Goal: Task Accomplishment & Management: Complete application form

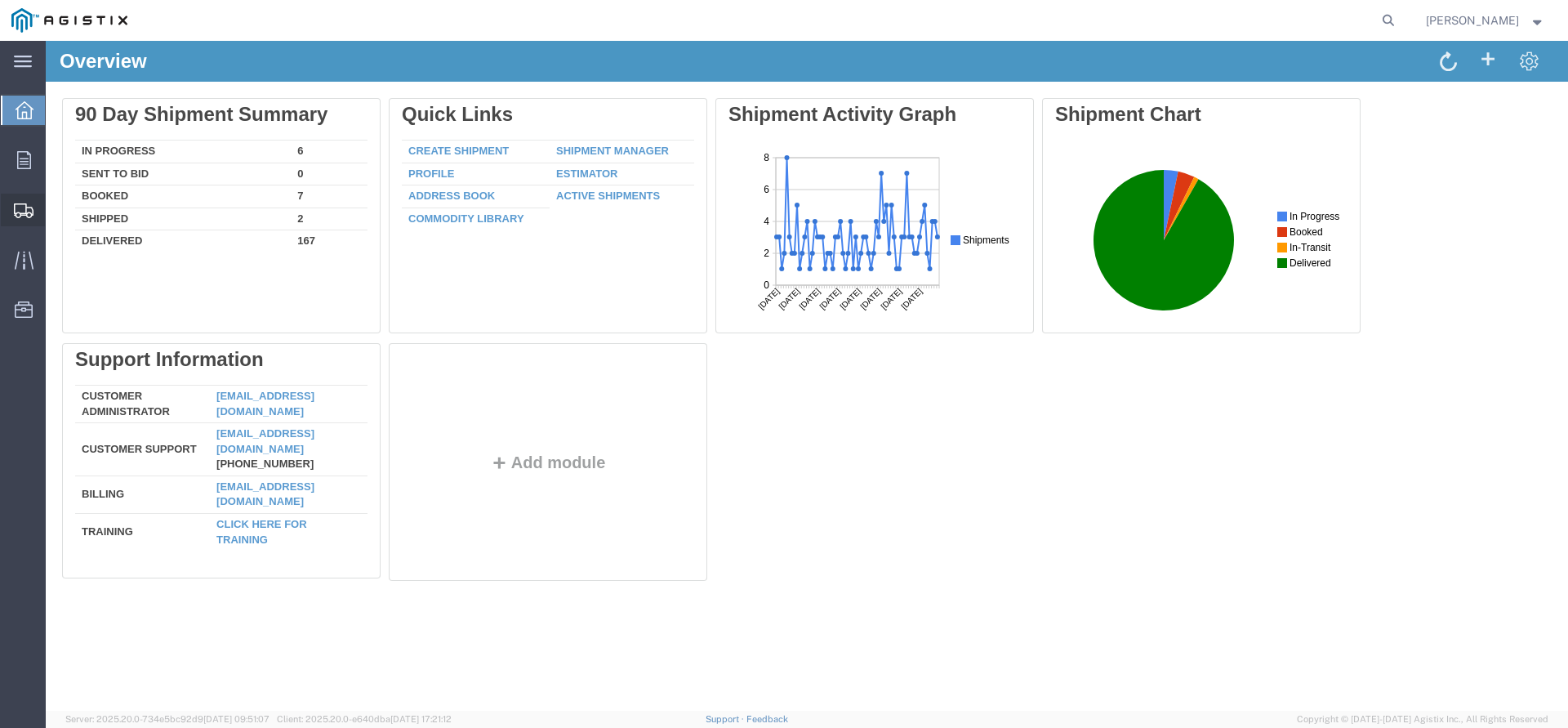
click at [0, 0] on span "Create Shipment" at bounding box center [0, 0] width 0 height 0
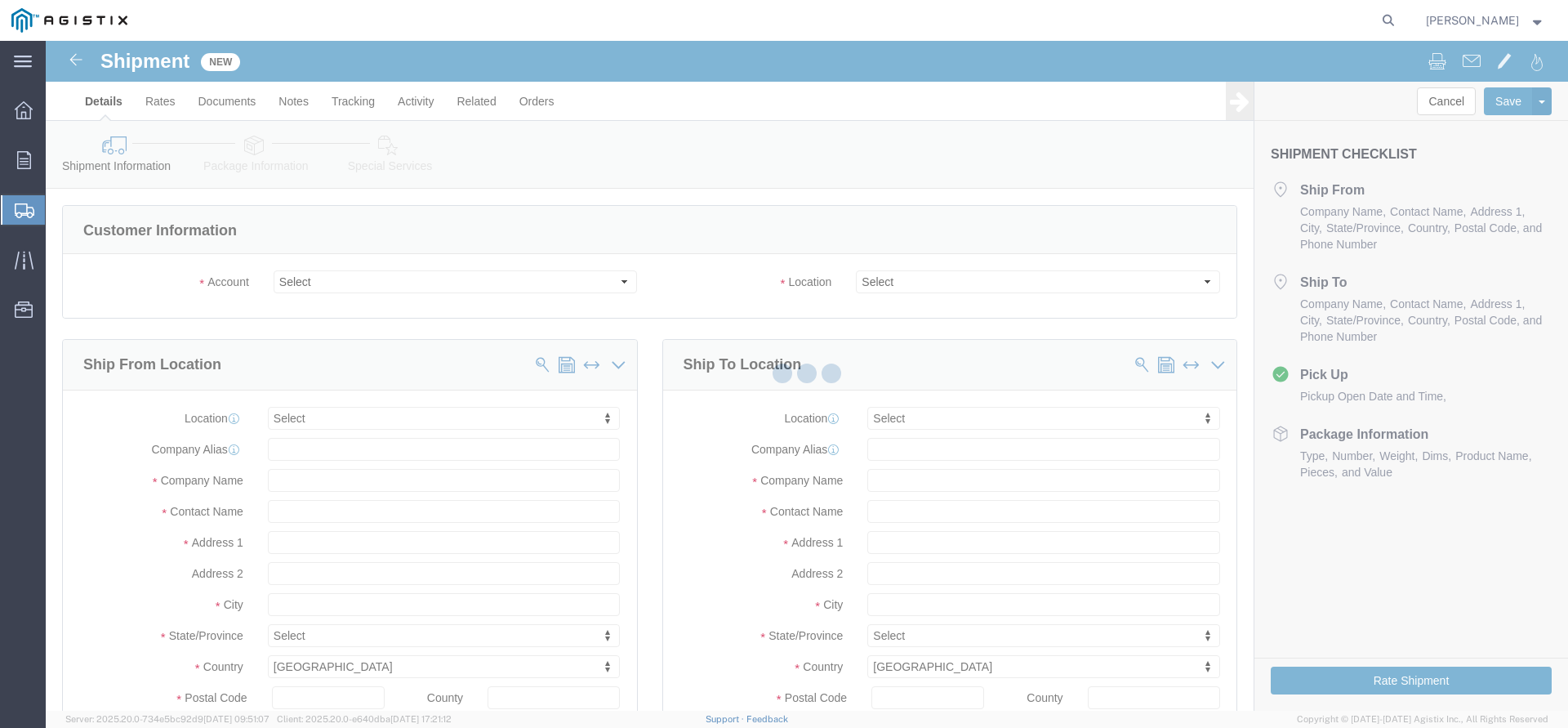
click div
select select
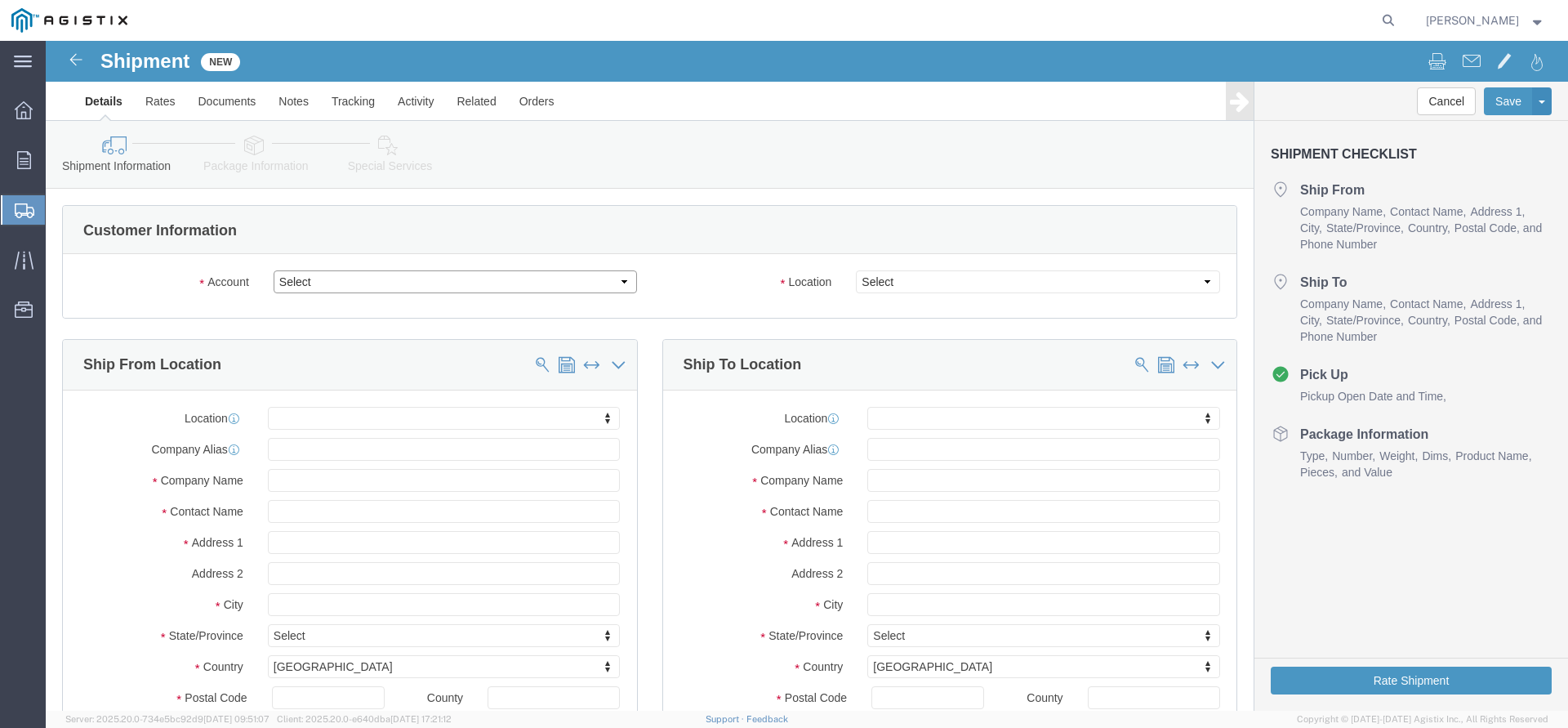
click select "Select PG&E The Okonite Co Inc"
select select "9596"
click option "PG&E"
select select "PURCHORD"
select select
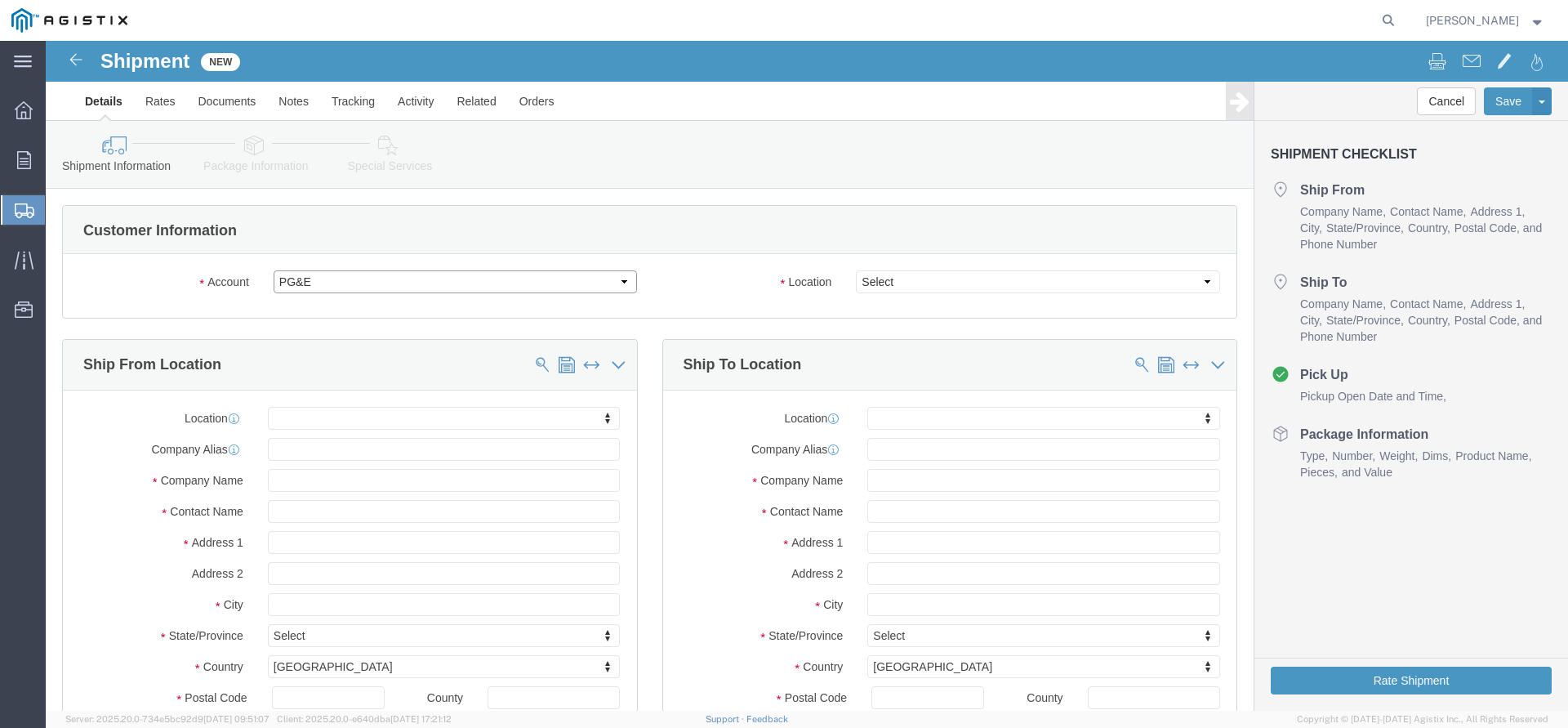
select select
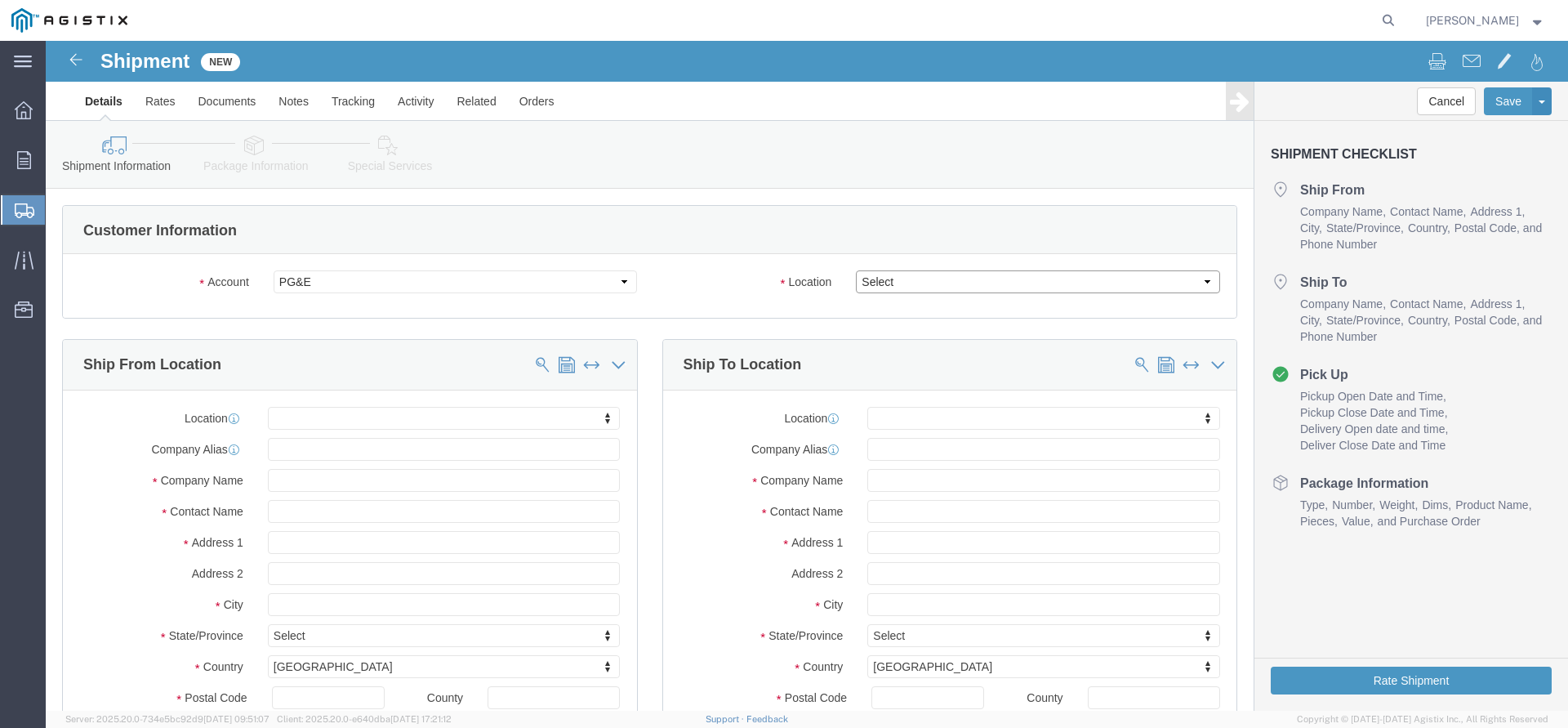
select select "19996"
click option "Wheatland [GEOGRAPHIC_DATA]"
click body "Shipment New Details Rates Documents Notes Tracking Activity Related Orders Can…"
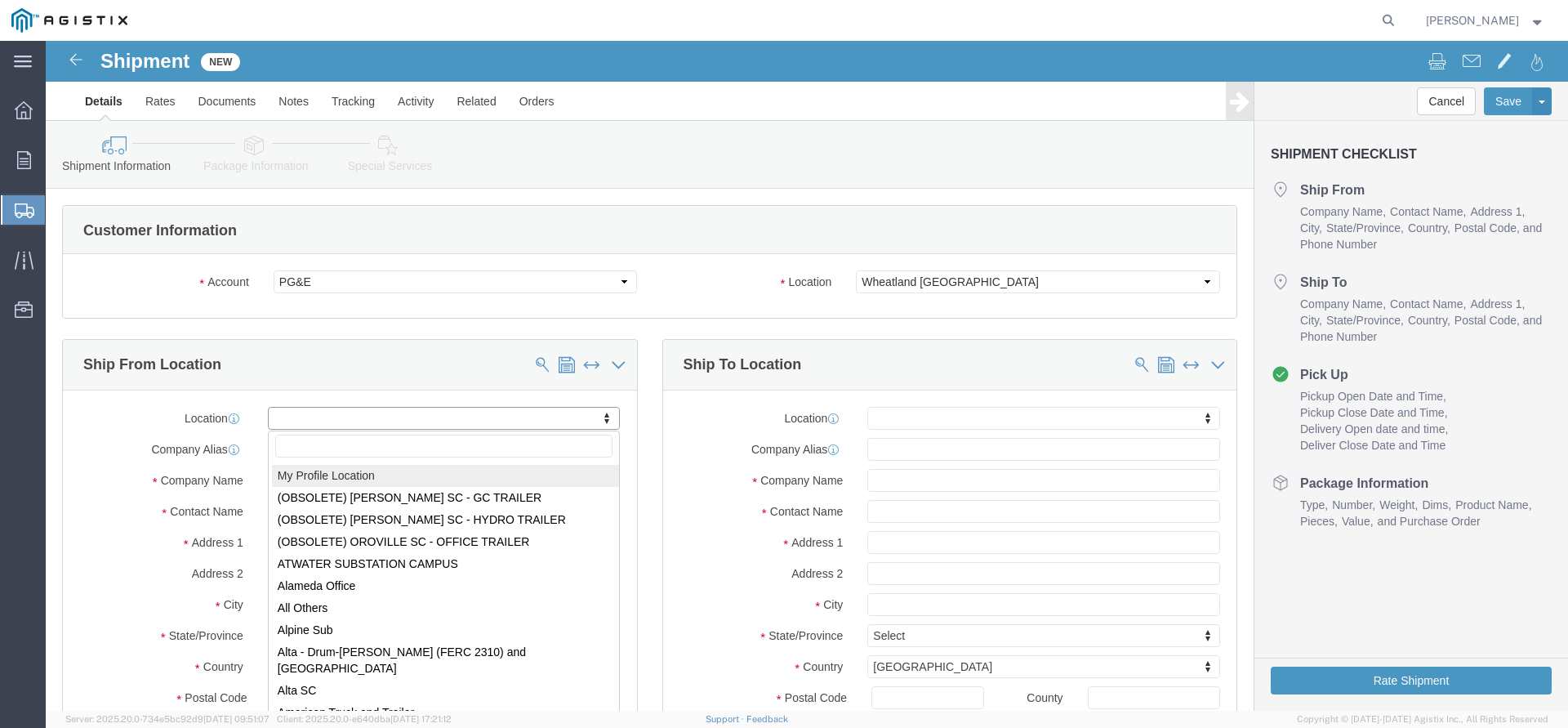
select select "MYPROFILE"
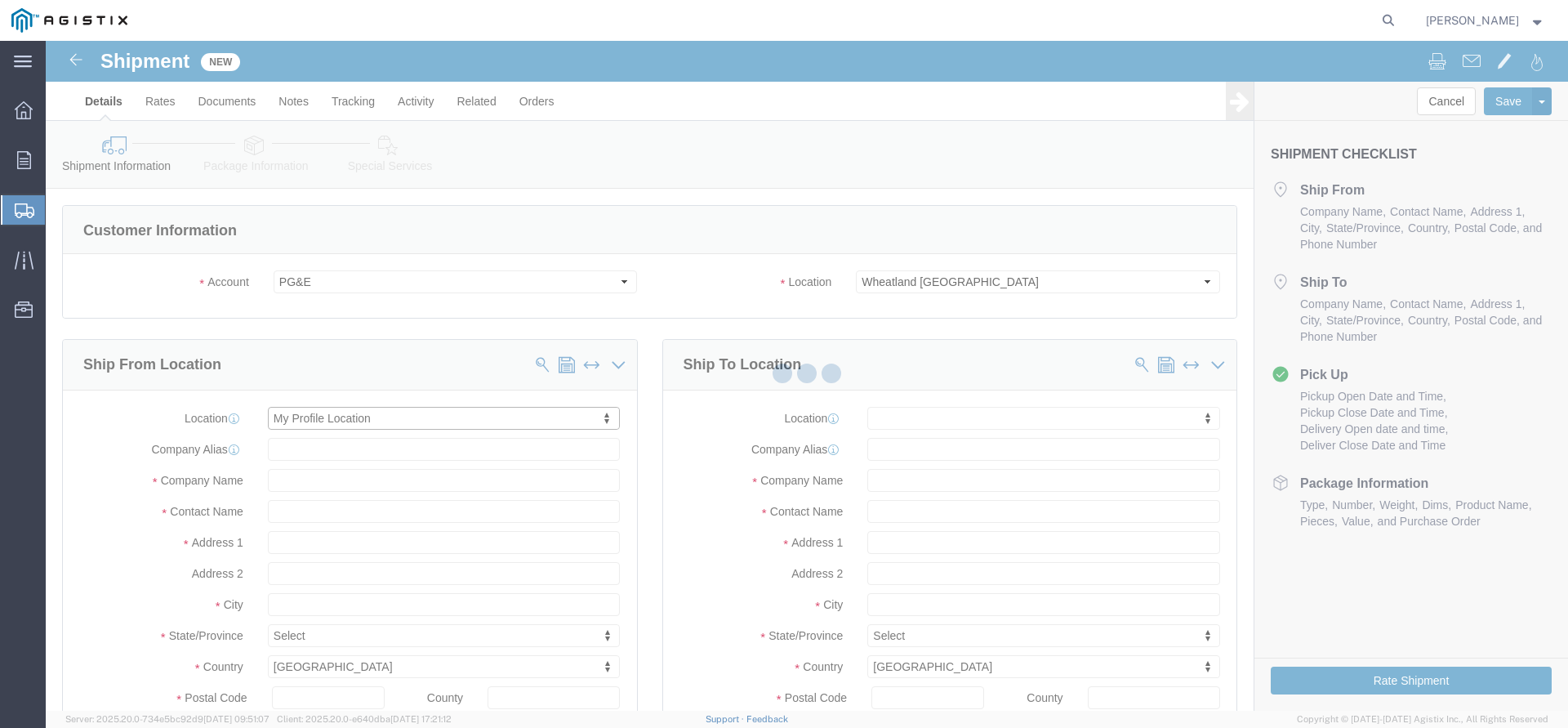
scroll to position [4, 0]
type input "[STREET_ADDRESS]"
type input "97140"
type input "[PHONE_NUMBER]"
type input "3513"
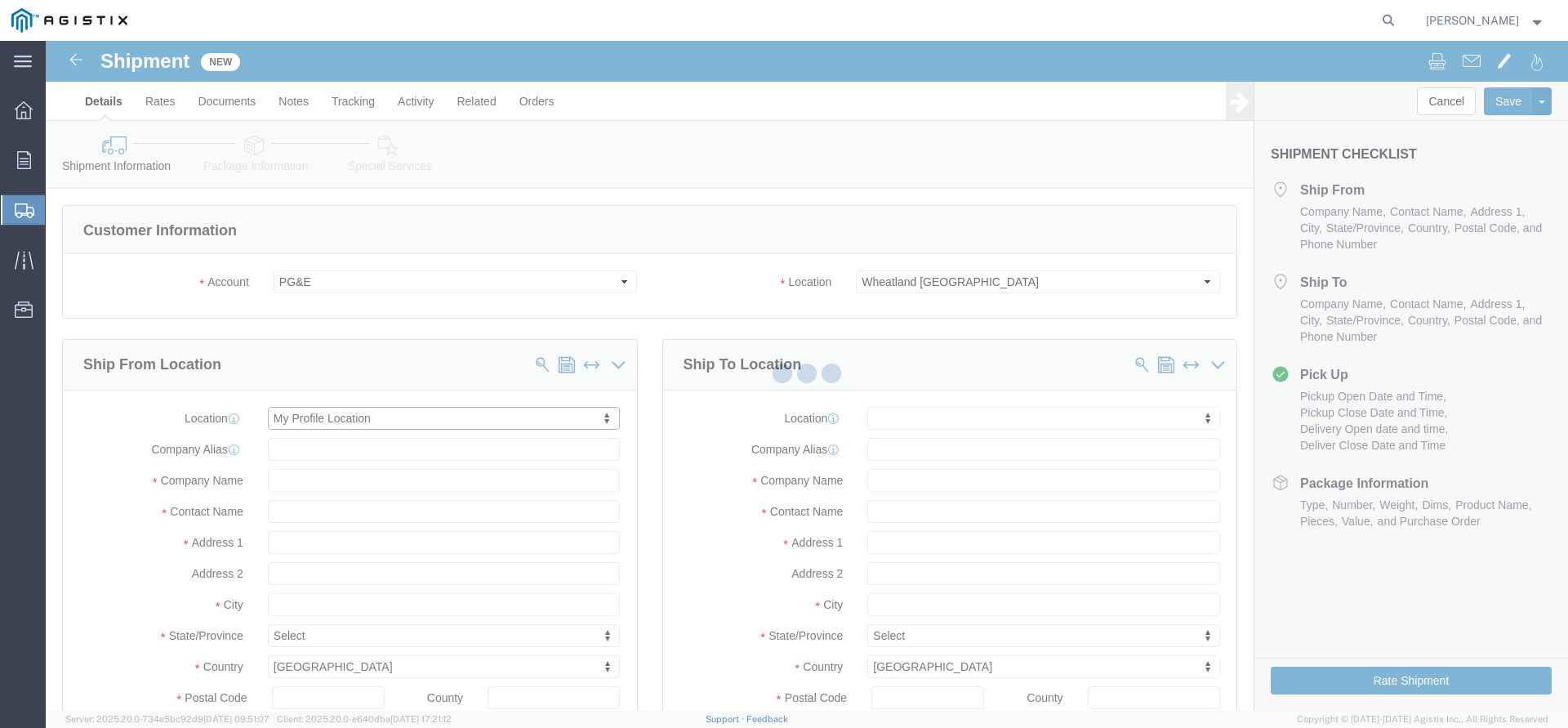
type input "[PERSON_NAME][EMAIL_ADDRESS][DOMAIN_NAME]"
checkbox input "true"
type input "The Okonite Co Inc"
type input "[PERSON_NAME]"
type input "Sherwood"
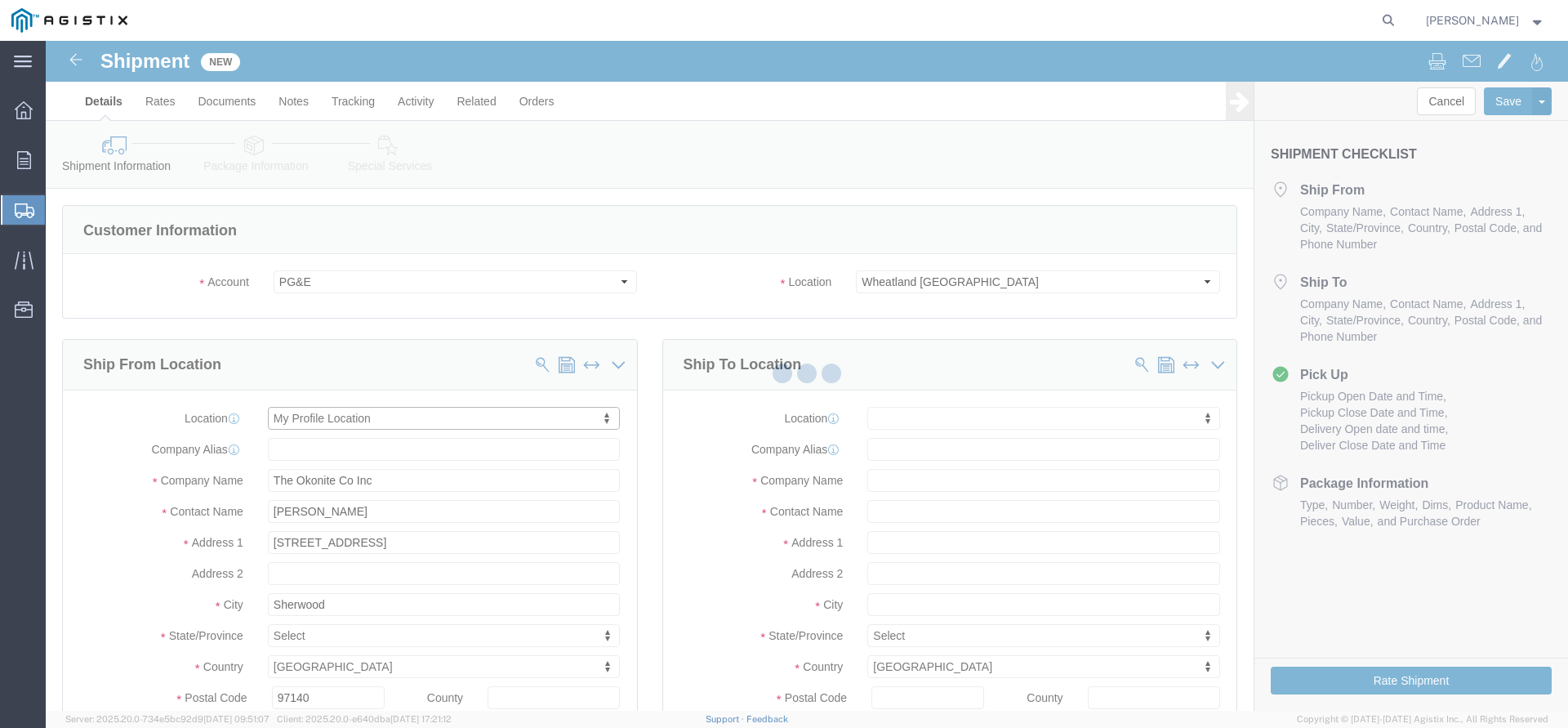
select select "OR"
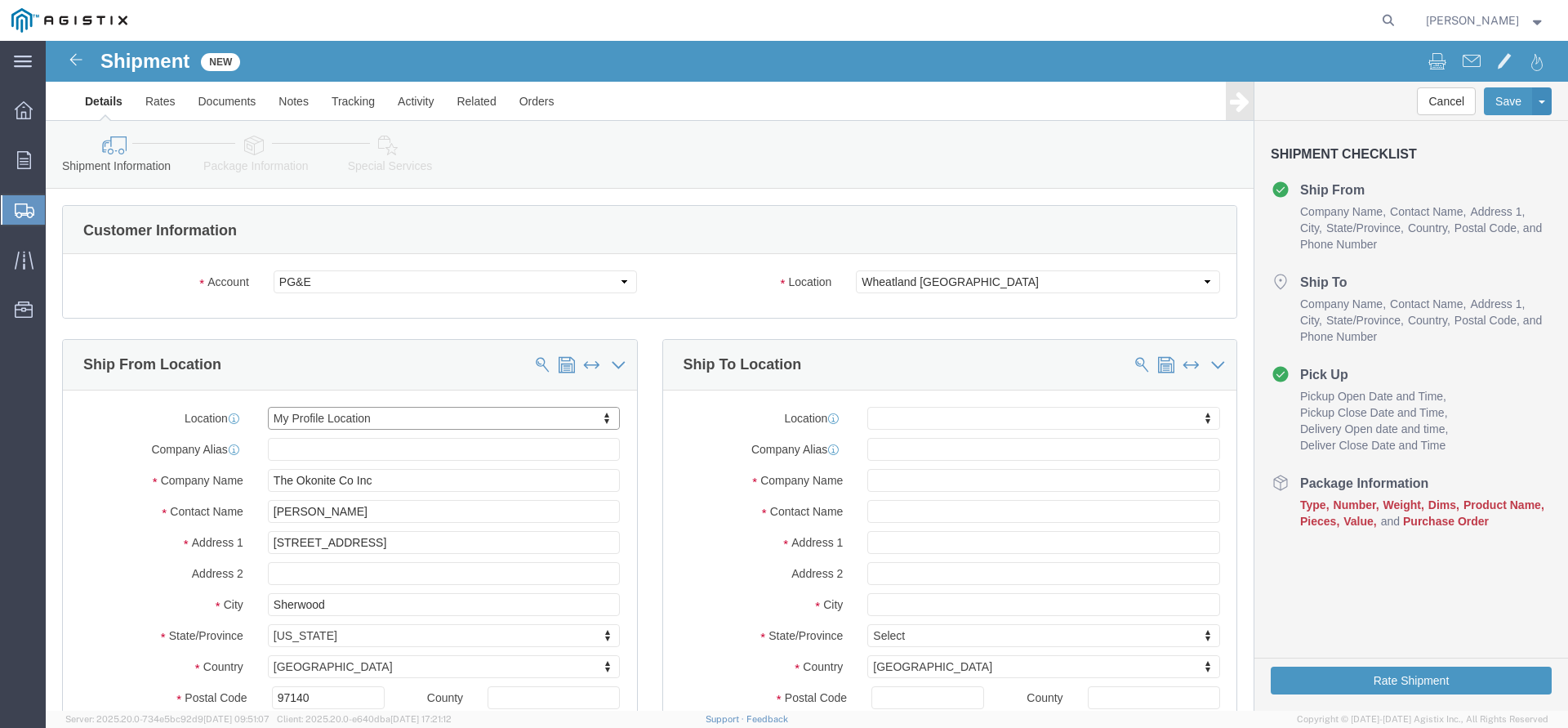
click body "Shipment New Details Rates Documents Notes Tracking Activity Related Orders Can…"
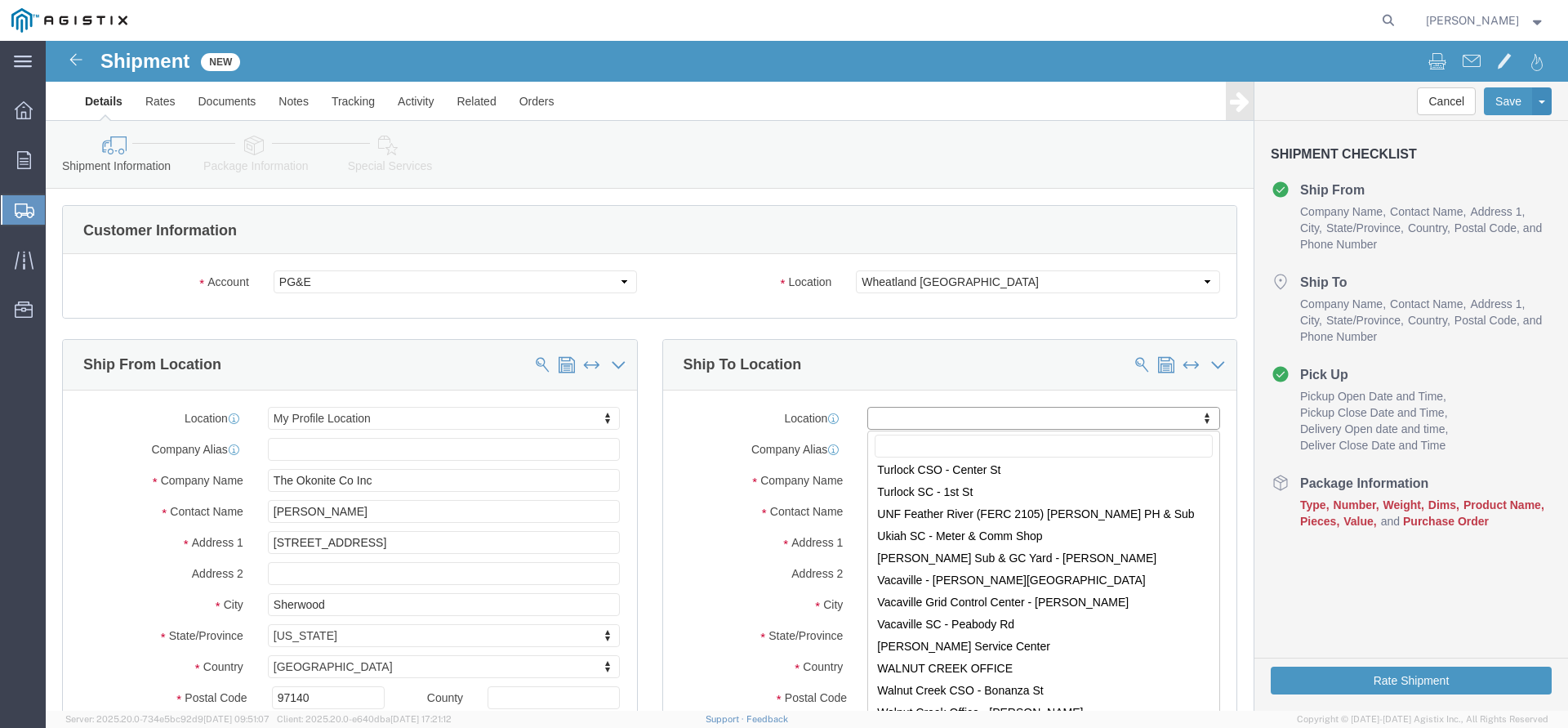
scroll to position [10351, 0]
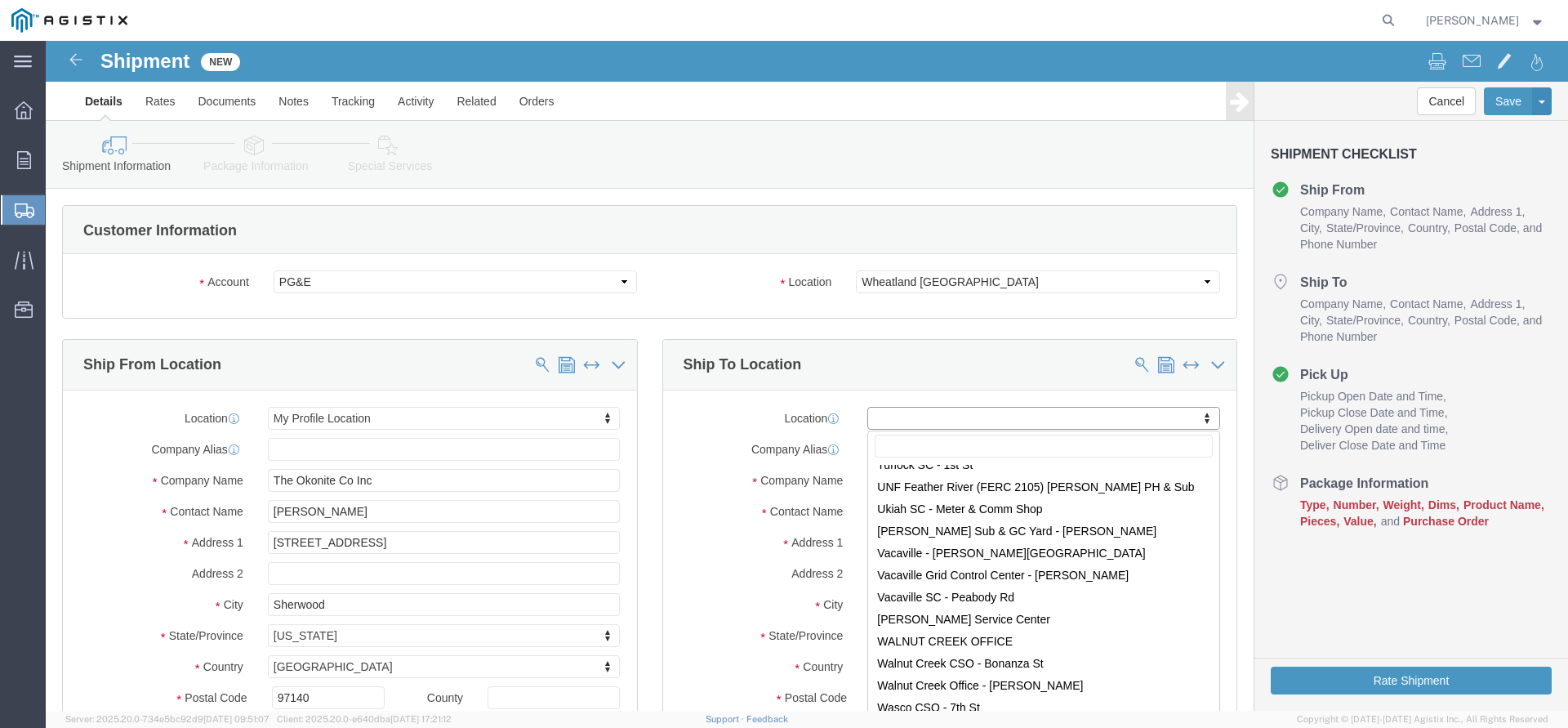
select select "19996"
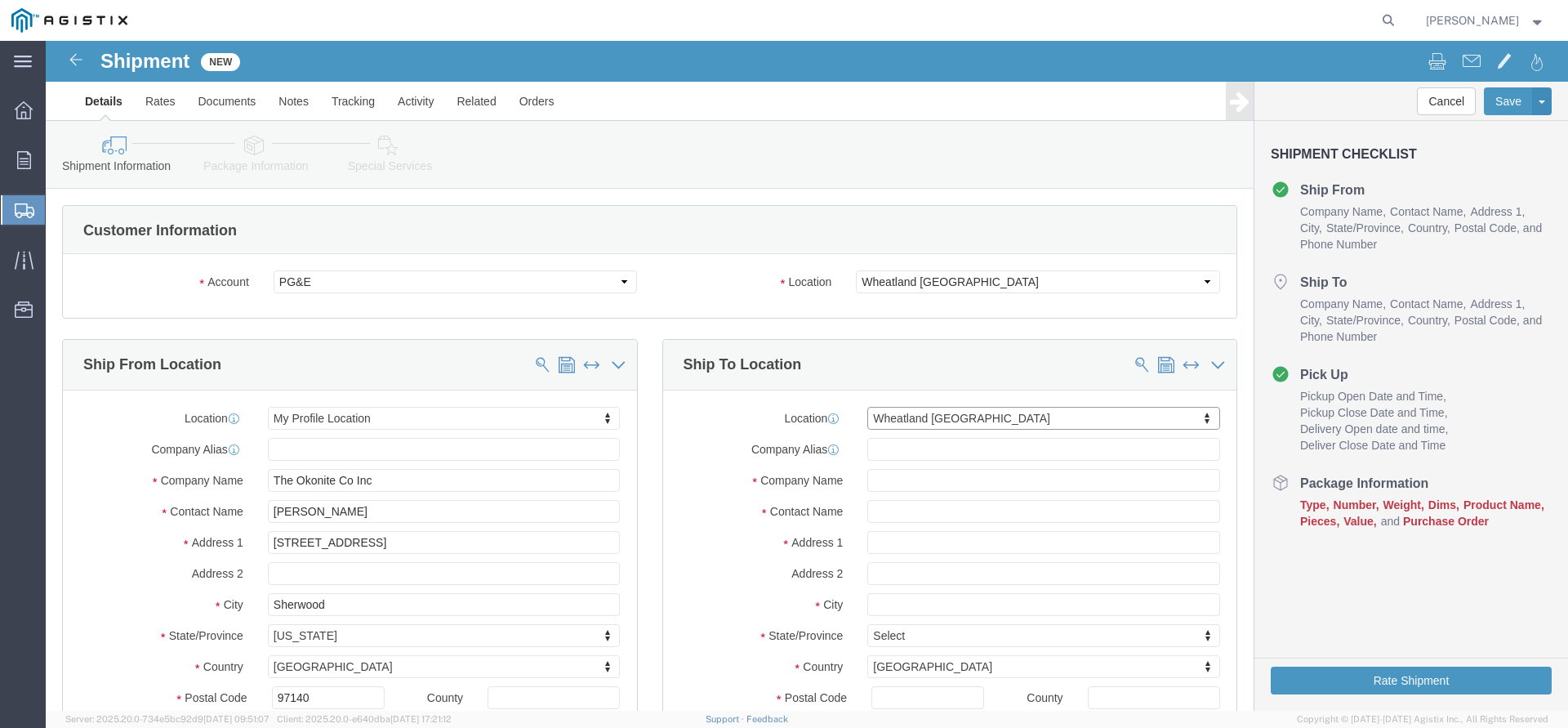
scroll to position [4, 0]
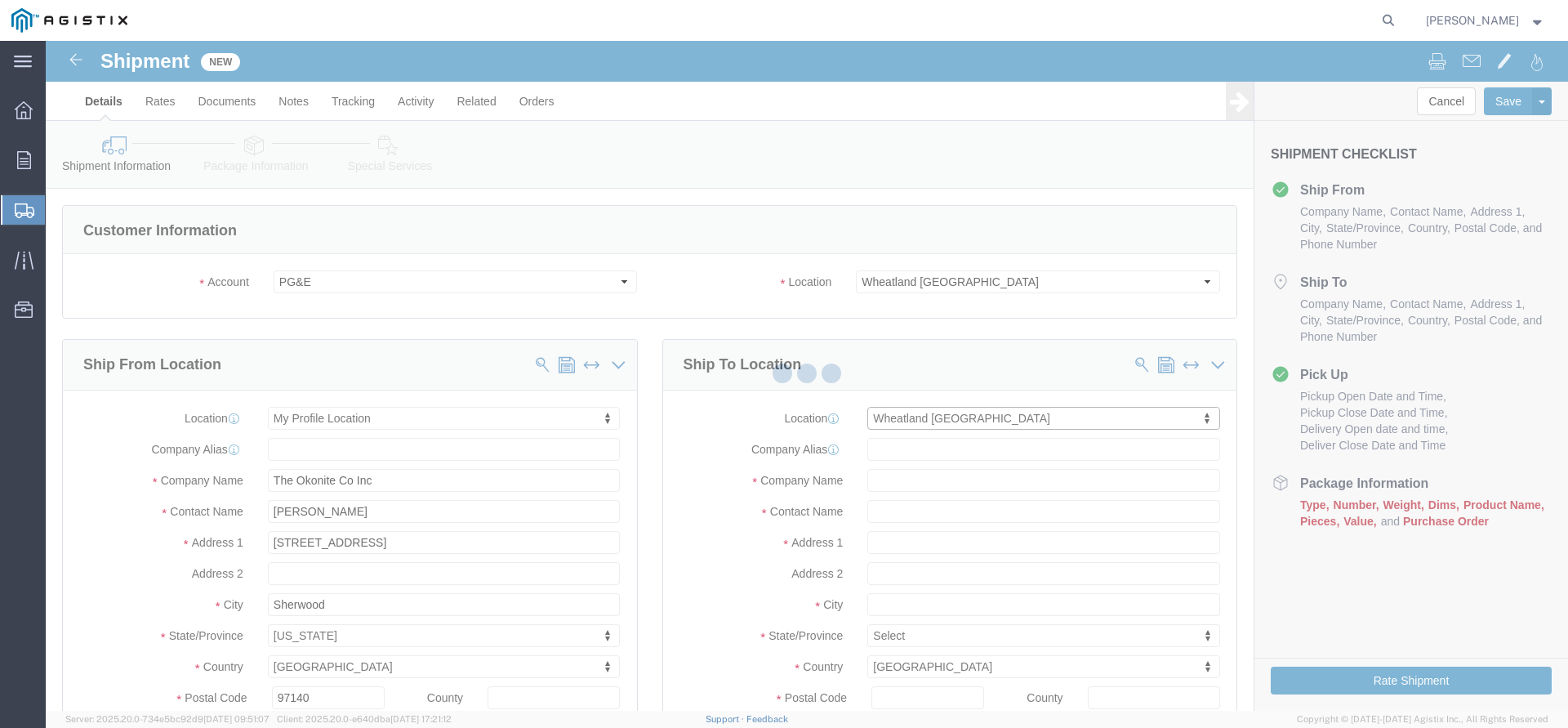
type input "[STREET_ADDRESS]"
type input "95692"
type input "PG&E"
type input "Wheatland"
select select "CA"
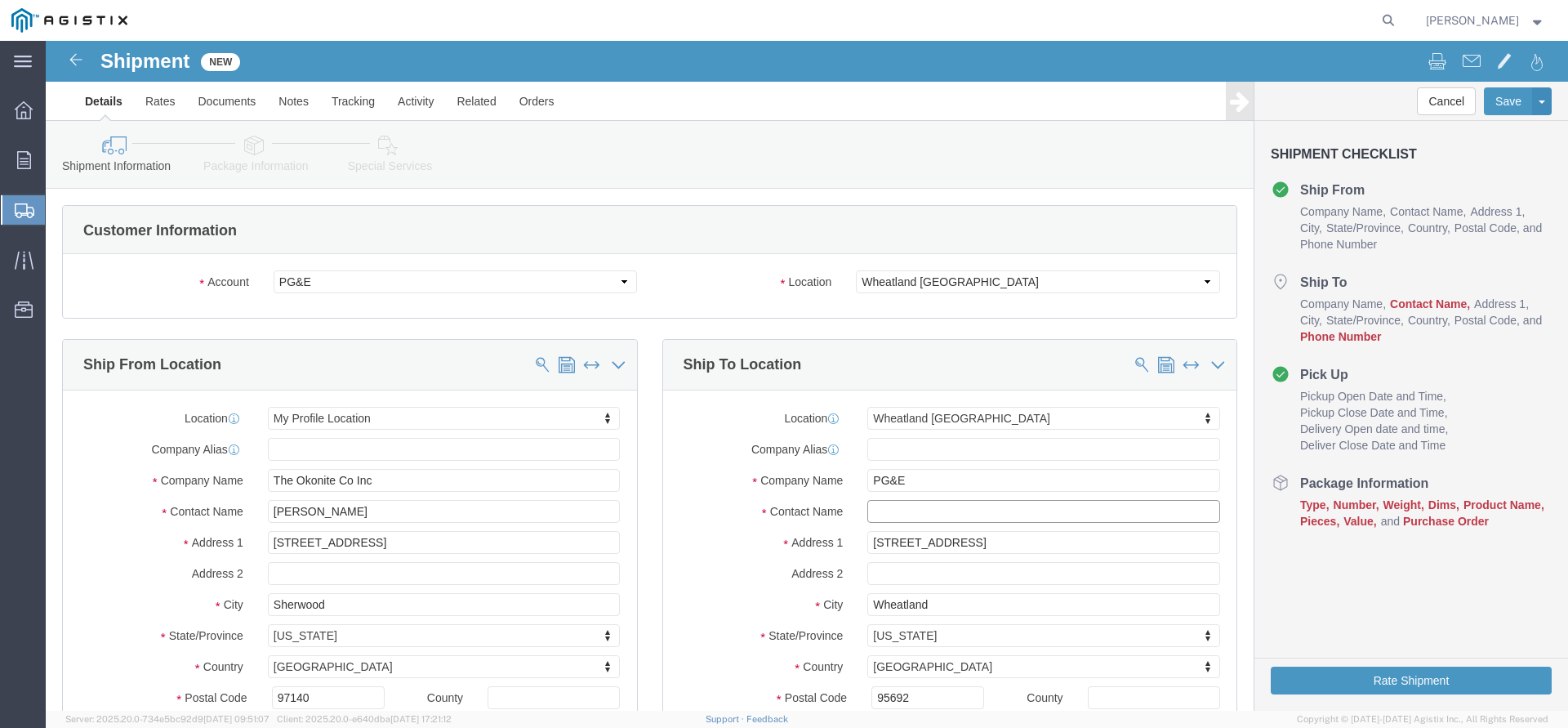
click input "text"
paste input "[EMAIL_ADDRESS][DOMAIN_NAME]"
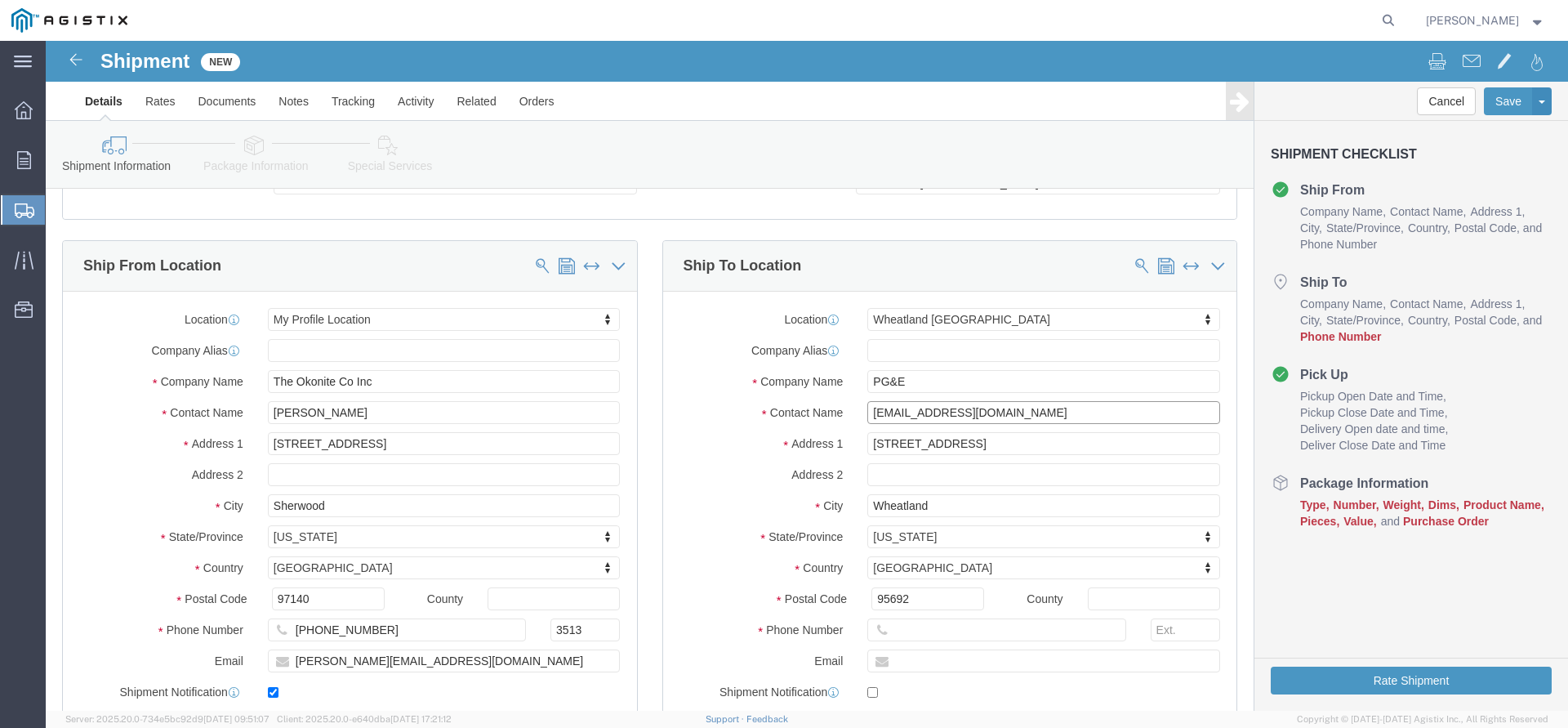
scroll to position [250, 0]
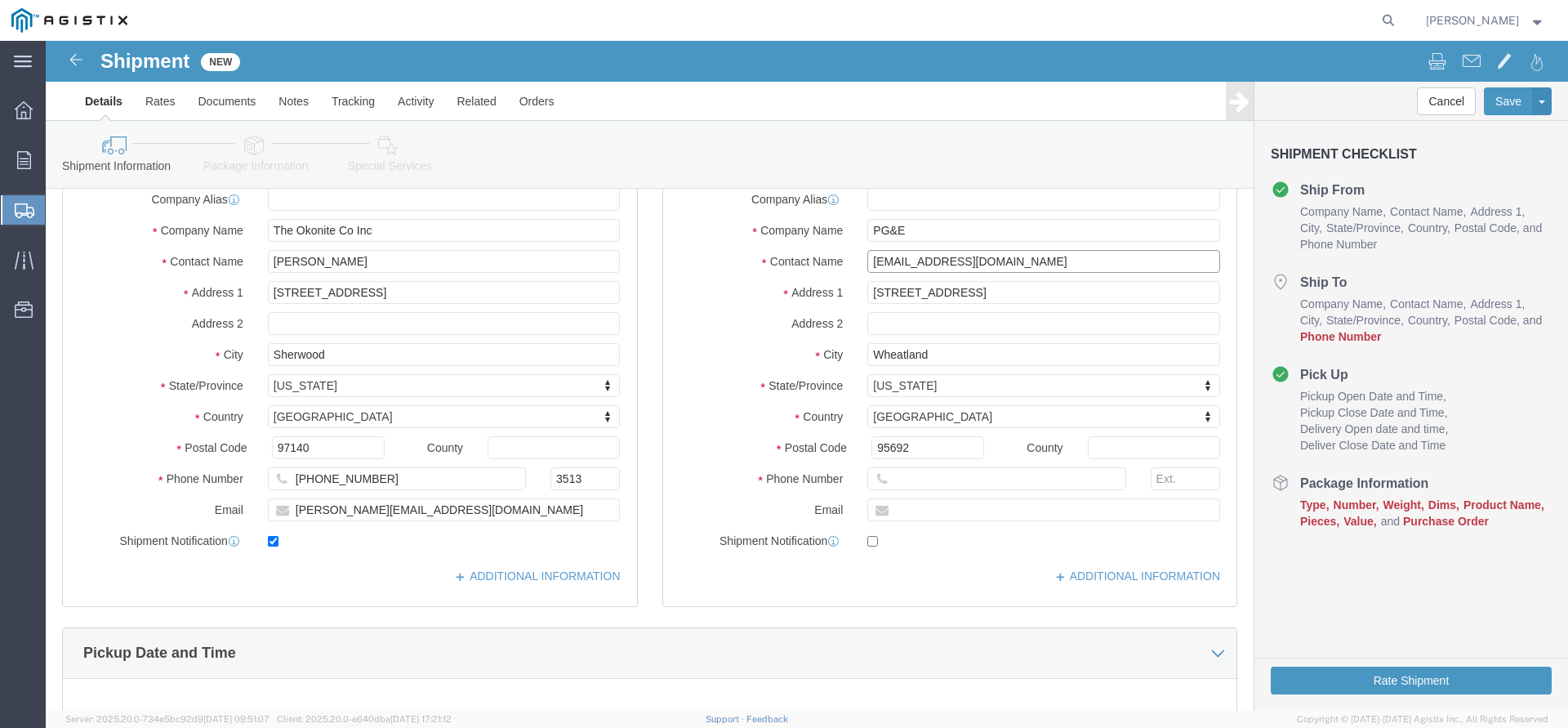
type input "[EMAIL_ADDRESS][DOMAIN_NAME]"
click input "text"
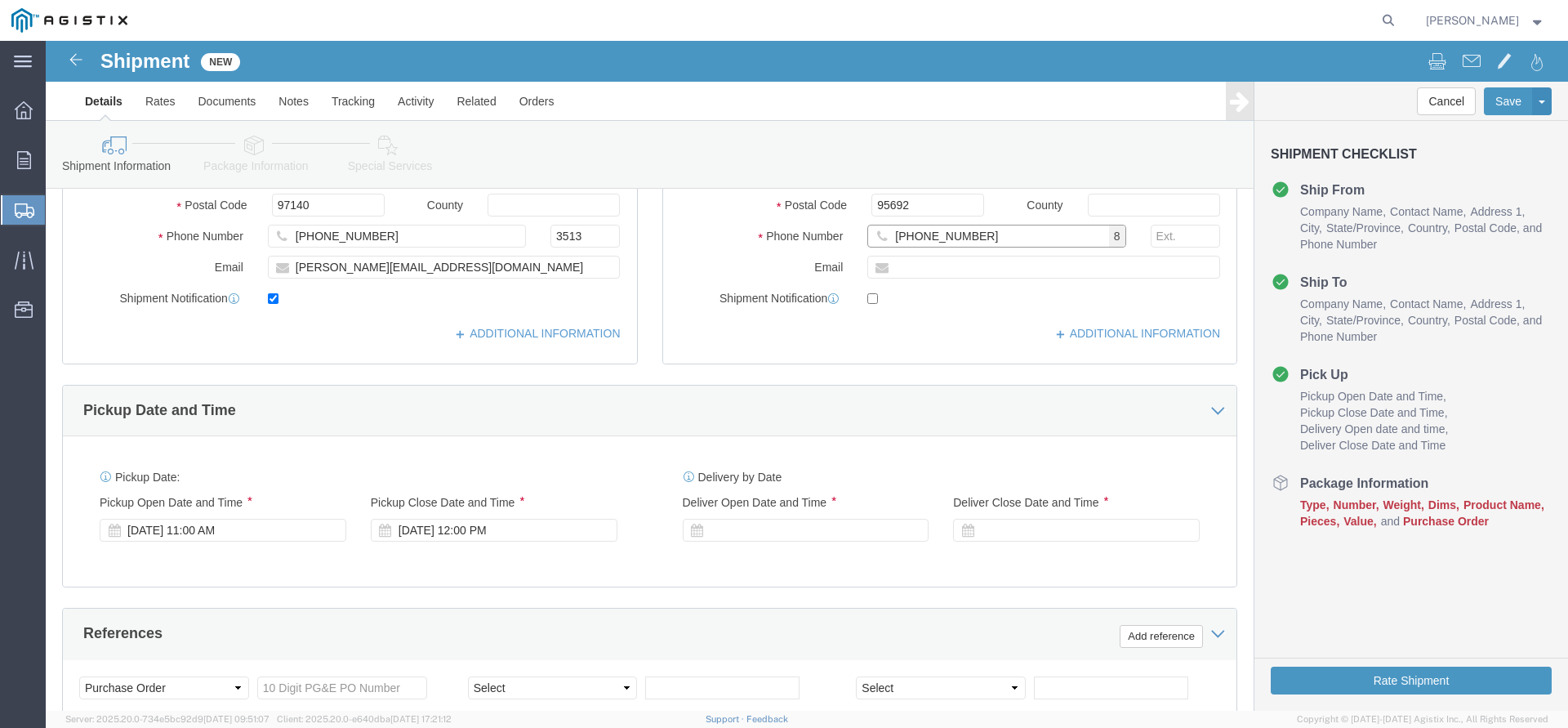
scroll to position [500, 0]
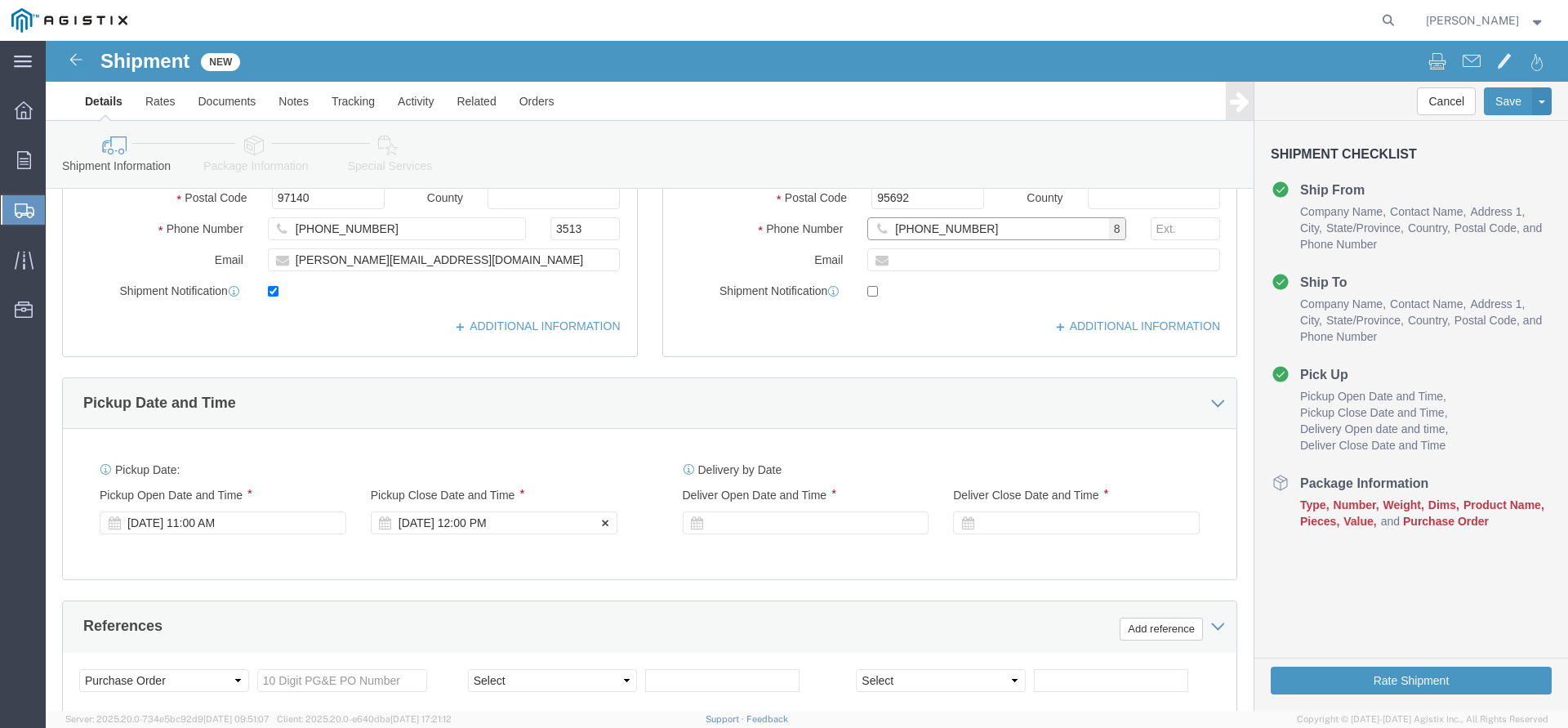
type input "[PHONE_NUMBER]"
click div "[DATE] 12:00 PM"
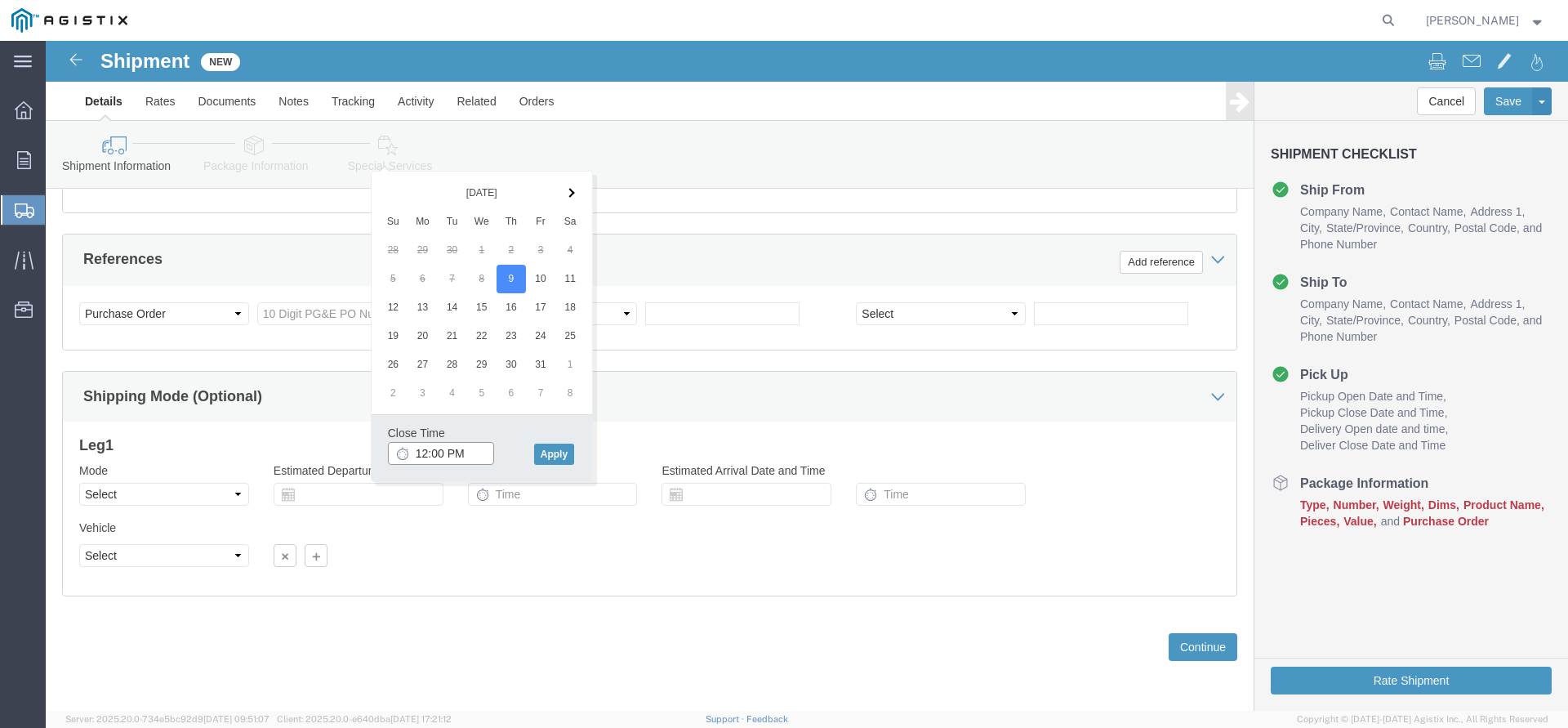
type input "3:00 PM"
click button "Apply"
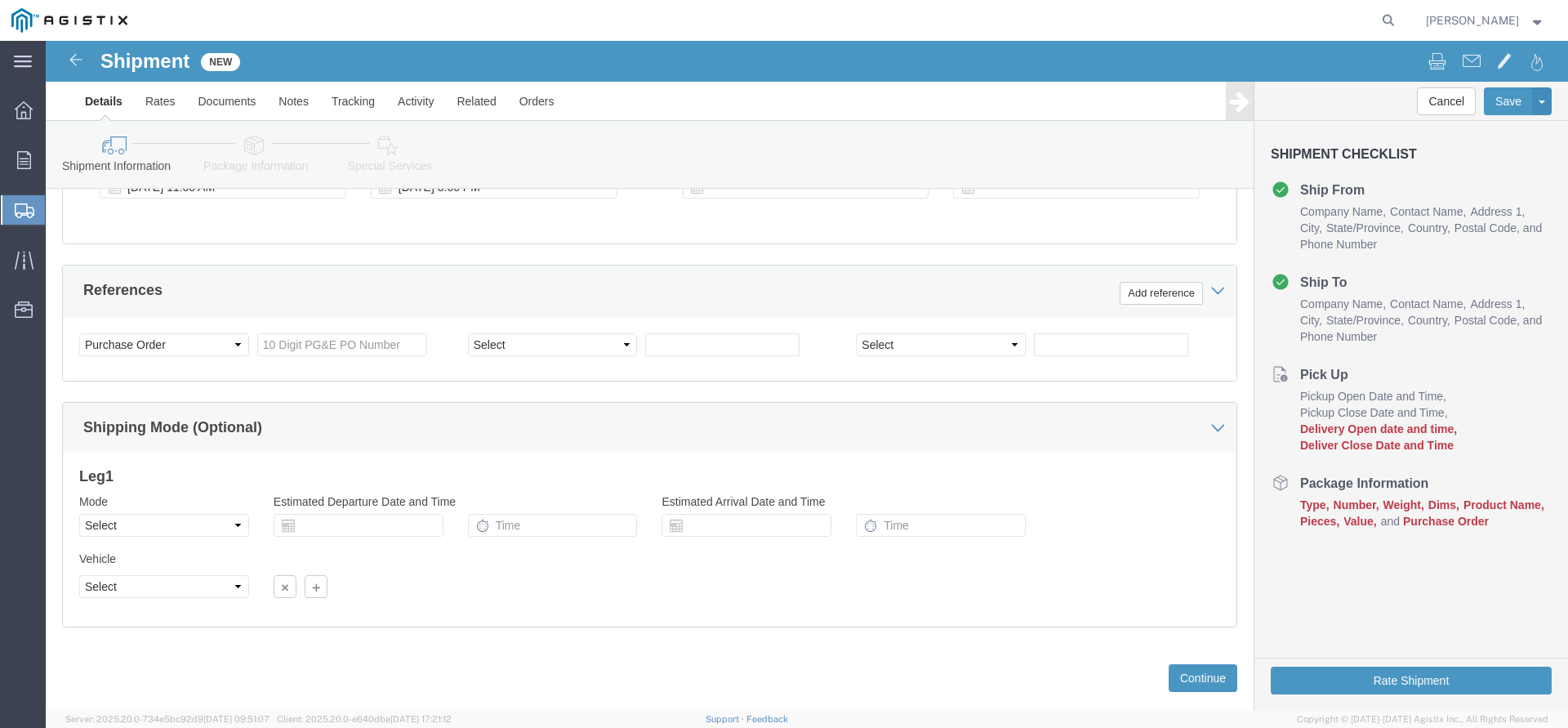
scroll to position [700, 0]
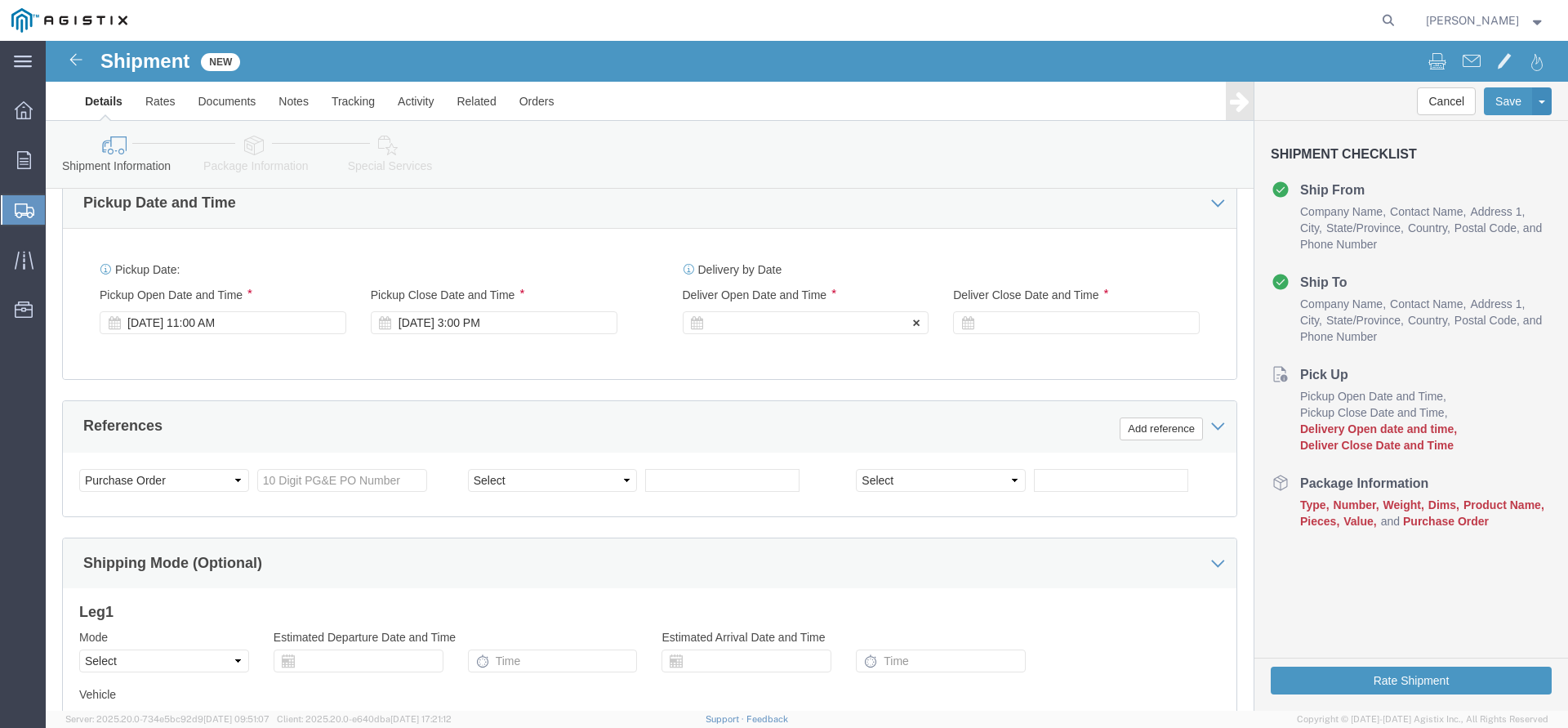
click div
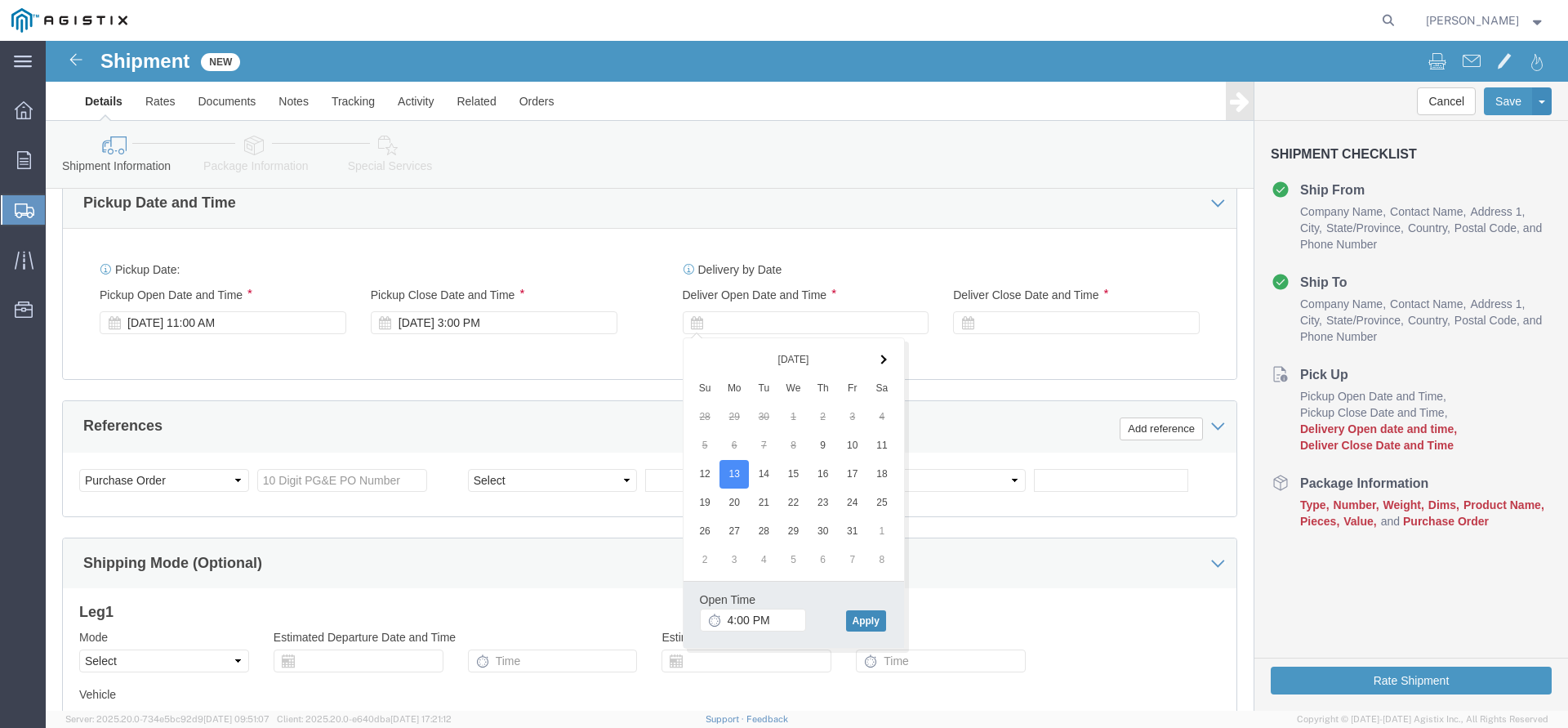
click button "Apply"
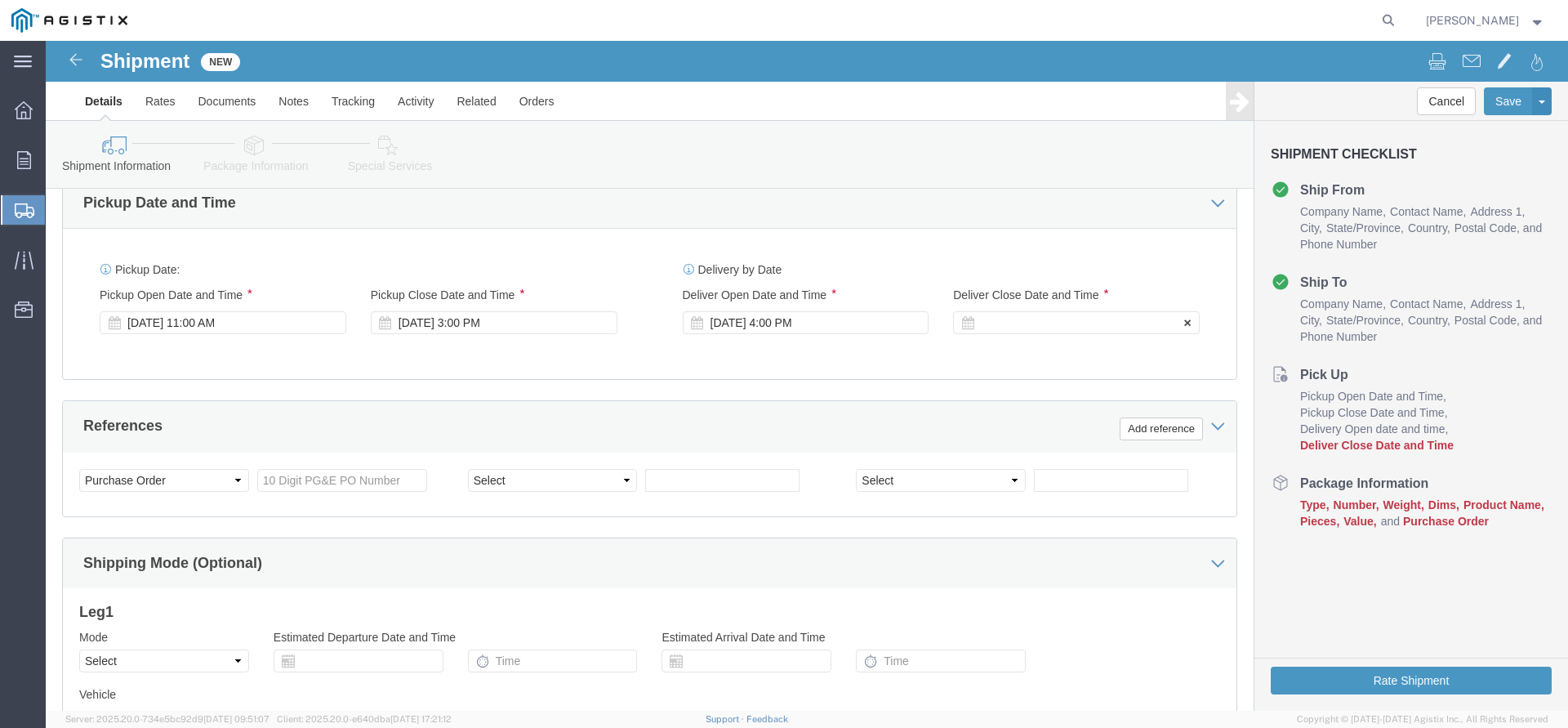
click div
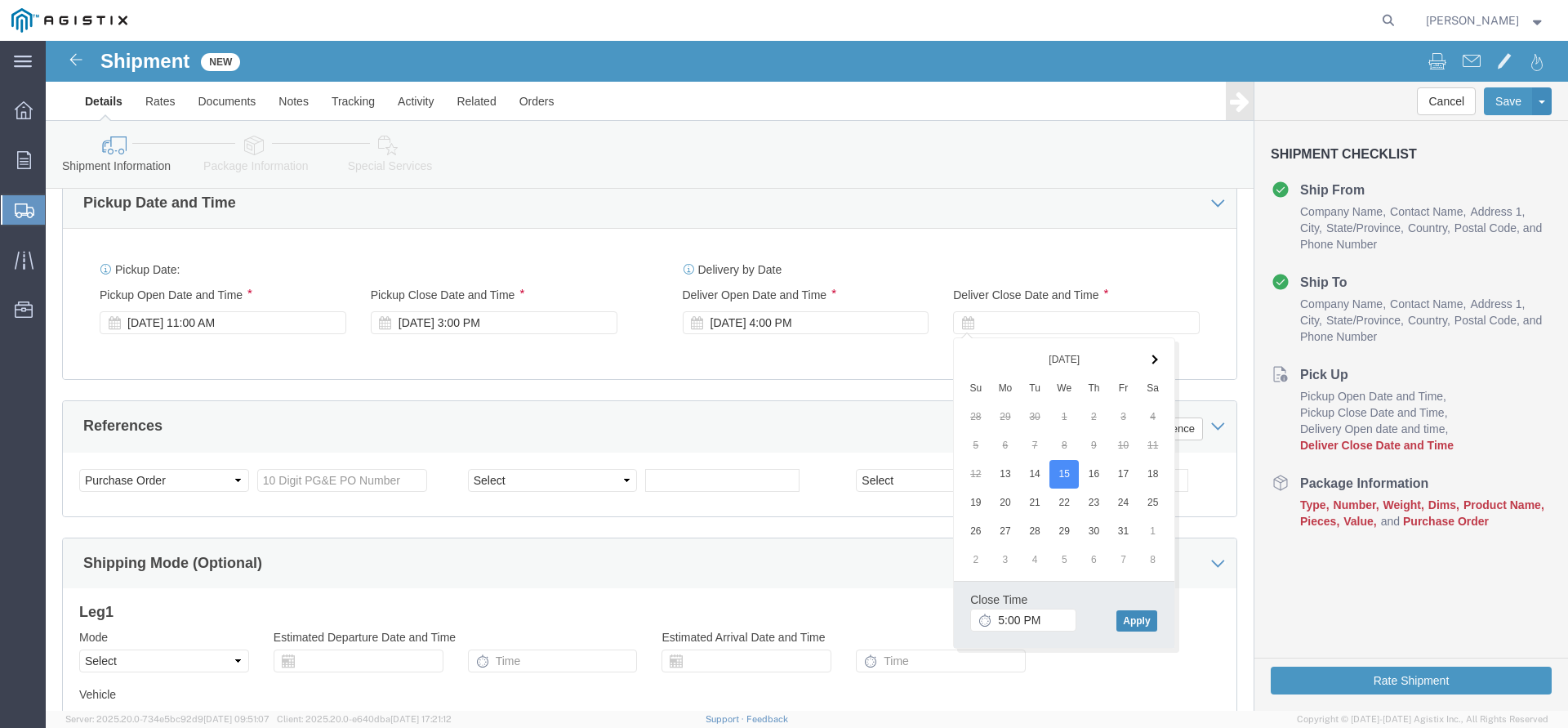
click button "Apply"
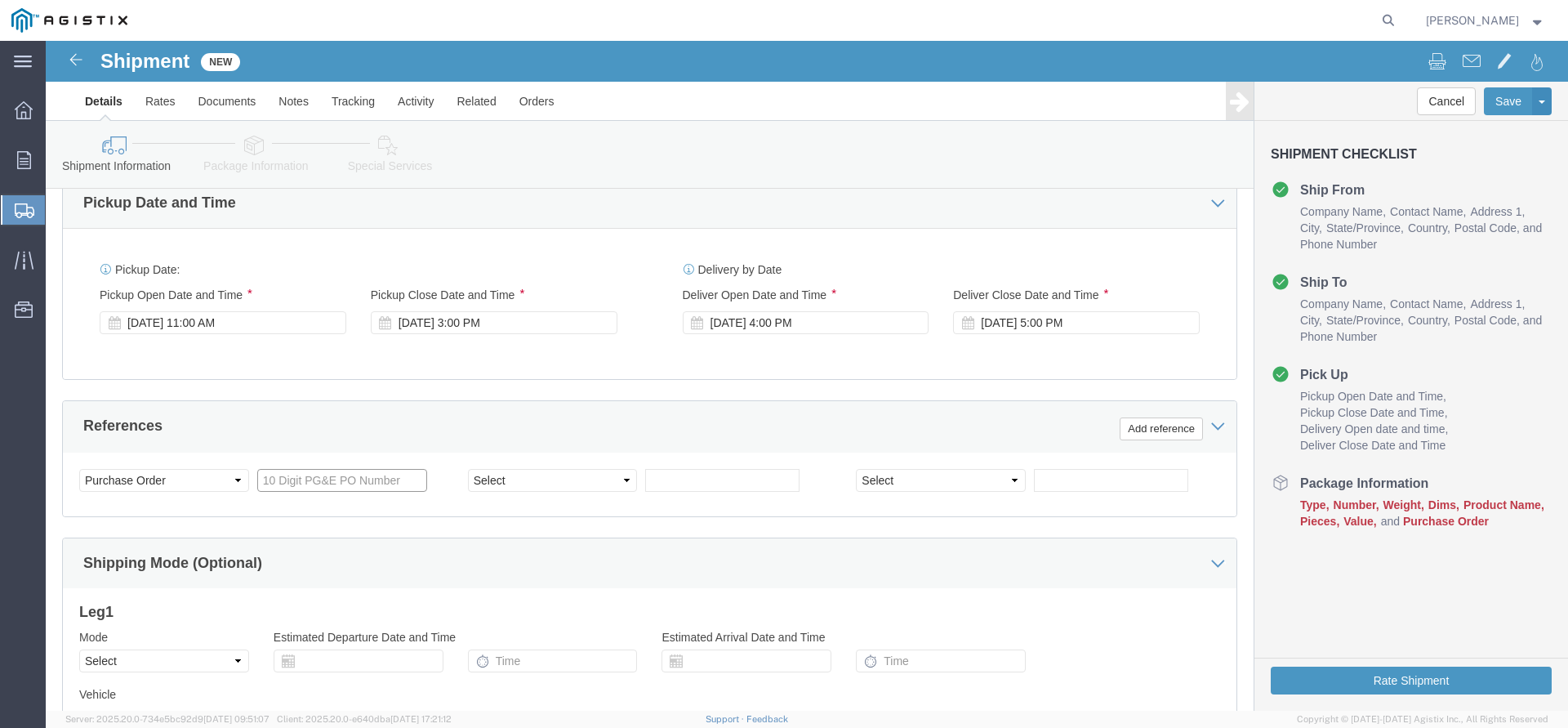
click input "text"
type input "3501420769"
click div "Select Account Type Activity ID Airline Appointment Number ASN Batch Request # …"
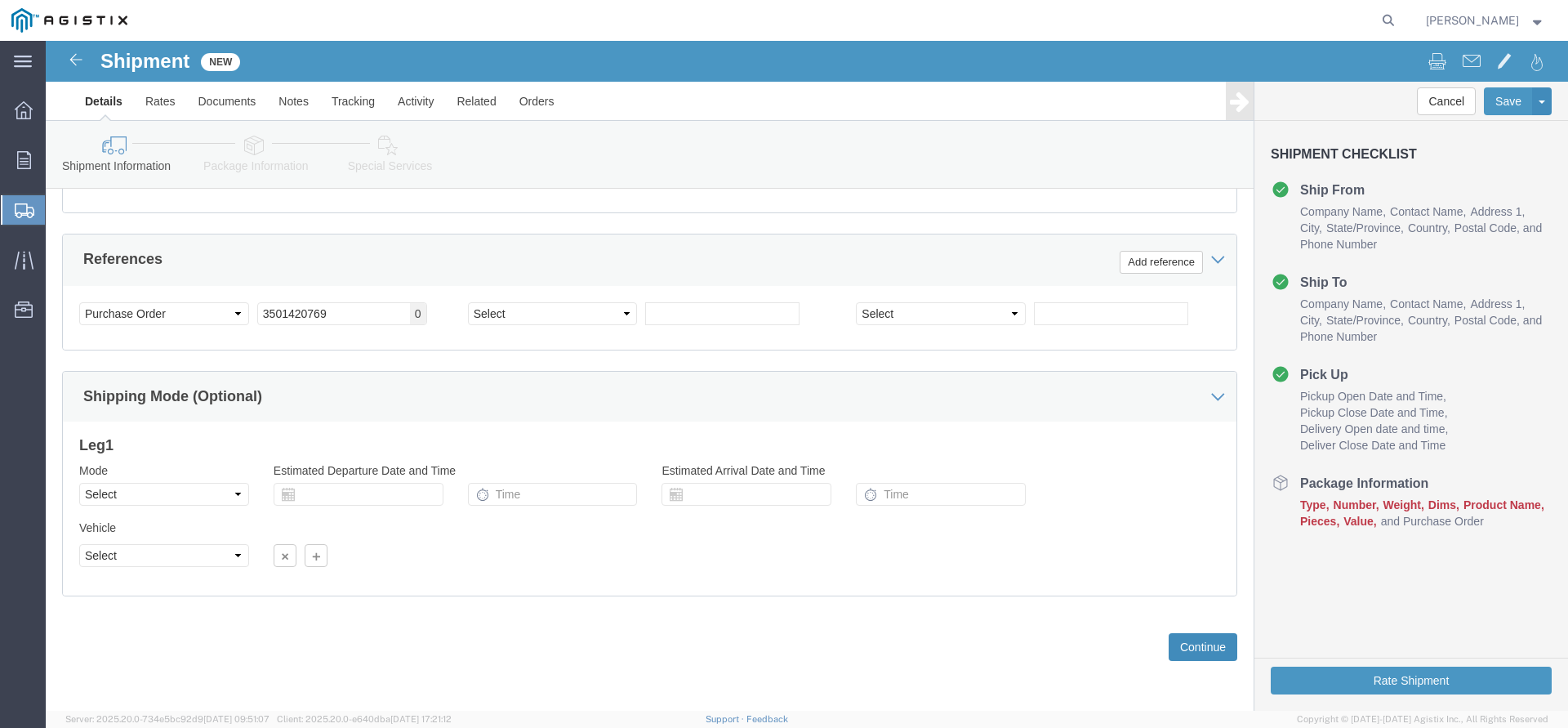
click button "Continue"
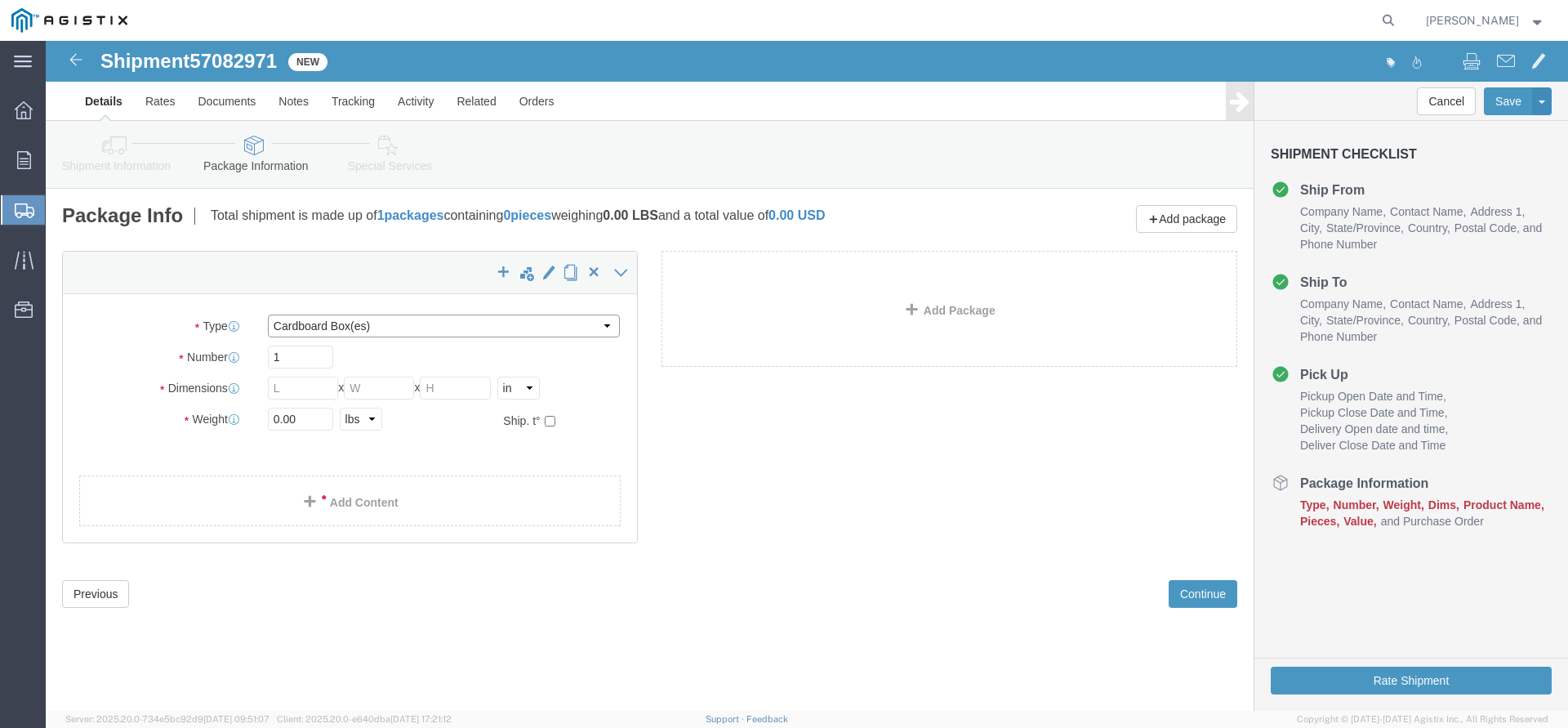
click select "Select Bulk Bundle(s) Cardboard Box(es) Carton(s) Crate(s) Drum(s) (Fiberboard)…"
select select "PSNS"
click option "Pallet(s) Standard (Not Stackable)"
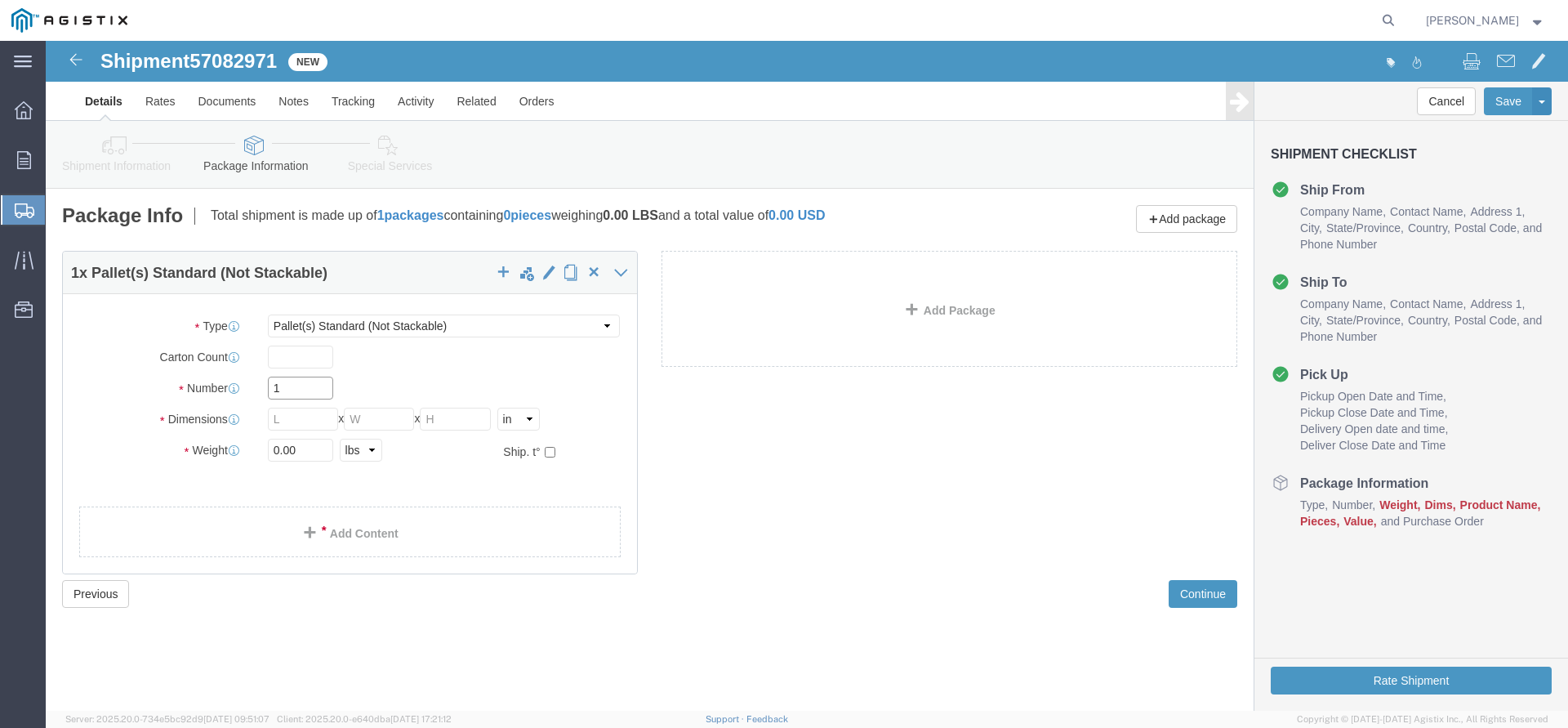
drag, startPoint x: 269, startPoint y: 349, endPoint x: 158, endPoint y: 352, distance: 111.0
click input "1"
type input "3"
click input "text"
type input "48"
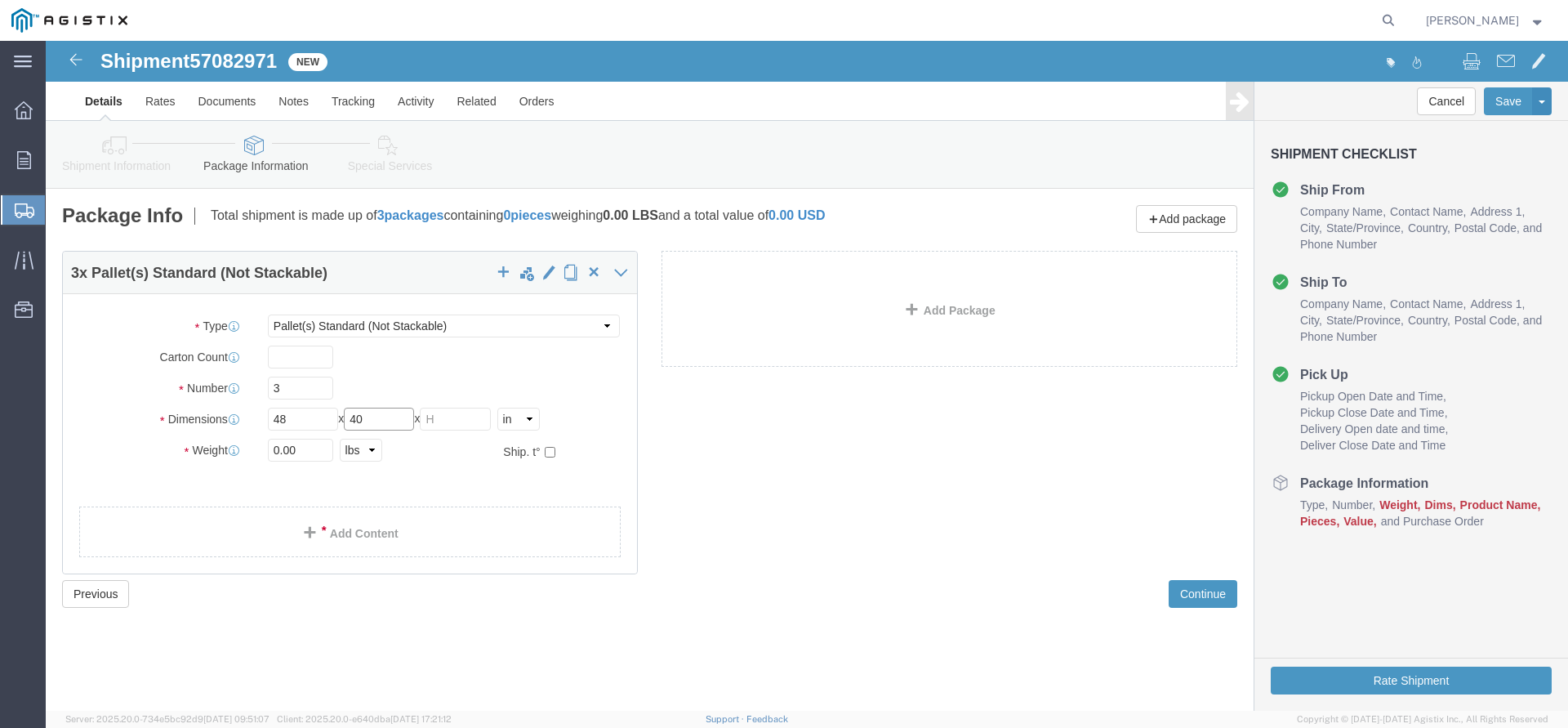
type input "40"
type input "56"
drag, startPoint x: 253, startPoint y: 407, endPoint x: 94, endPoint y: 397, distance: 159.3
click input "0.00"
type input "5546"
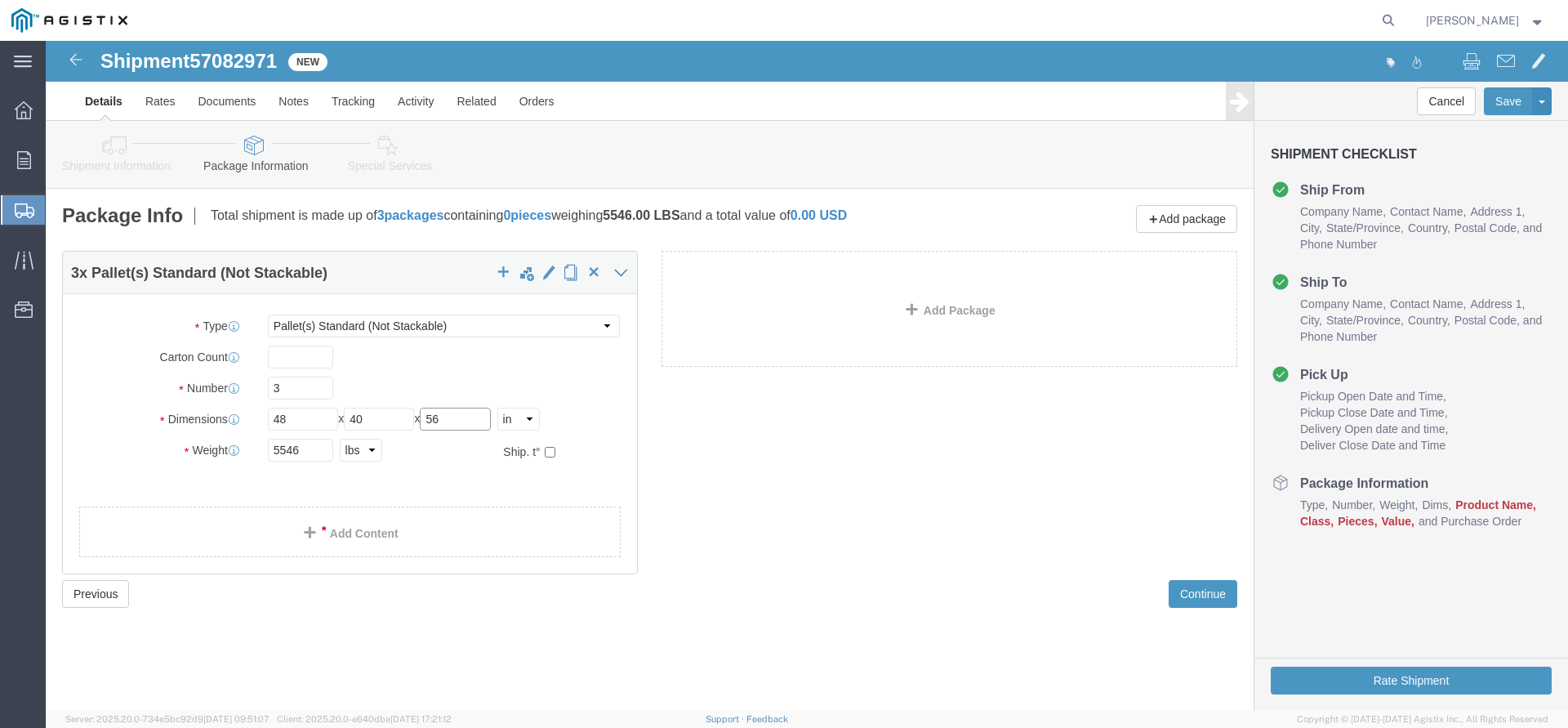
click input "56"
type input "50"
click div
click link "Add Content"
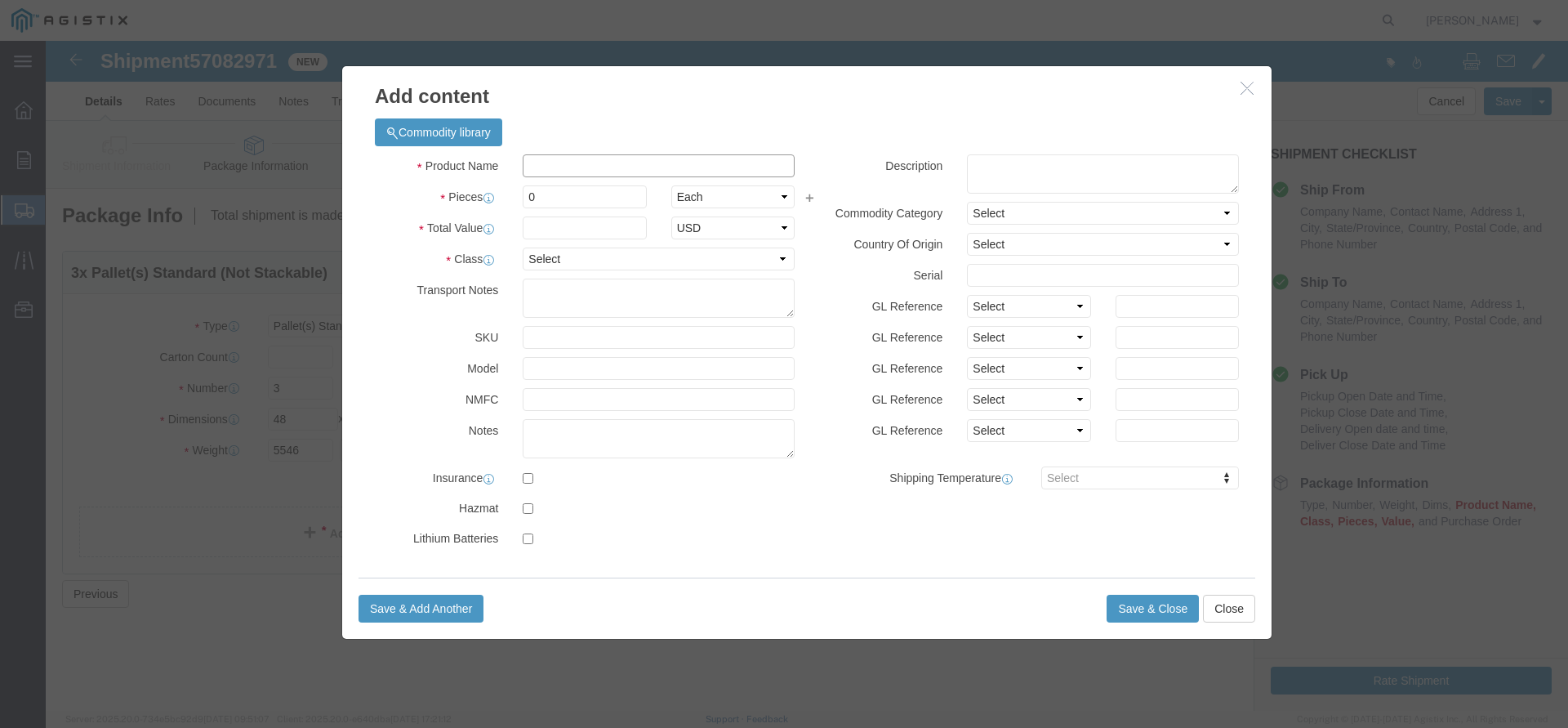
click input "text"
type input "Electrical Cable"
type input "3"
type input "33864"
select select "60"
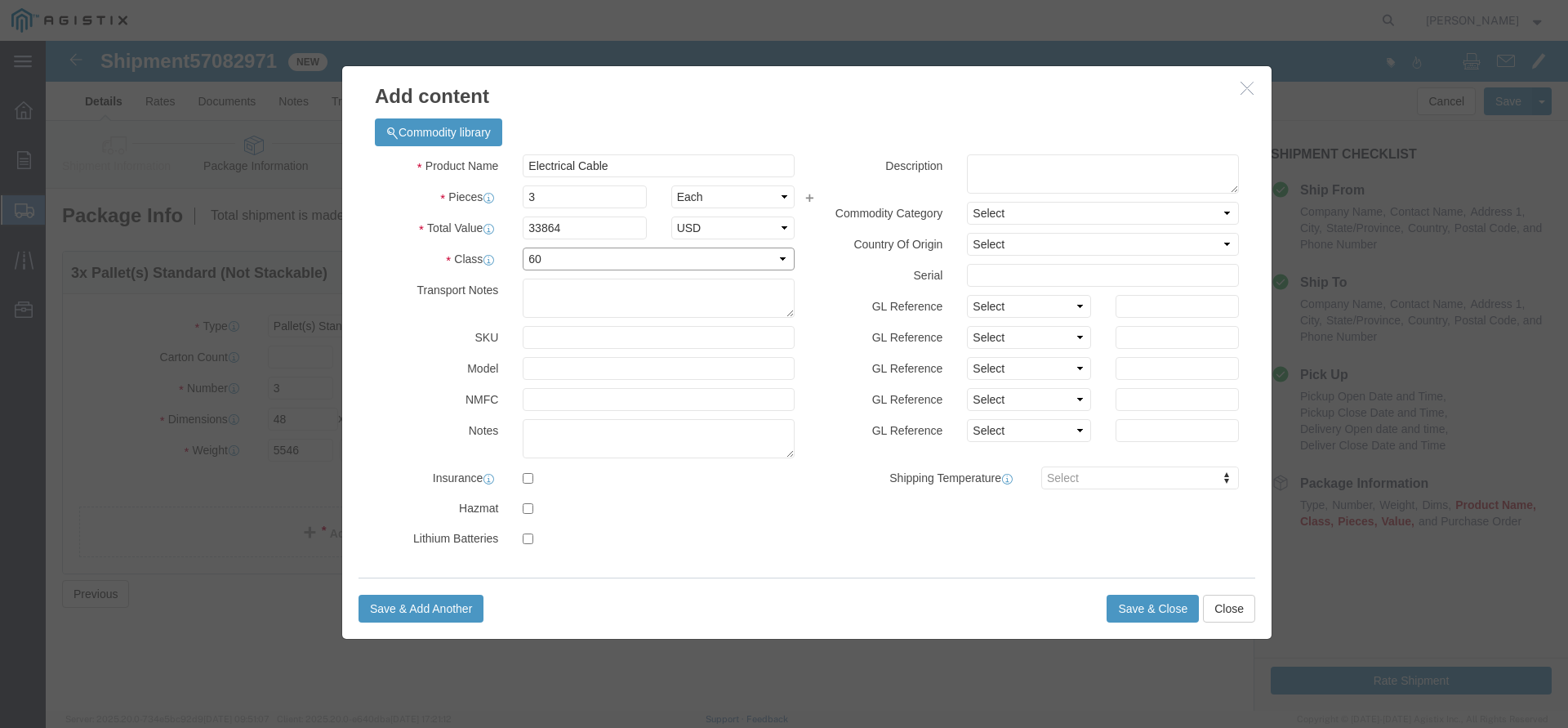
click option "60"
click button "Save & Close"
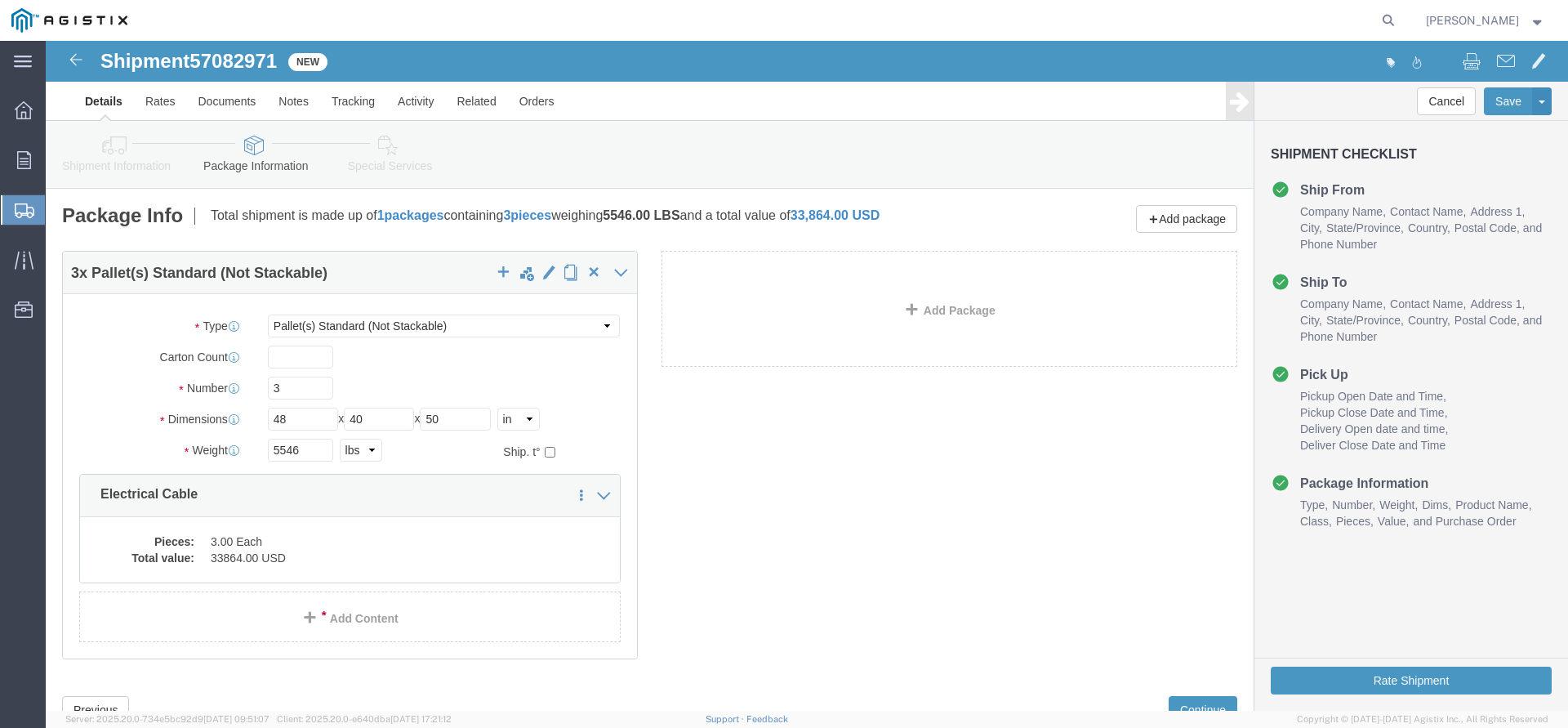
scroll to position [63, 0]
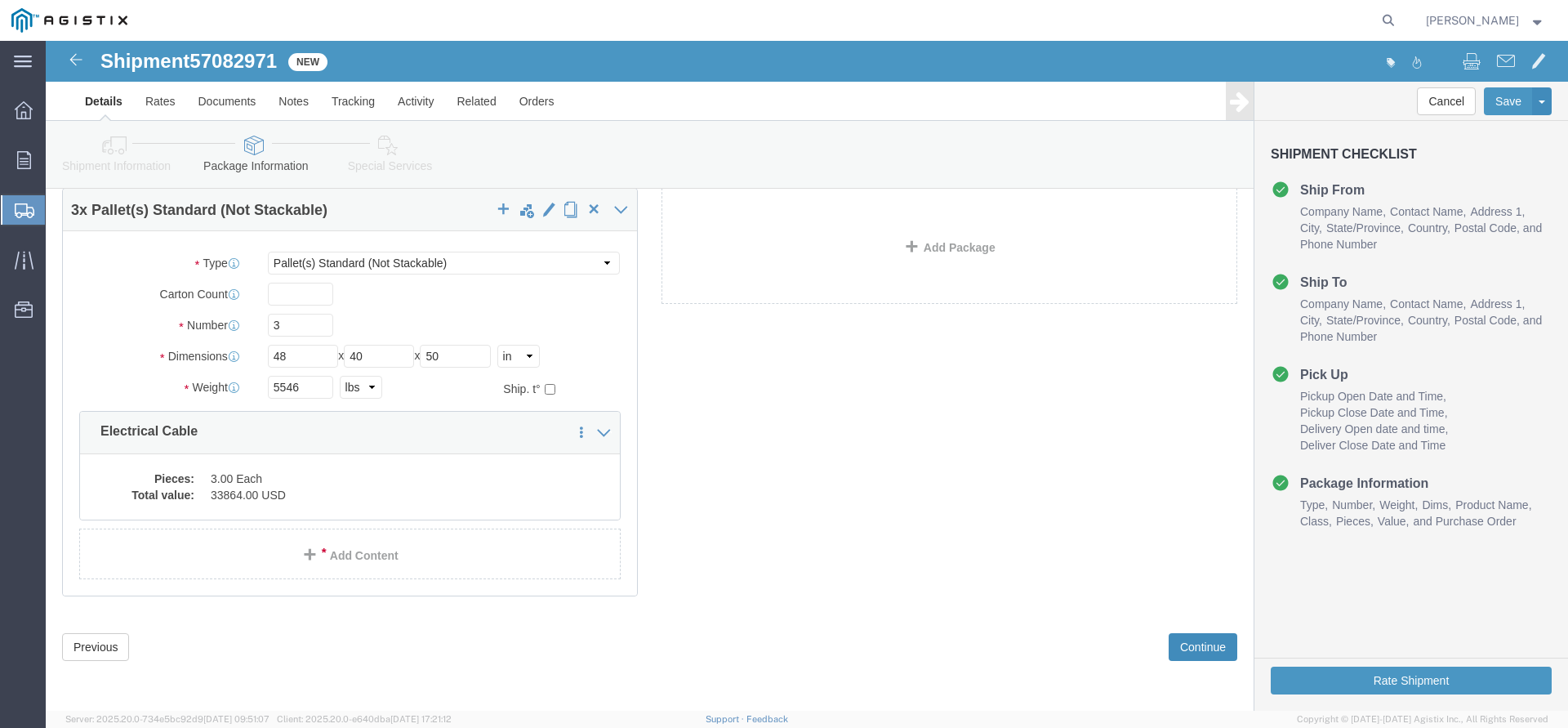
click button "Continue"
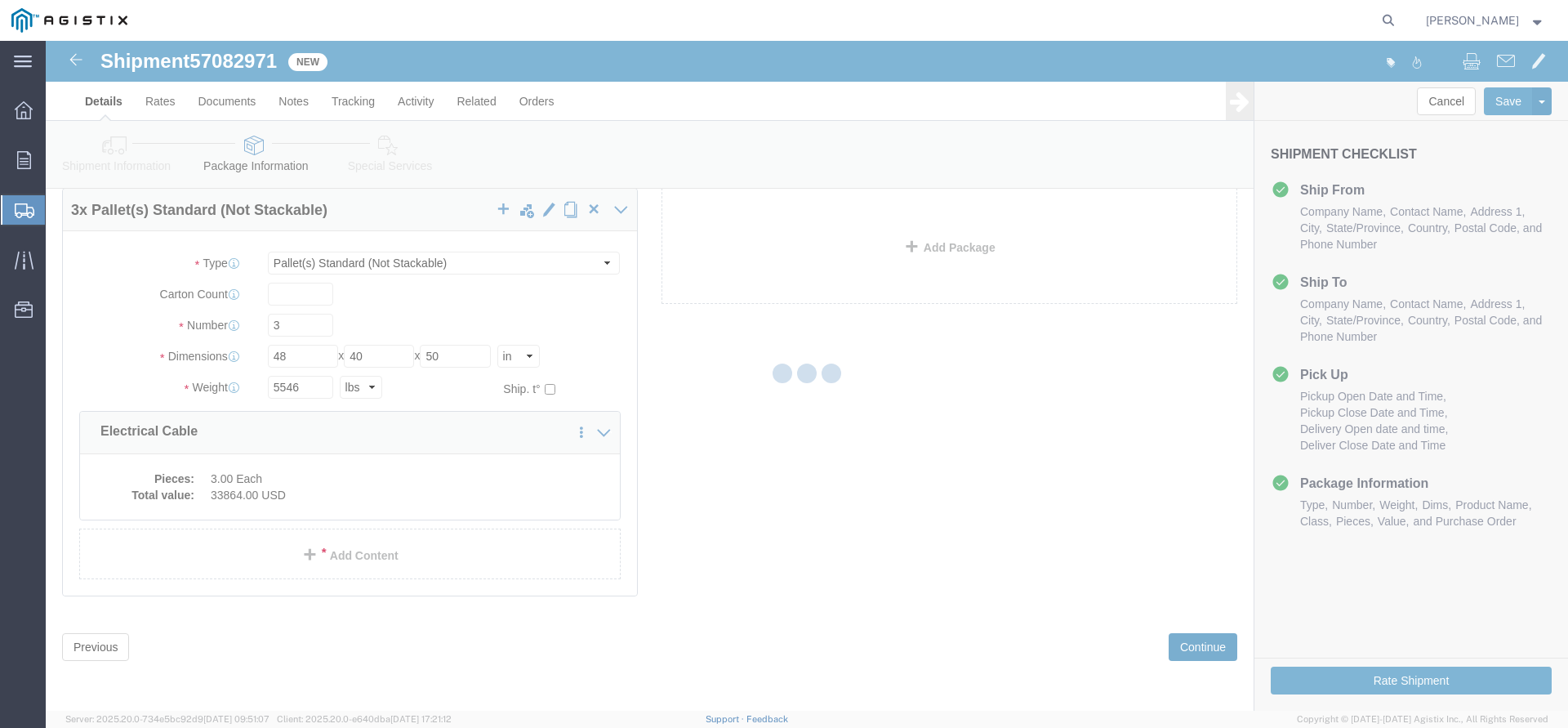
select select
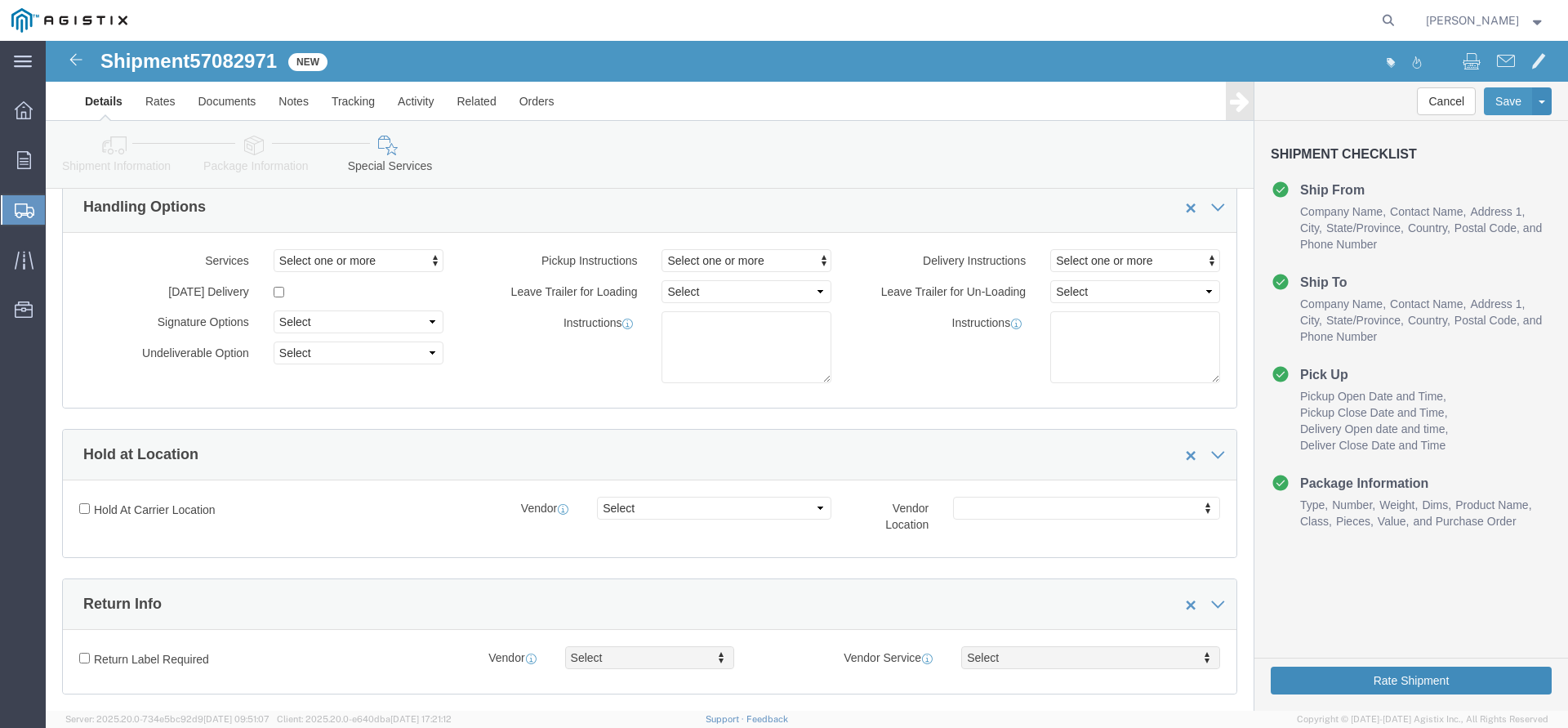
click button "Rate Shipment"
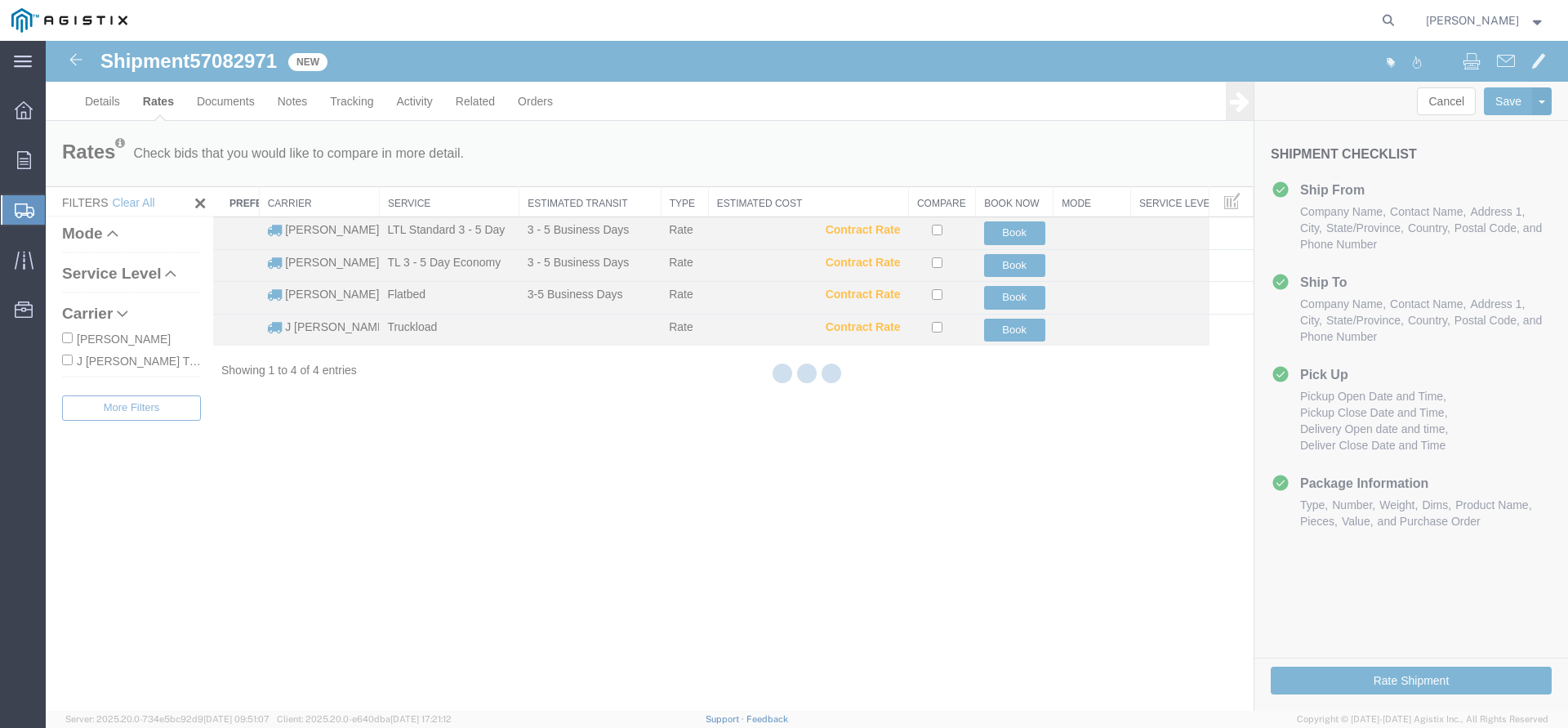
scroll to position [0, 0]
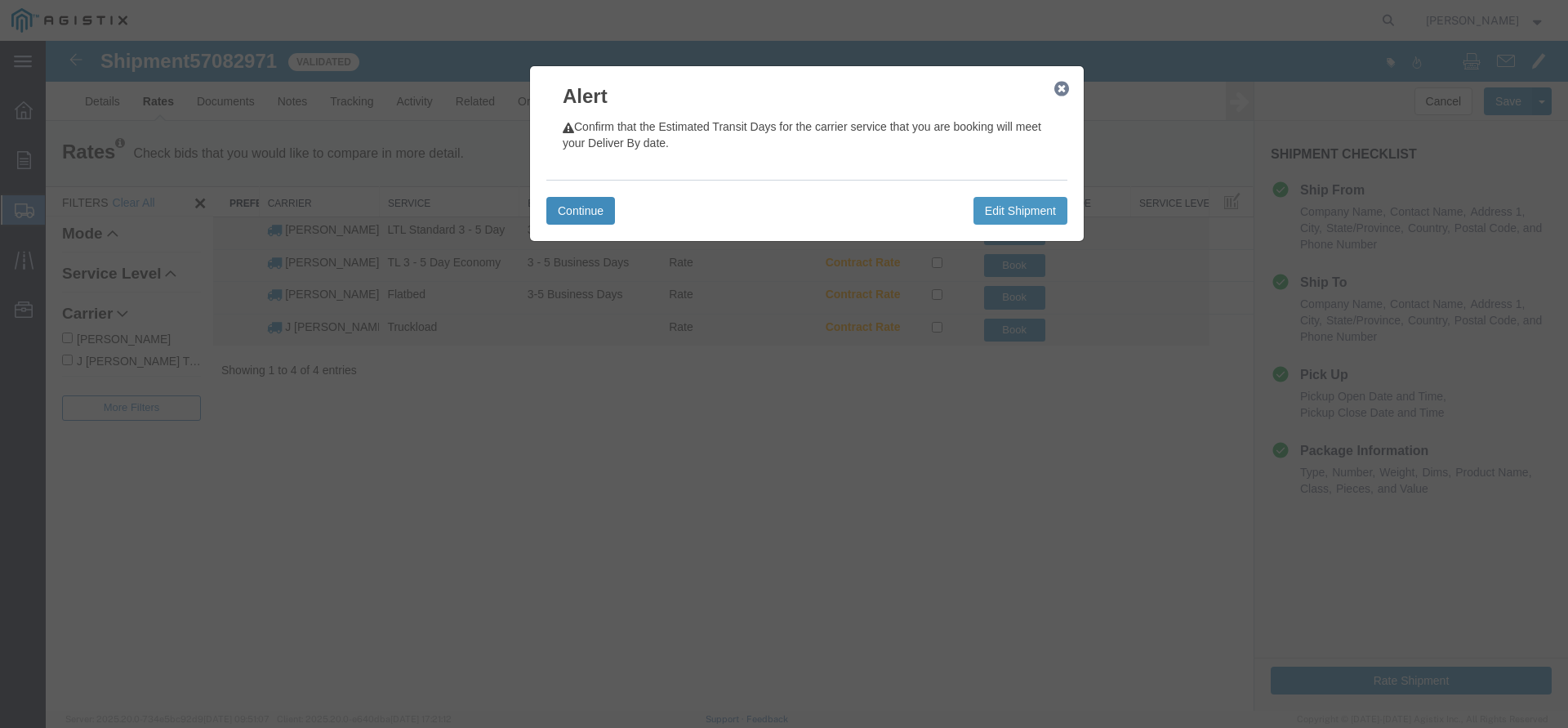
click at [560, 208] on button "Continue" at bounding box center [581, 211] width 69 height 28
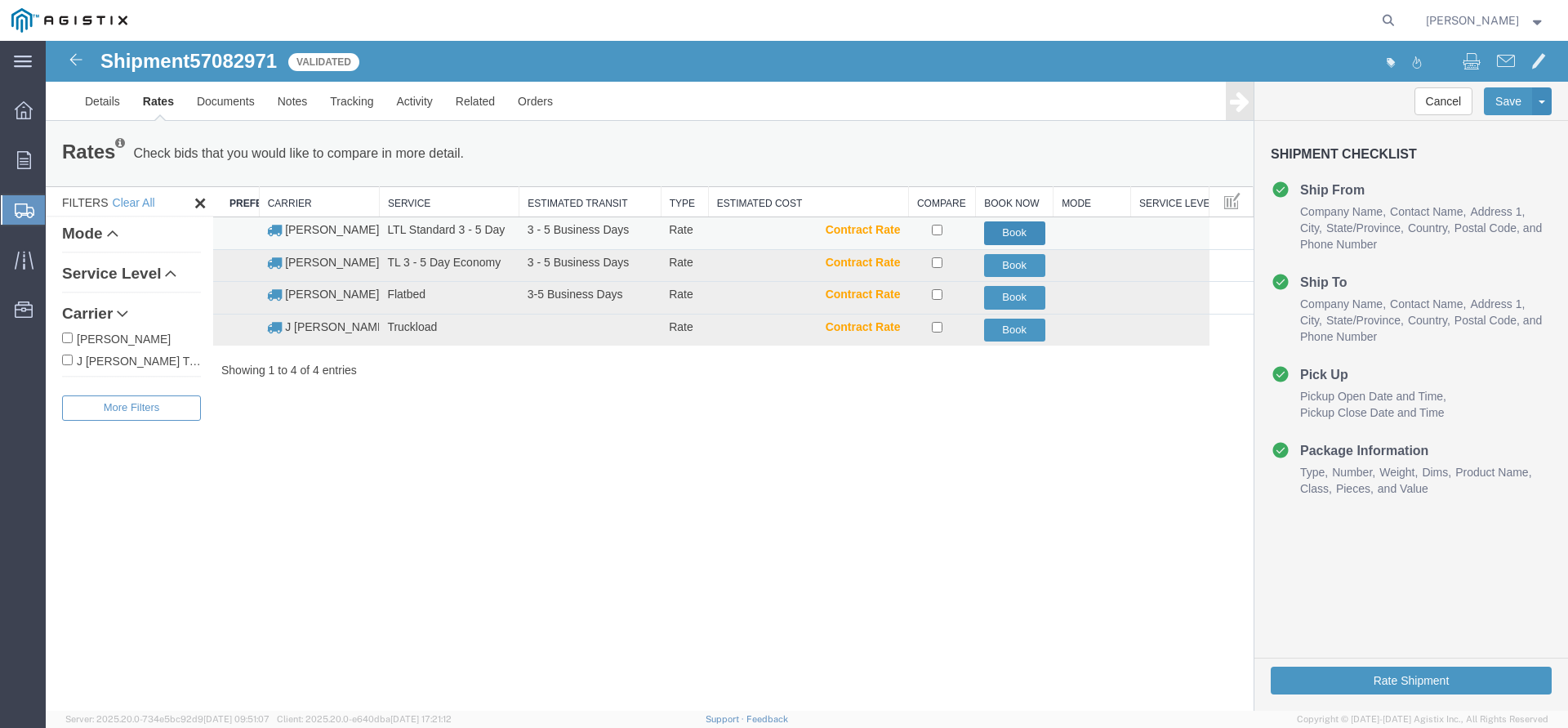
click at [1012, 236] on button "Book" at bounding box center [1015, 233] width 61 height 24
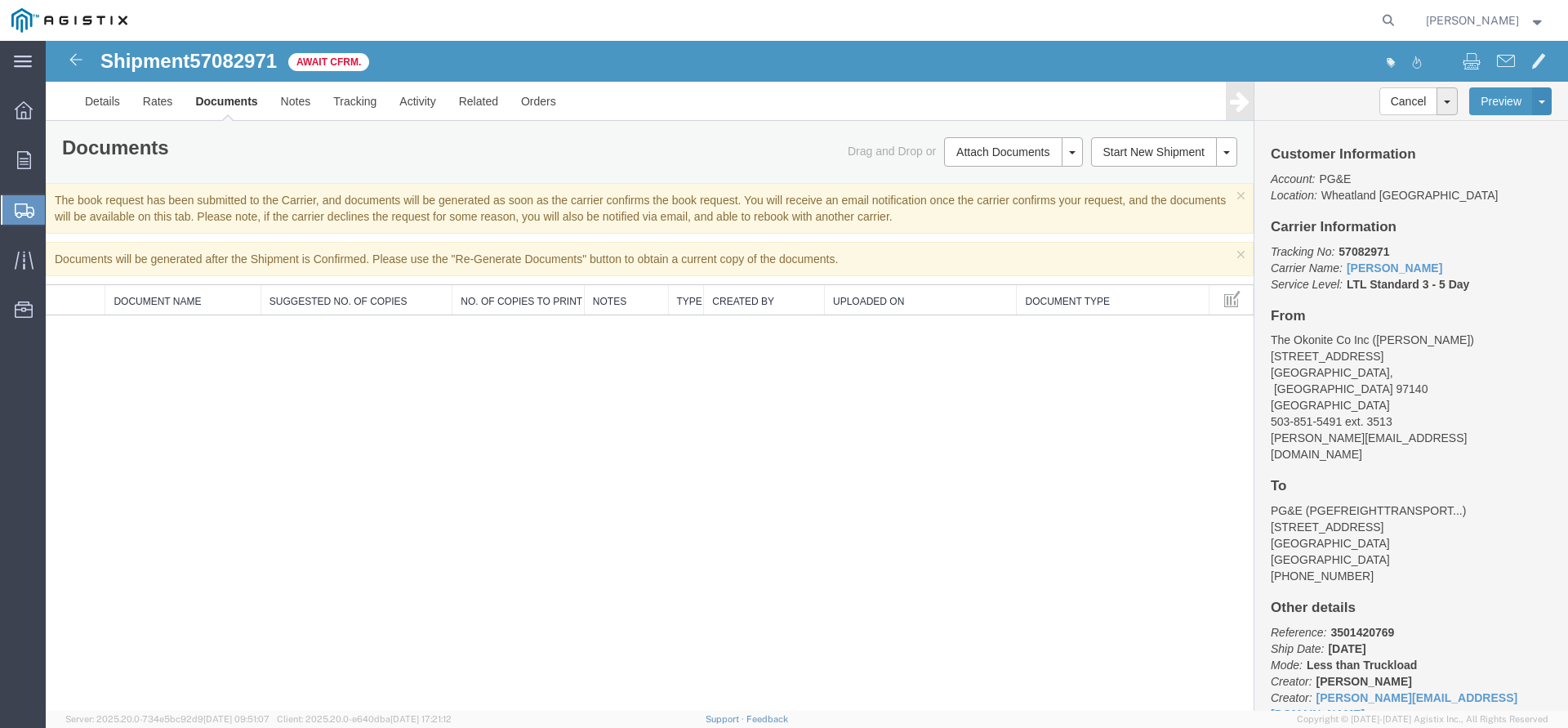
click at [0, 0] on span "Create Shipment" at bounding box center [0, 0] width 0 height 0
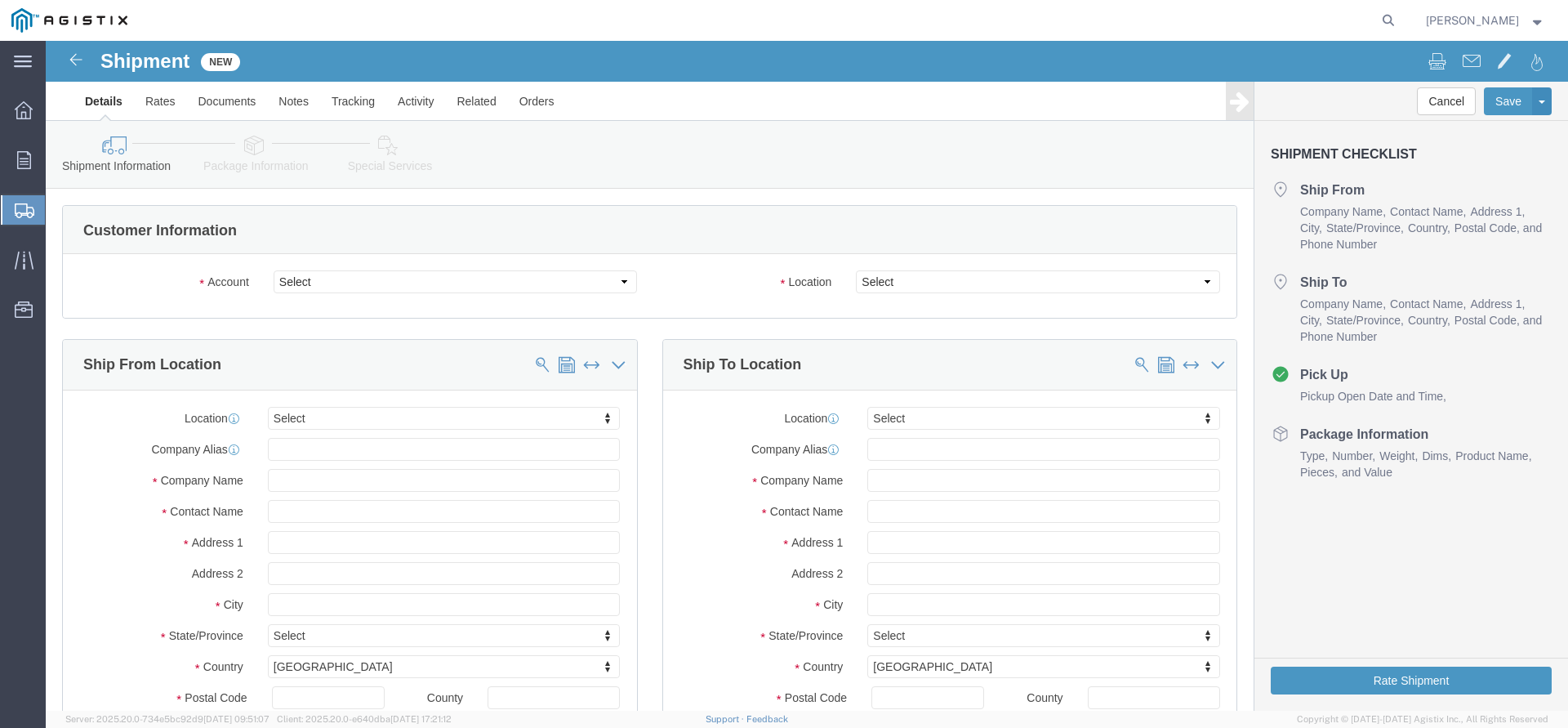
click div "Please fix the following errors Customer Information Account Select PG&E The Ok…"
click select "Select PG&E The Okonite Co Inc"
select select "9596"
click option "PG&E"
select select "PURCHORD"
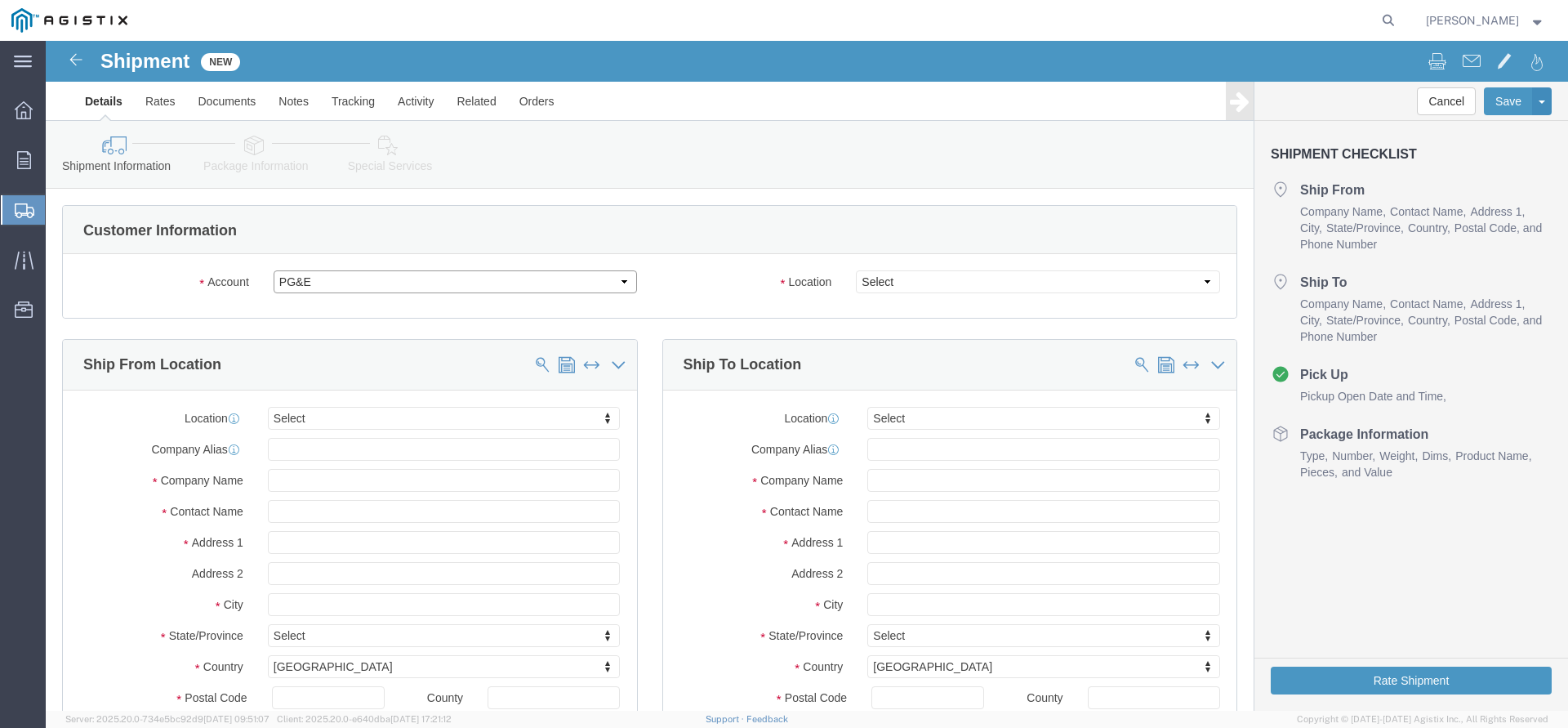
select select
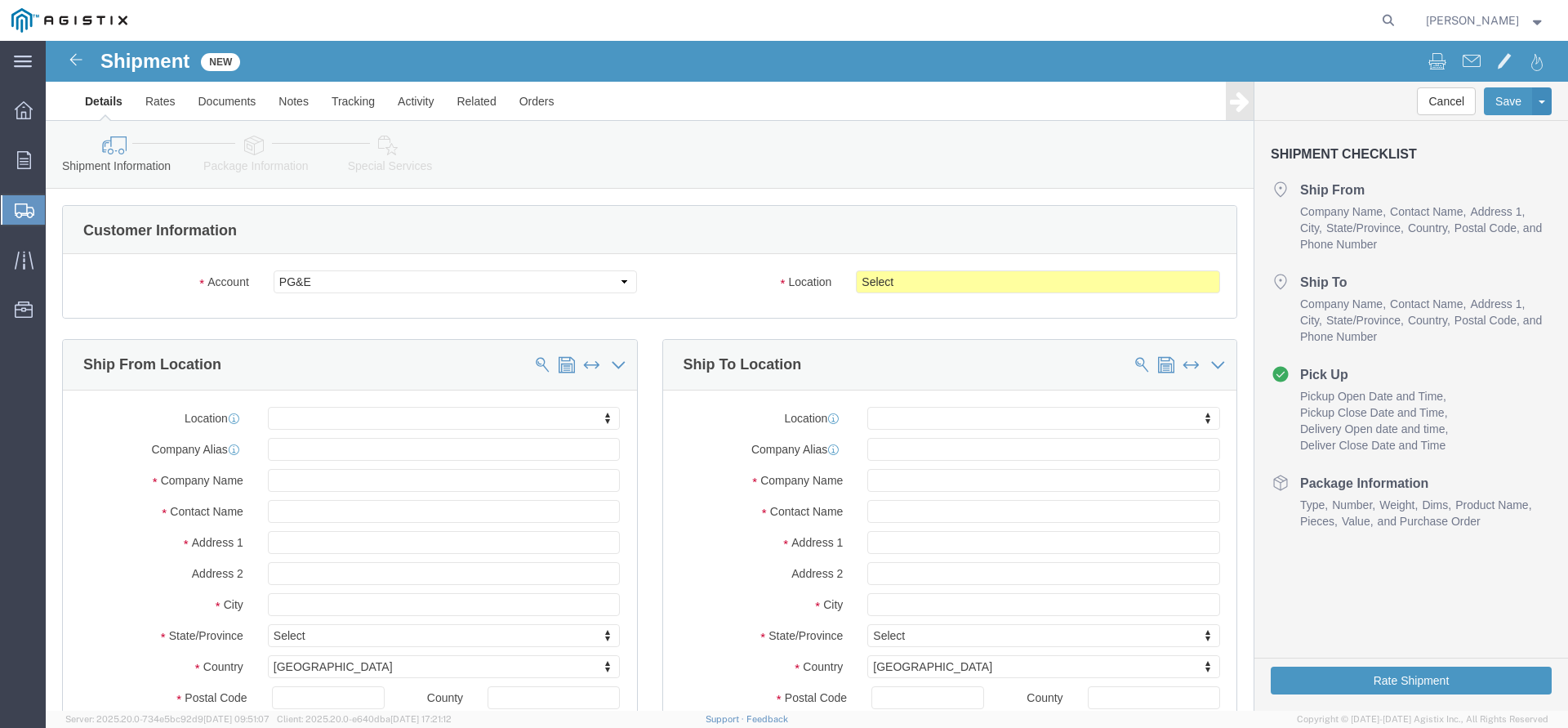
click body "Shipment New Details Rates Documents Notes Tracking Activity Related Orders Can…"
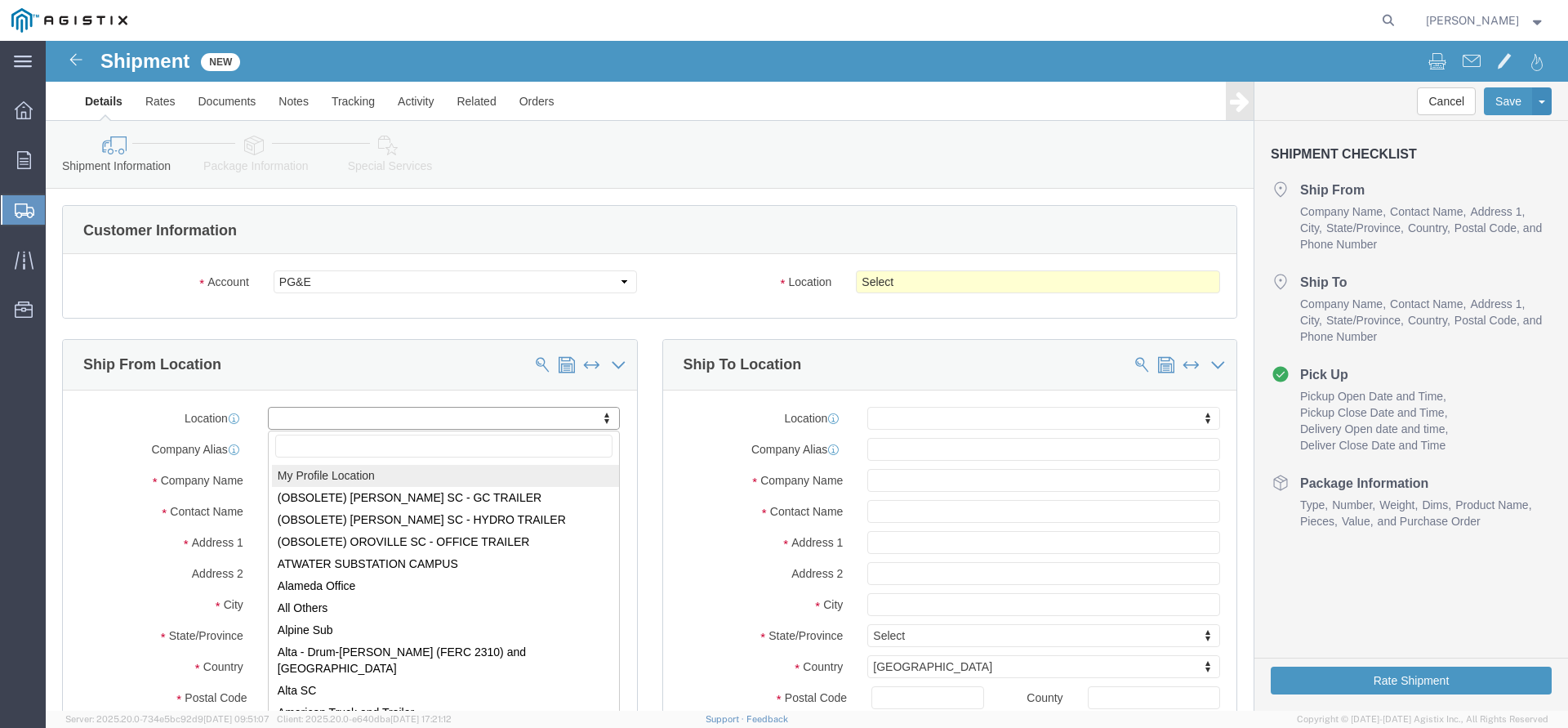
select select "MYPROFILE"
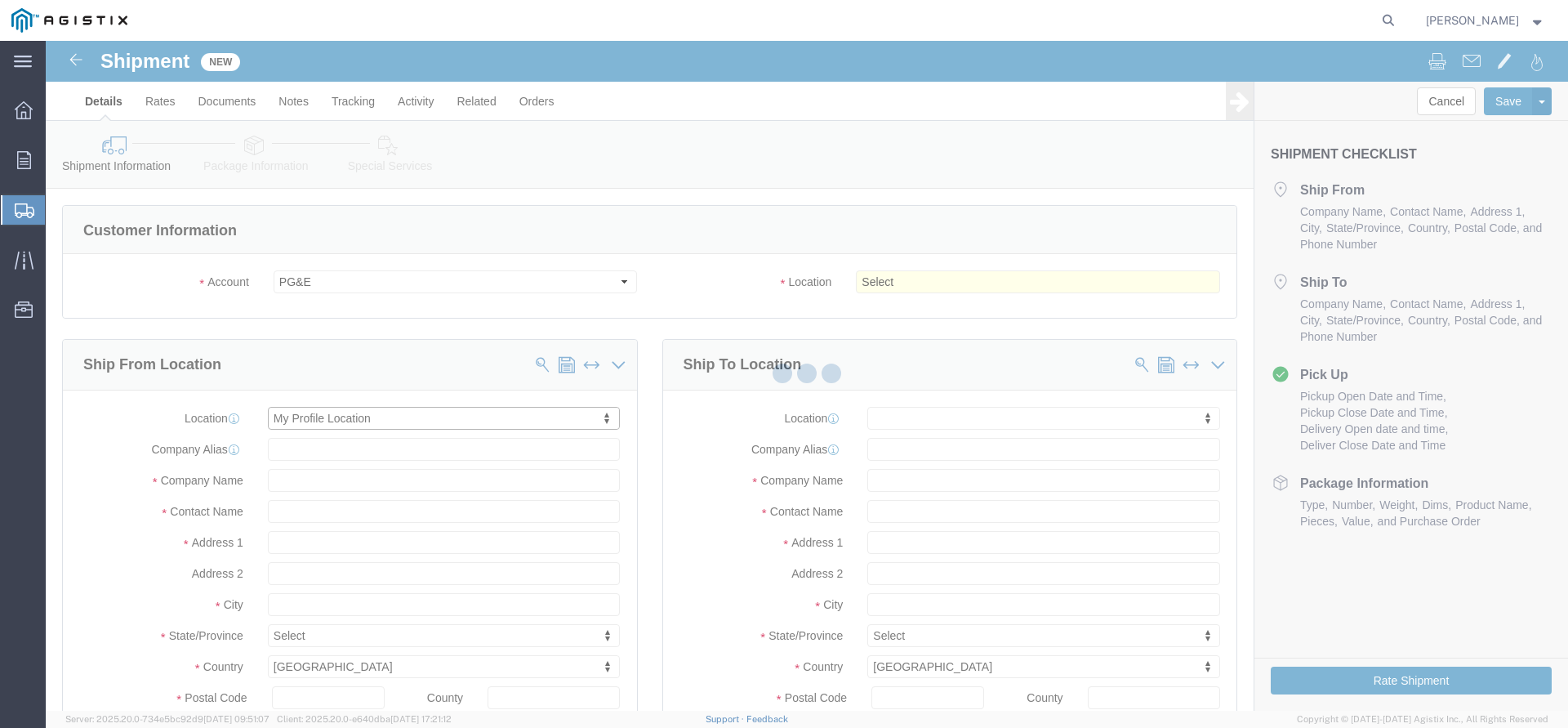
scroll to position [4, 0]
type input "[STREET_ADDRESS]"
type input "97140"
type input "[PHONE_NUMBER]"
type input "3513"
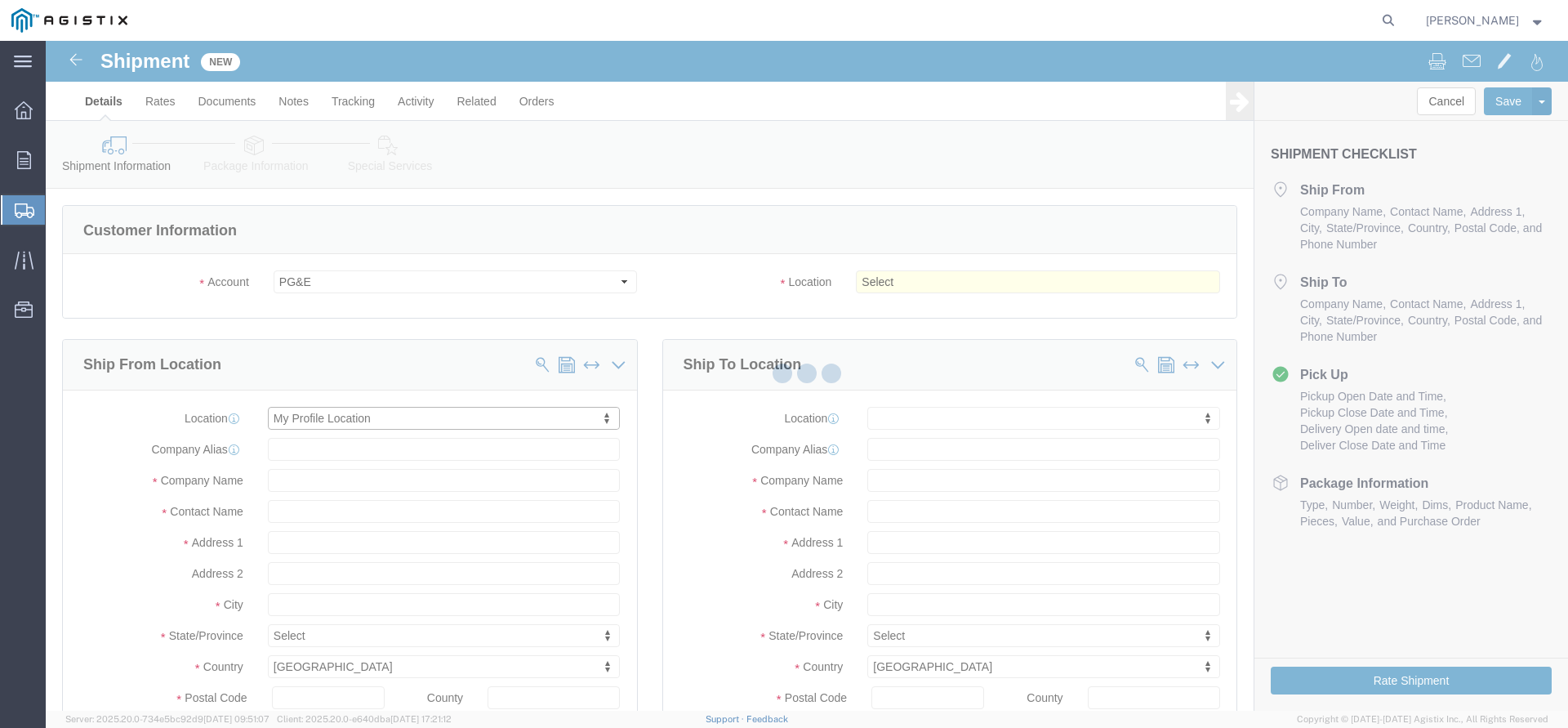
type input "[PERSON_NAME][EMAIL_ADDRESS][DOMAIN_NAME]"
checkbox input "true"
type input "The Okonite Co Inc"
type input "[PERSON_NAME]"
type input "Sherwood"
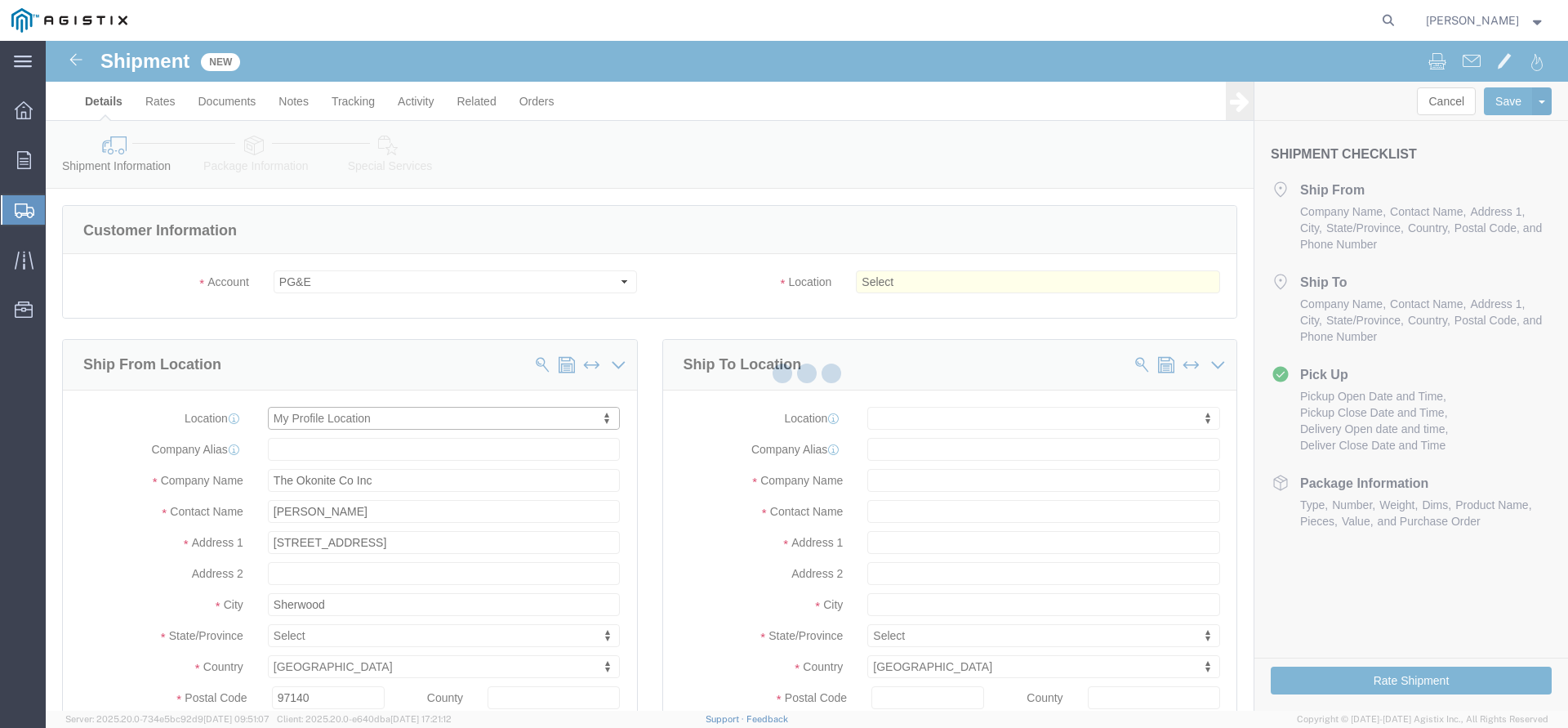
select select "OR"
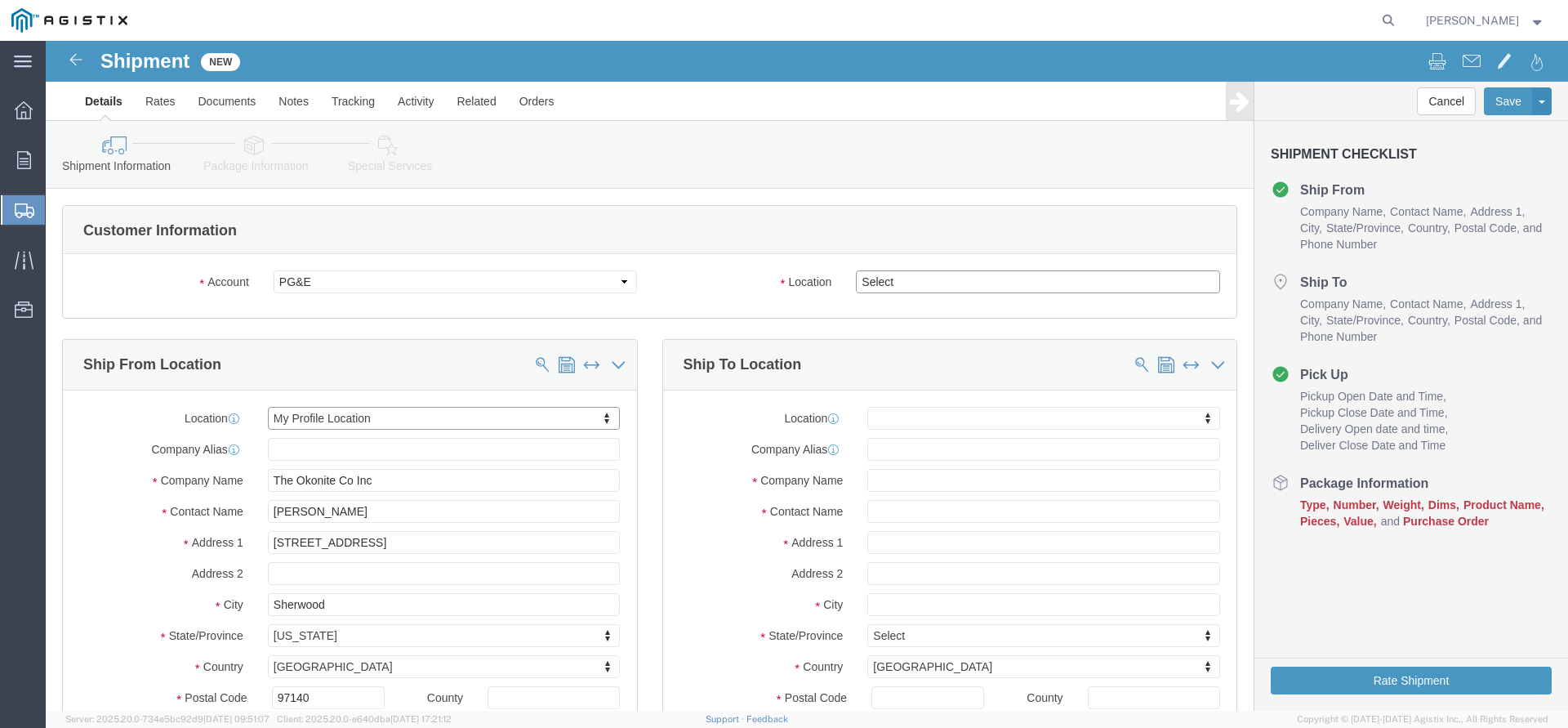
click select "Select All Others [GEOGRAPHIC_DATA] [GEOGRAPHIC_DATA] [GEOGRAPHIC_DATA] [GEOGRA…"
select select "19745"
click option "[GEOGRAPHIC_DATA]"
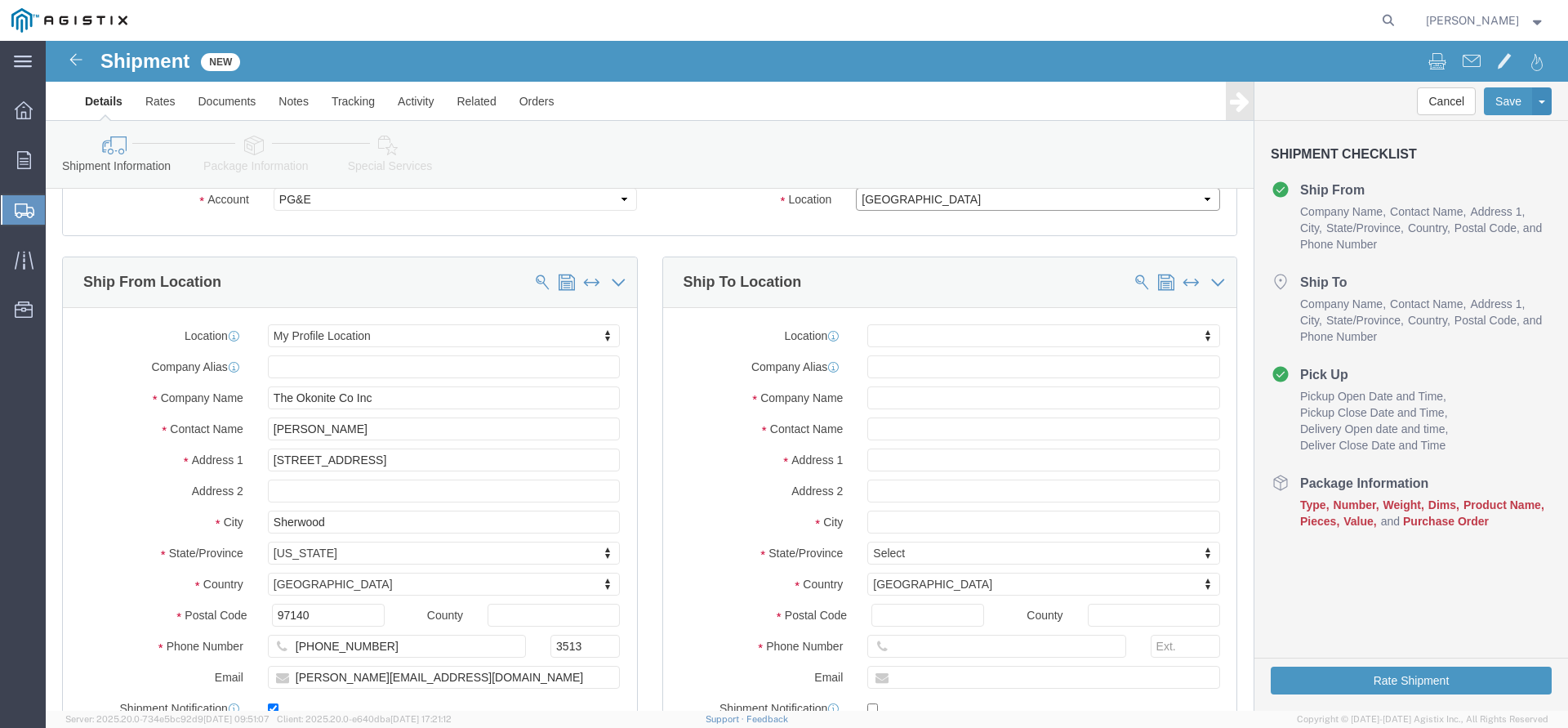
scroll to position [83, 0]
click body "Shipment New Details Rates Documents Notes Tracking Activity Related Orders Can…"
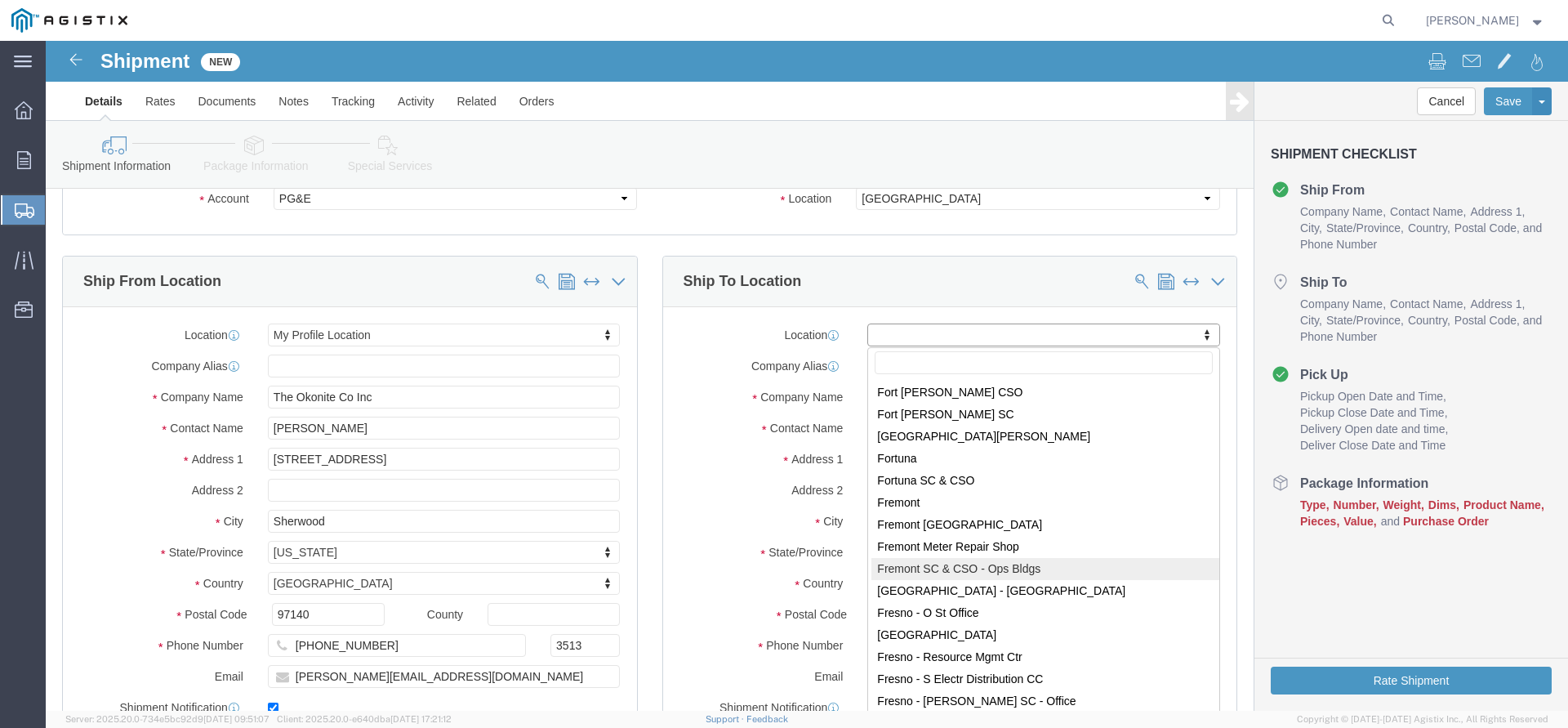
scroll to position [2901, 0]
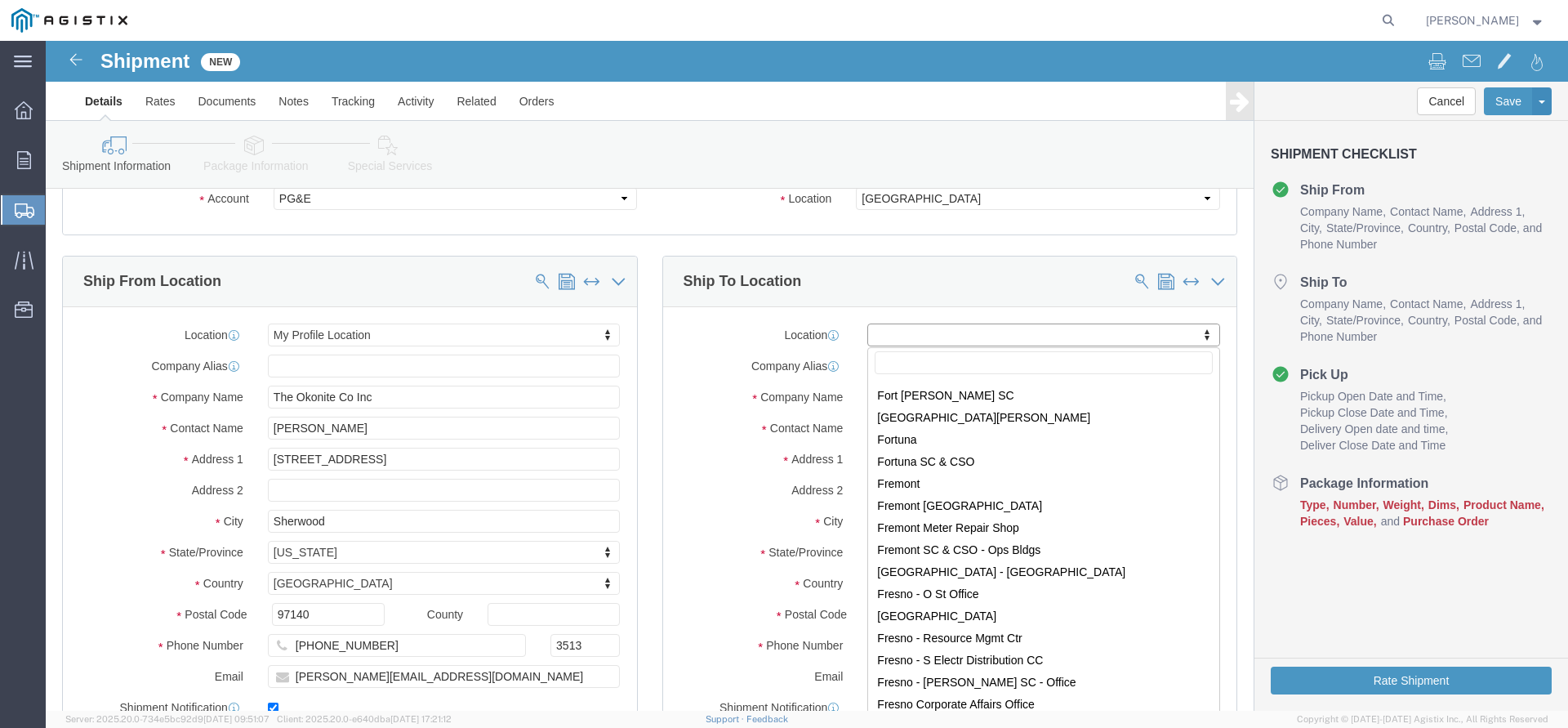
select select "19745"
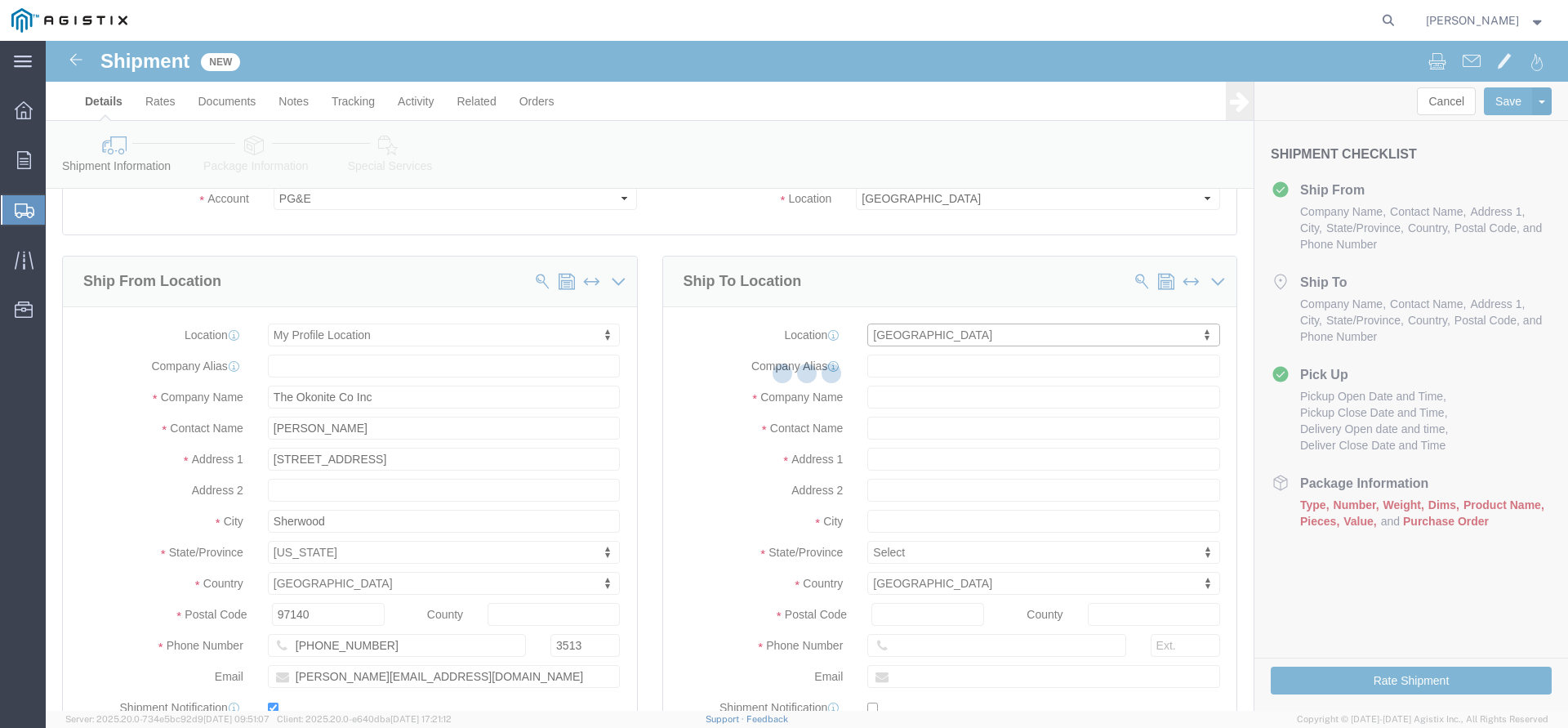
type input "[STREET_ADDRESS]"
type input "93725"
type input "PG&E"
type input "[GEOGRAPHIC_DATA]"
select select "CA"
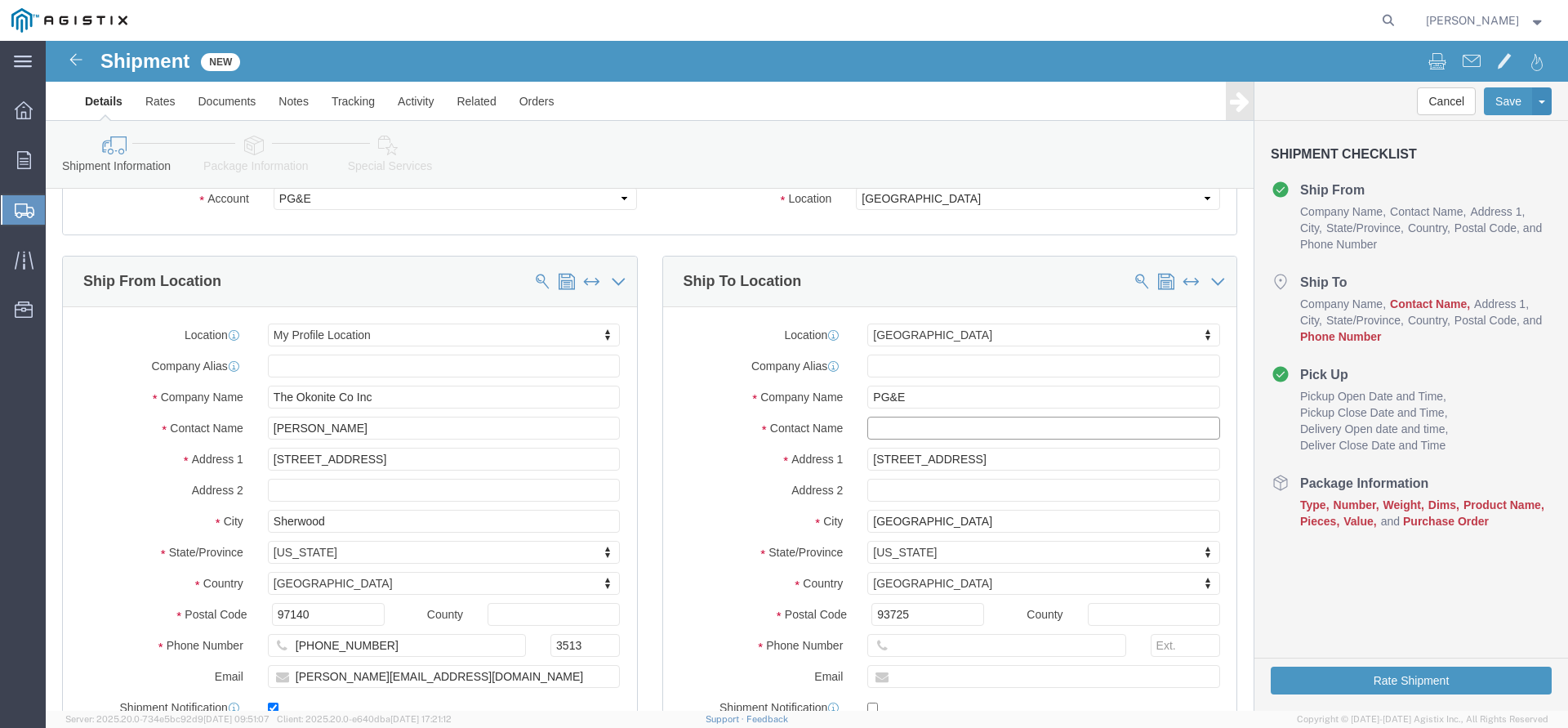
click input "text"
paste input "[EMAIL_ADDRESS][DOMAIN_NAME]"
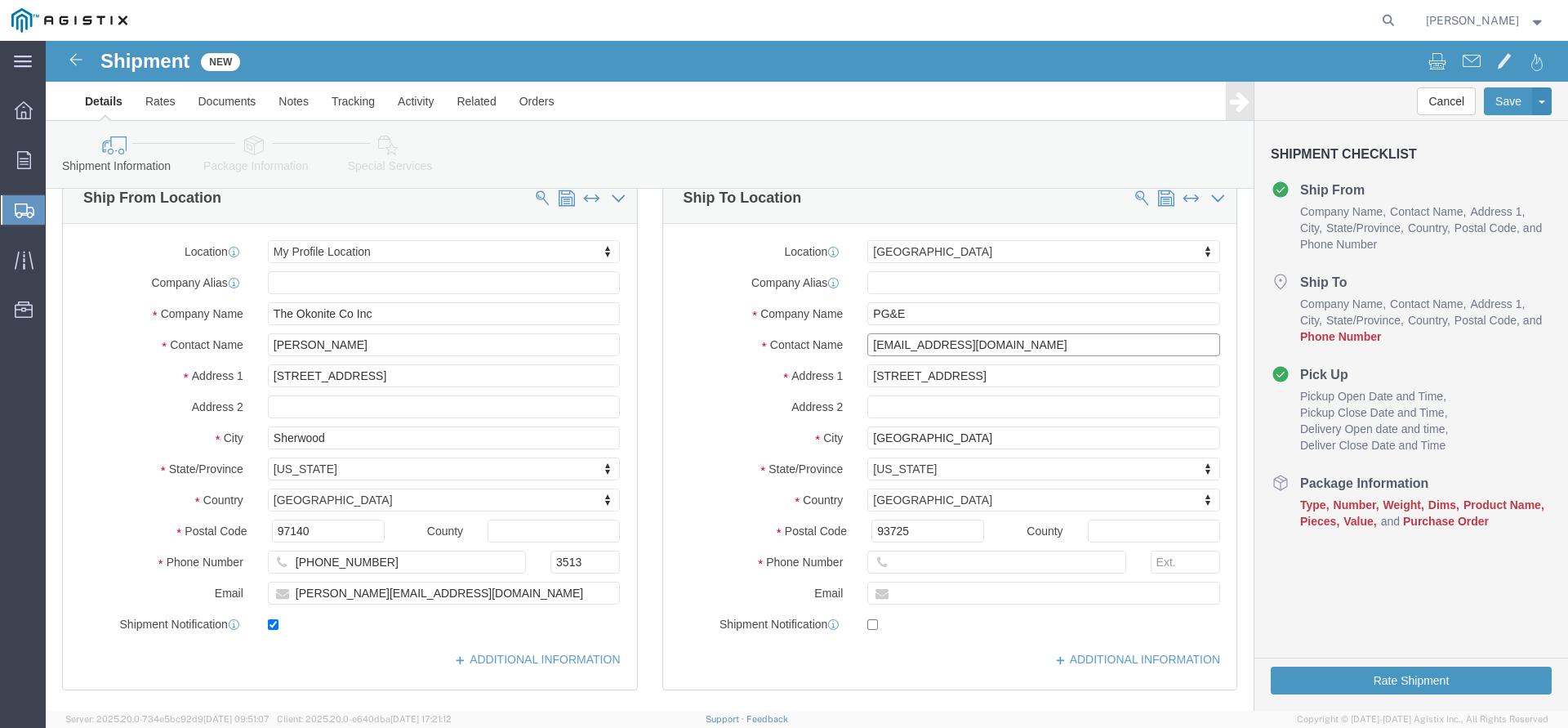
type input "[EMAIL_ADDRESS][DOMAIN_NAME]"
click input "text"
type input "[PHONE_NUMBER]"
click label "Email"
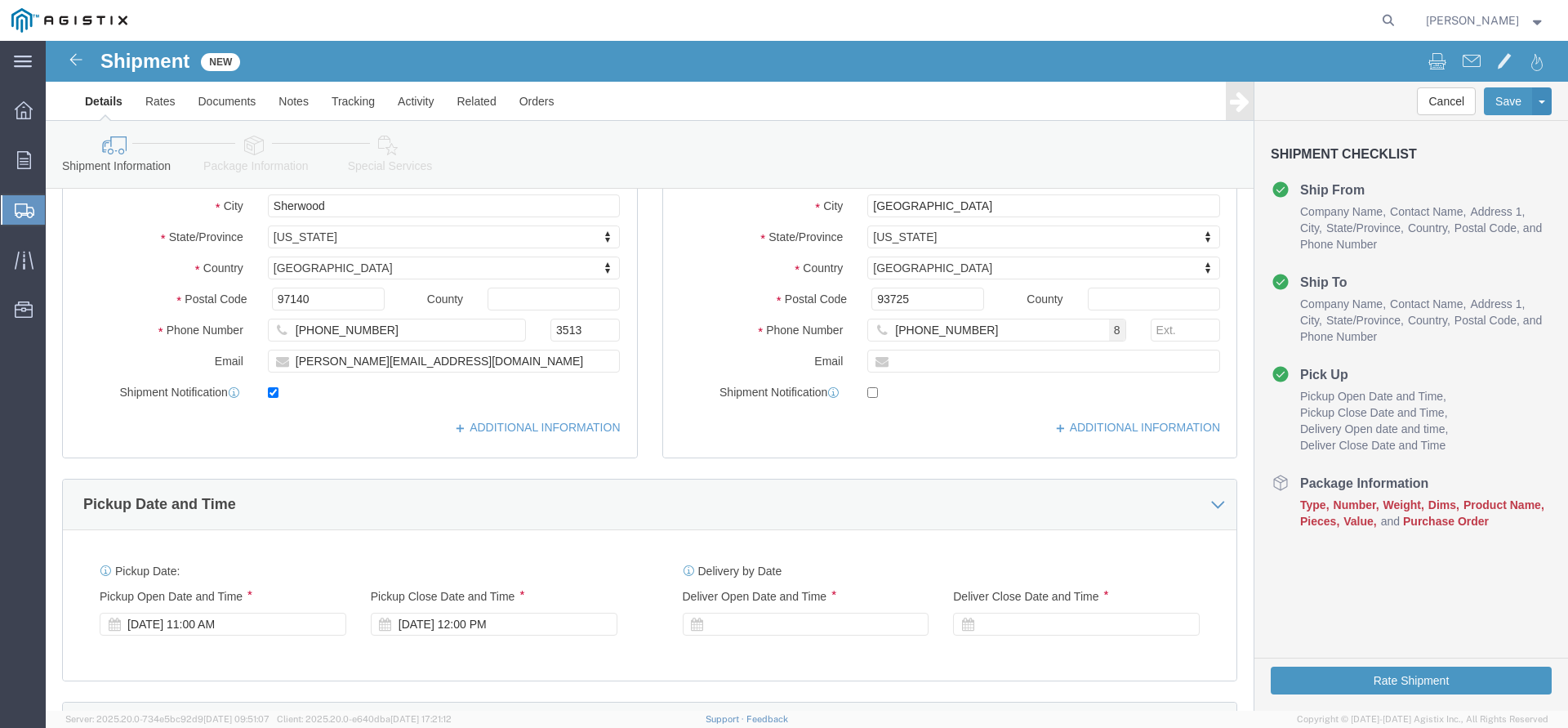
scroll to position [417, 0]
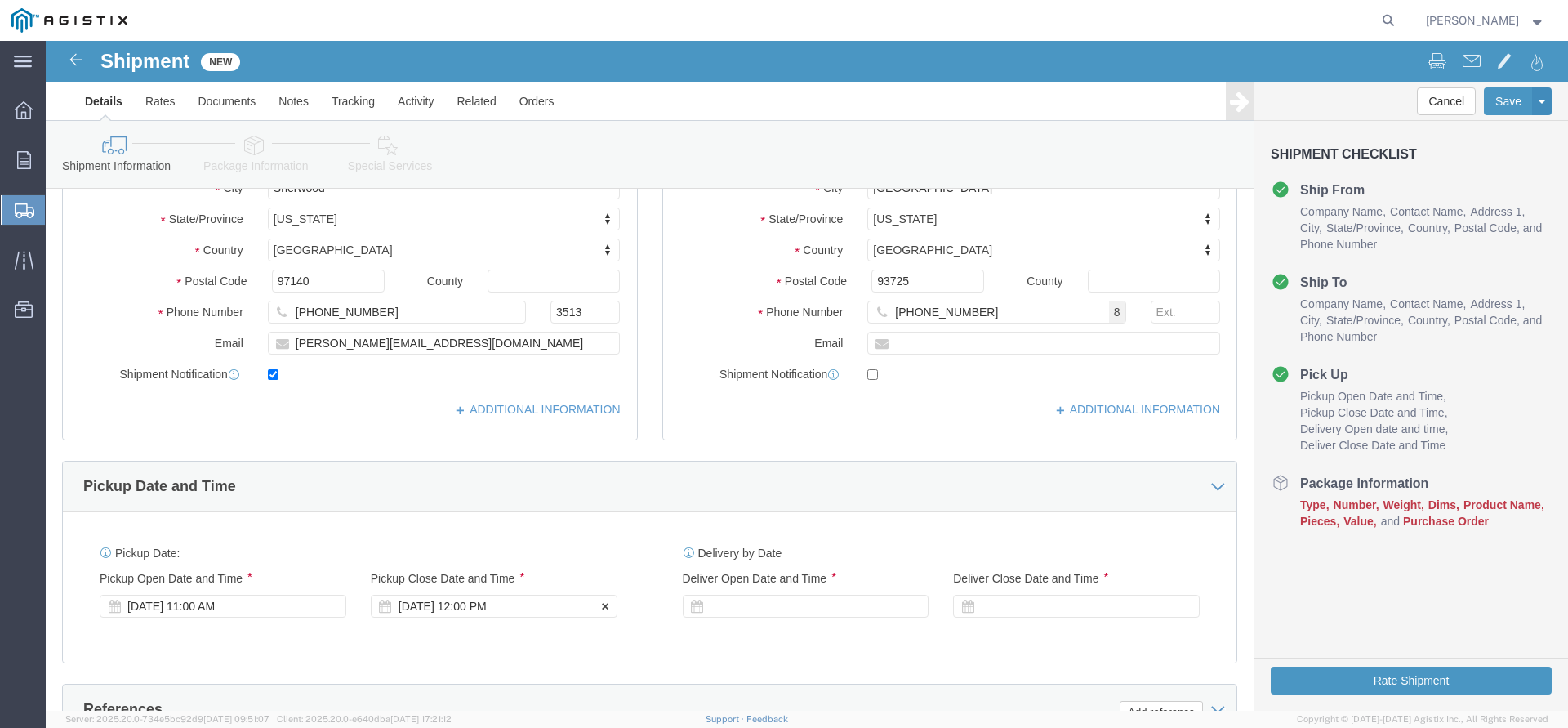
click div "[DATE] 12:00 PM"
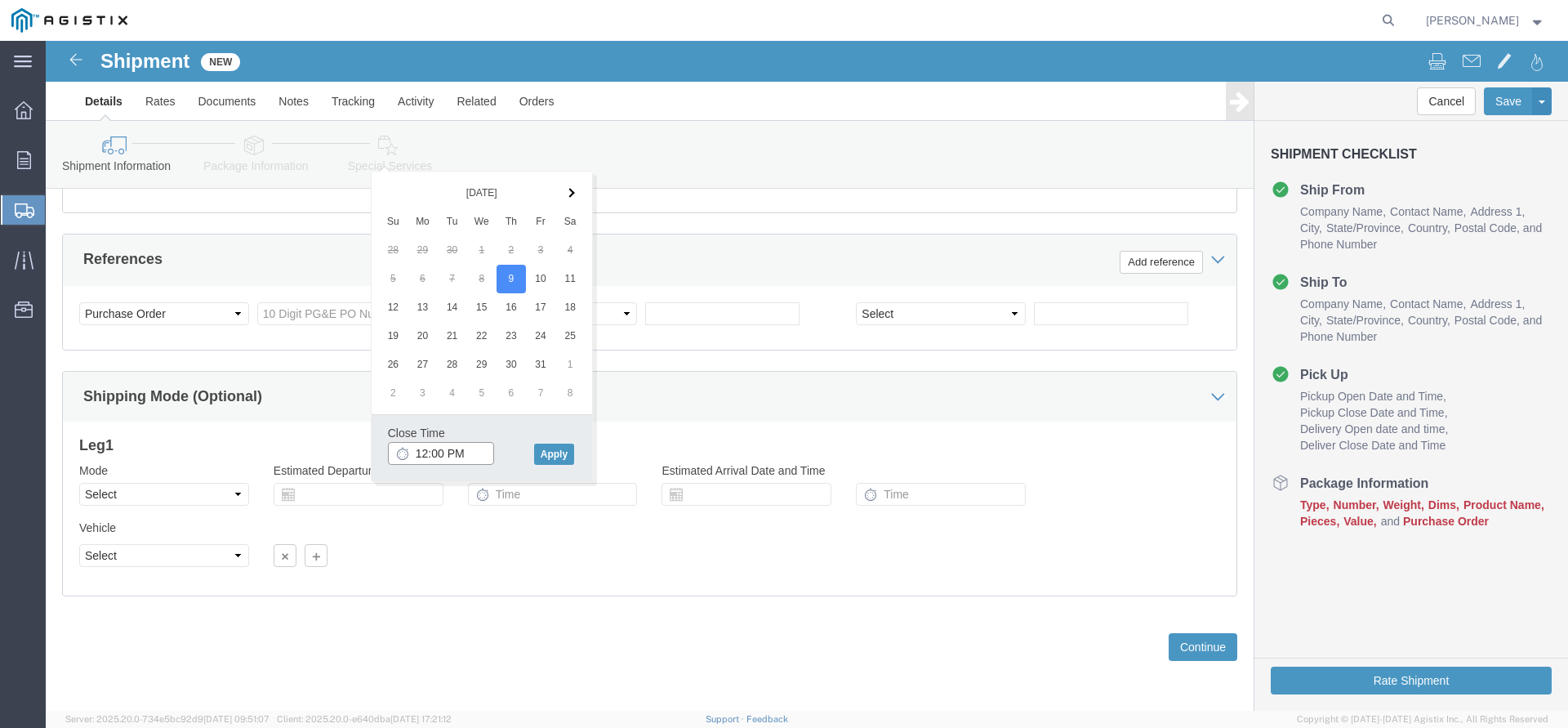
type input "3:00 PM"
click button "Apply"
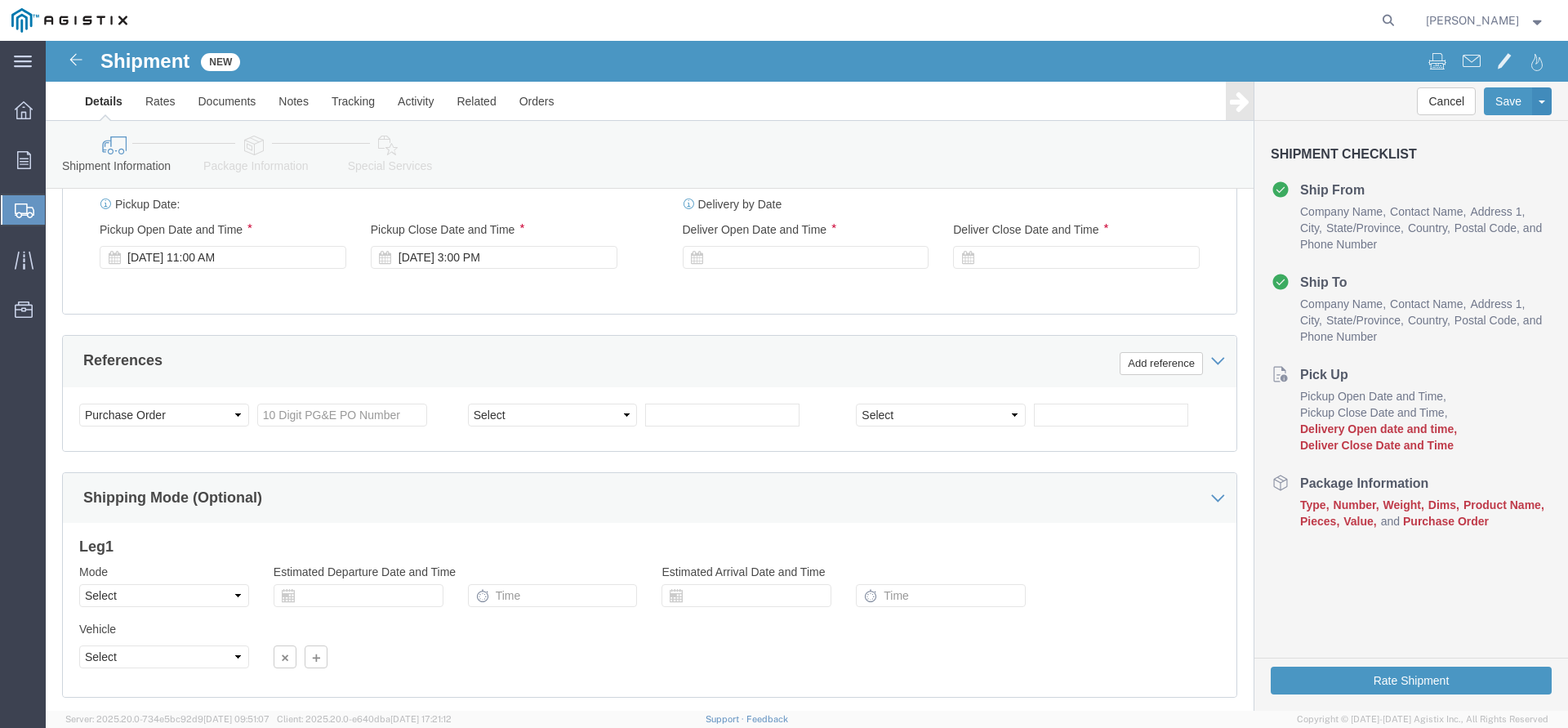
scroll to position [617, 0]
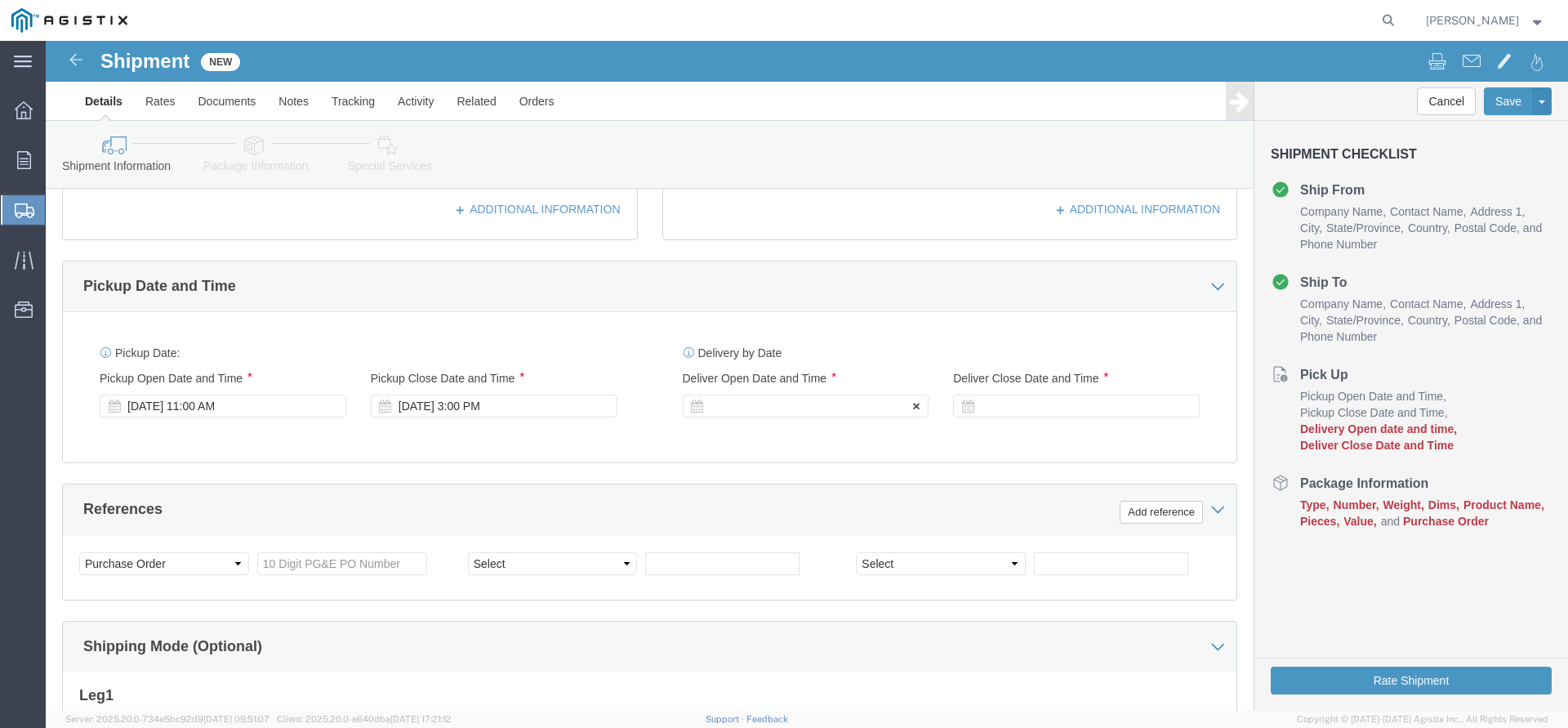
click div
click div "Open Time 4:00 PM [DATE] 4:00 PM - [DATE] 4:00 PM Cancel Apply"
click button "Apply"
click div
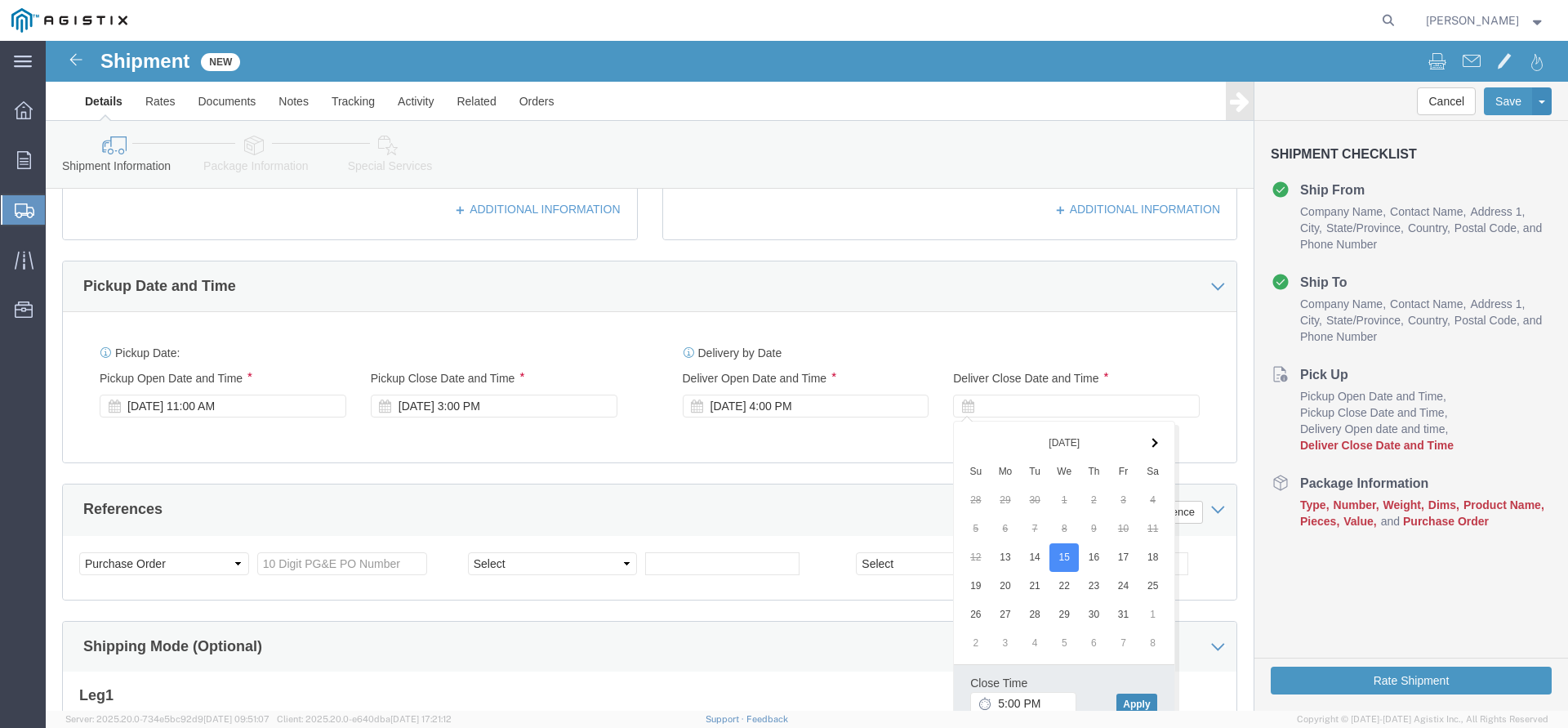
click button "Apply"
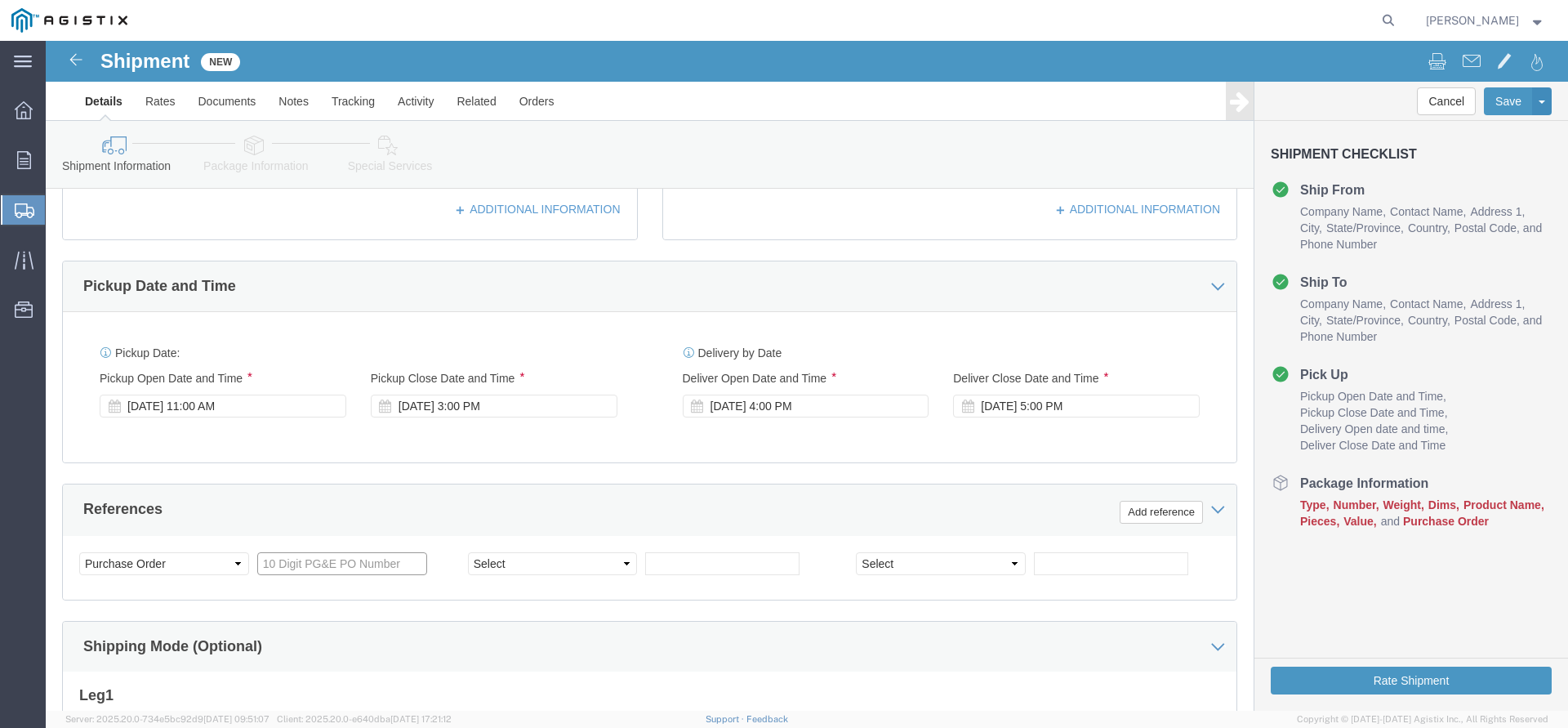
click input "text"
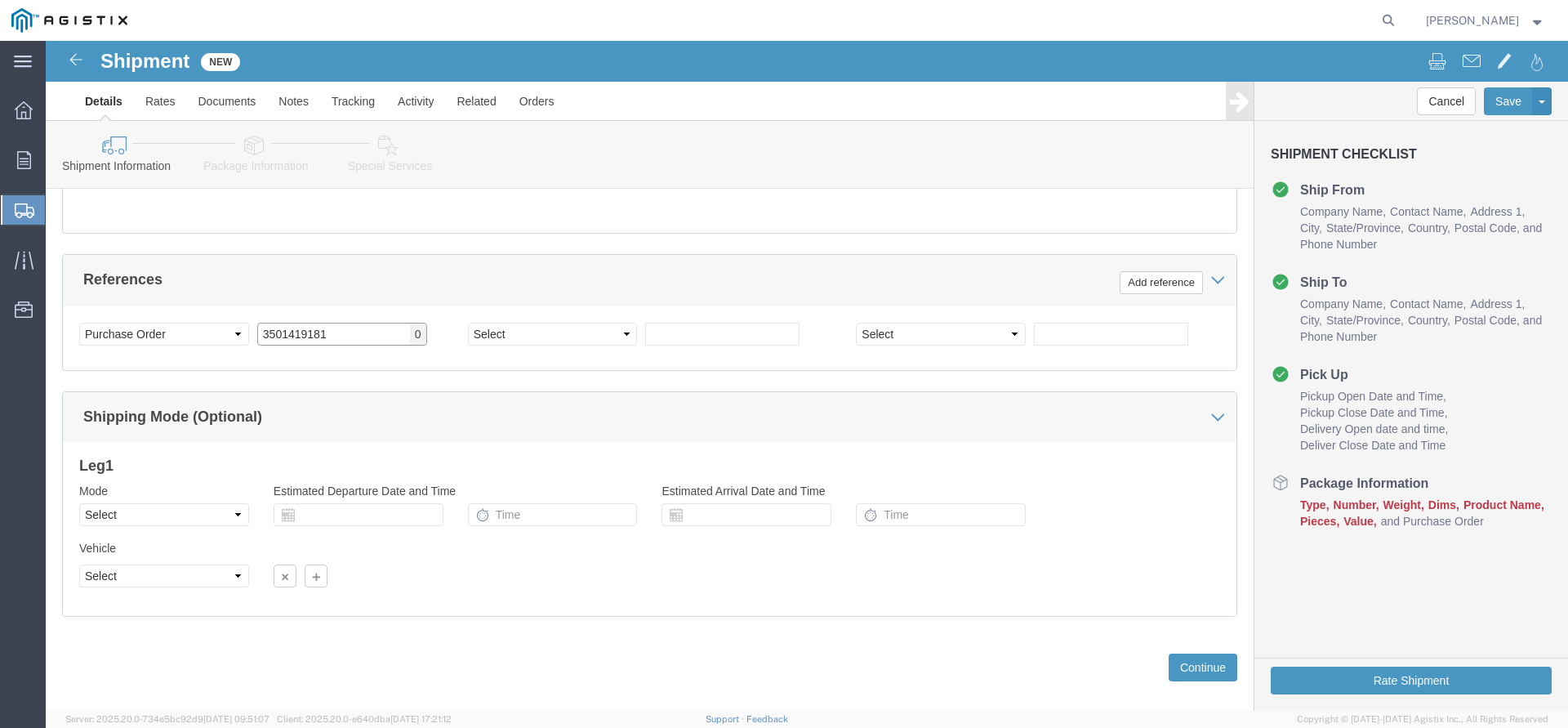
scroll to position [867, 0]
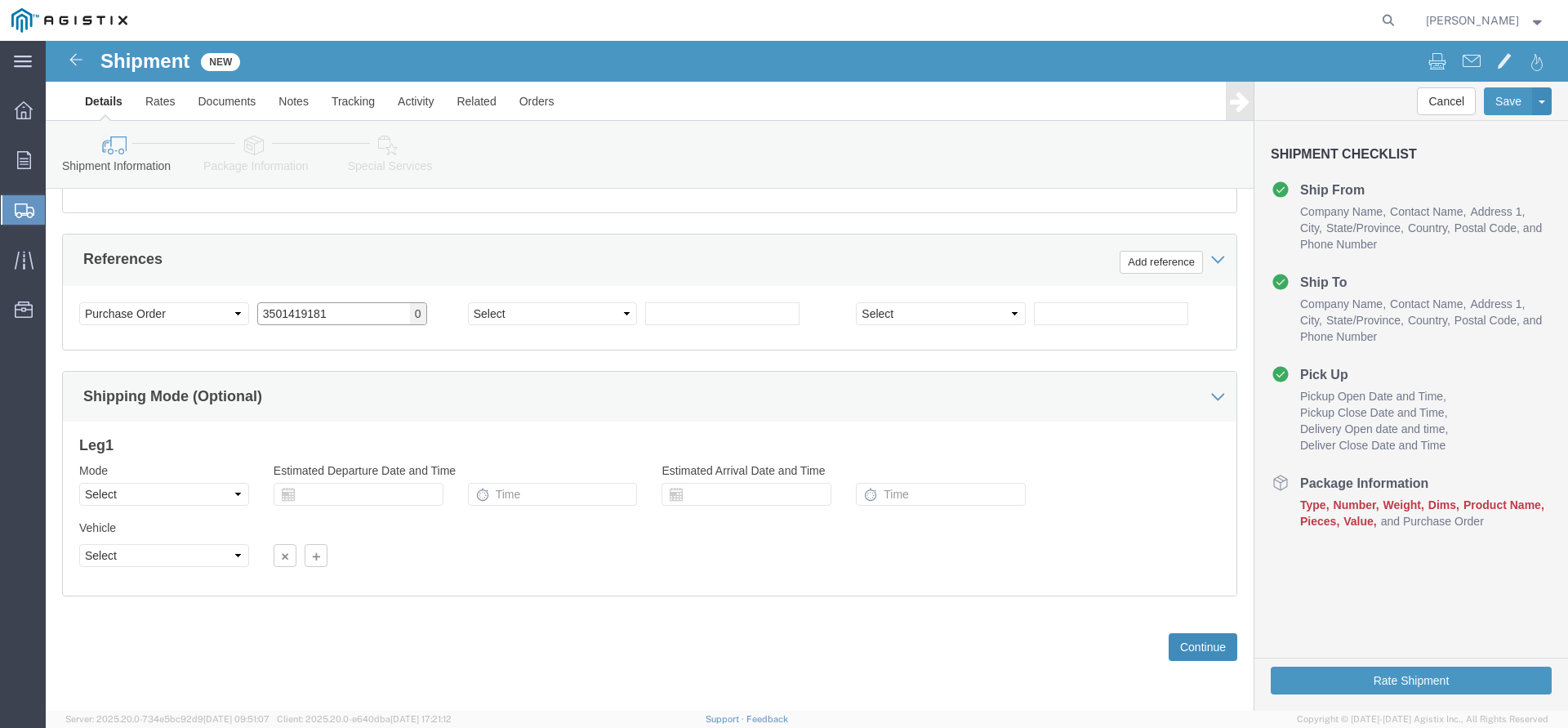
type input "3501419181"
click button "Continue"
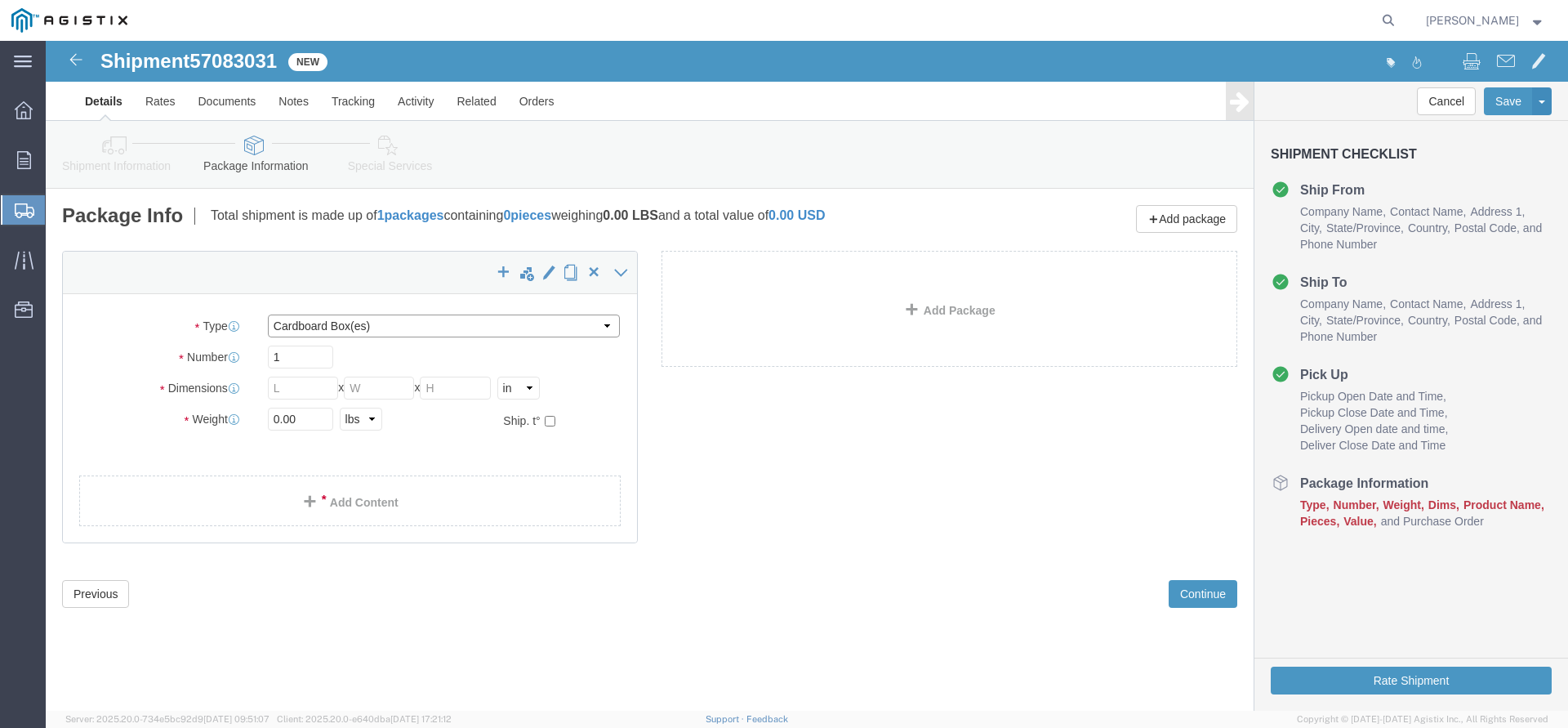
select select "PSNS"
click option "Pallet(s) Standard (Not Stackable)"
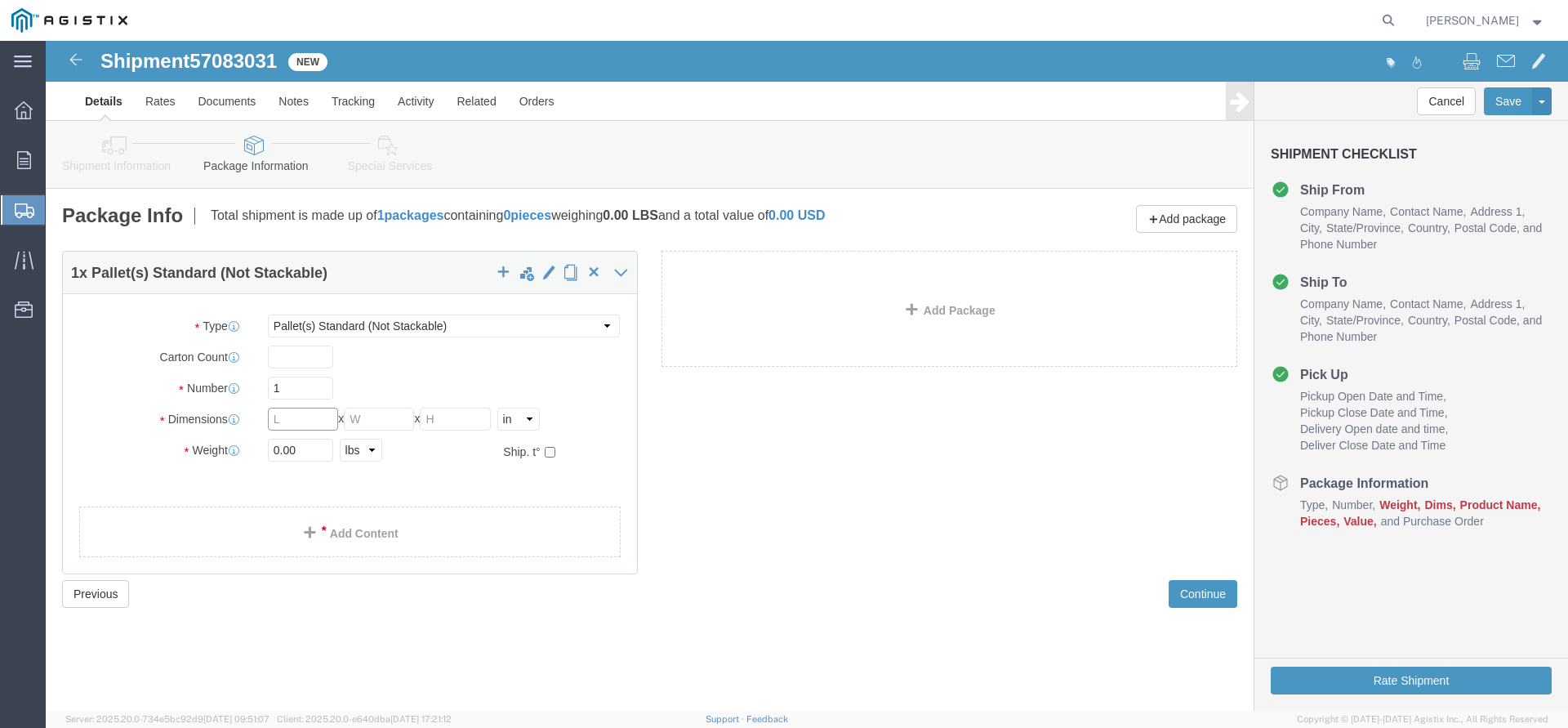
click input "text"
type input "48"
type input "40"
type input "45"
drag, startPoint x: 231, startPoint y: 413, endPoint x: 180, endPoint y: 415, distance: 51.0
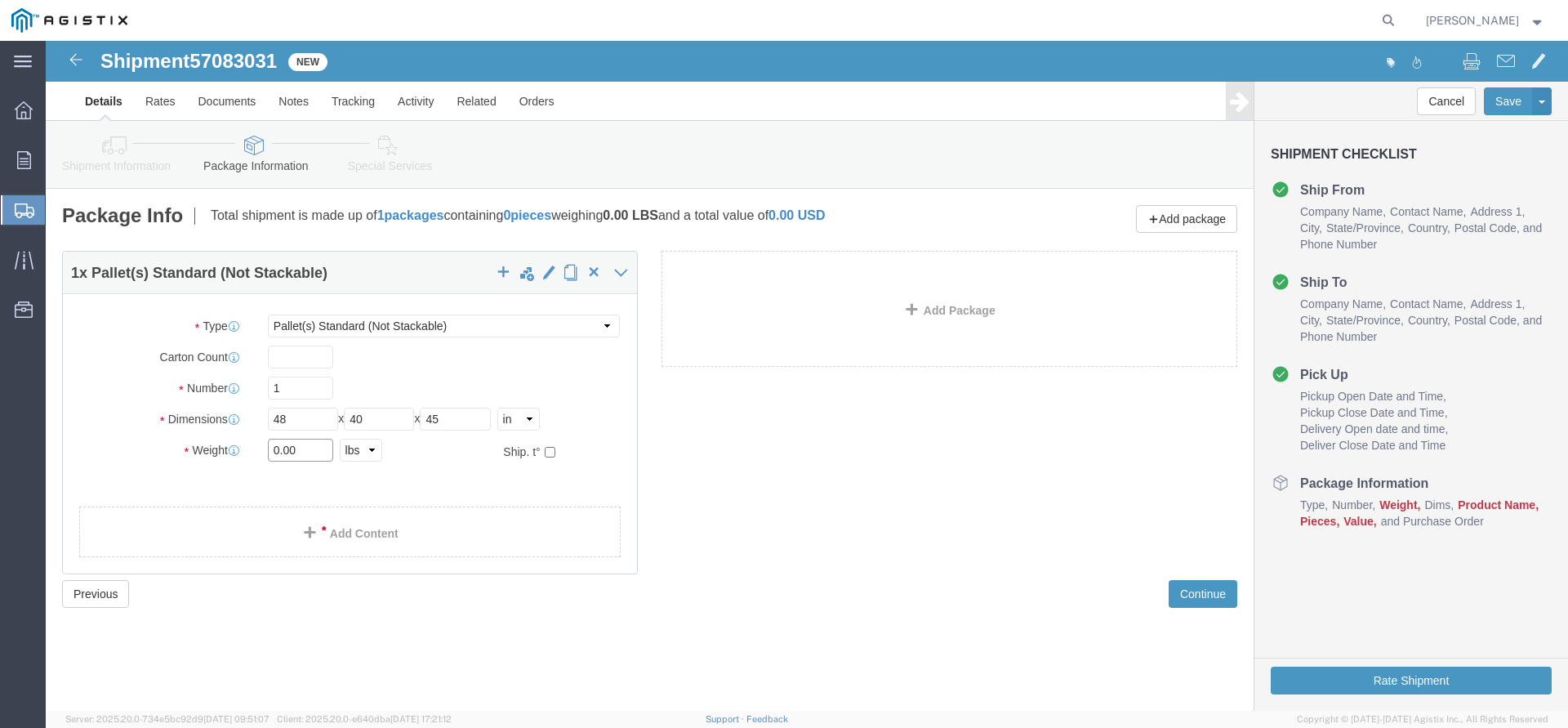
click input "0.00"
type input "5480"
click span
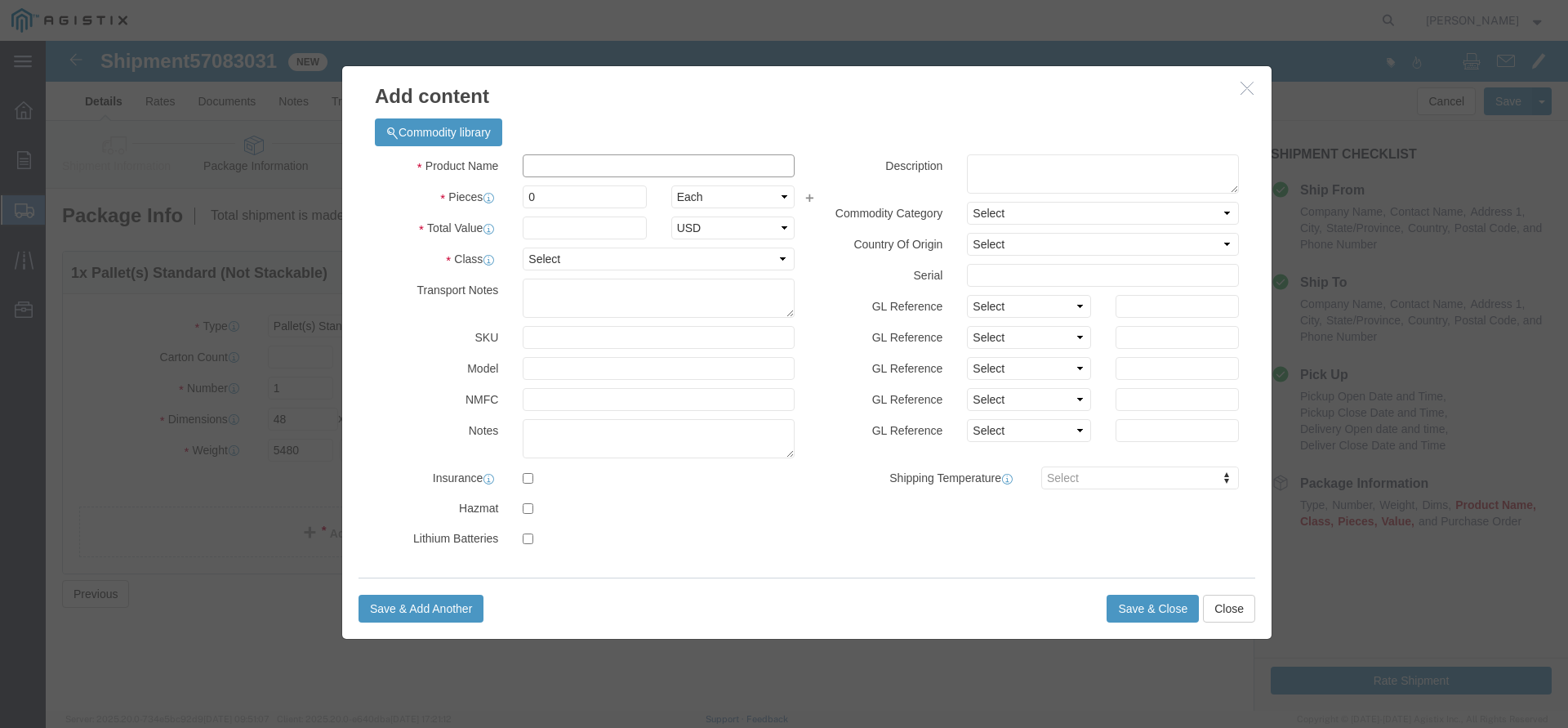
click input "text"
type input "Electrical Cable"
type input "3"
type input "33864"
click select "Select 50 55 60 65 70 85 92.5 100 125 175 250 300 400"
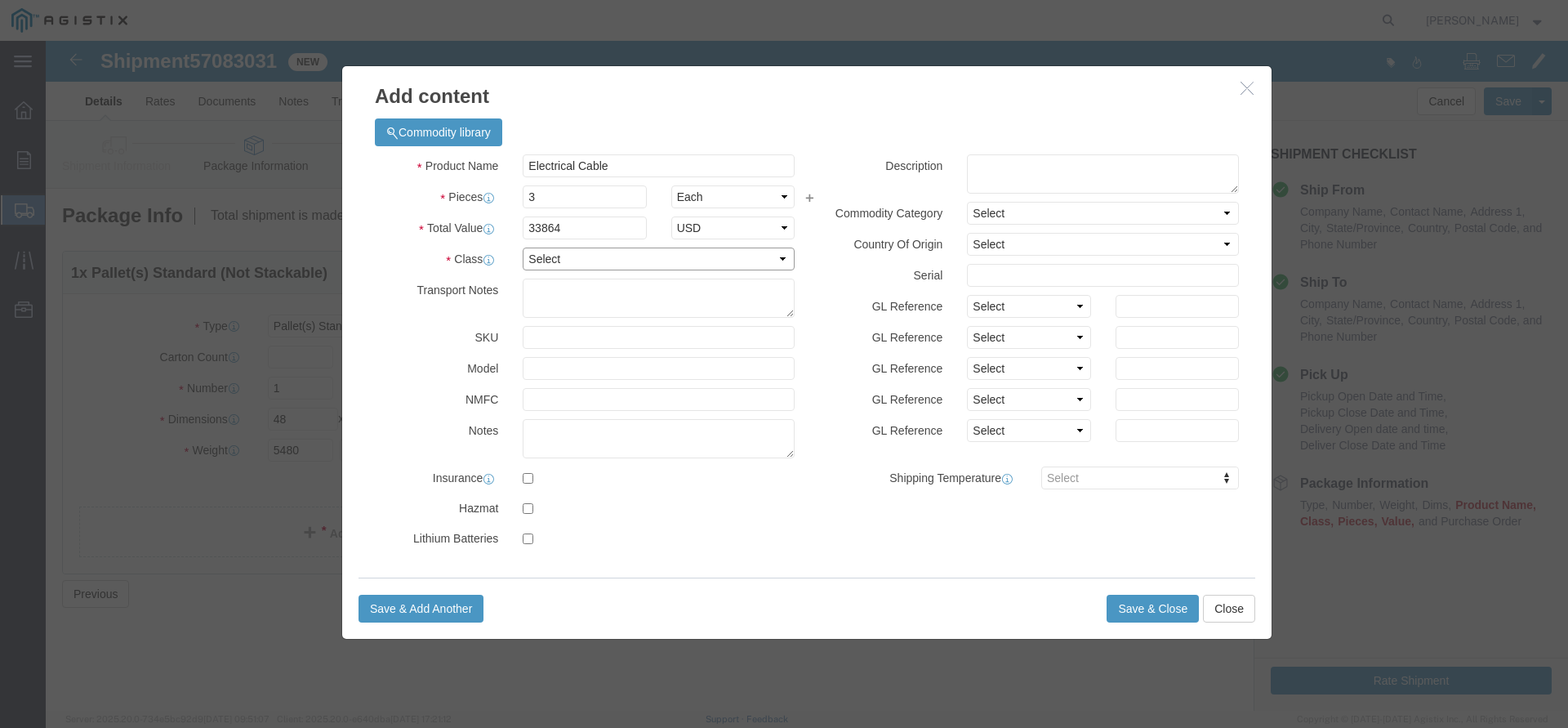
select select "60"
click option "60"
click button "Save & Close"
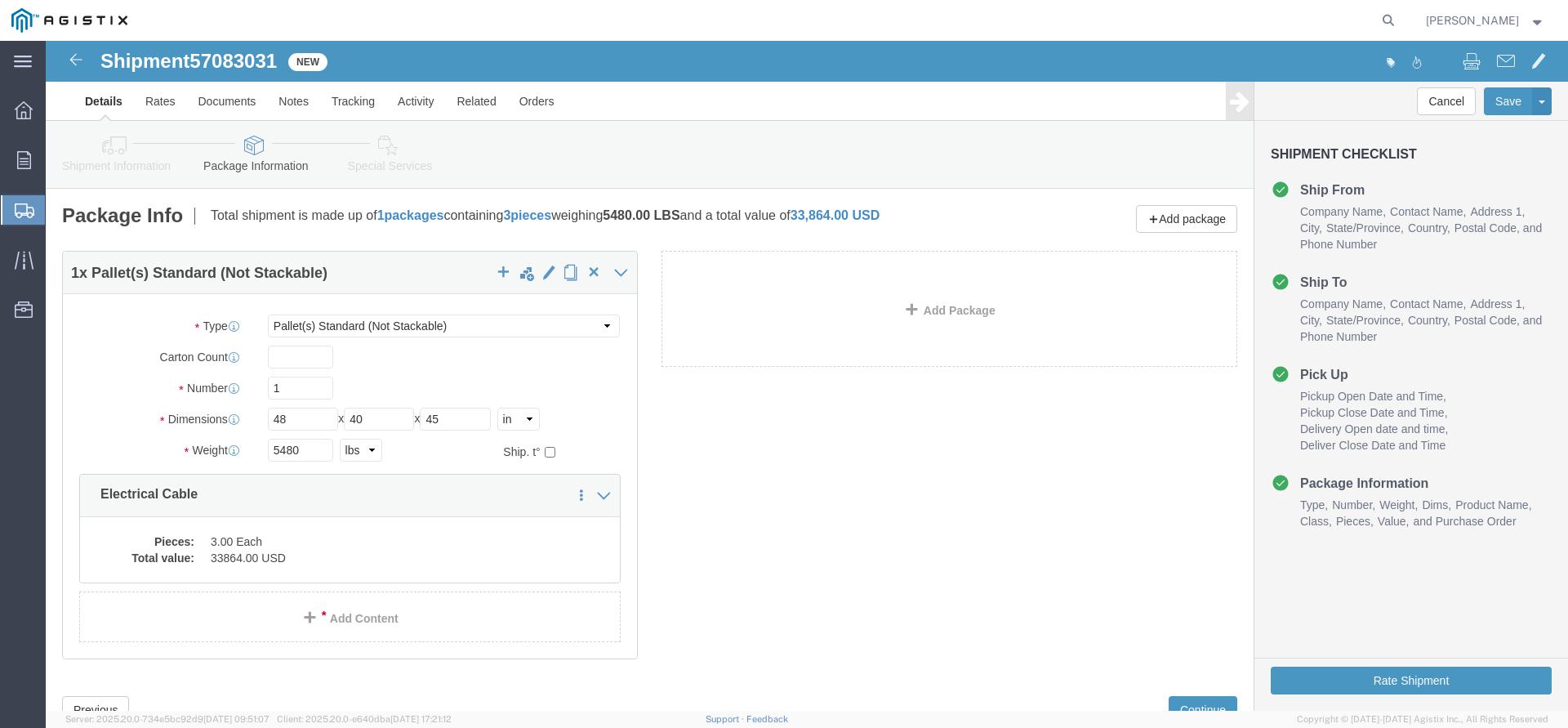
scroll to position [63, 0]
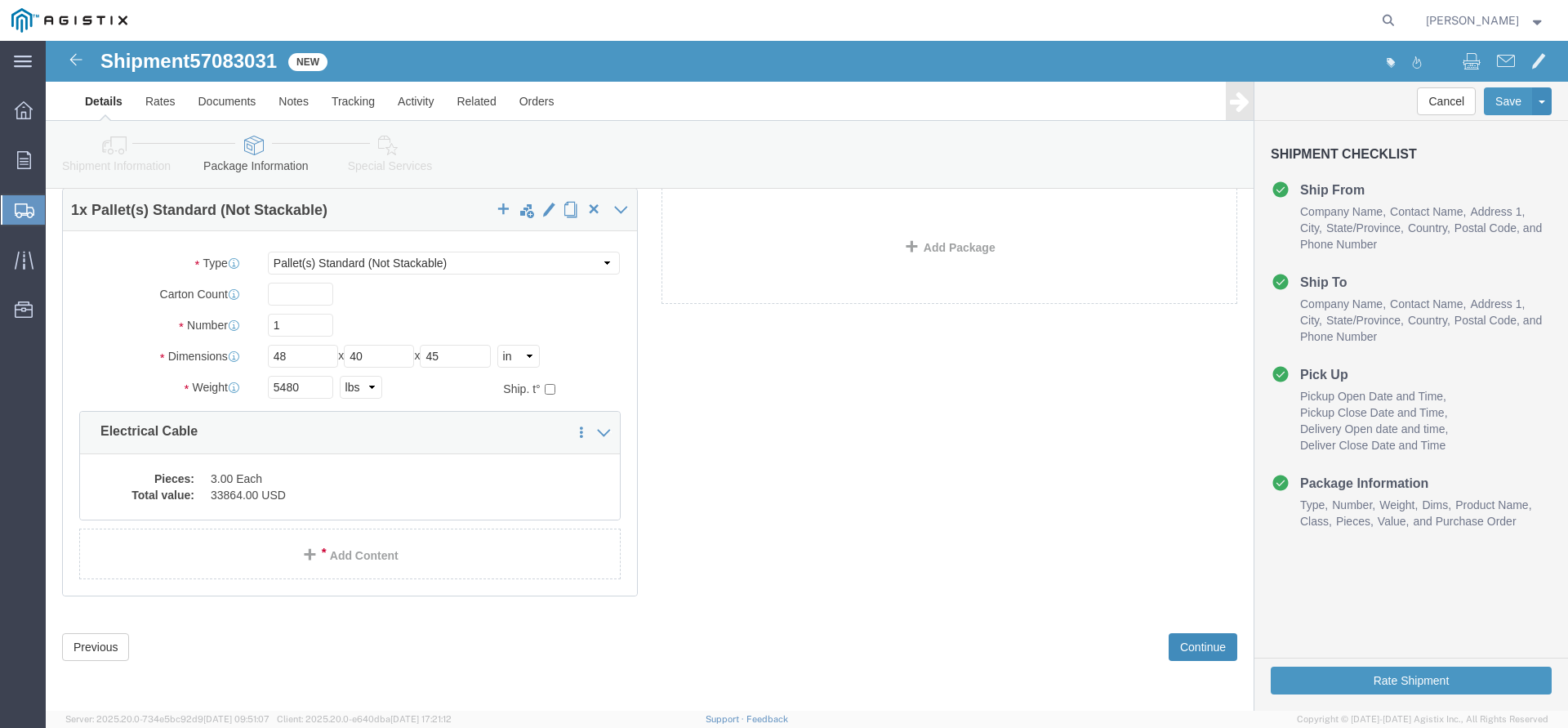
click button "Continue"
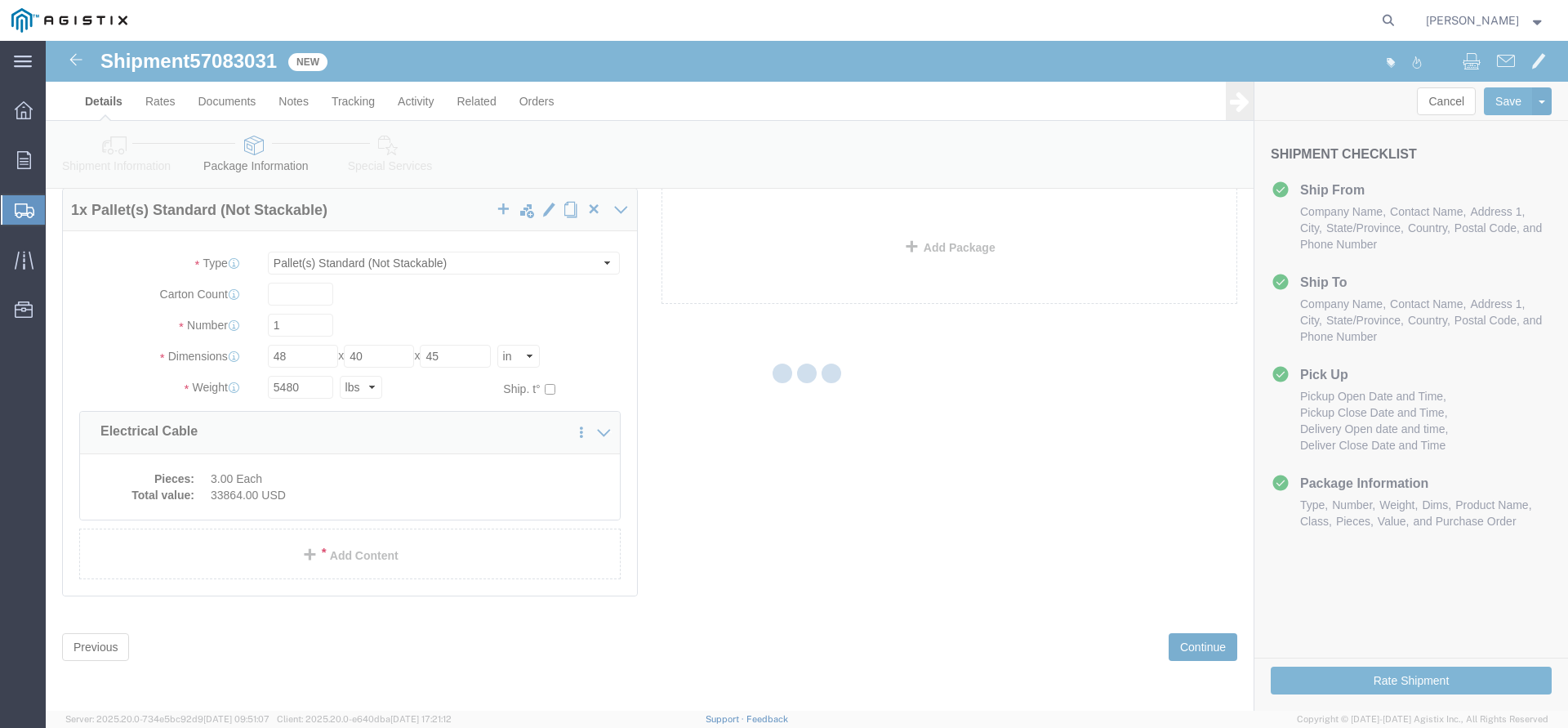
select select
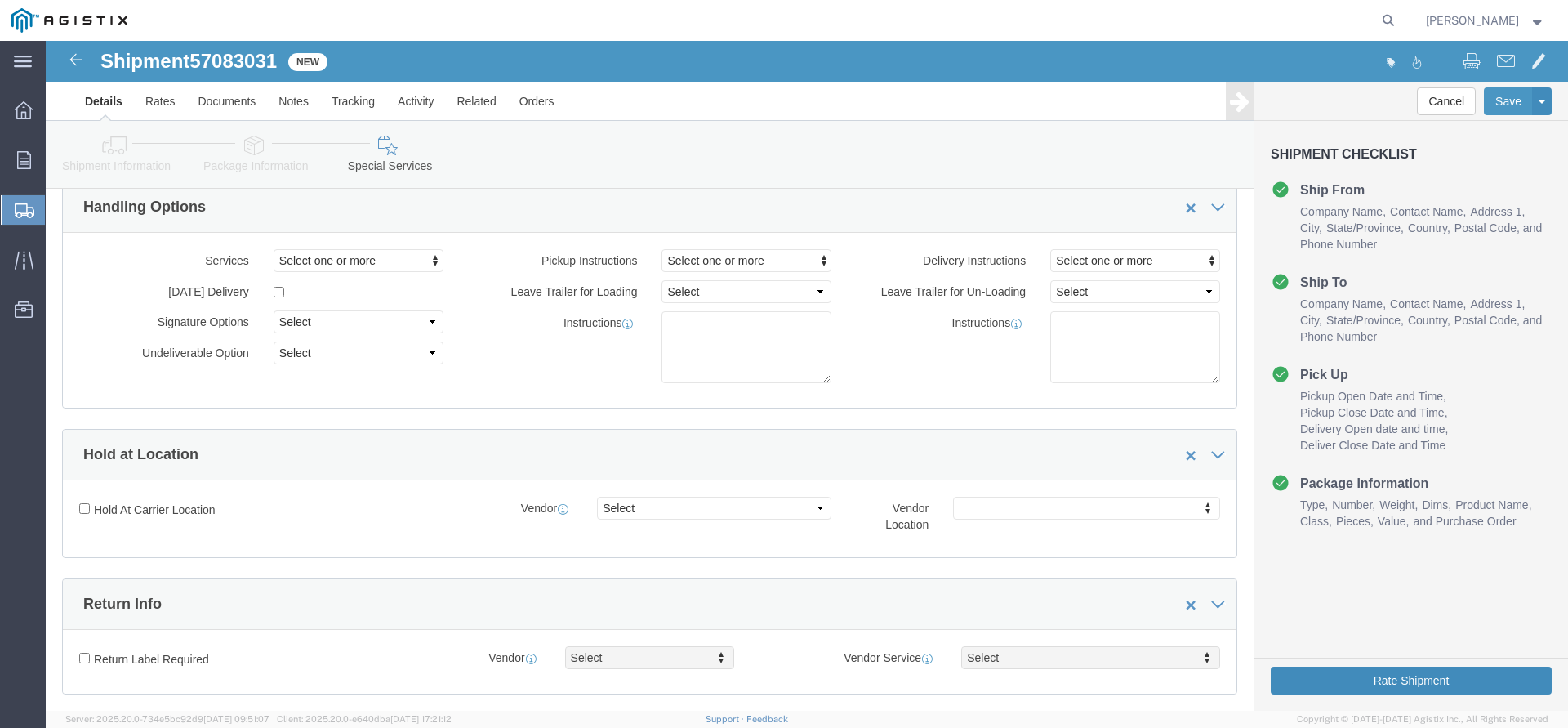
click button "Rate Shipment"
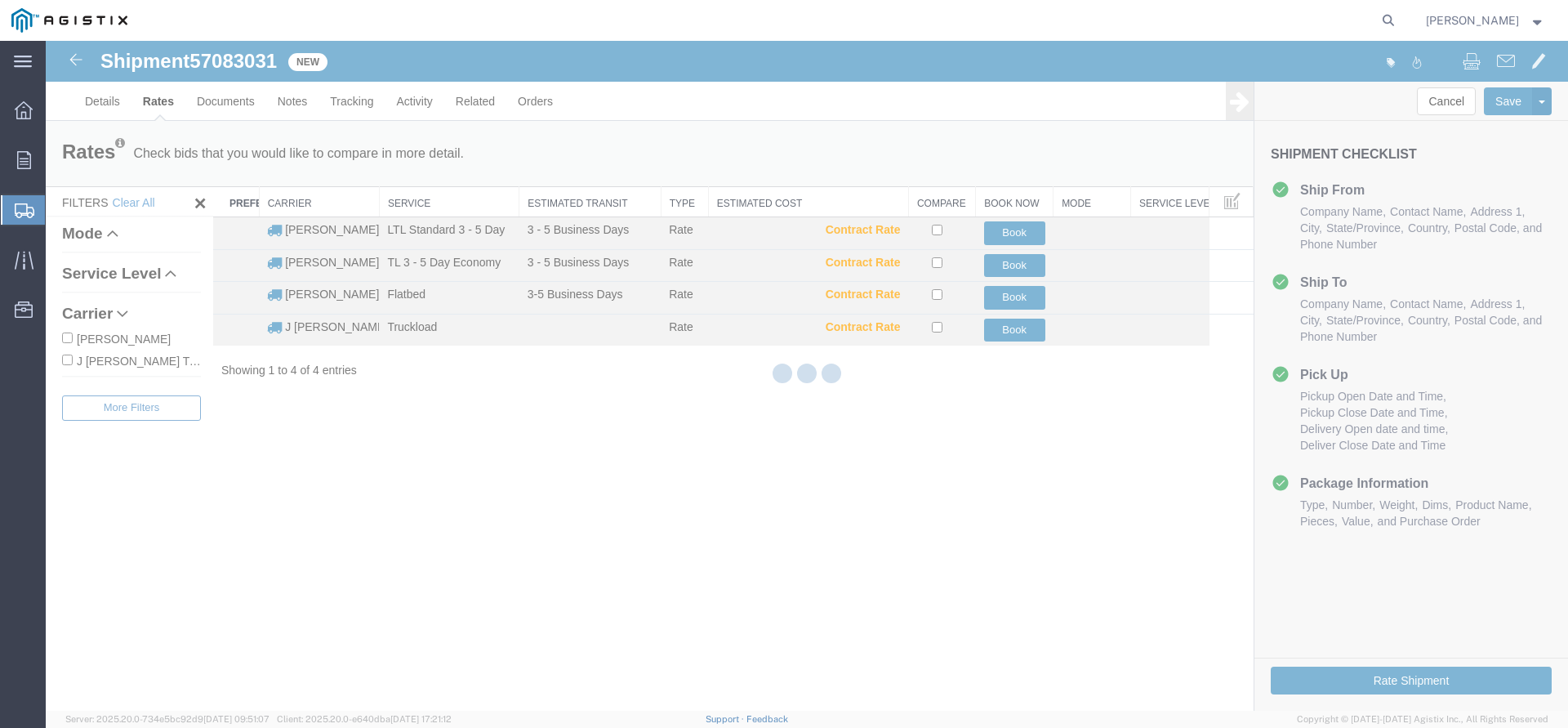
scroll to position [0, 0]
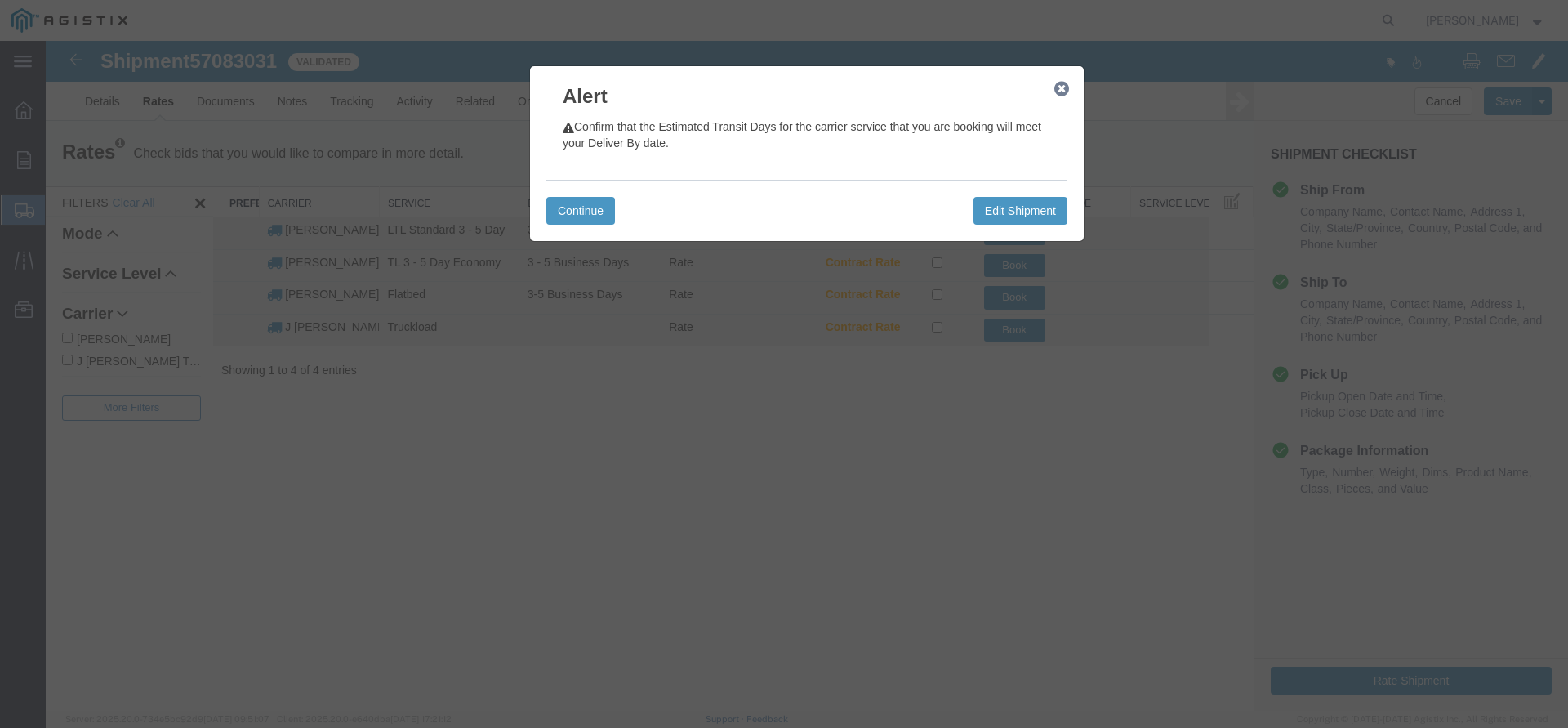
click at [592, 230] on div "Continue Edit Shipment" at bounding box center [807, 210] width 521 height 61
click at [588, 217] on button "Continue" at bounding box center [581, 211] width 69 height 28
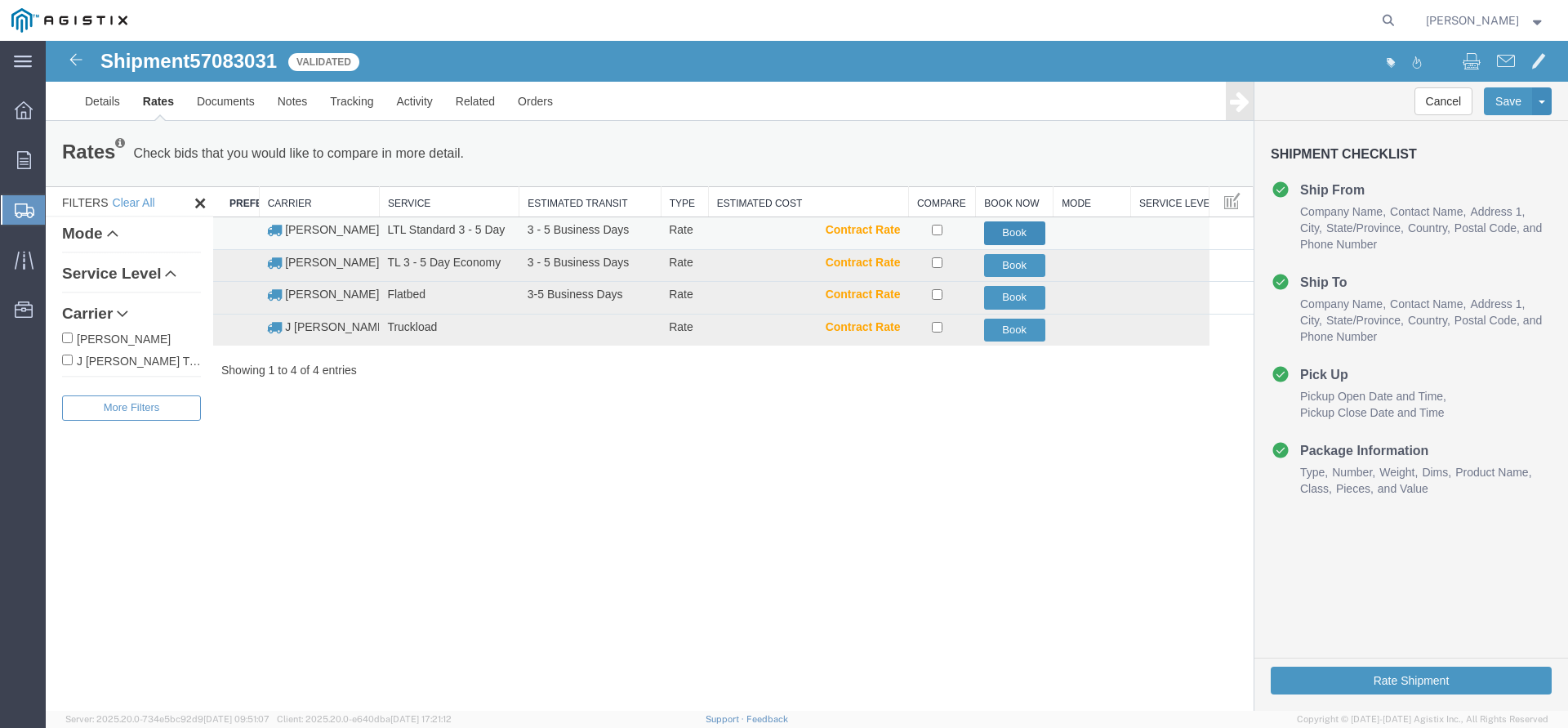
click at [1000, 226] on button "Book" at bounding box center [1015, 233] width 61 height 24
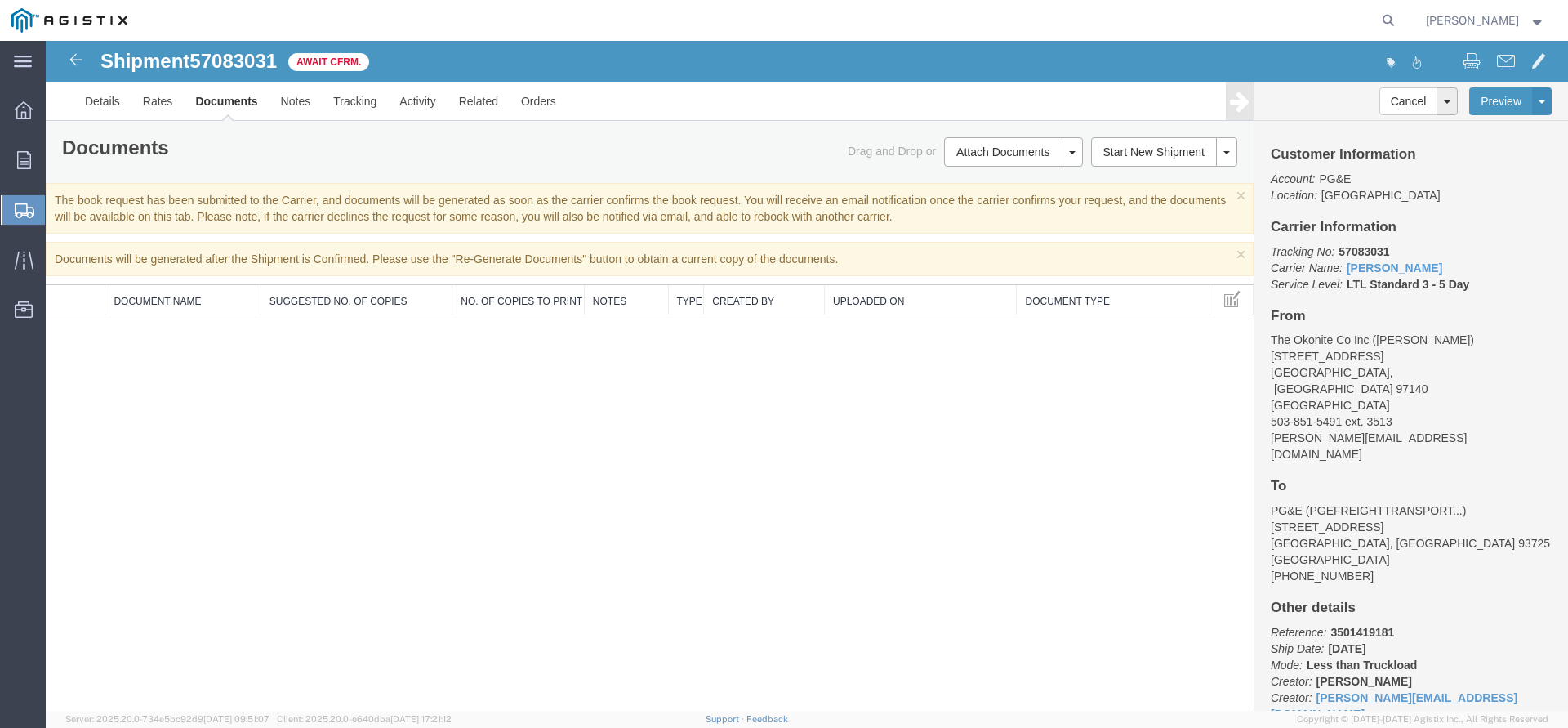
click at [0, 0] on span "Create Shipment" at bounding box center [0, 0] width 0 height 0
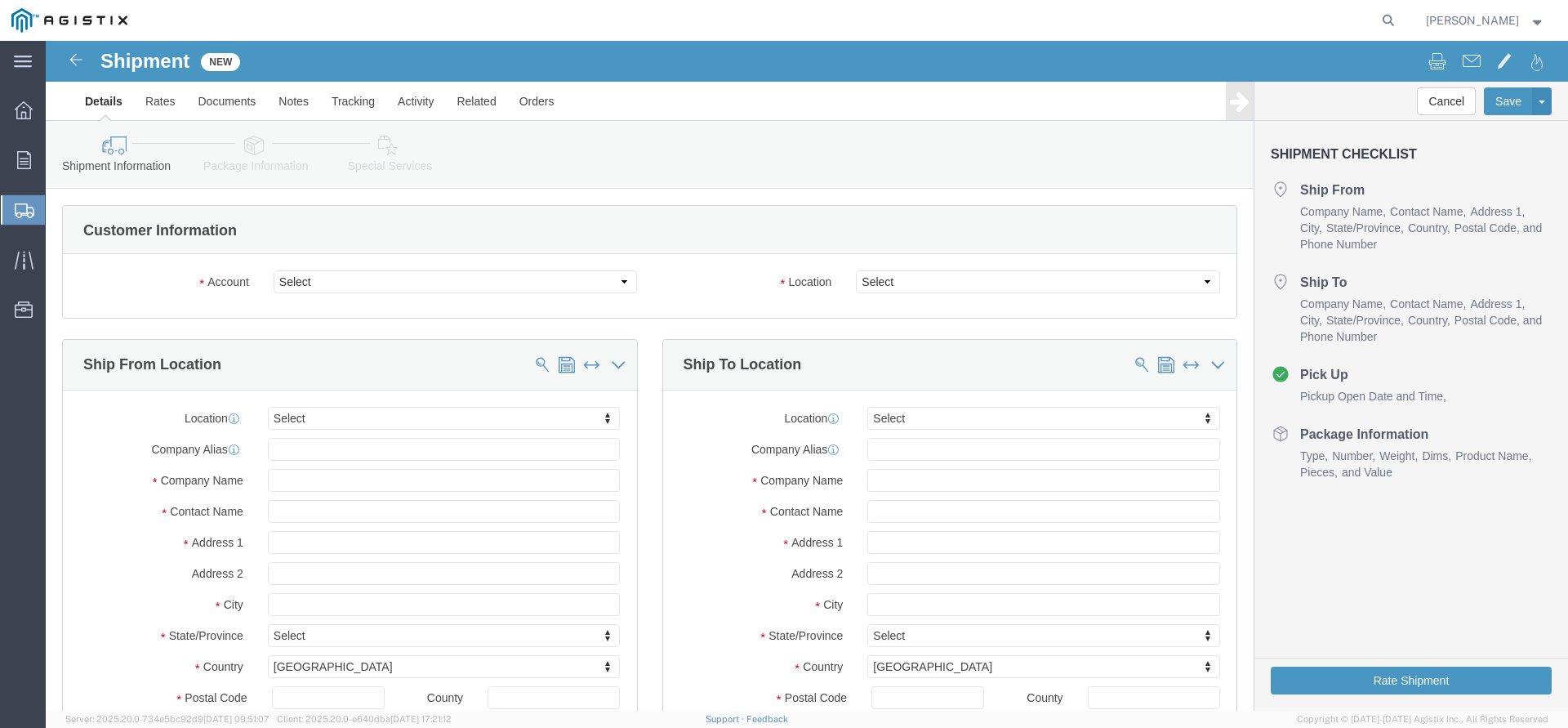
click body "Shipment New Details Rates Documents Notes Tracking Activity Related Orders Can…"
click select "Select PG&E The Okonite Co Inc"
select select "9596"
click option "PG&E"
select select "PURCHORD"
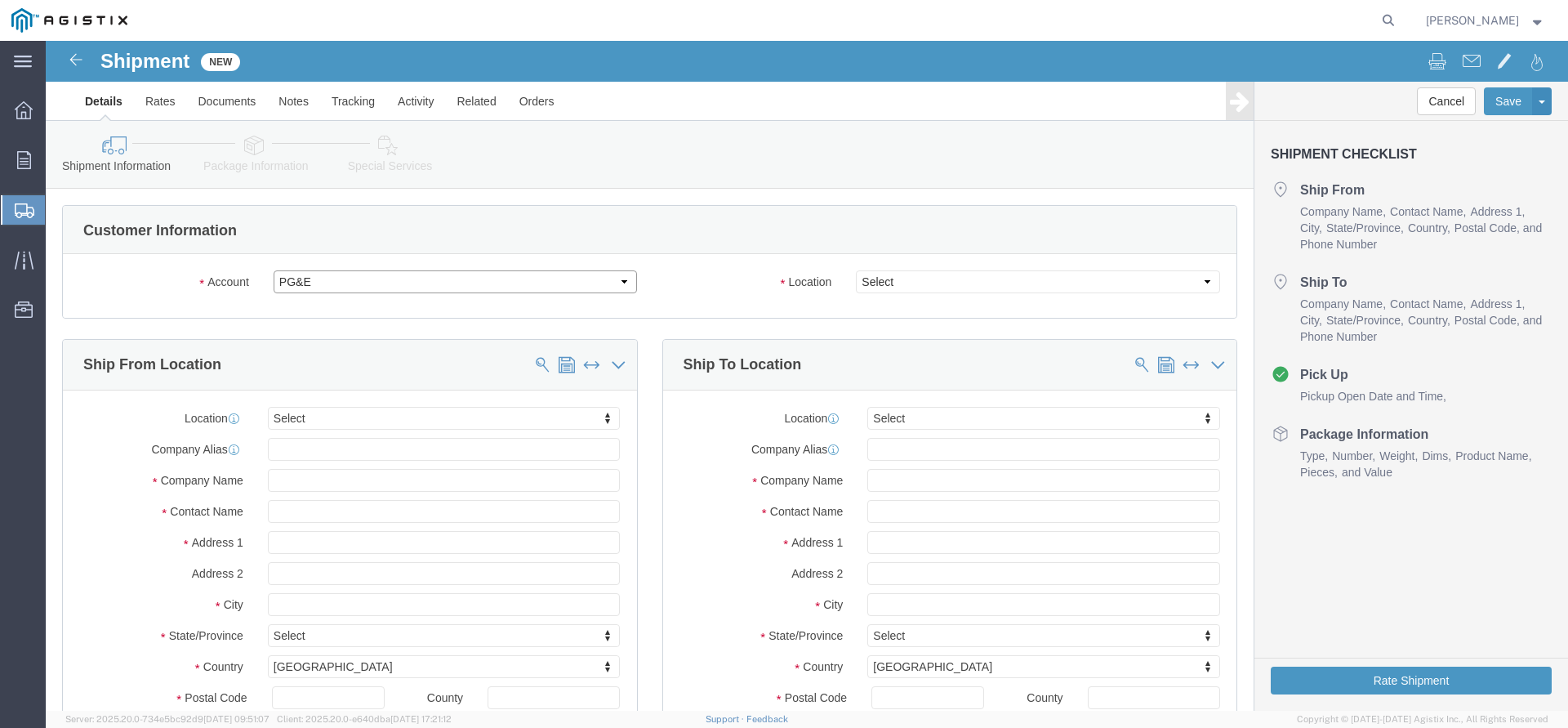
select select
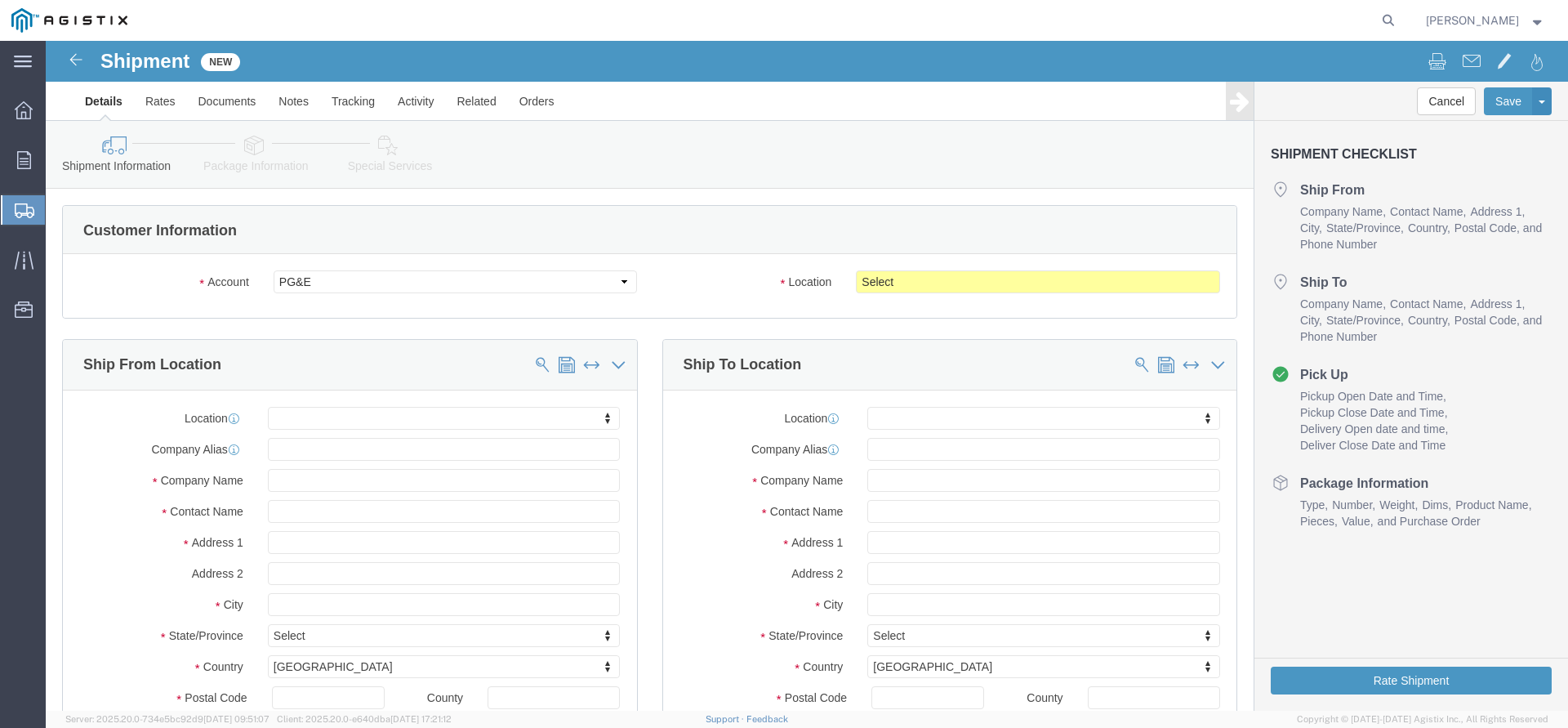
click body "Shipment New Details Rates Documents Notes Tracking Activity Related Orders Can…"
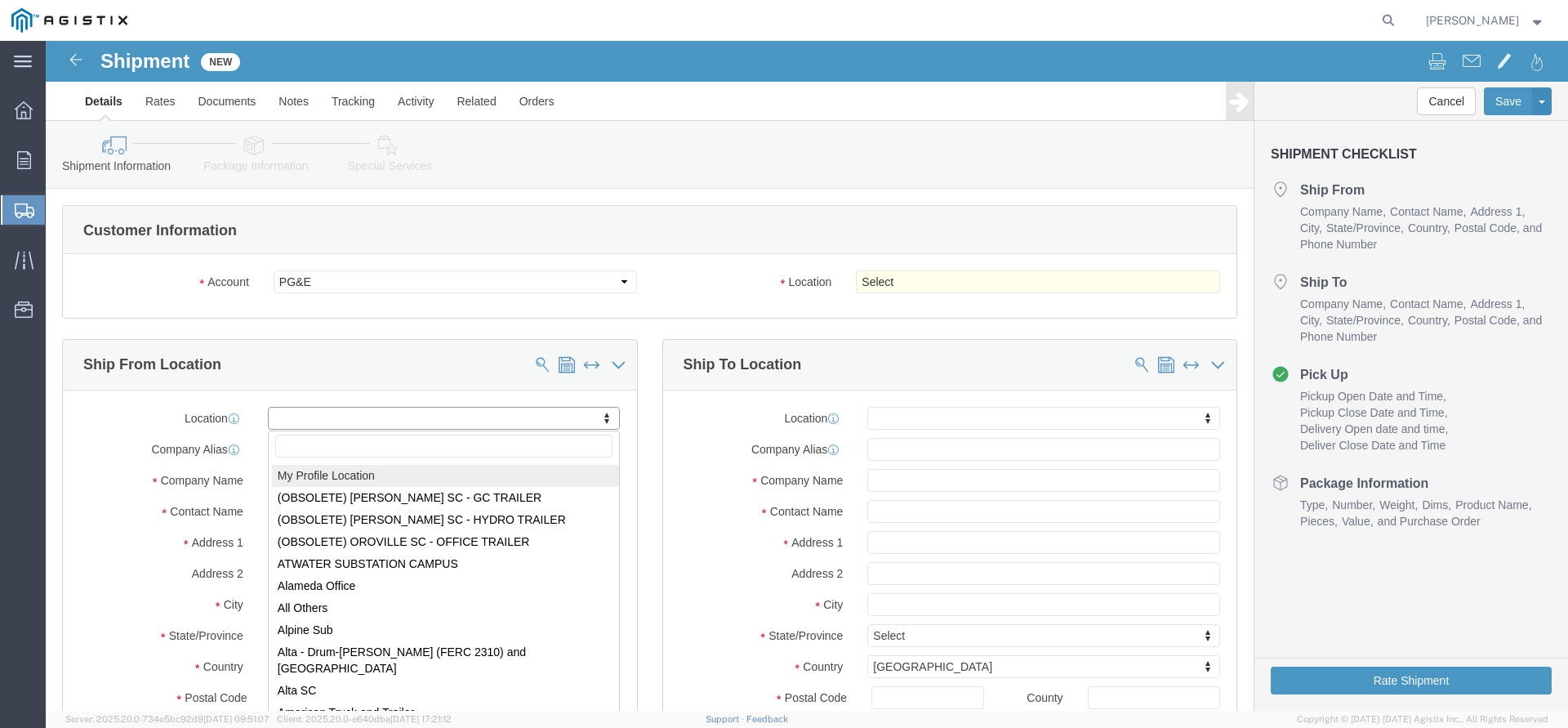
select select "MYPROFILE"
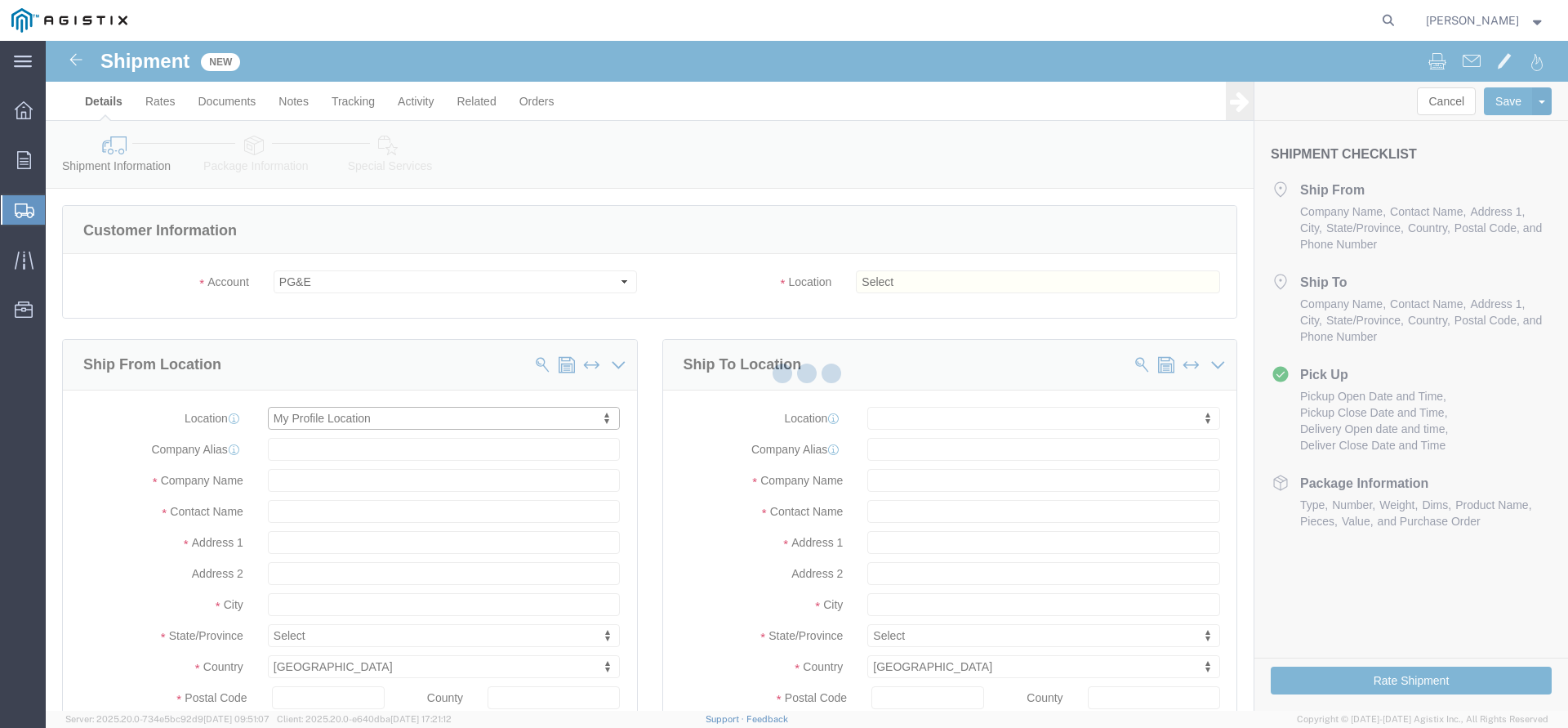
scroll to position [4, 0]
type input "[STREET_ADDRESS]"
type input "97140"
type input "[PHONE_NUMBER]"
type input "3513"
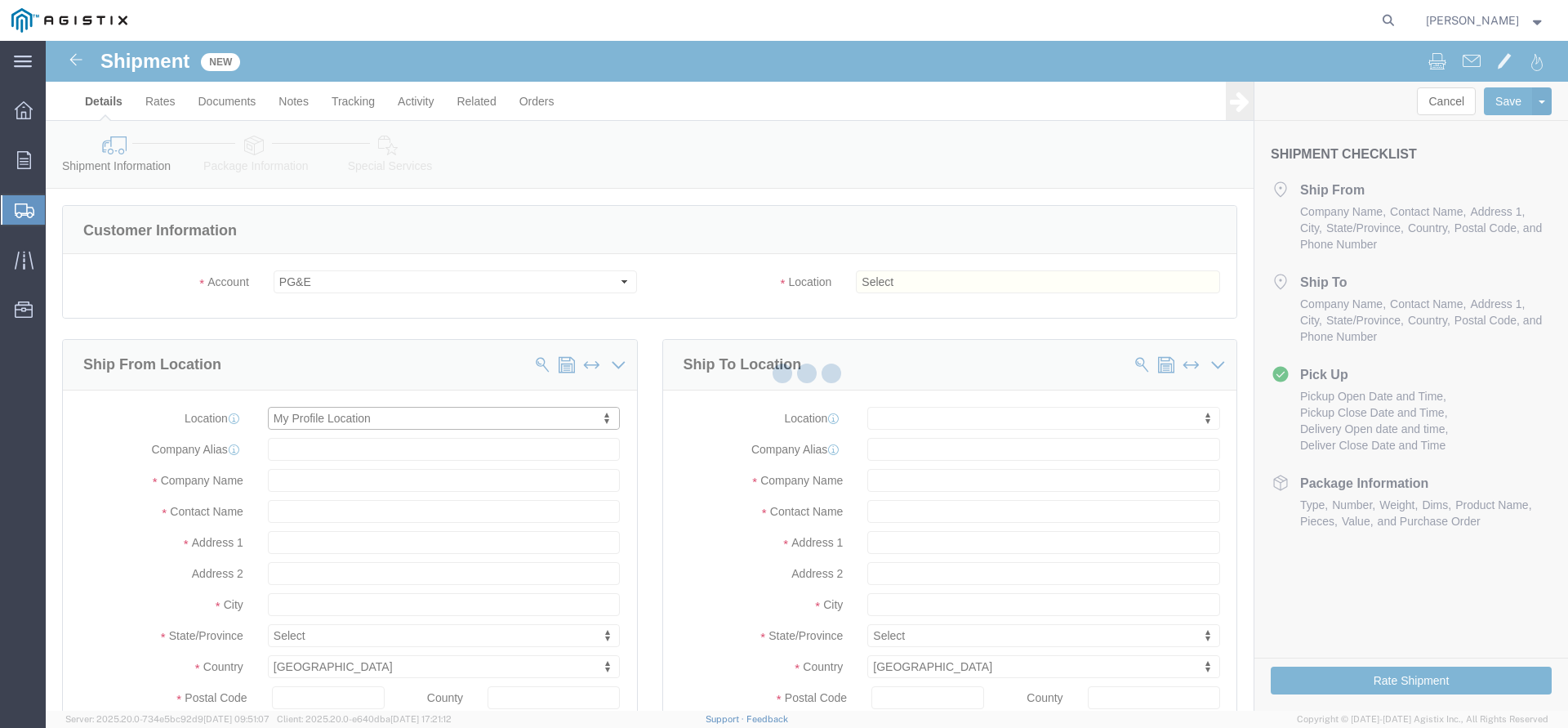
type input "[PERSON_NAME][EMAIL_ADDRESS][DOMAIN_NAME]"
checkbox input "true"
type input "The Okonite Co Inc"
type input "[PERSON_NAME]"
type input "Sherwood"
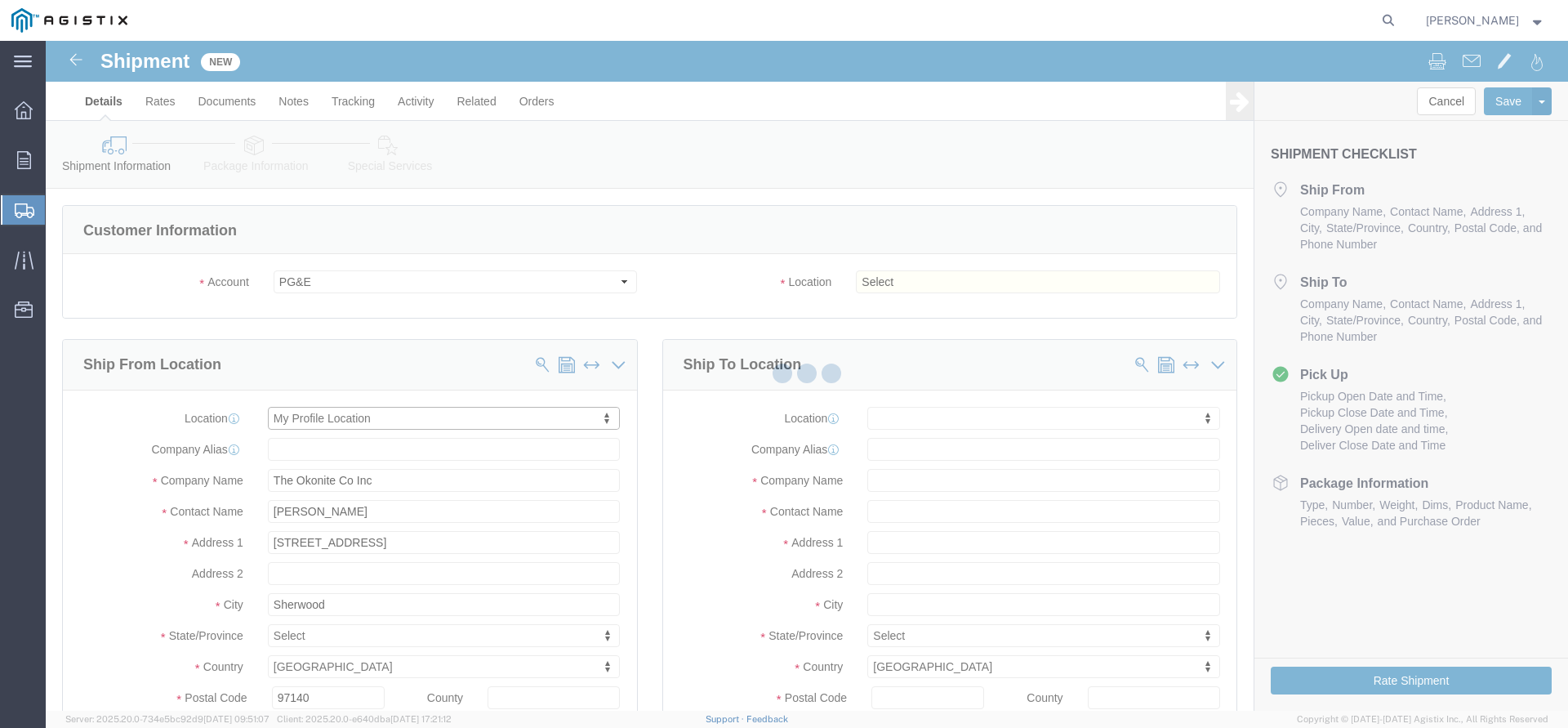
select select "OR"
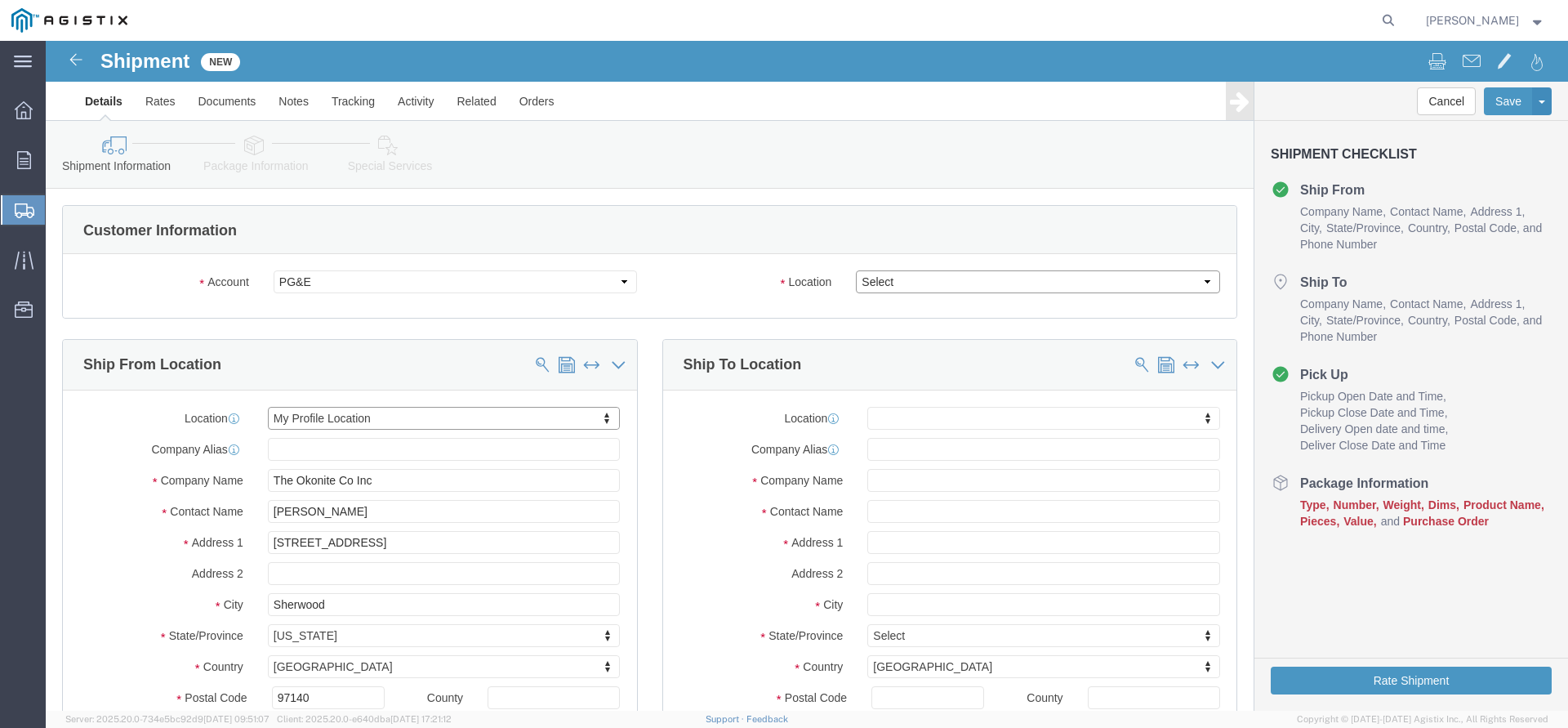
click select "Select All Others [GEOGRAPHIC_DATA] [GEOGRAPHIC_DATA] [GEOGRAPHIC_DATA] [GEOGRA…"
select select "19745"
click option "[GEOGRAPHIC_DATA]"
click div "Customer Information"
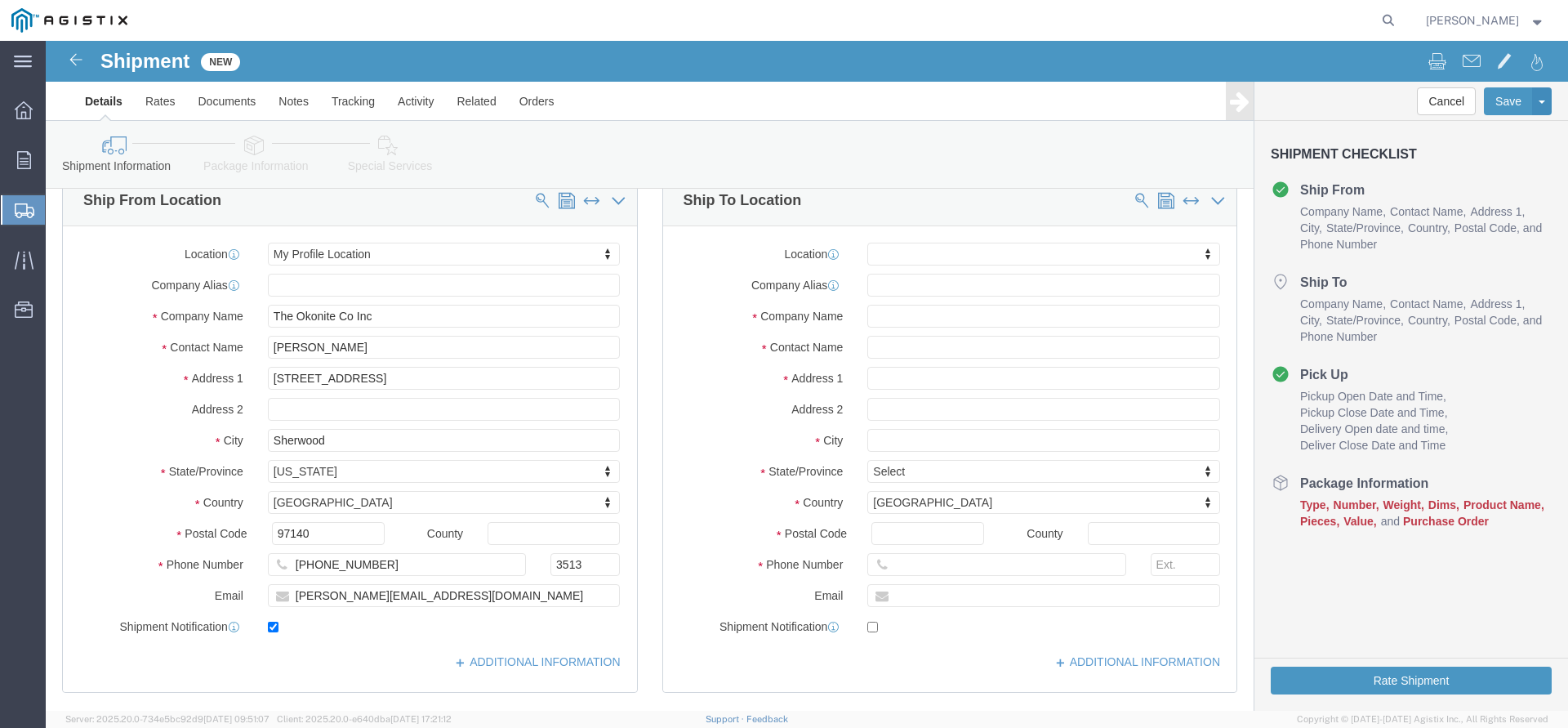
scroll to position [167, 0]
click body "Shipment New Details Rates Documents Notes Tracking Activity Related Orders Can…"
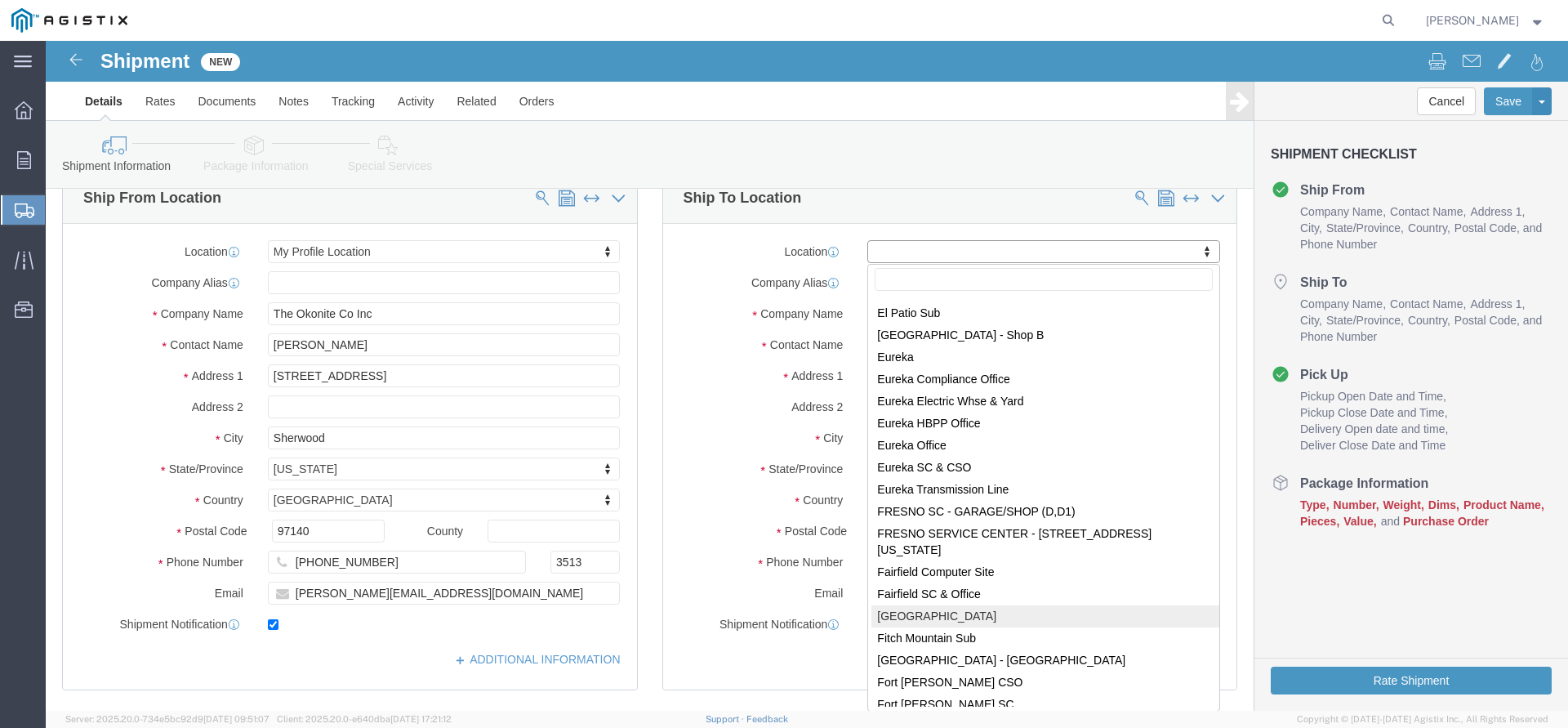
scroll to position [2823, 0]
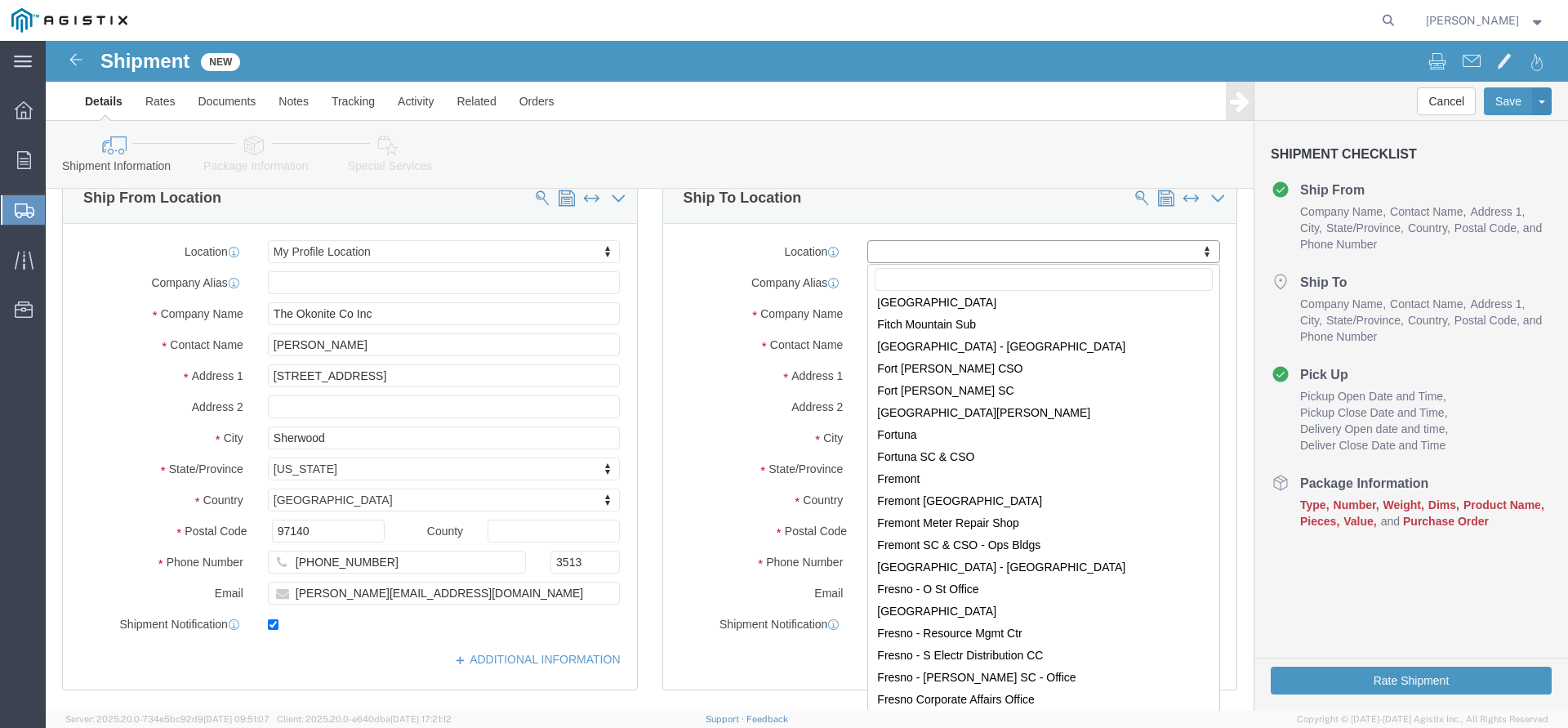
select select "19745"
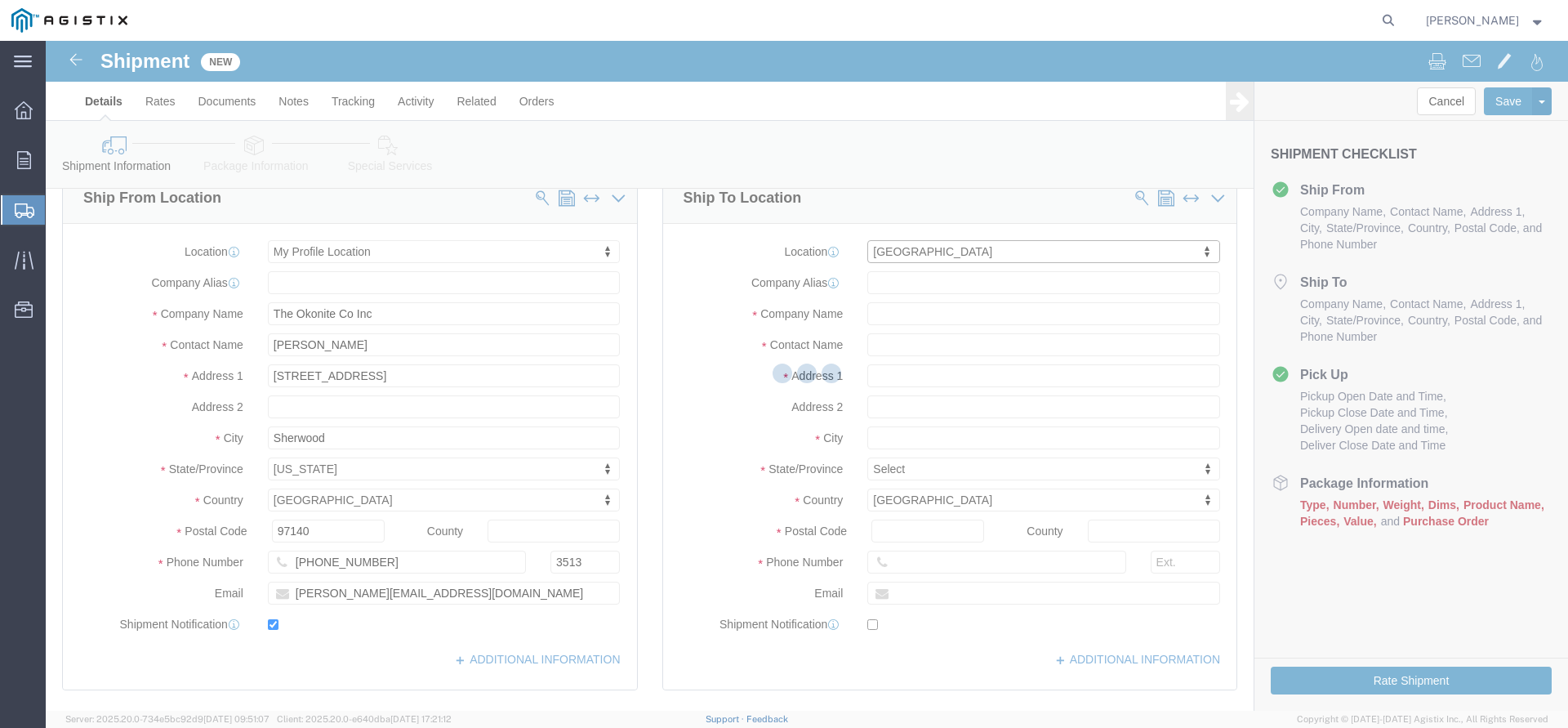
type input "[STREET_ADDRESS]"
type input "93725"
type input "PG&E"
type input "[GEOGRAPHIC_DATA]"
select select "CA"
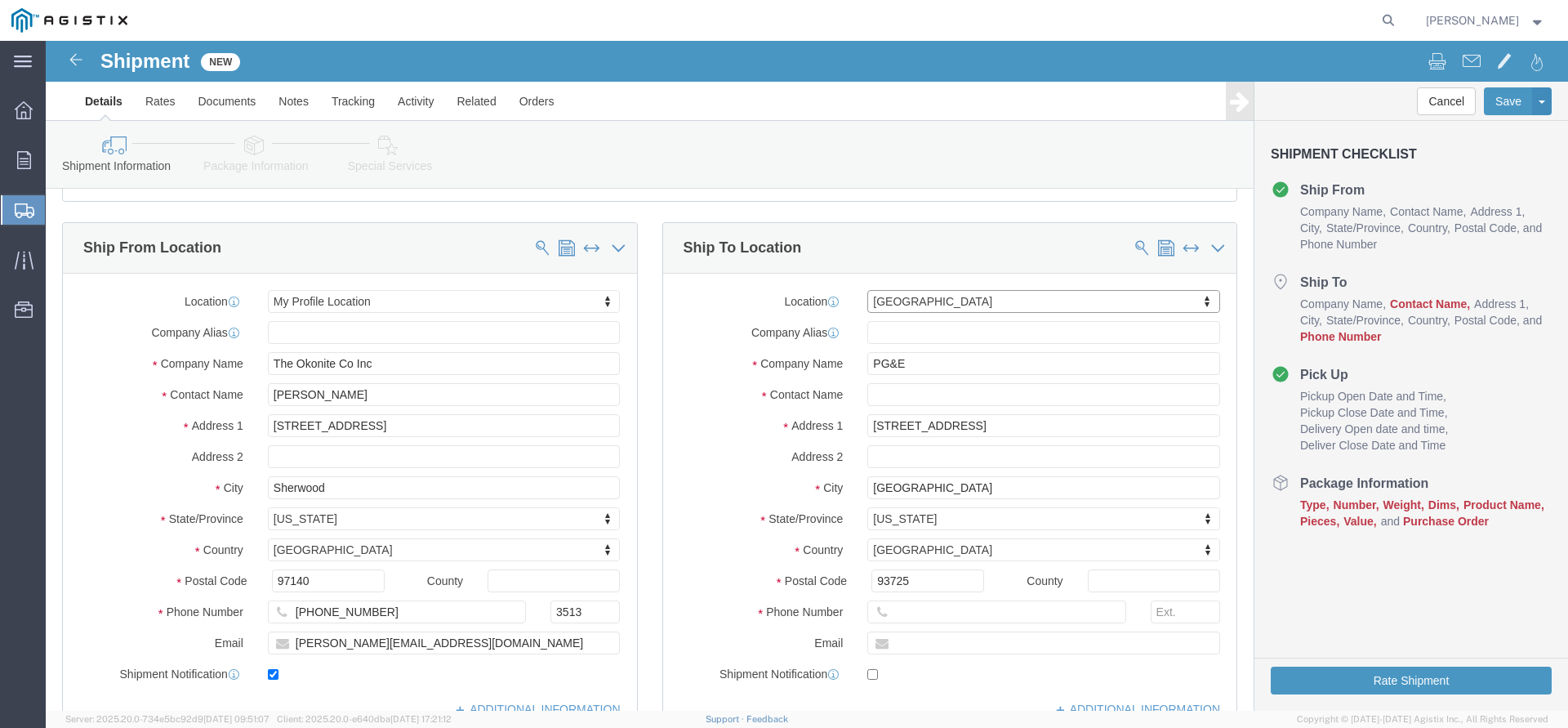
scroll to position [83, 0]
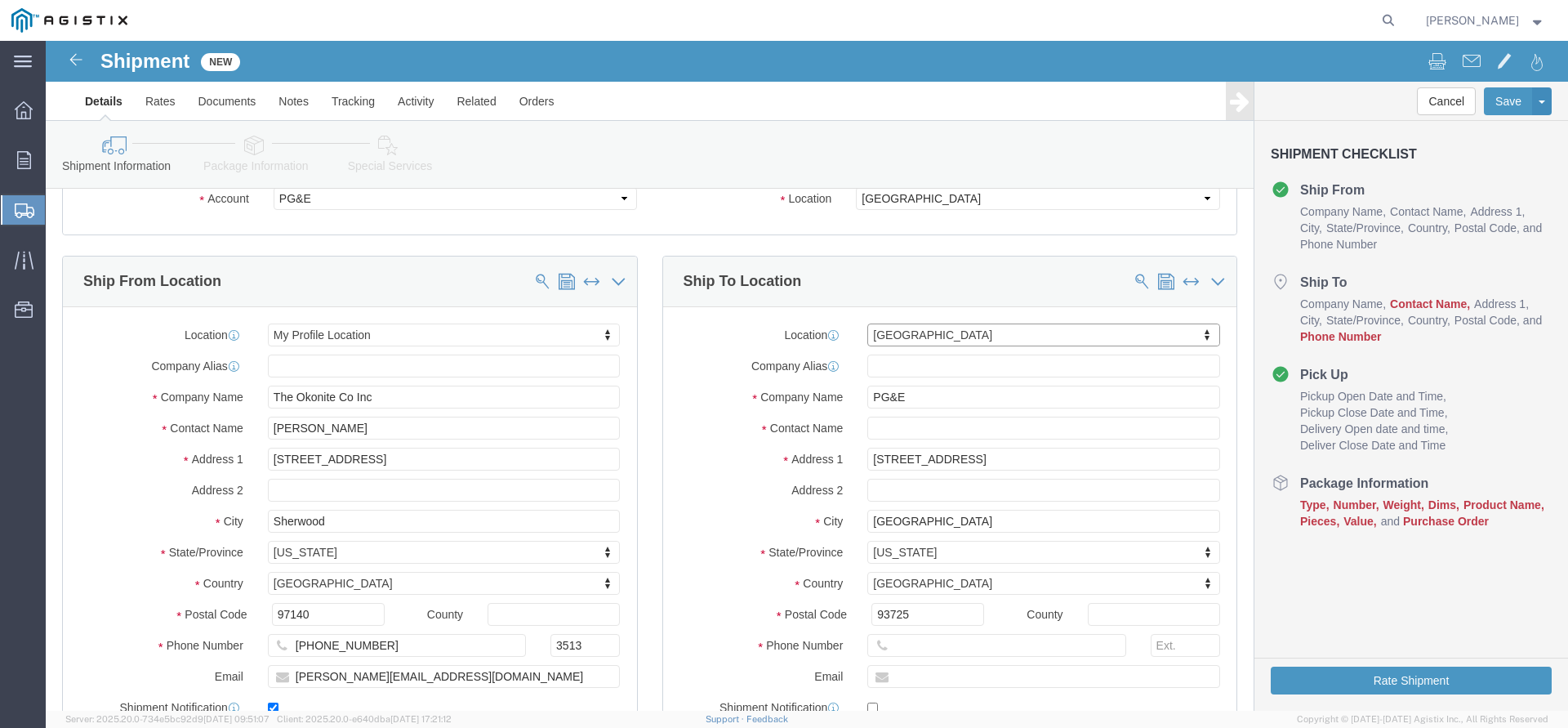
click div "Location [GEOGRAPHIC_DATA] [GEOGRAPHIC_DATA] My Profile Location (OBSOLETE) [GE…"
click input "text"
paste input "[EMAIL_ADDRESS][DOMAIN_NAME]"
type input "[EMAIL_ADDRESS][DOMAIN_NAME]"
click input "text"
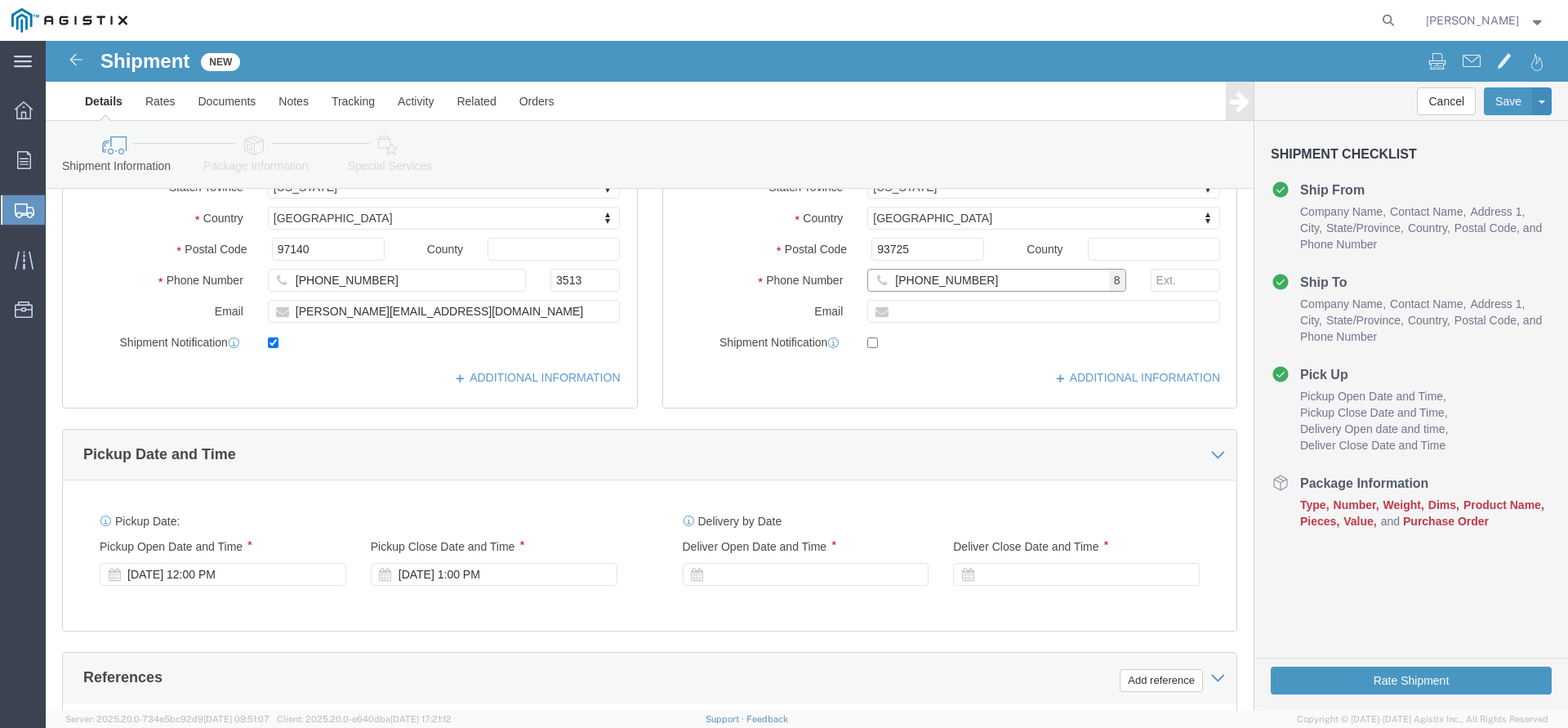
scroll to position [500, 0]
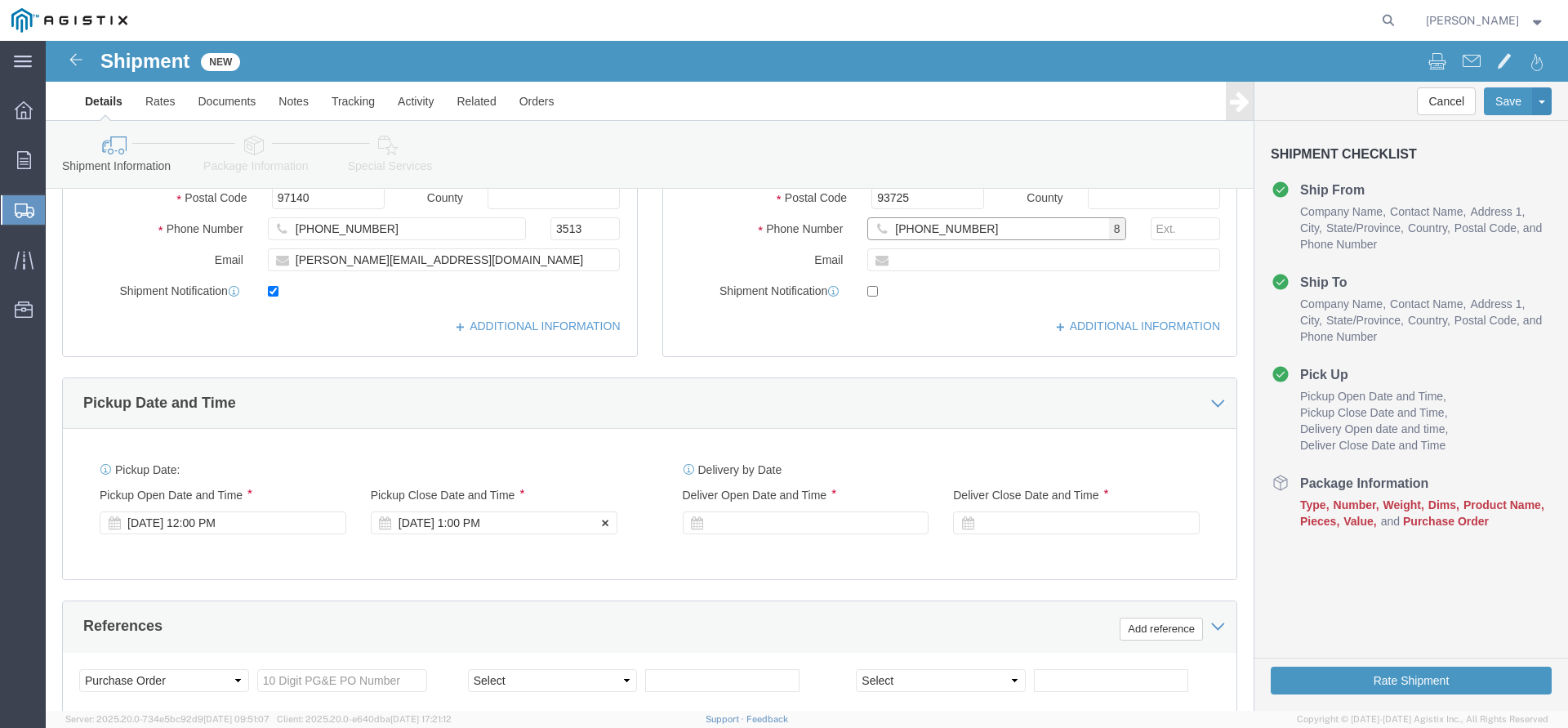
type input "[PHONE_NUMBER]"
click div "[DATE] 1:00 PM"
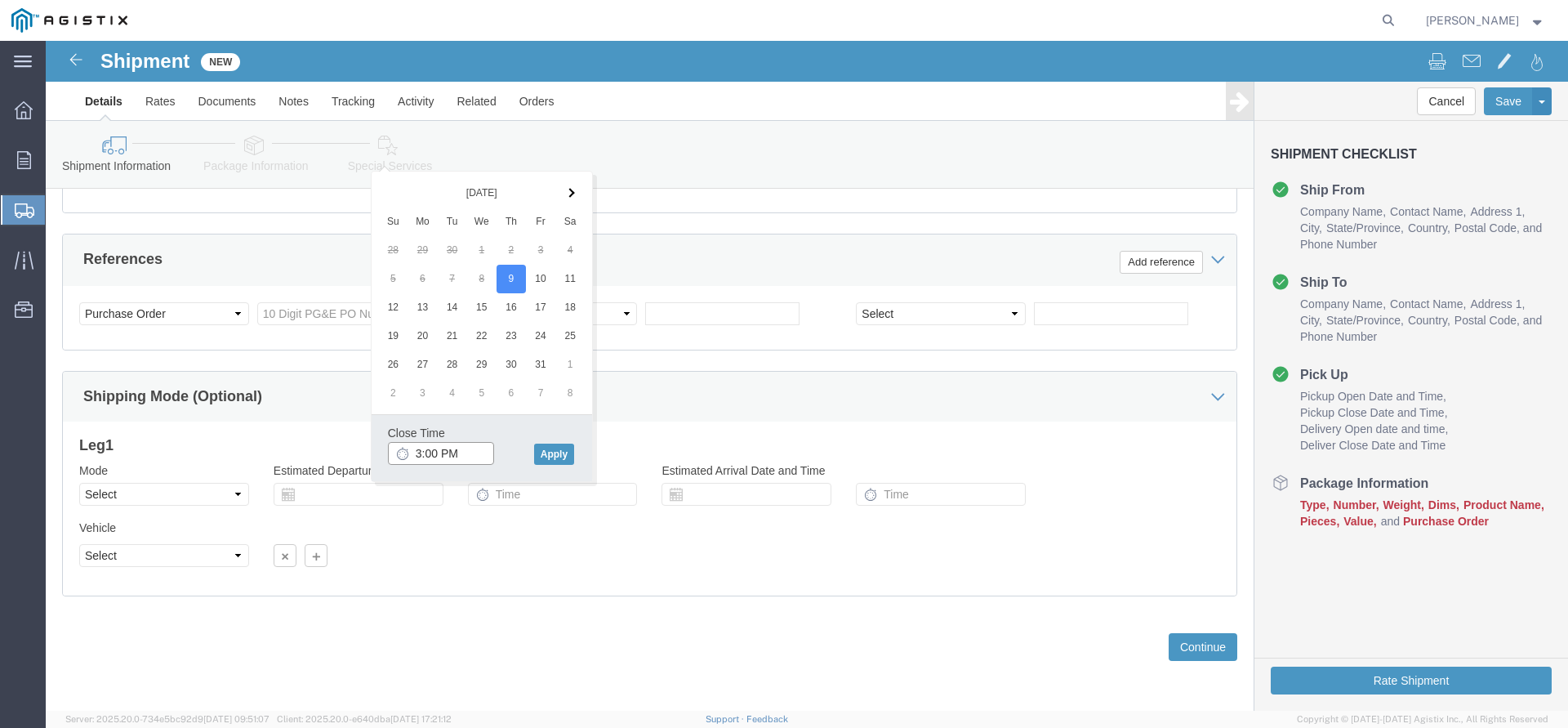
type input "3:00 PM"
click div "Close Time 3:00 PM [DATE] 1:00 PM - [DATE] 1:00 PM Cancel Apply"
click button "Apply"
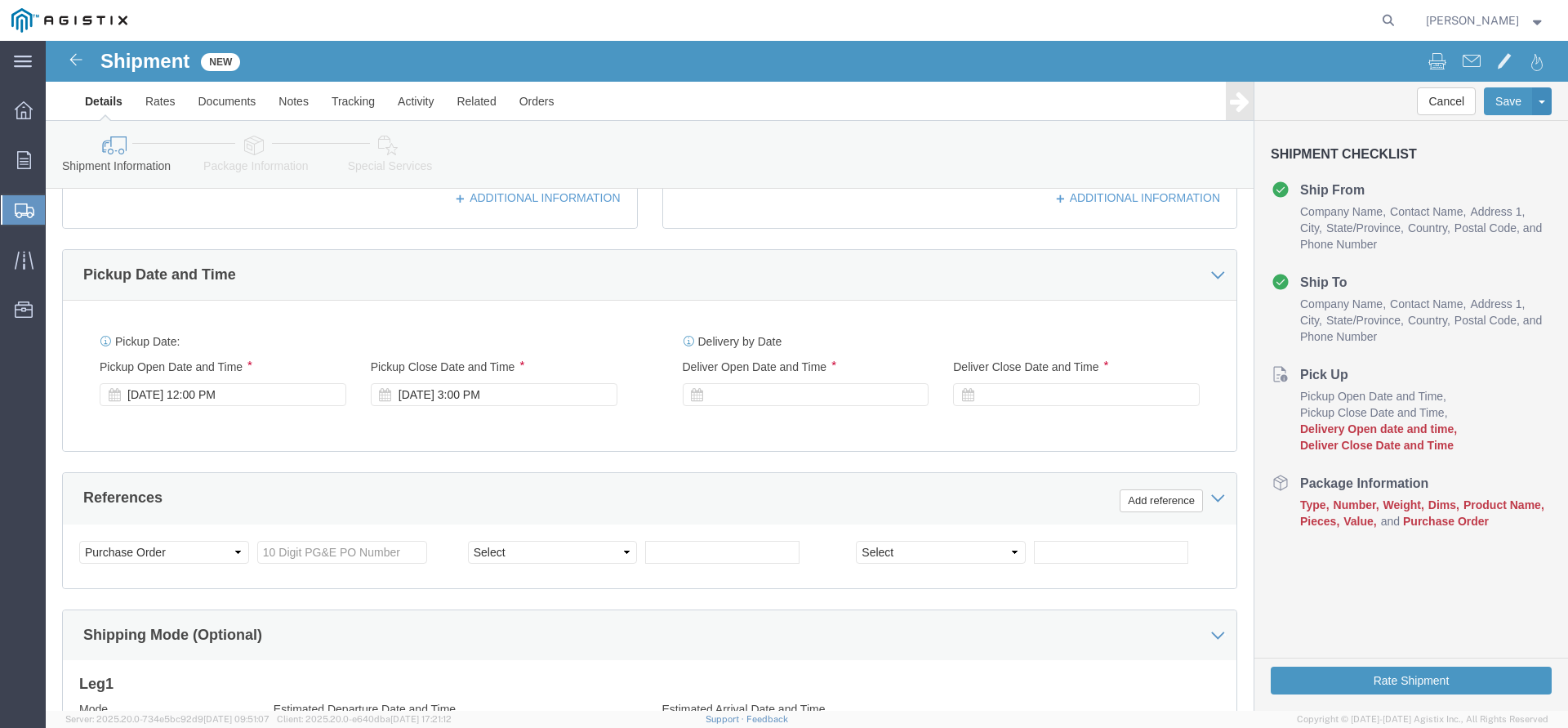
scroll to position [617, 0]
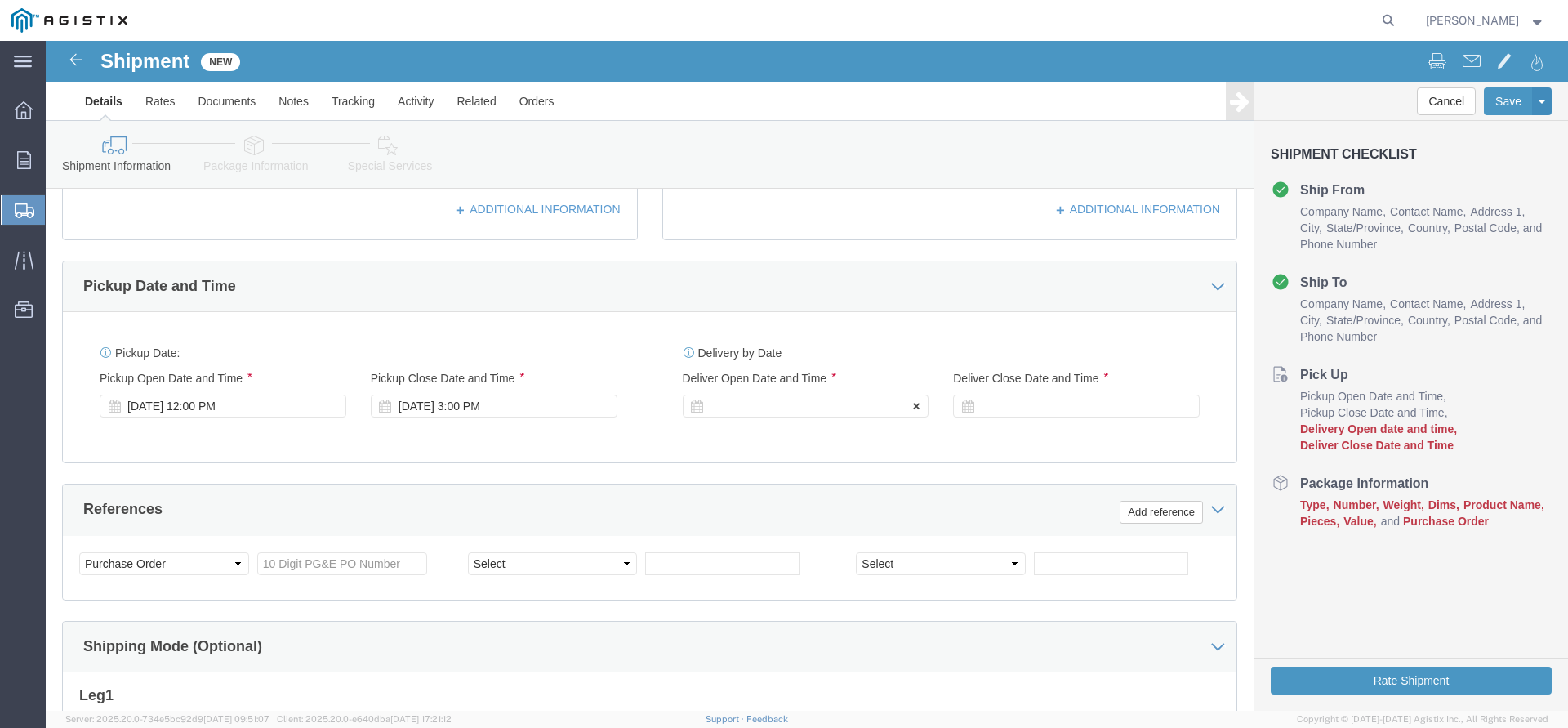
click div
click button "Apply"
click div
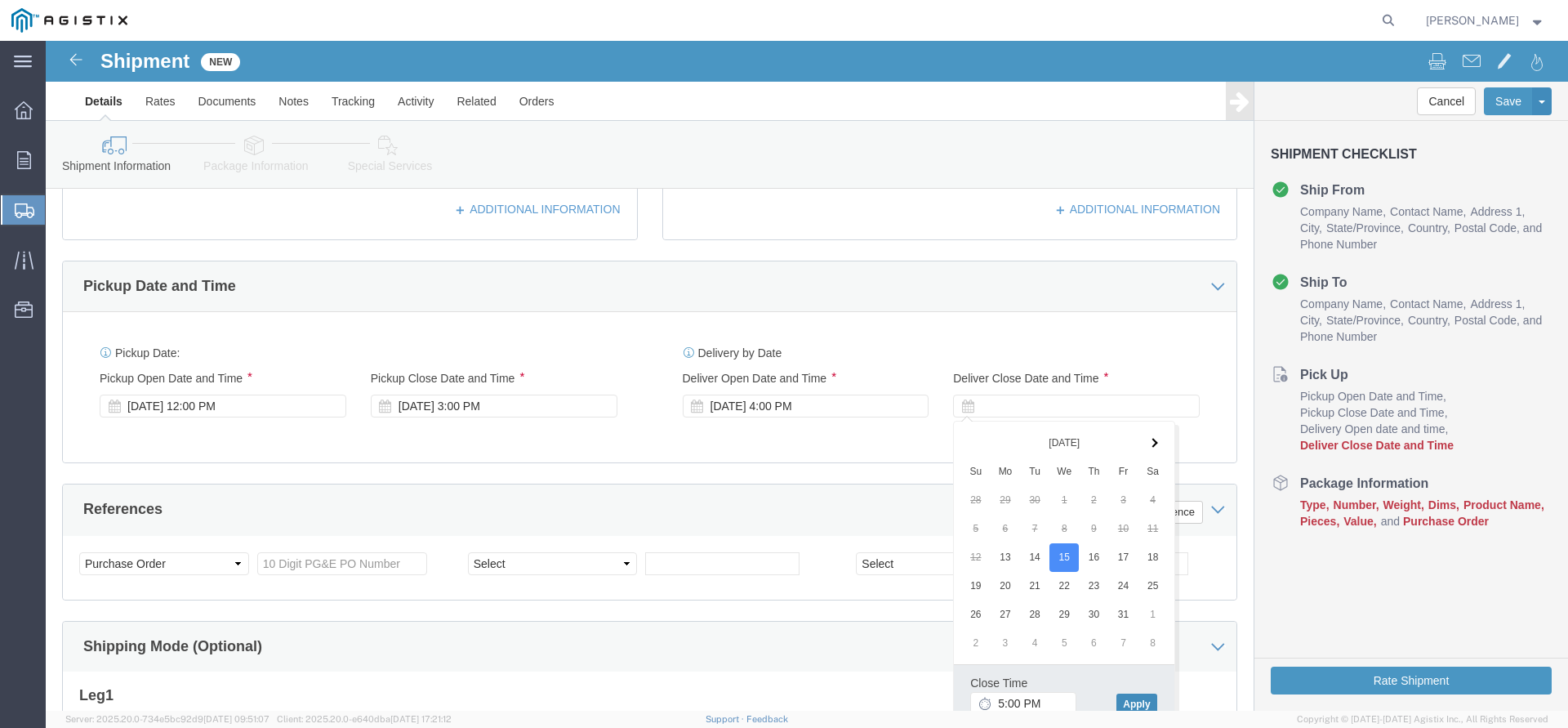
click button "Apply"
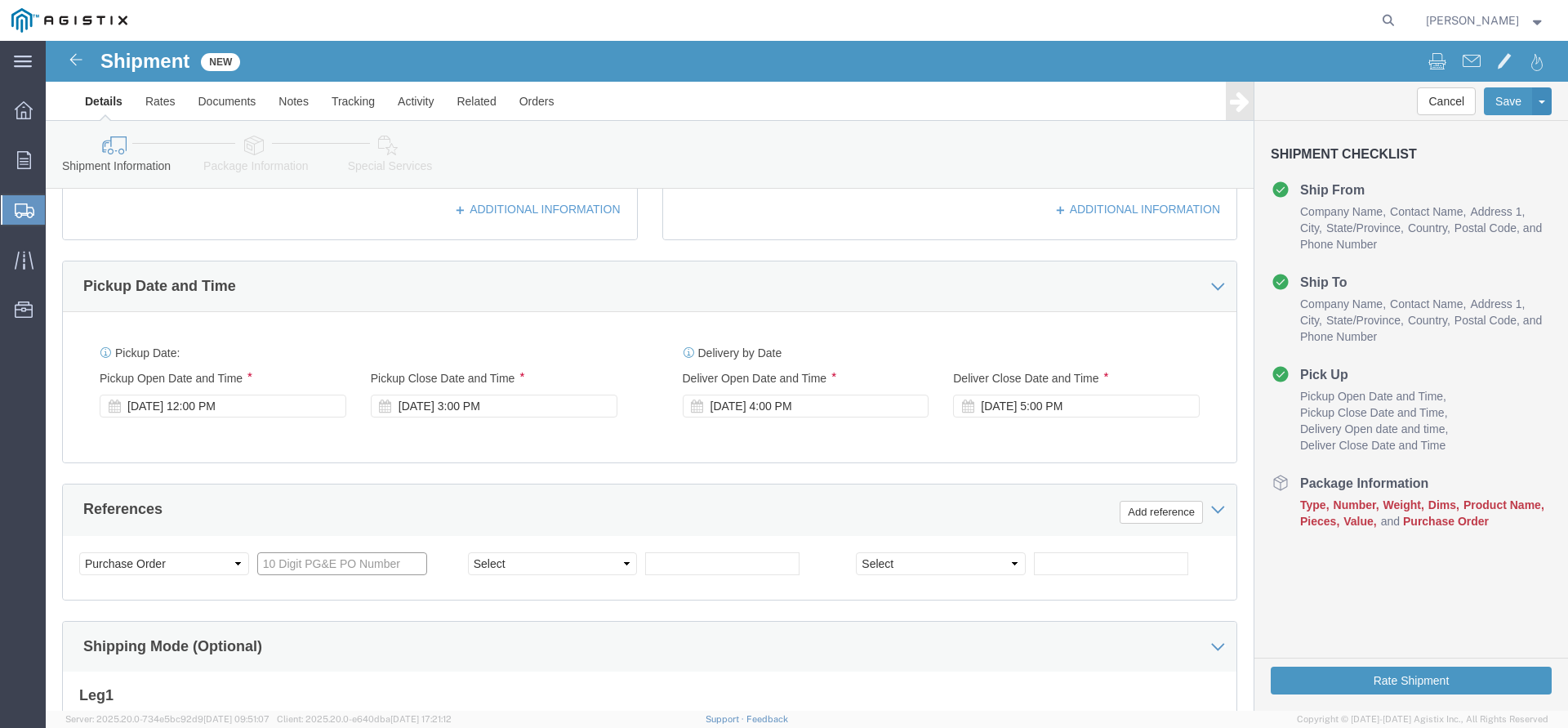
click input "text"
type input "3501411376"
click div "References Add reference"
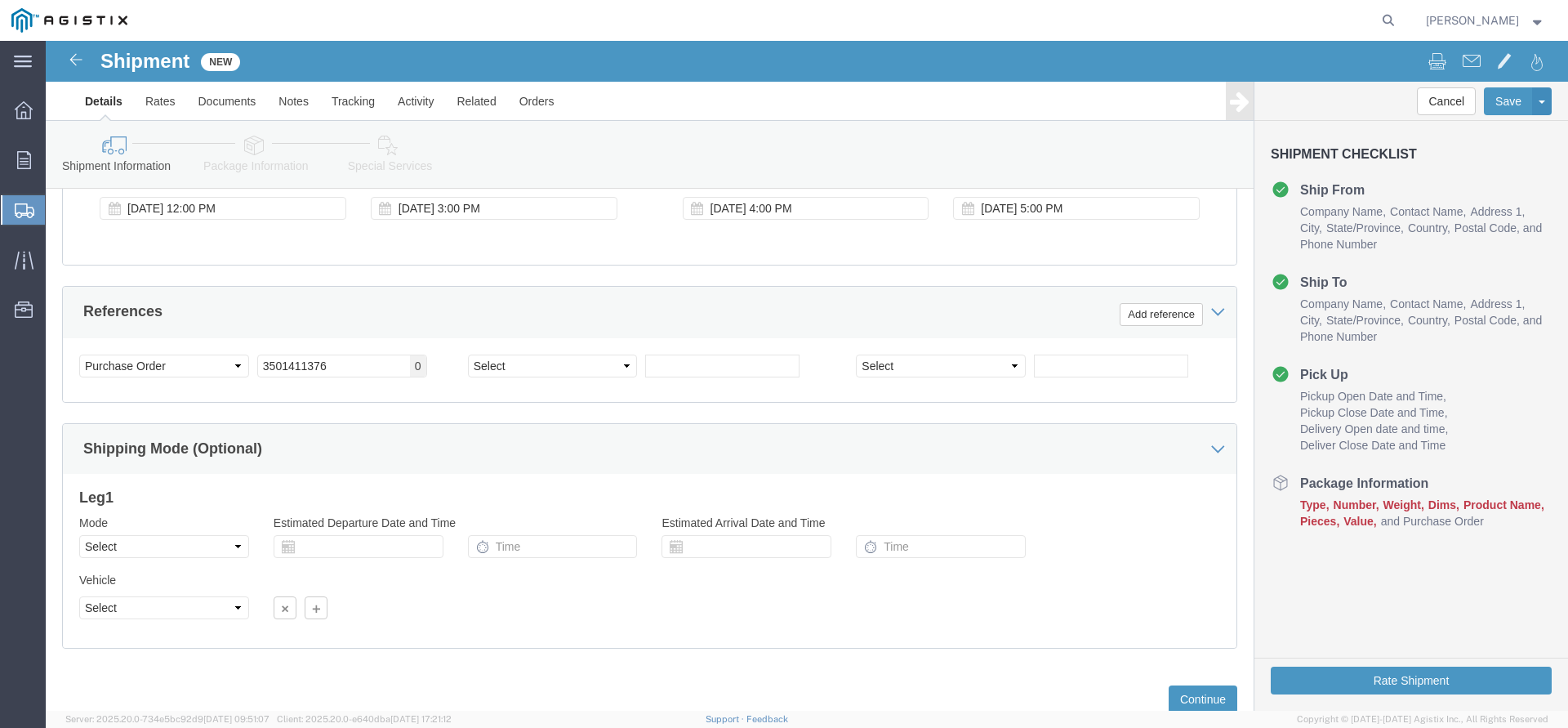
scroll to position [867, 0]
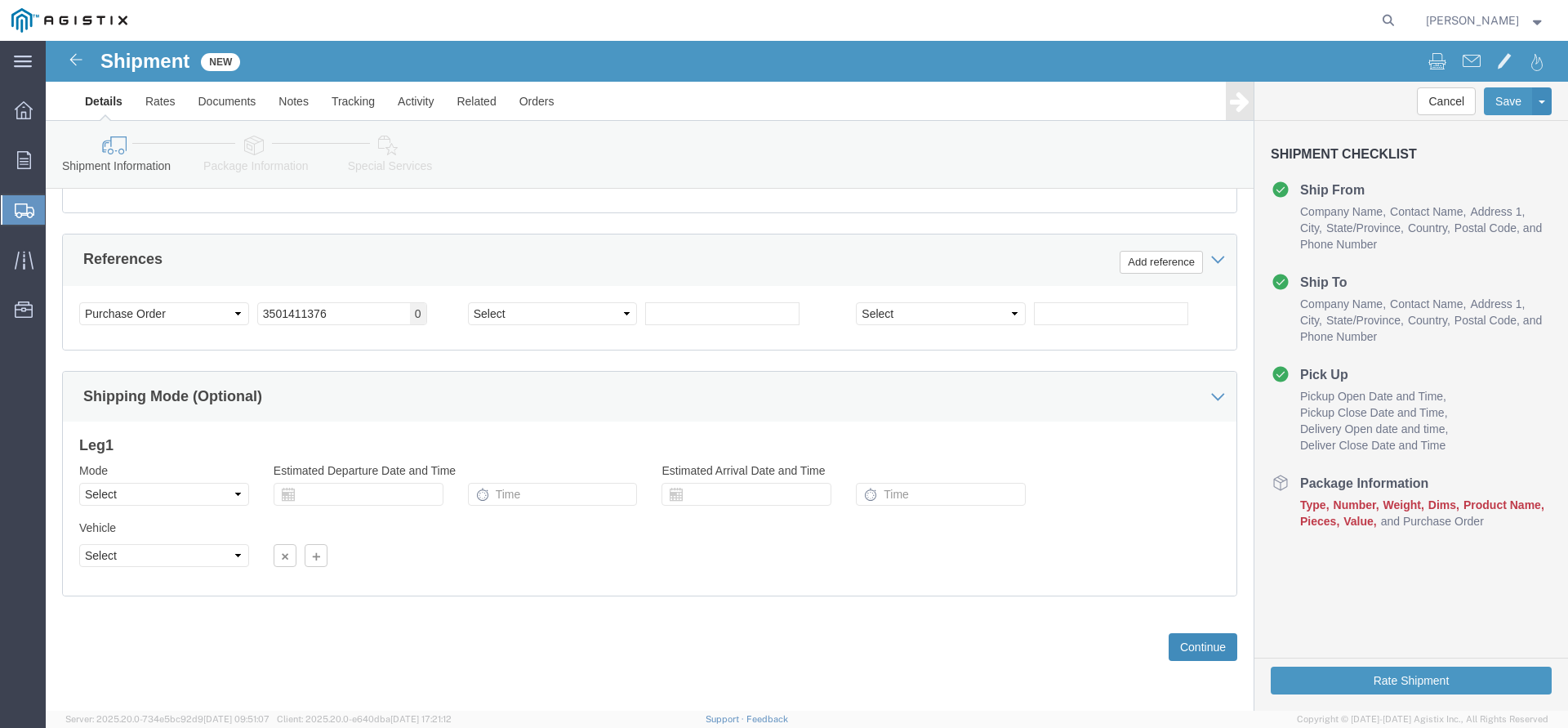
click button "Continue"
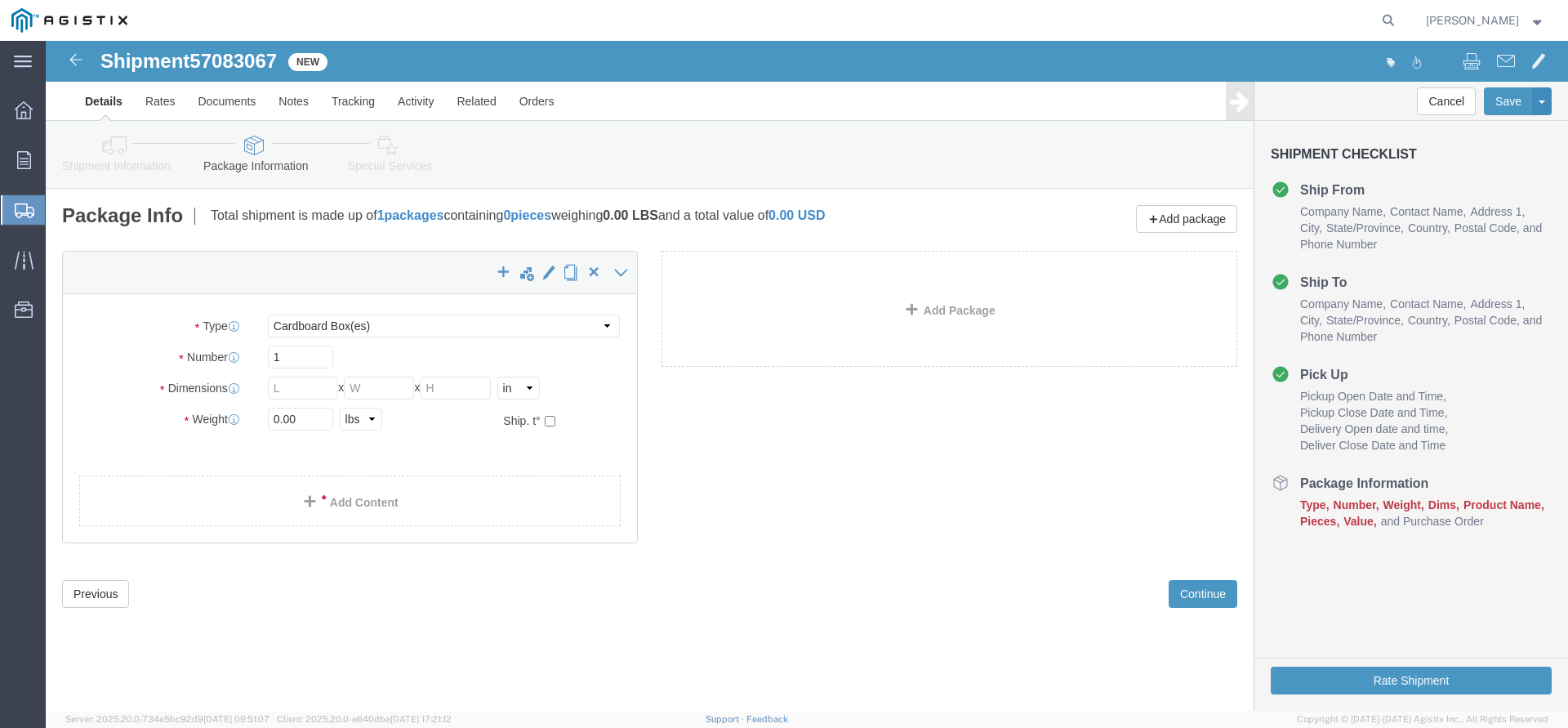
click div "Package Type Select Bulk Bundle(s) Cardboard Box(es) Carton(s) Crate(s) Drum(s)…"
click select "Select Bulk Bundle(s) Cardboard Box(es) Carton(s) Crate(s) Drum(s) (Fiberboard)…"
select select "PSNS"
click option "Pallet(s) Standard (Not Stackable)"
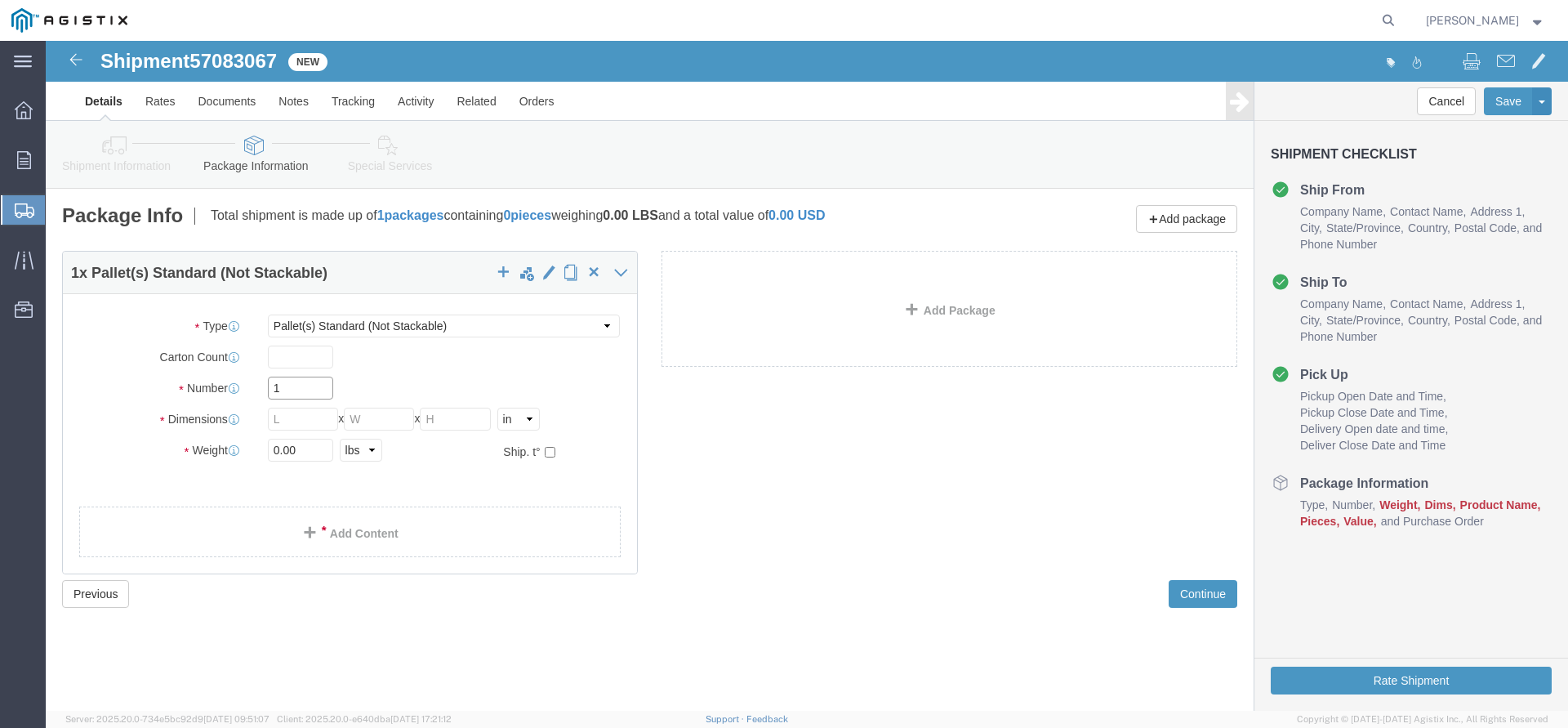
drag, startPoint x: 256, startPoint y: 341, endPoint x: 190, endPoint y: 342, distance: 66.0
click input "1"
type input "4"
click input "text"
type input "40"
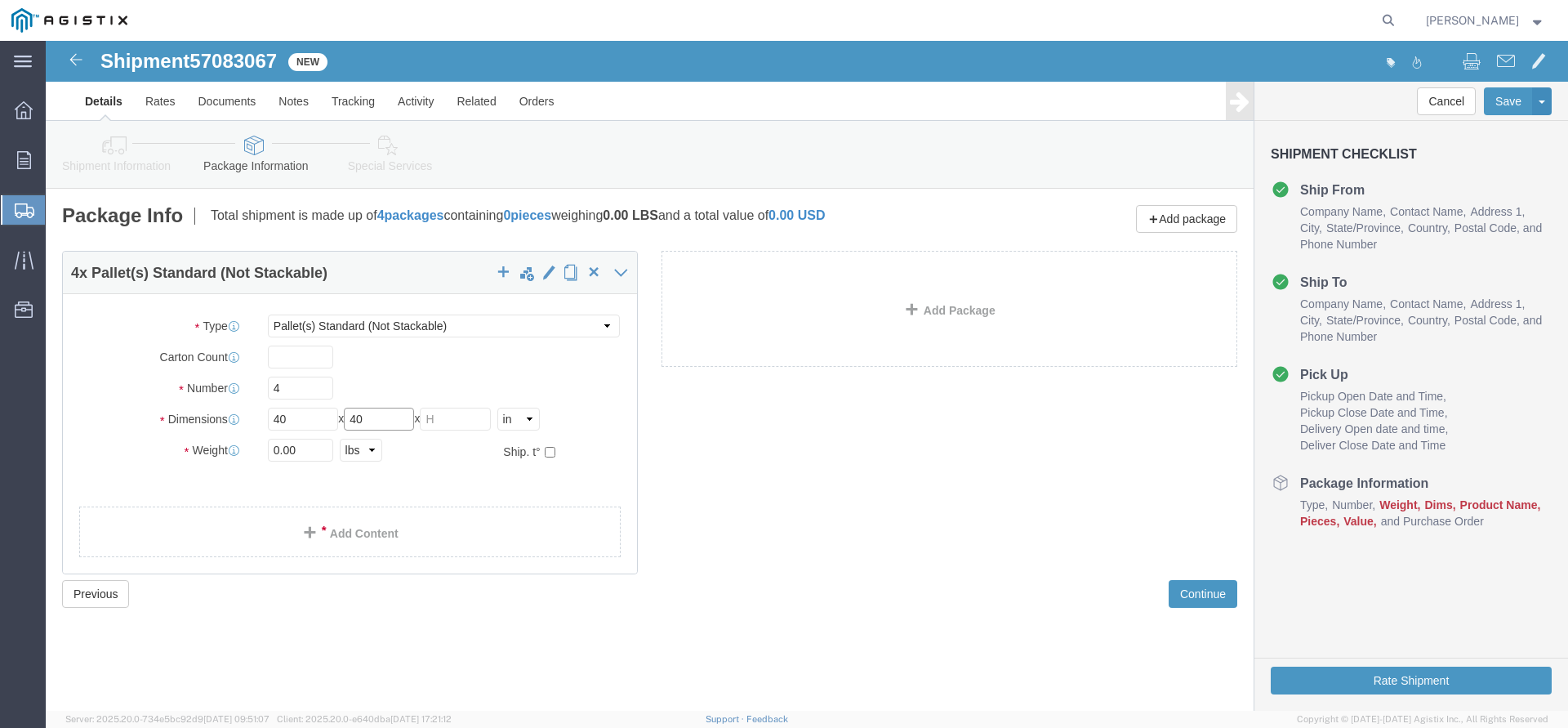
type input "40"
type input "35"
drag, startPoint x: 279, startPoint y: 409, endPoint x: 189, endPoint y: 409, distance: 90.0
click input "0.00"
type input "3839"
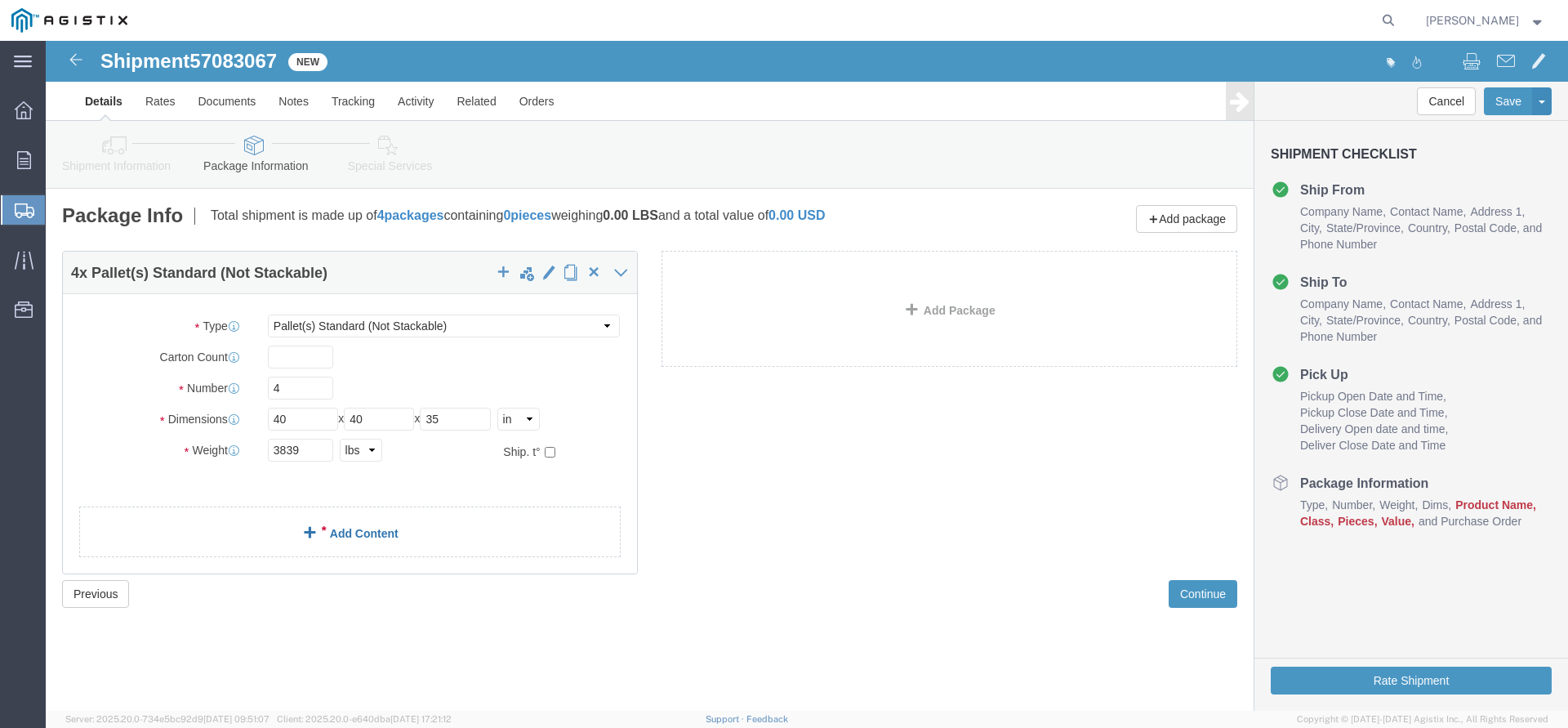
click span
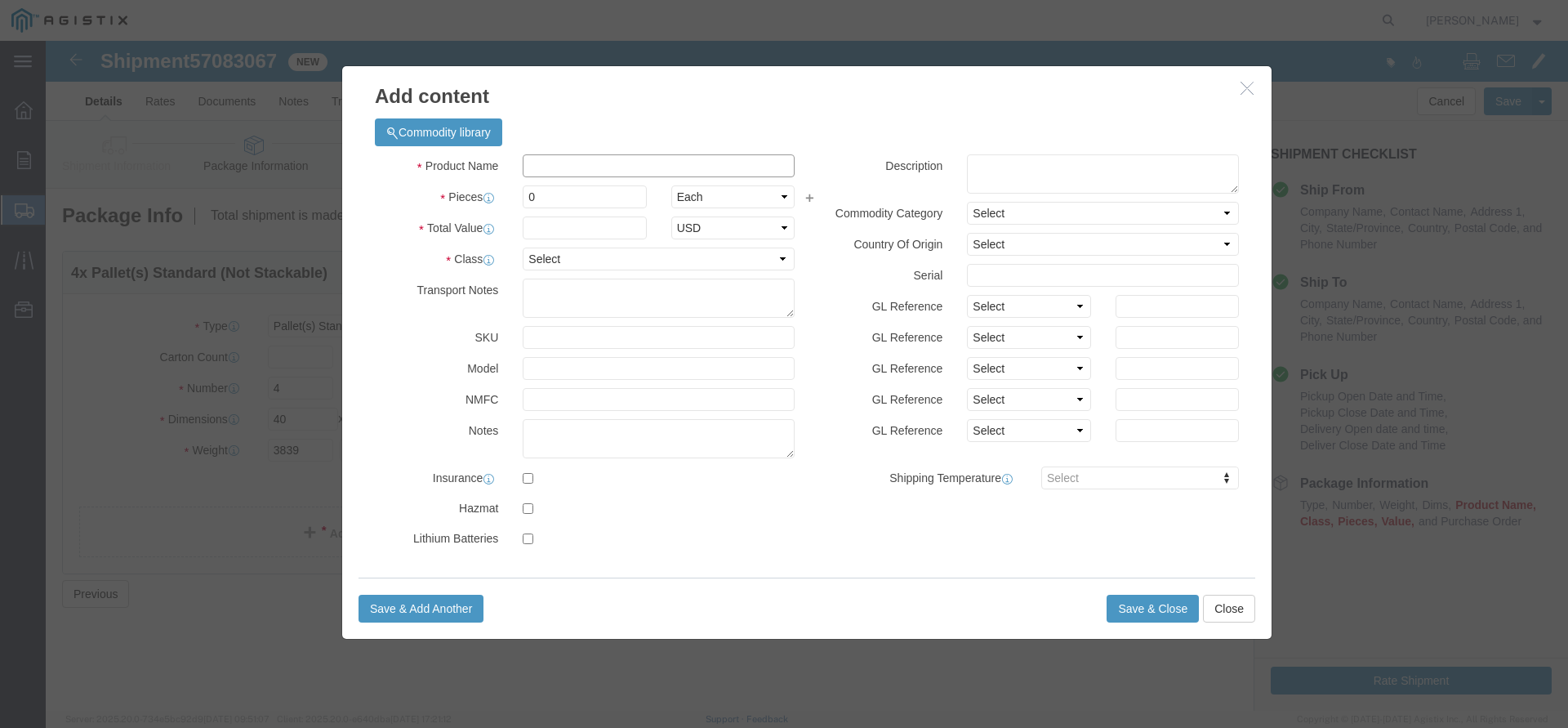
click input "text"
type input "Electrical Cable"
drag, startPoint x: 503, startPoint y: 153, endPoint x: 425, endPoint y: 154, distance: 78.0
click input "0"
type input "4"
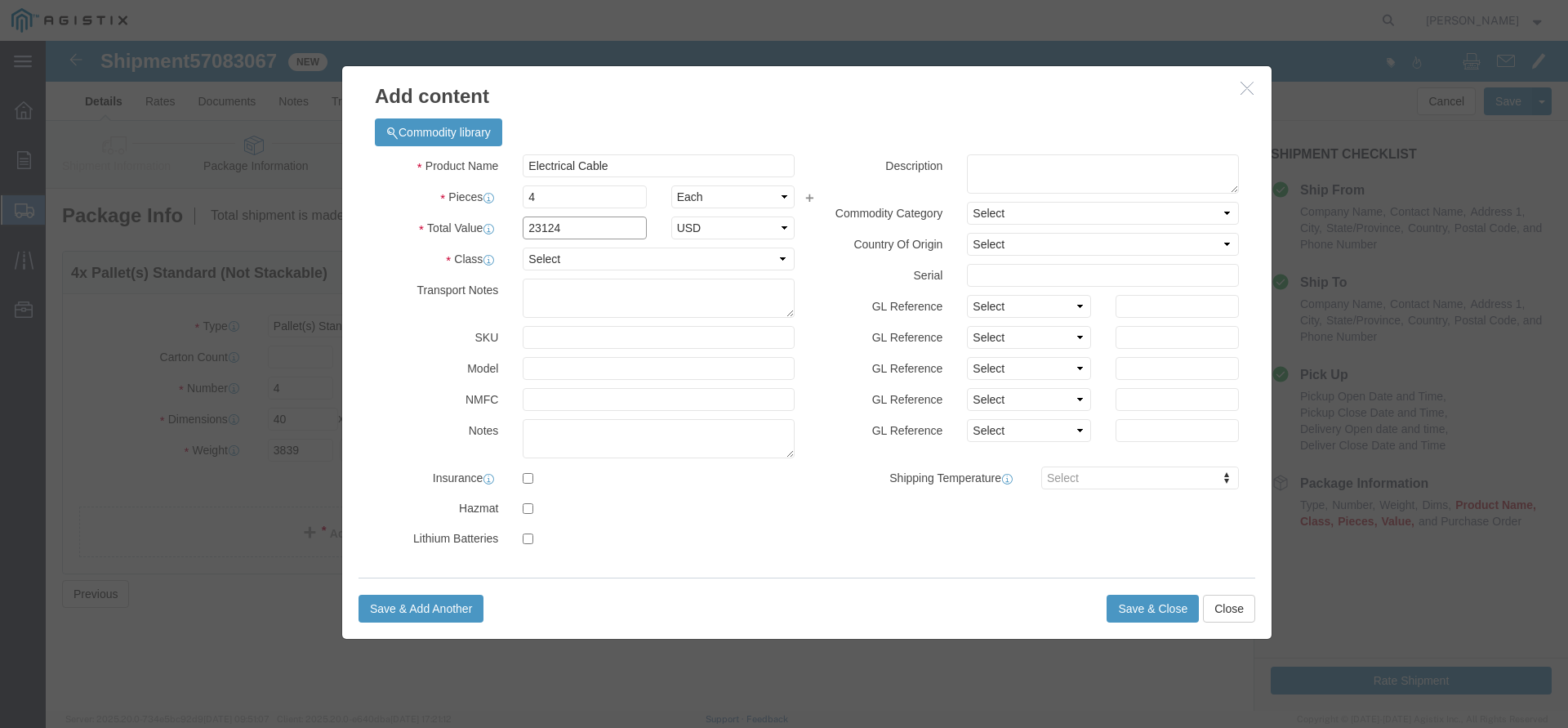
type input "23124"
click select "Select 50 55 60 65 70 85 92.5 100 125 175 250 300 400"
select select "60"
click option "60"
click button "Save & Close"
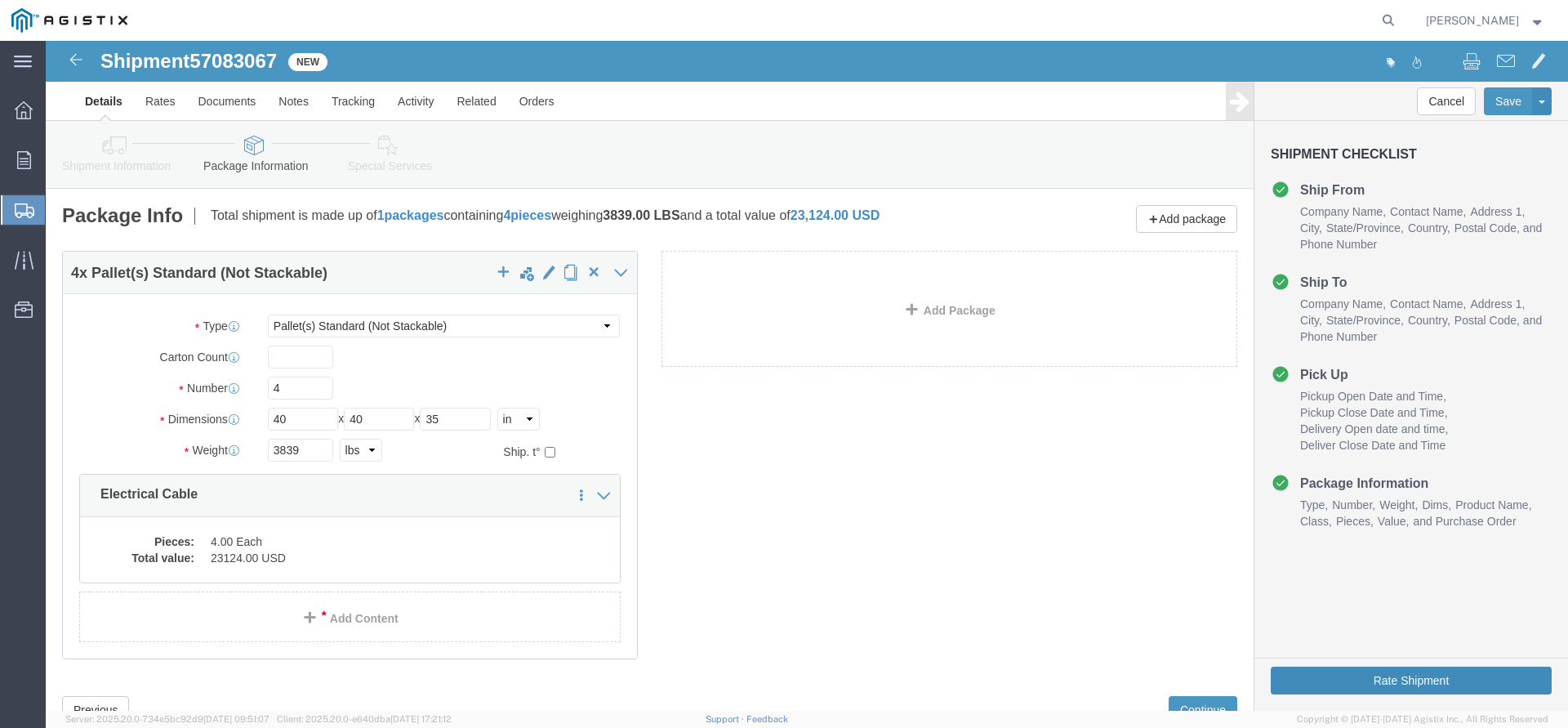
click button "Rate Shipment"
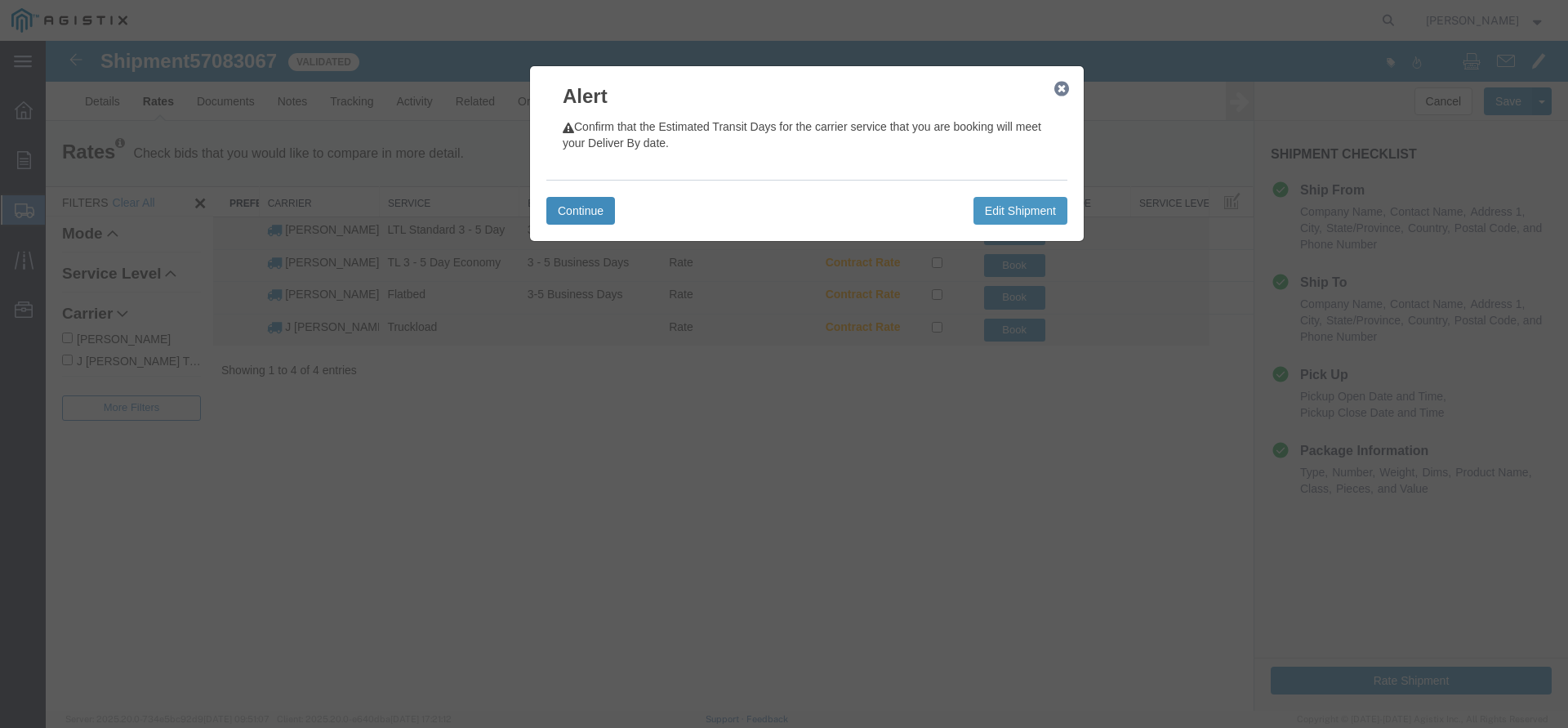
click at [595, 211] on button "Continue" at bounding box center [581, 211] width 69 height 28
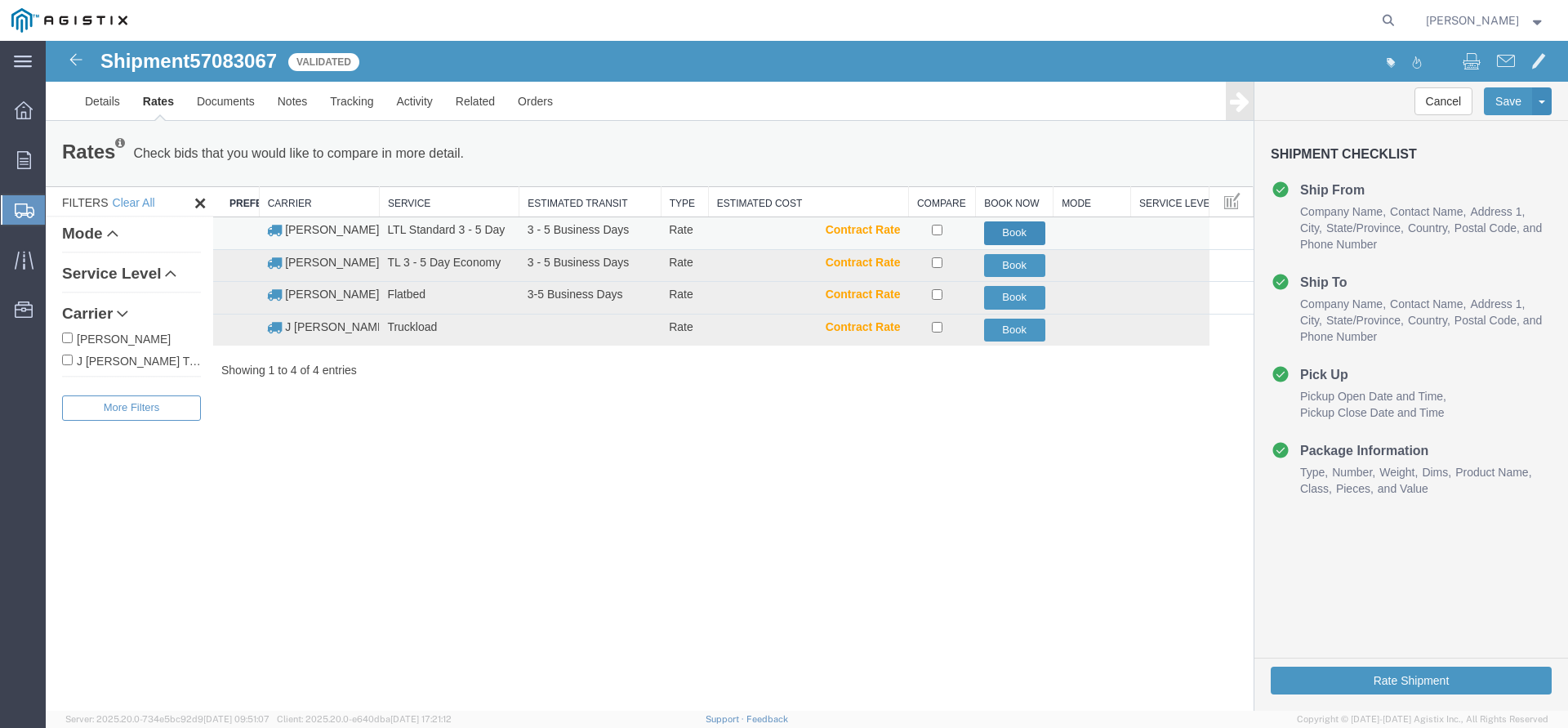
click at [1012, 226] on button "Book" at bounding box center [1015, 233] width 61 height 24
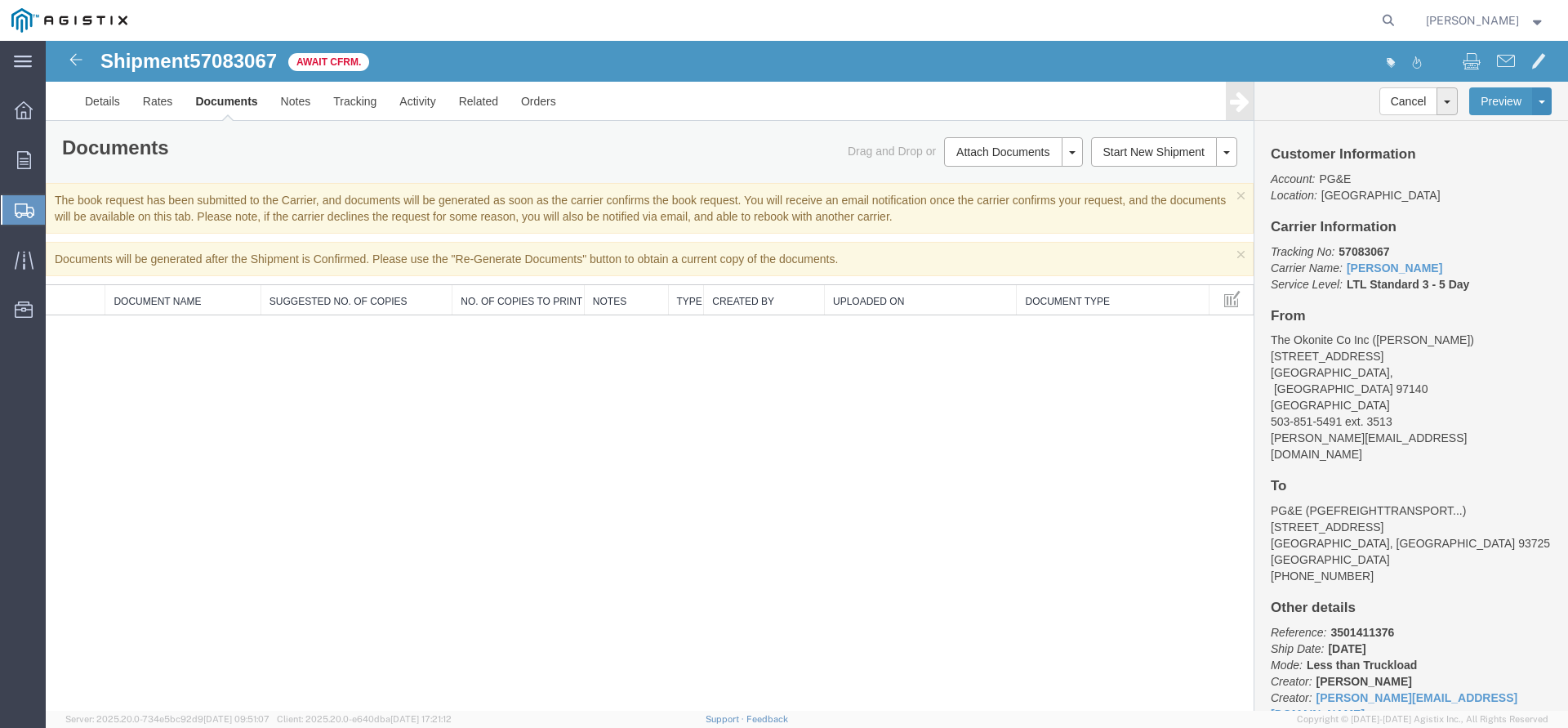
click at [0, 0] on span "Create Shipment" at bounding box center [0, 0] width 0 height 0
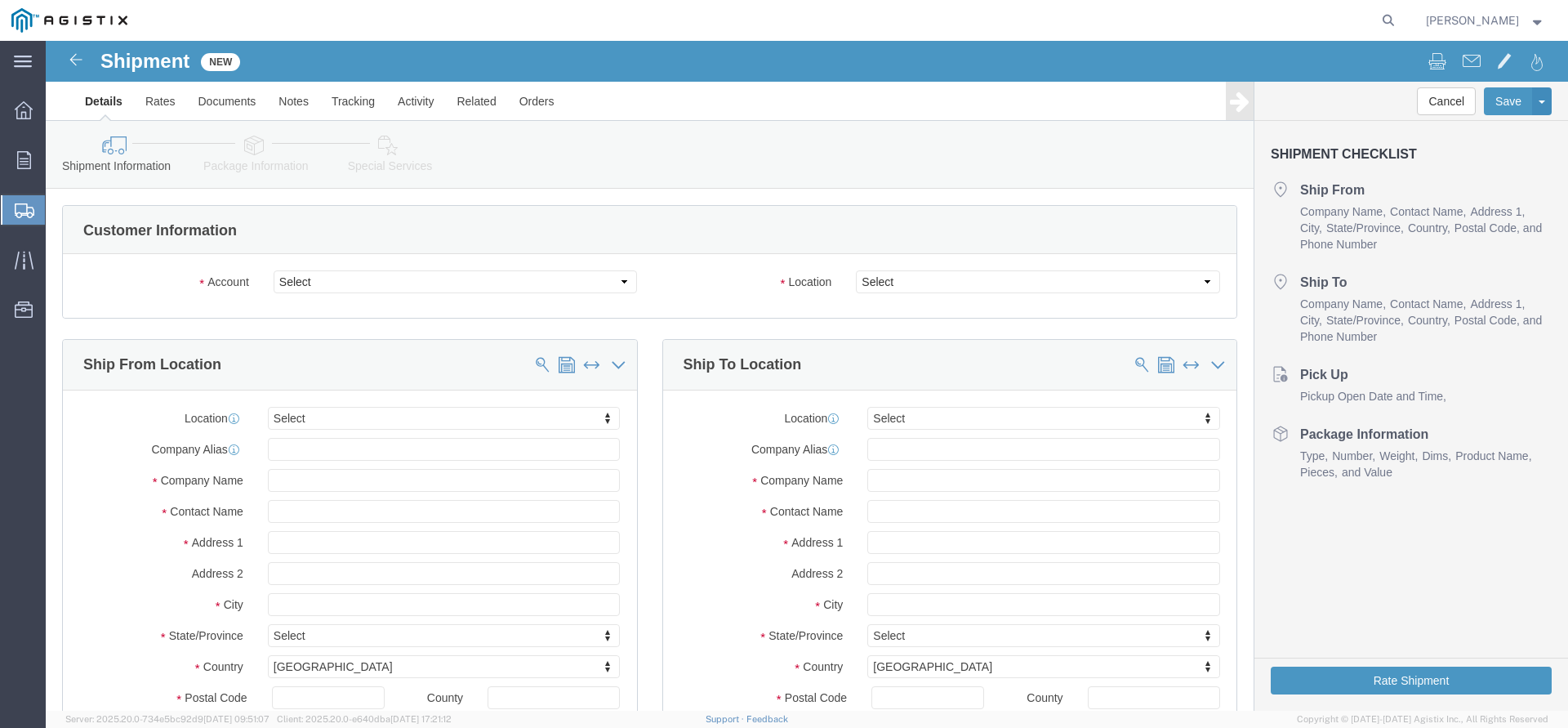
click div
click select "Select PG&E The Okonite Co Inc"
select select "9596"
click option "PG&E"
select select "PURCHORD"
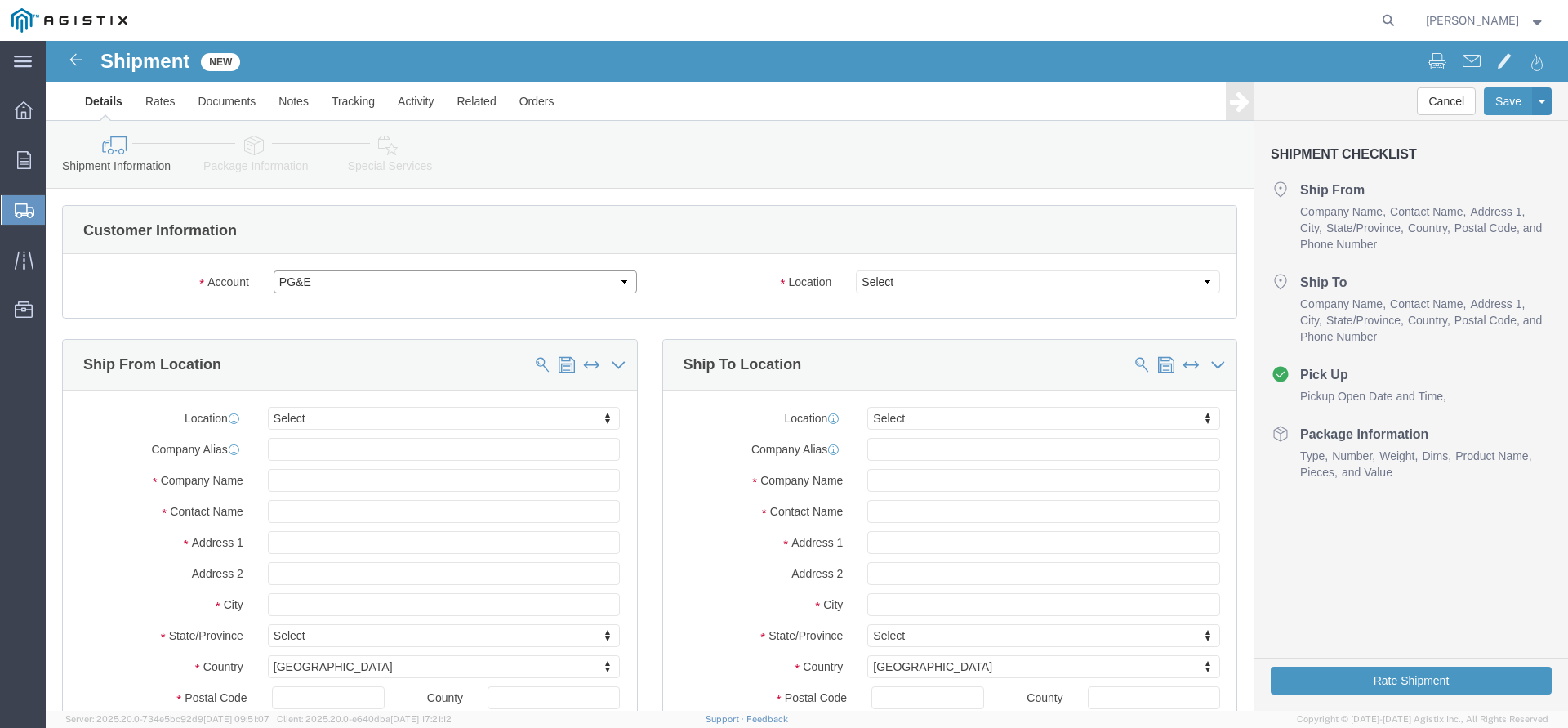
select select
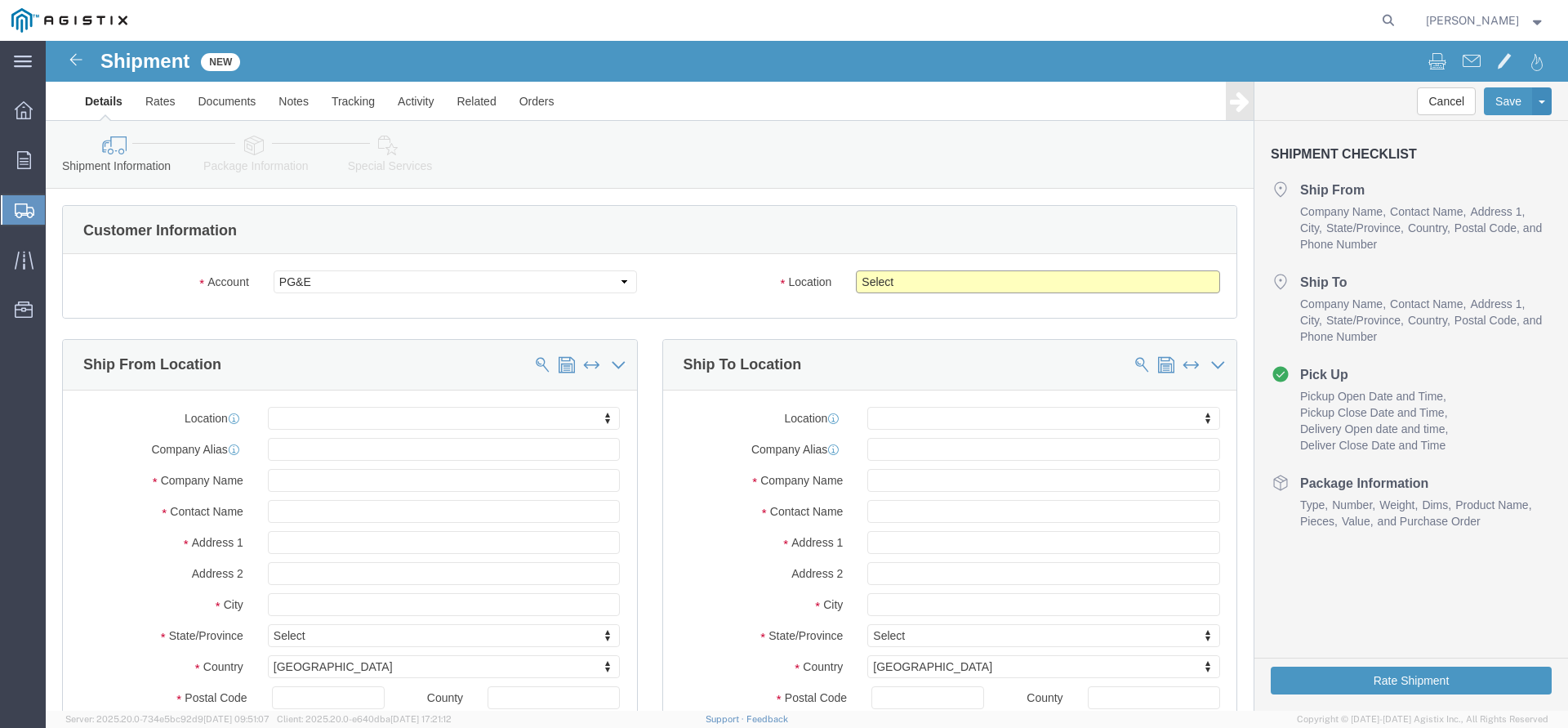
click select "Select All Others [GEOGRAPHIC_DATA] [GEOGRAPHIC_DATA] [GEOGRAPHIC_DATA] [GEOGRA…"
select select "19740"
click option "Fremont [GEOGRAPHIC_DATA]"
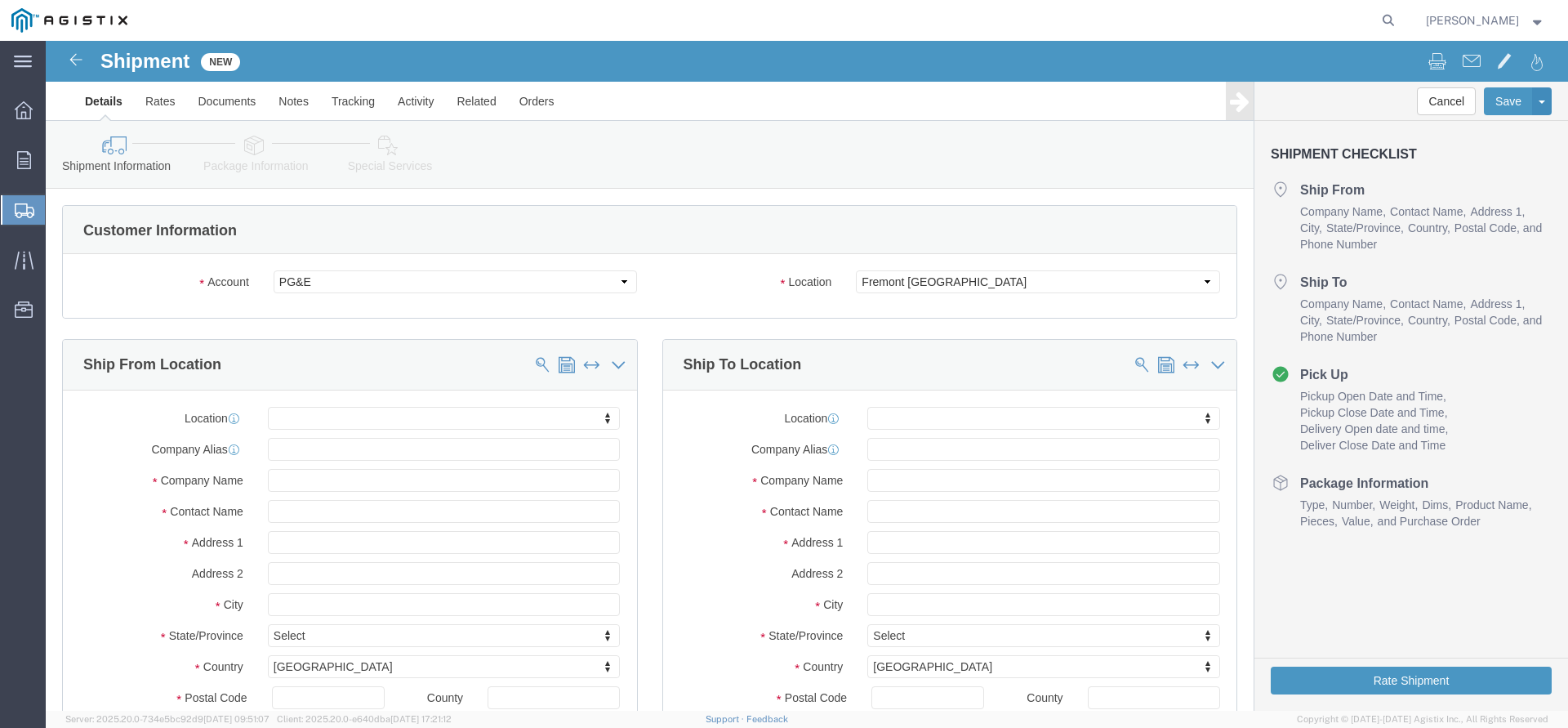
click body "Shipment New Details Rates Documents Notes Tracking Activity Related Orders Can…"
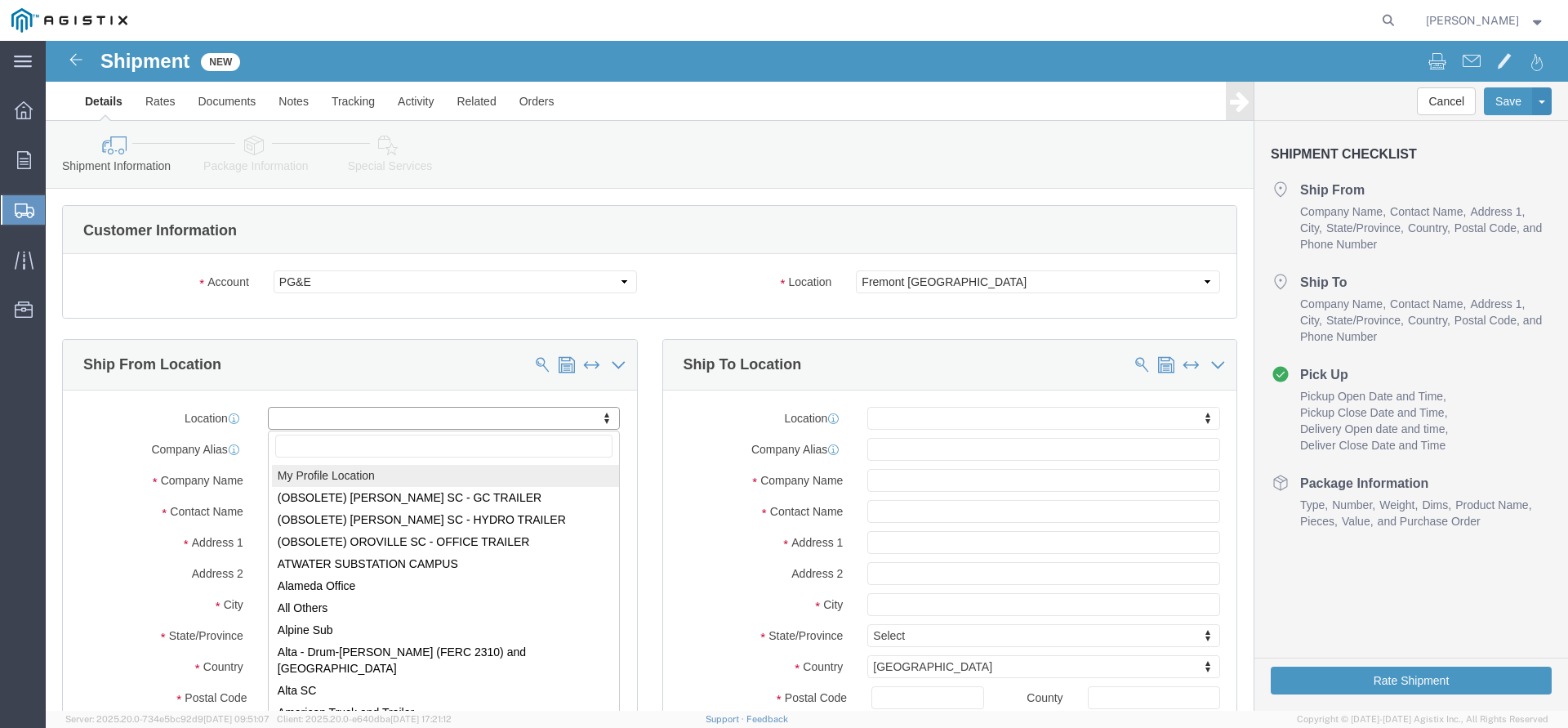
select select "MYPROFILE"
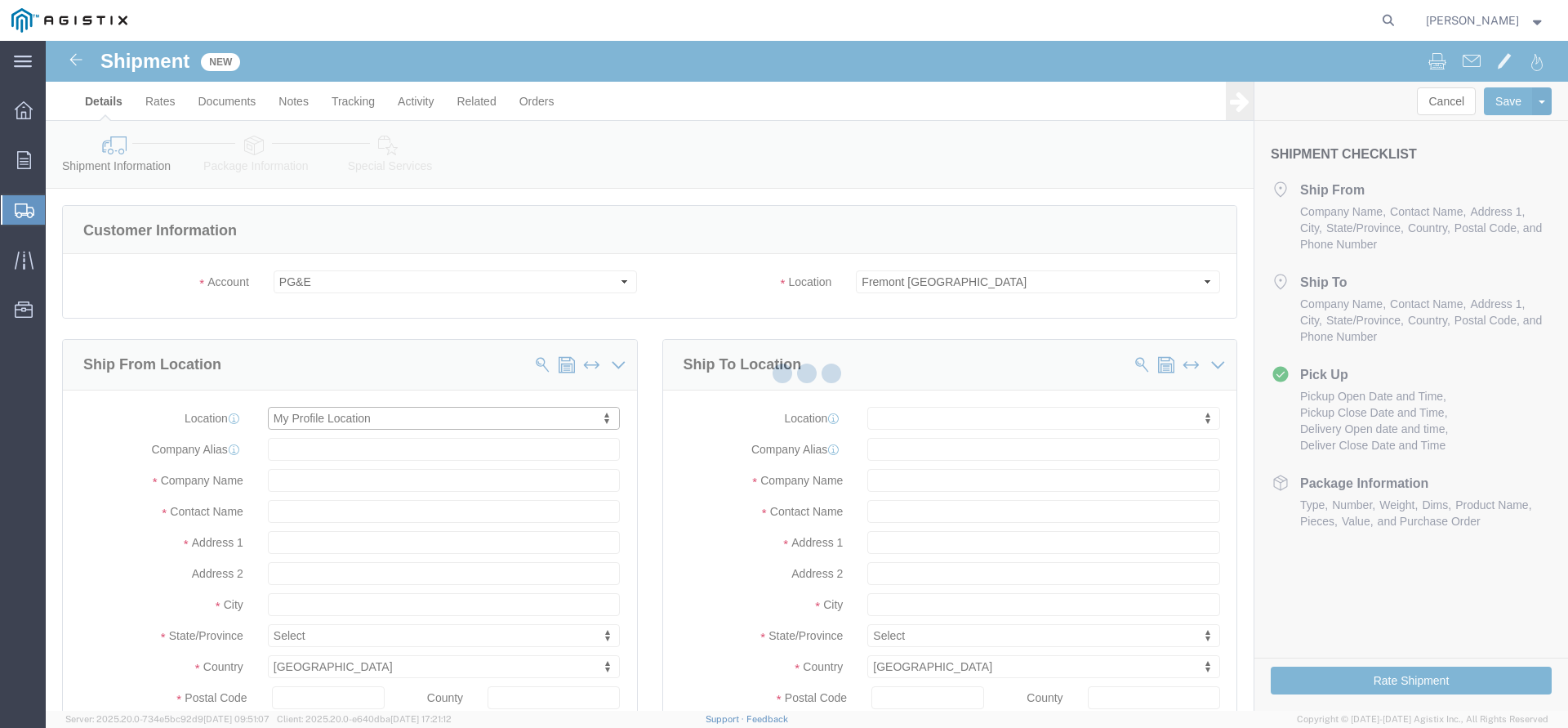
type input "[STREET_ADDRESS]"
type input "97140"
type input "[PHONE_NUMBER]"
type input "3513"
type input "[PERSON_NAME][EMAIL_ADDRESS][DOMAIN_NAME]"
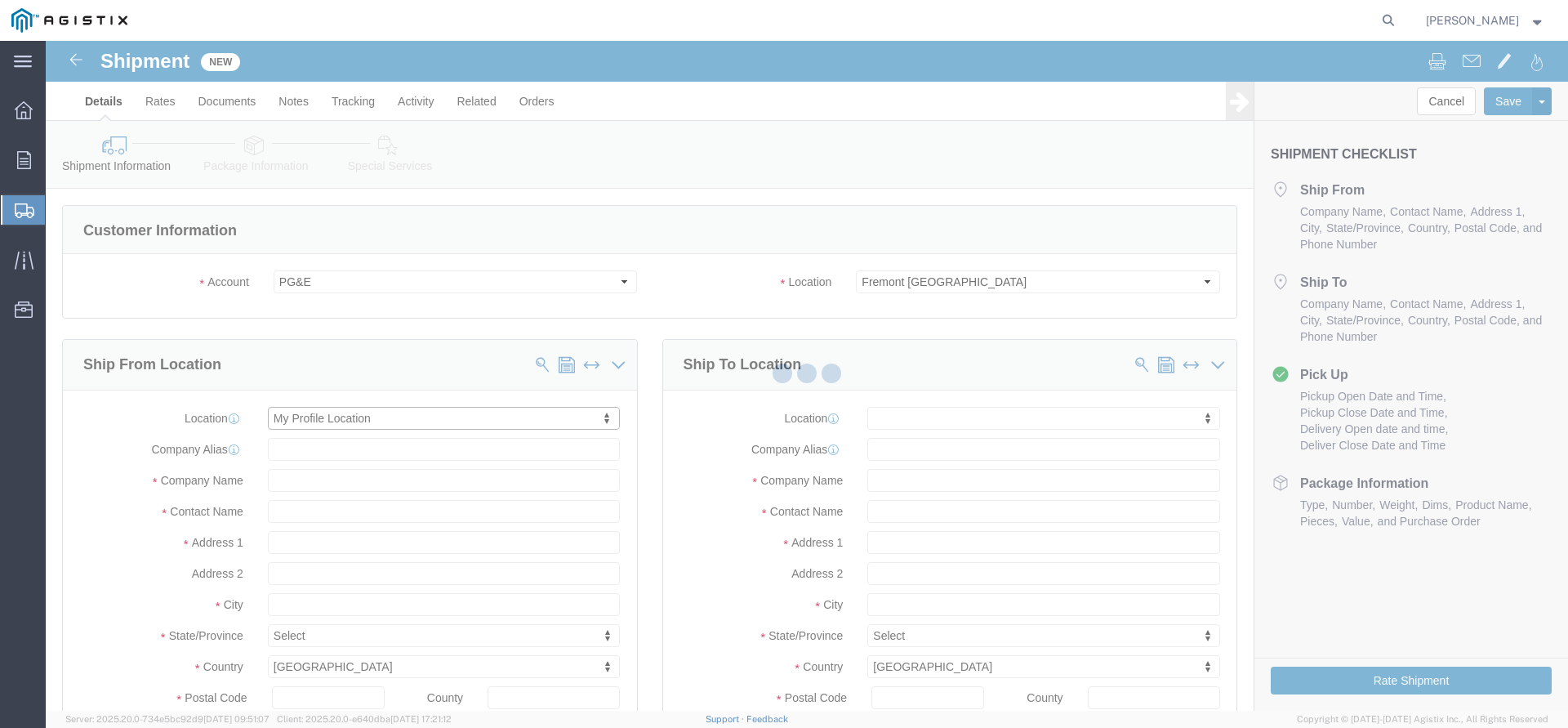
checkbox input "true"
type input "The Okonite Co Inc"
type input "[PERSON_NAME]"
type input "Sherwood"
select select "OR"
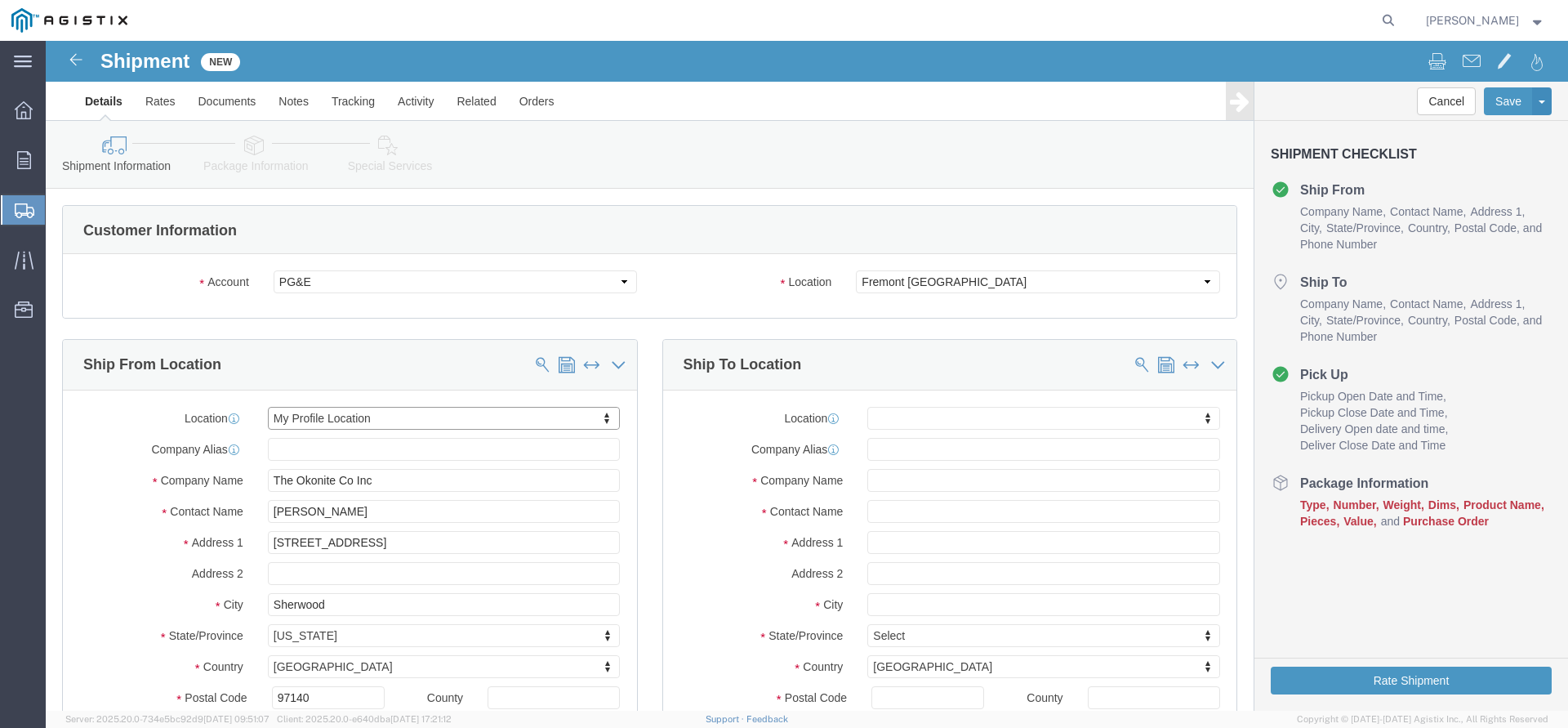
click body "Shipment New Details Rates Documents Notes Tracking Activity Related Orders Can…"
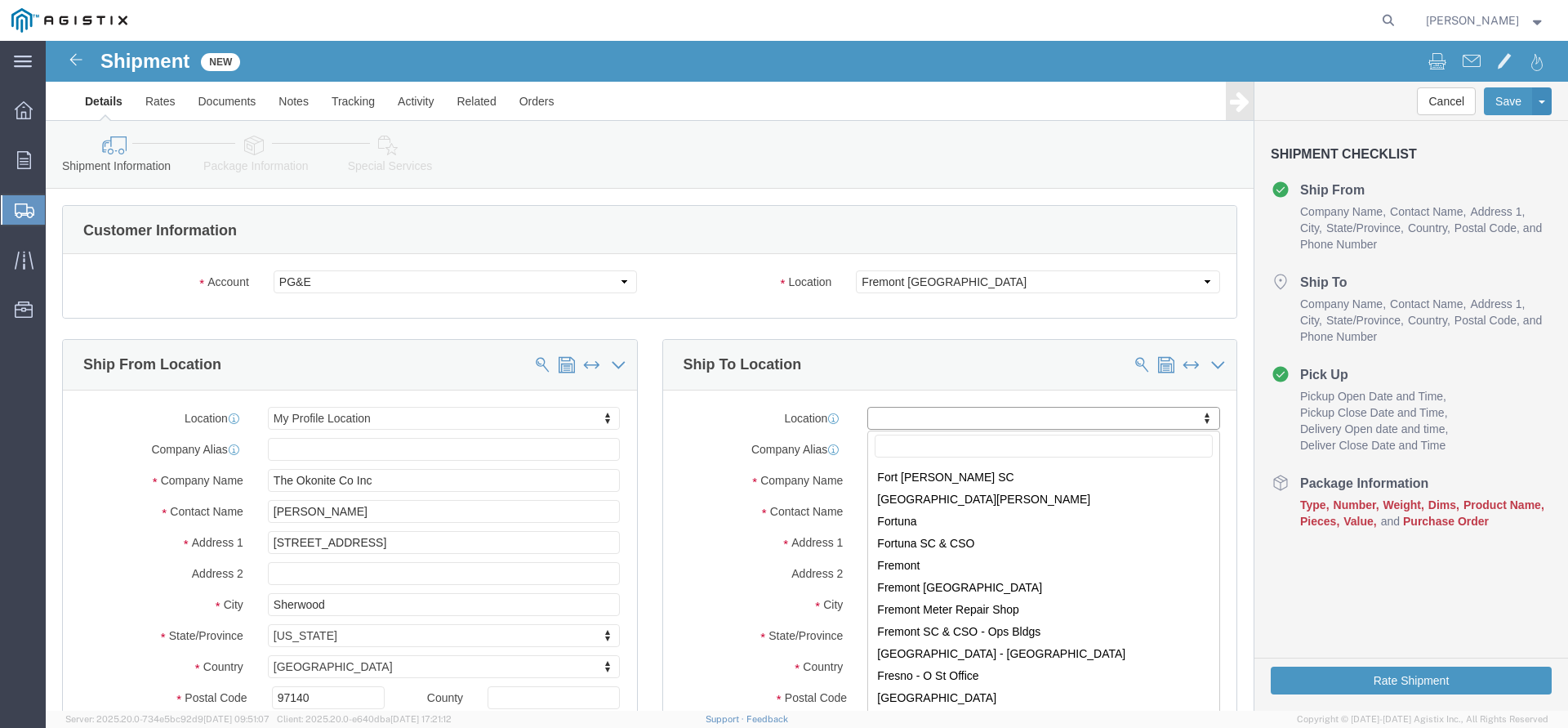
scroll to position [2901, 0]
select select "19740"
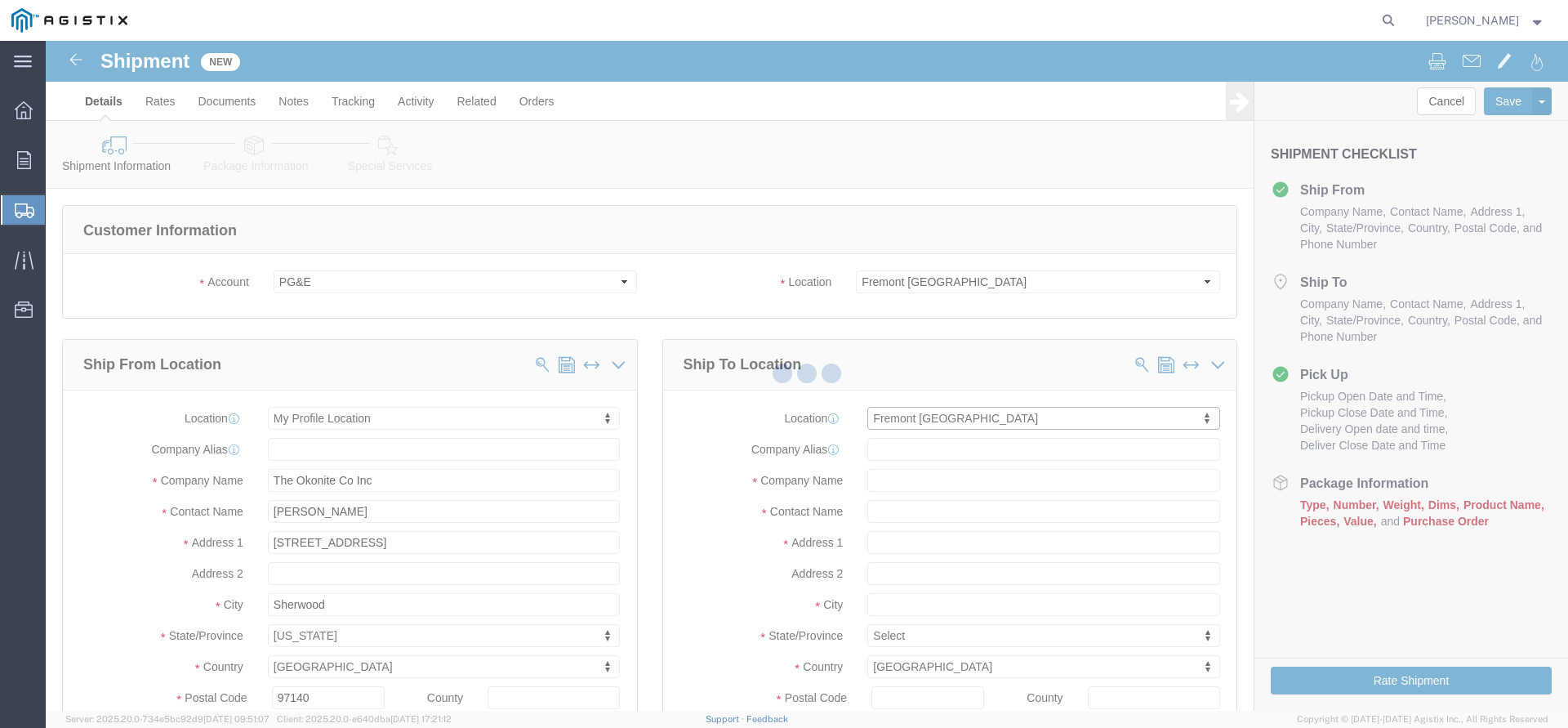
scroll to position [4, 0]
type input "[STREET_ADDRESS][PERSON_NAME]"
type input "94538"
type input "PG&E"
type input "Fremont"
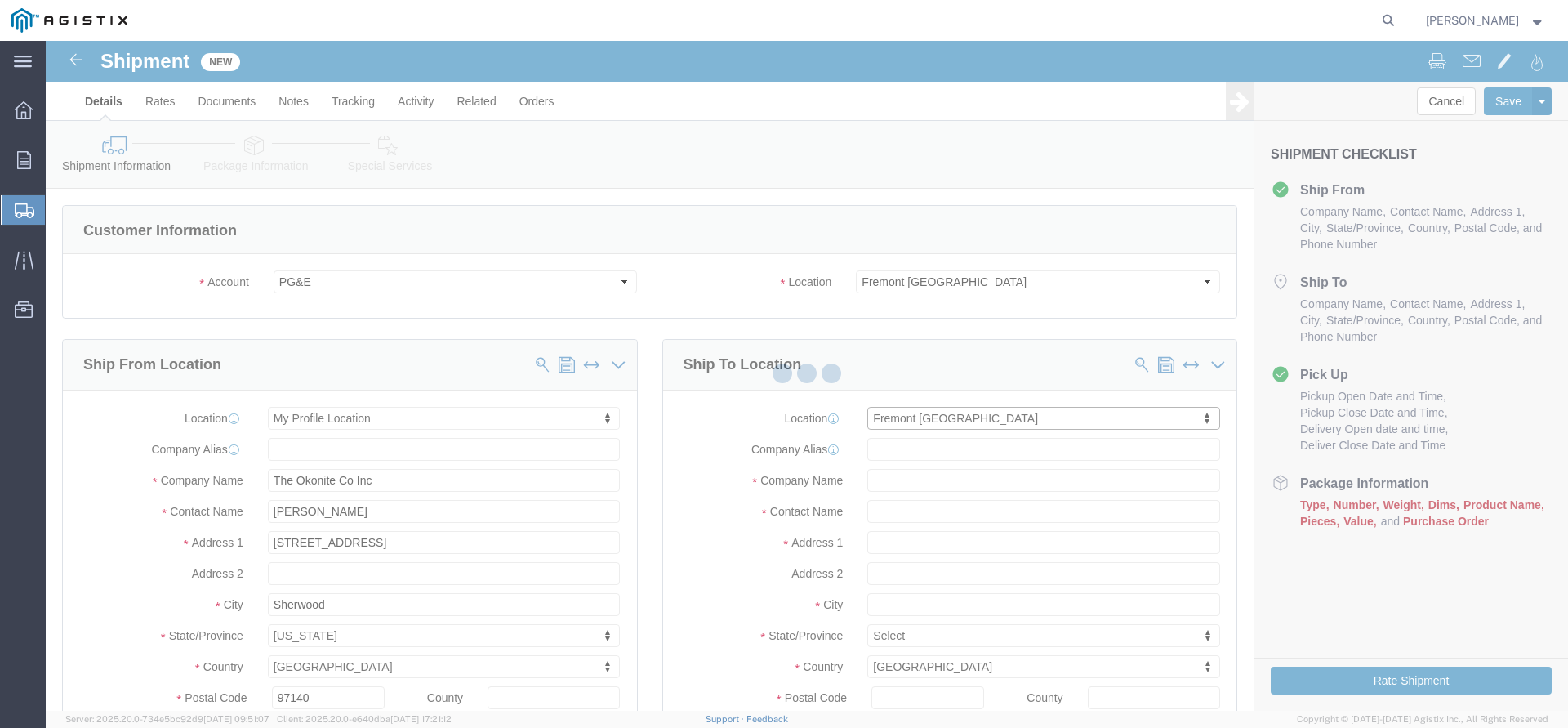
select select "CA"
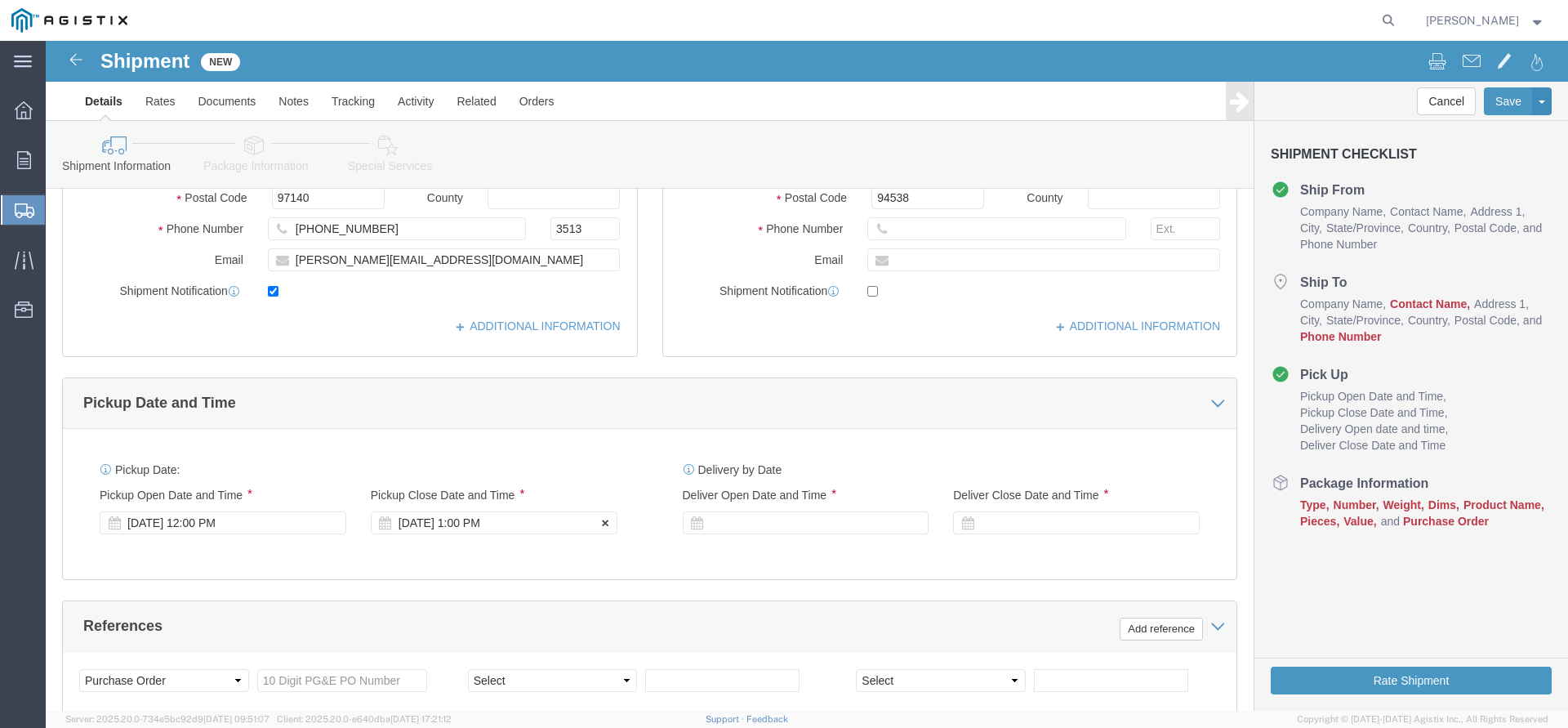
scroll to position [3, 0]
click div "[DATE] 1:00 PM"
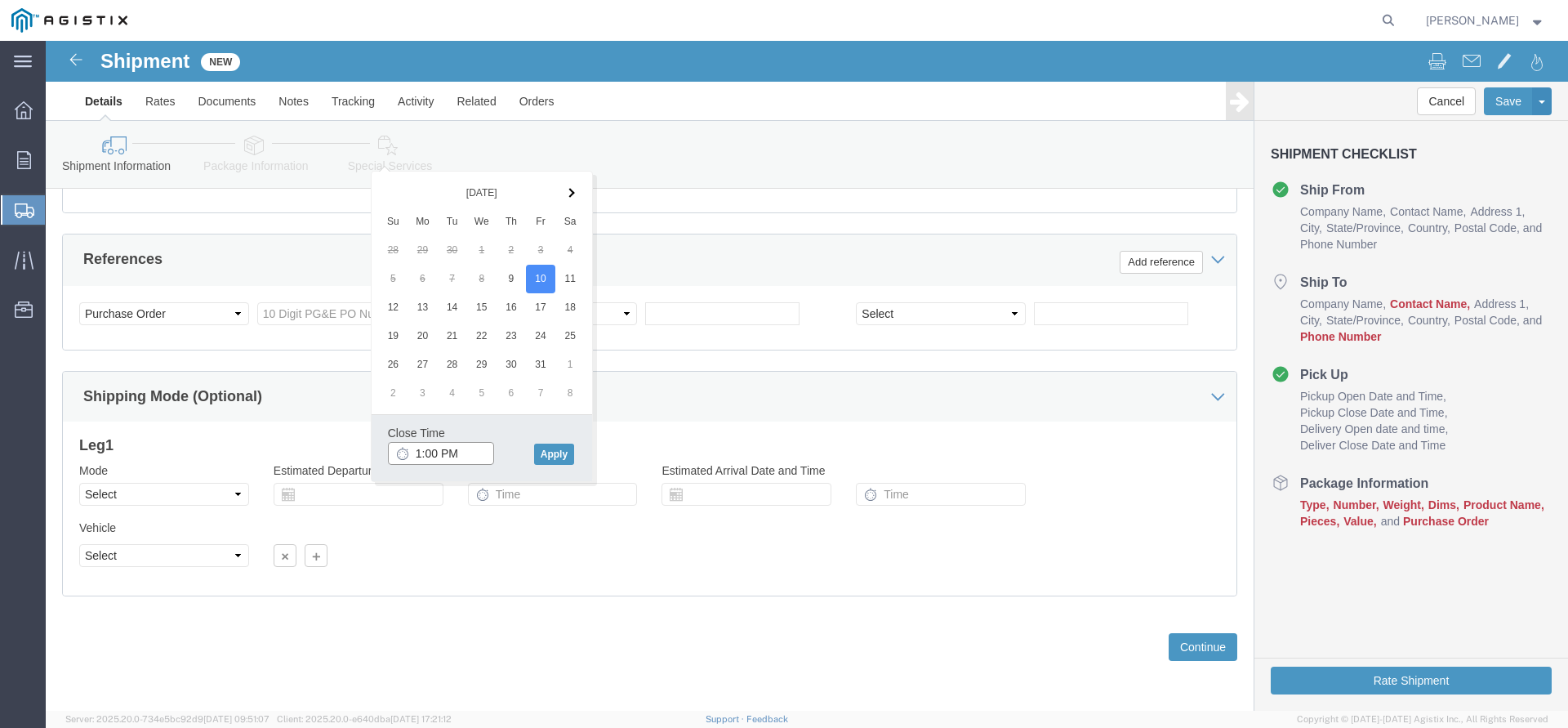
click input "1:00 PM"
type input "3:00 PM"
click button "Apply"
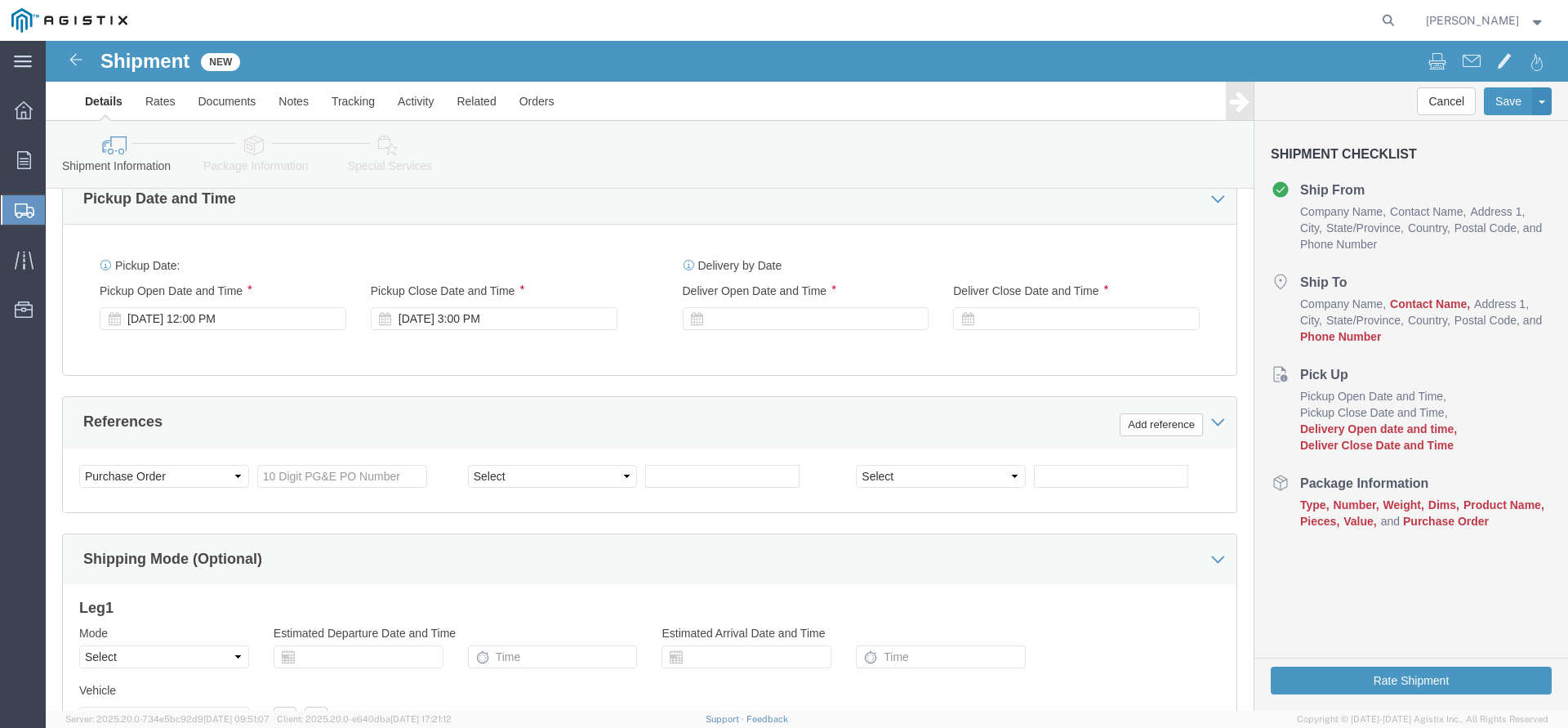
scroll to position [700, 0]
click div
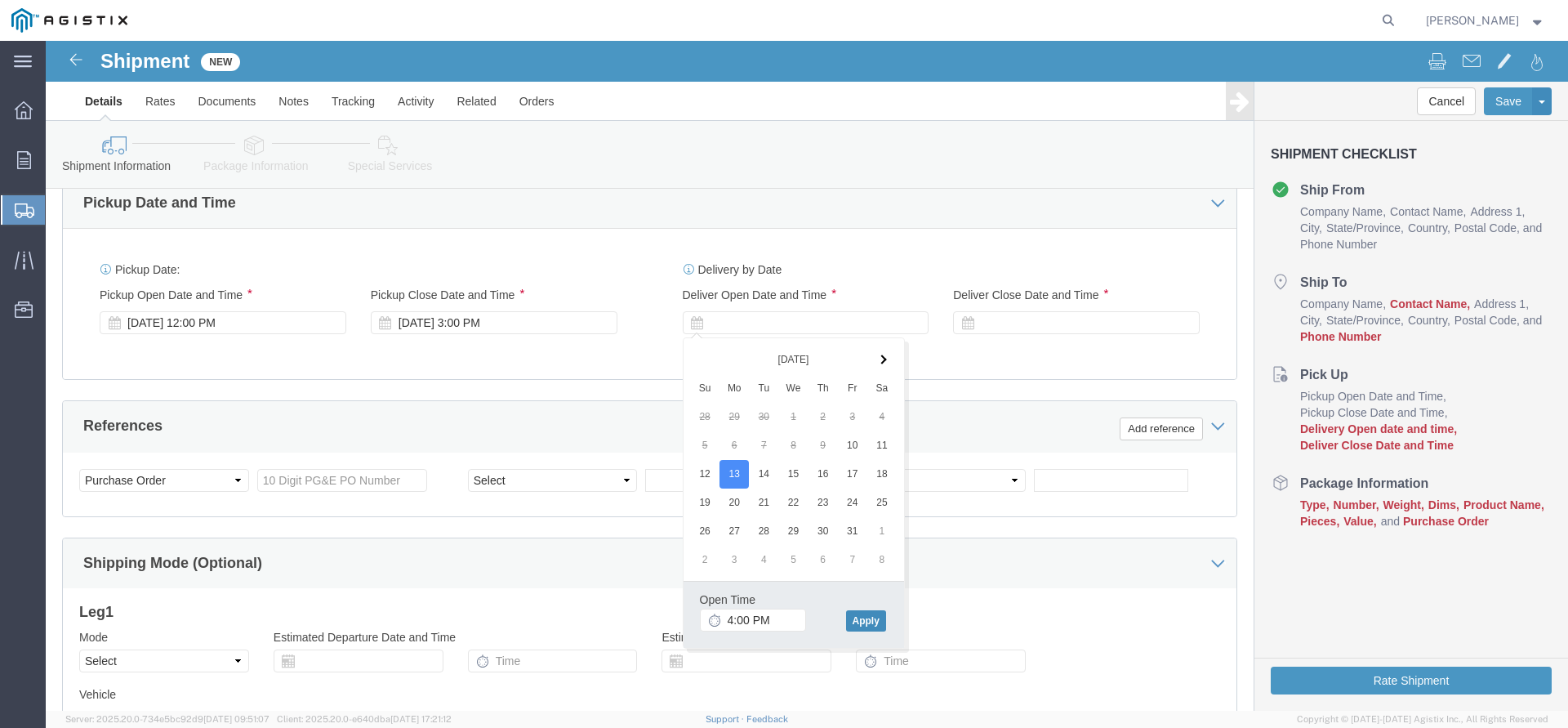
click button "Apply"
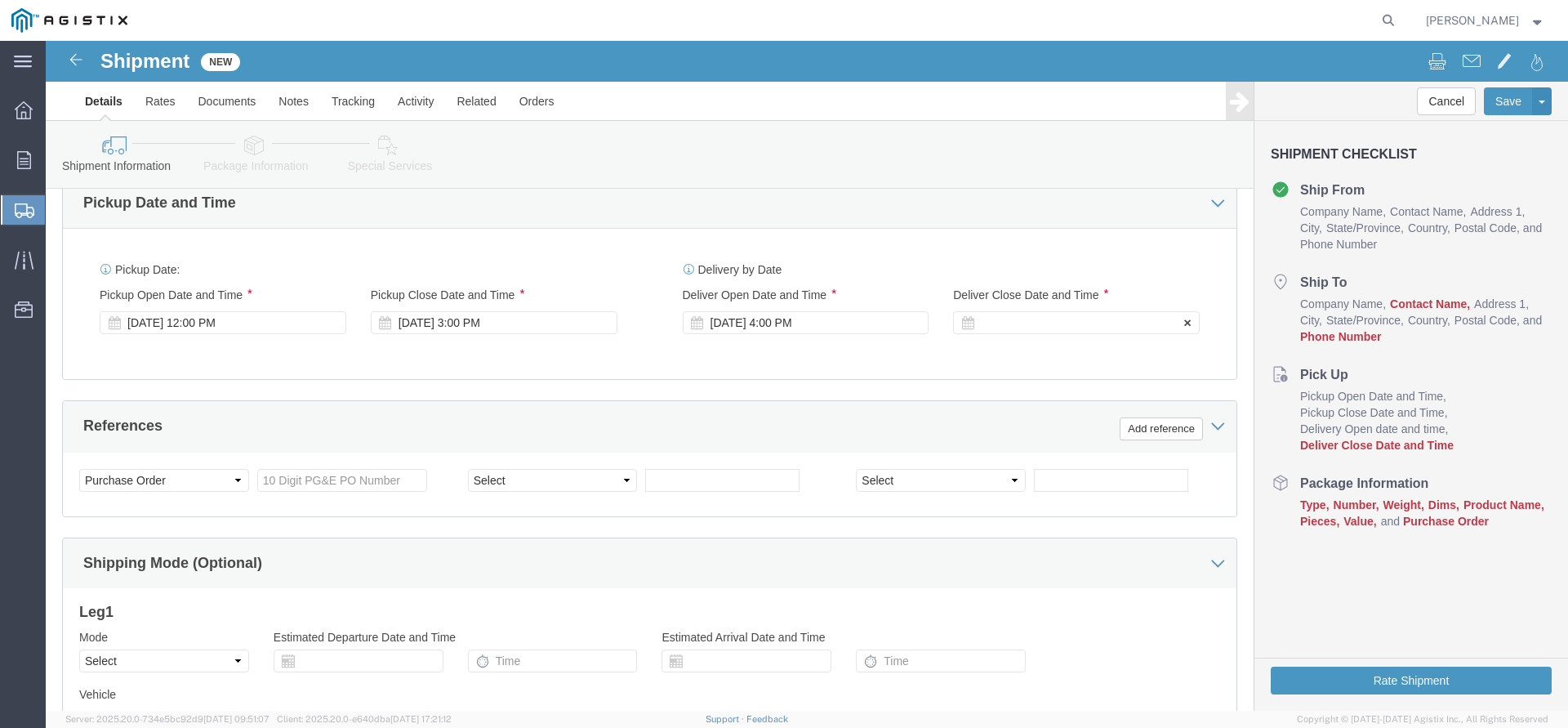
click div
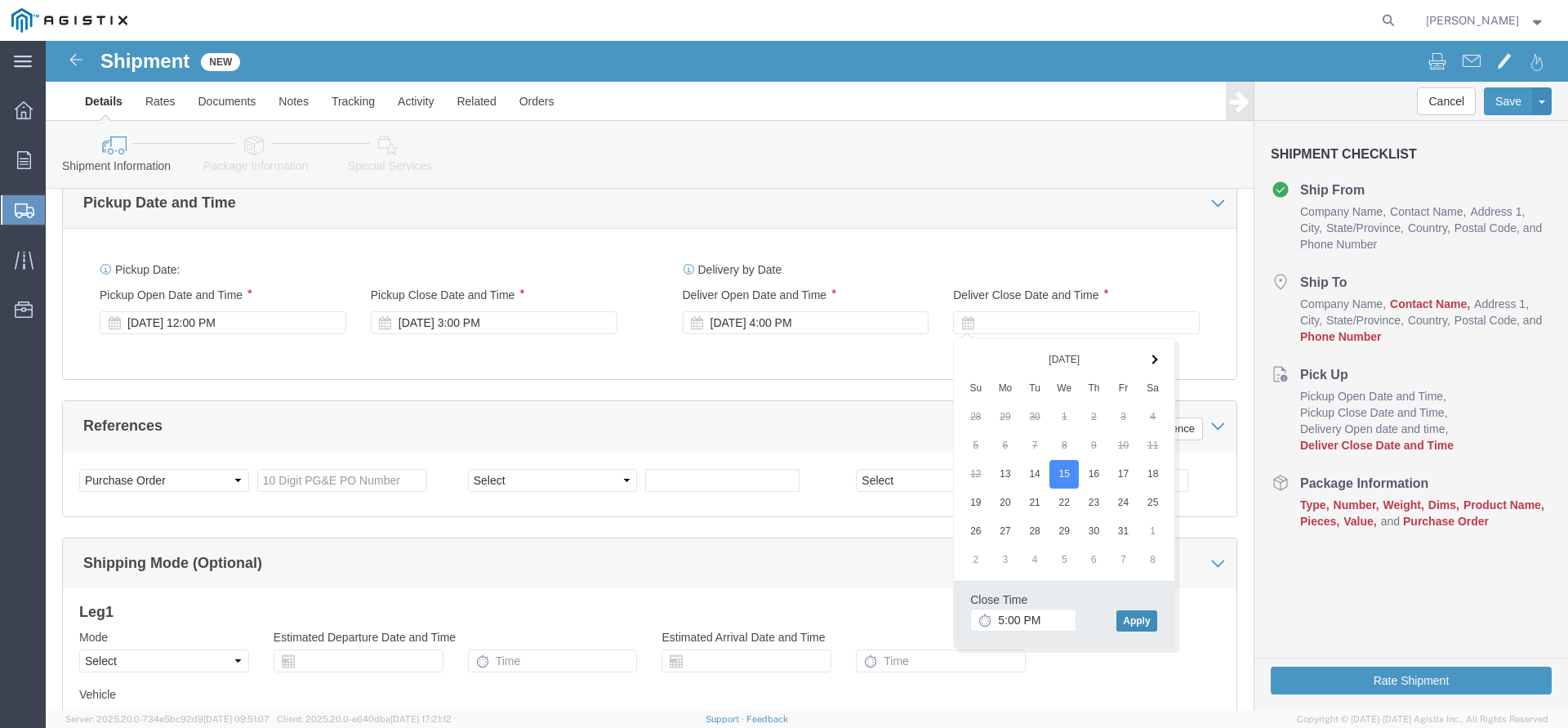
click button "Apply"
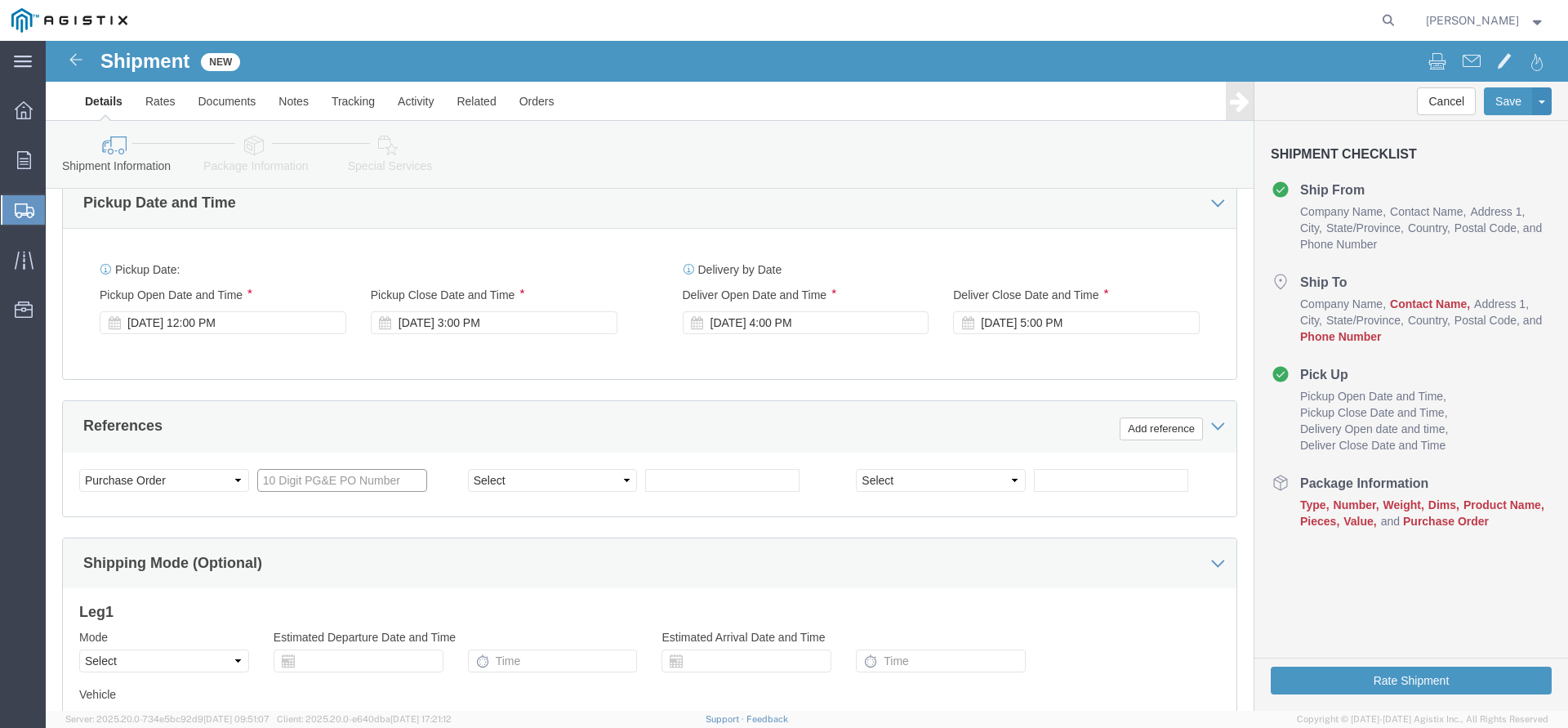
click input "text"
type input "3501411077"
click div "References Add reference"
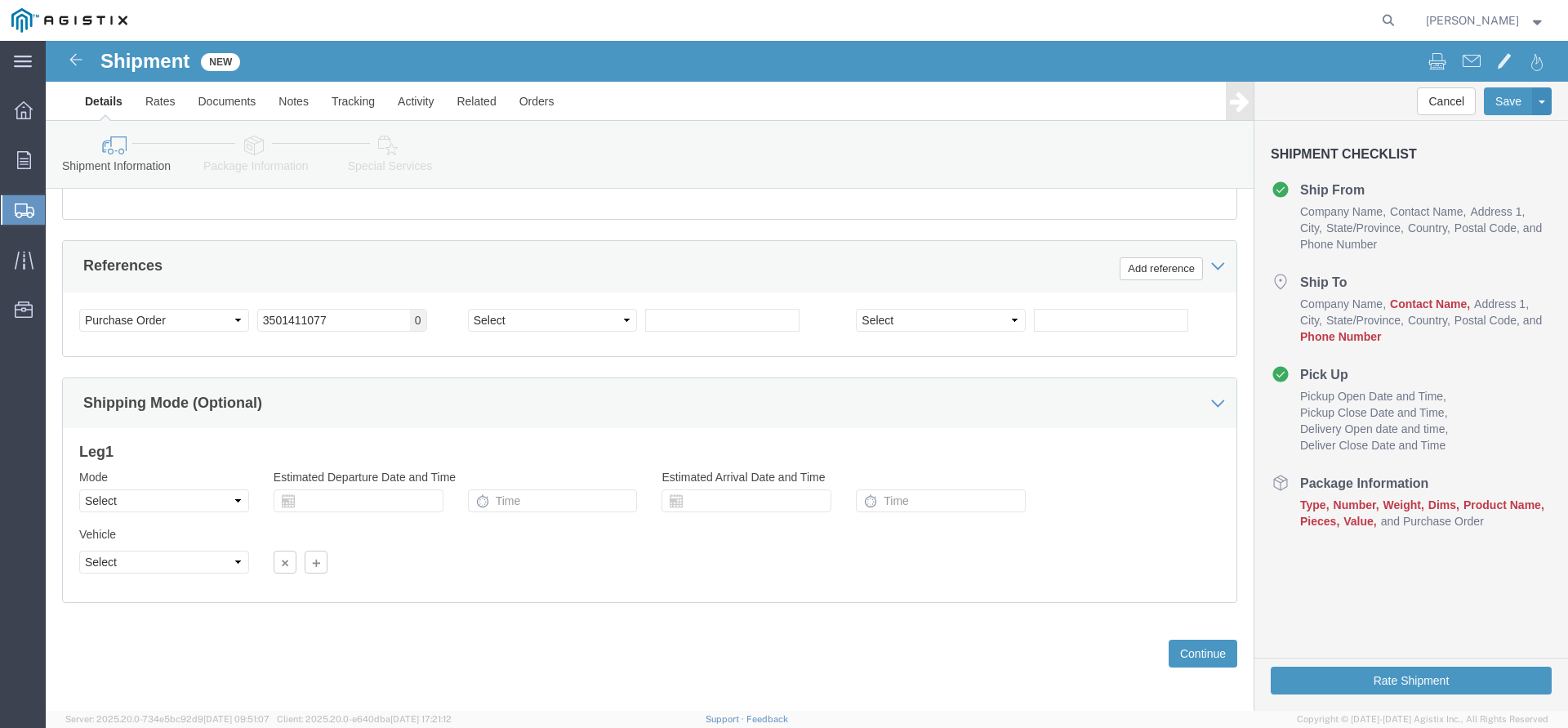
scroll to position [867, 0]
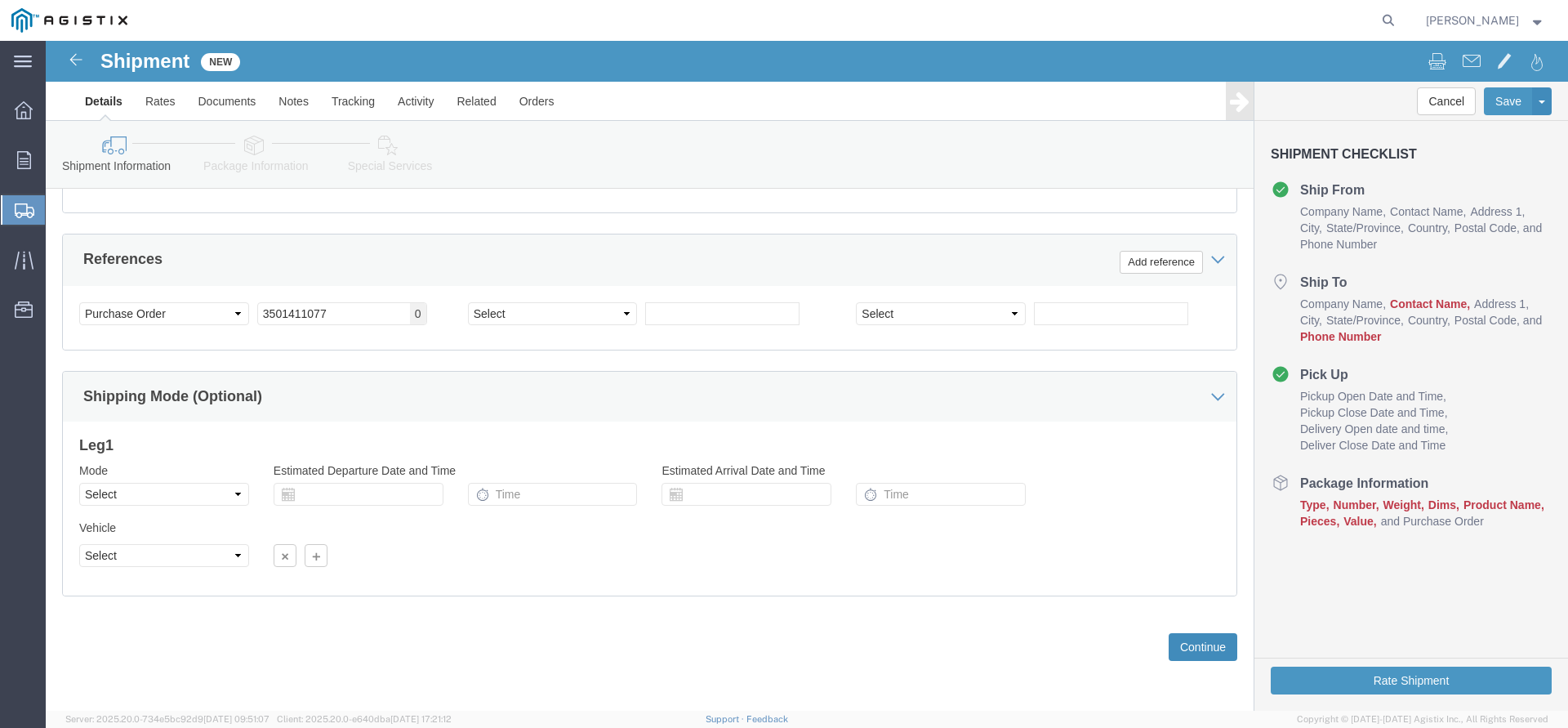
click button "Continue"
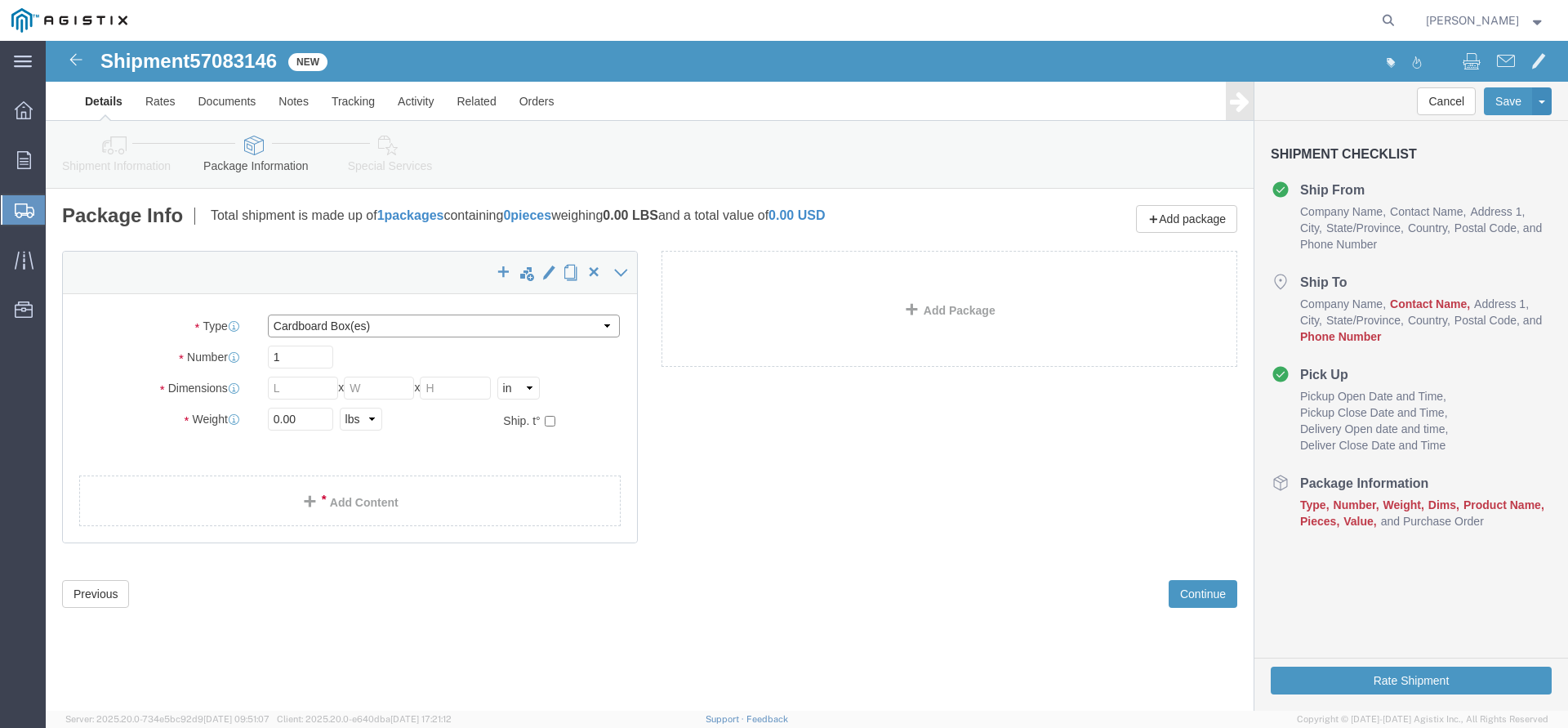
click select "Select Bulk Bundle(s) Cardboard Box(es) Carton(s) Crate(s) Drum(s) (Fiberboard)…"
select select "YRPK"
click option "Your Packaging"
drag, startPoint x: 245, startPoint y: 322, endPoint x: 173, endPoint y: 326, distance: 72.1
click input "1"
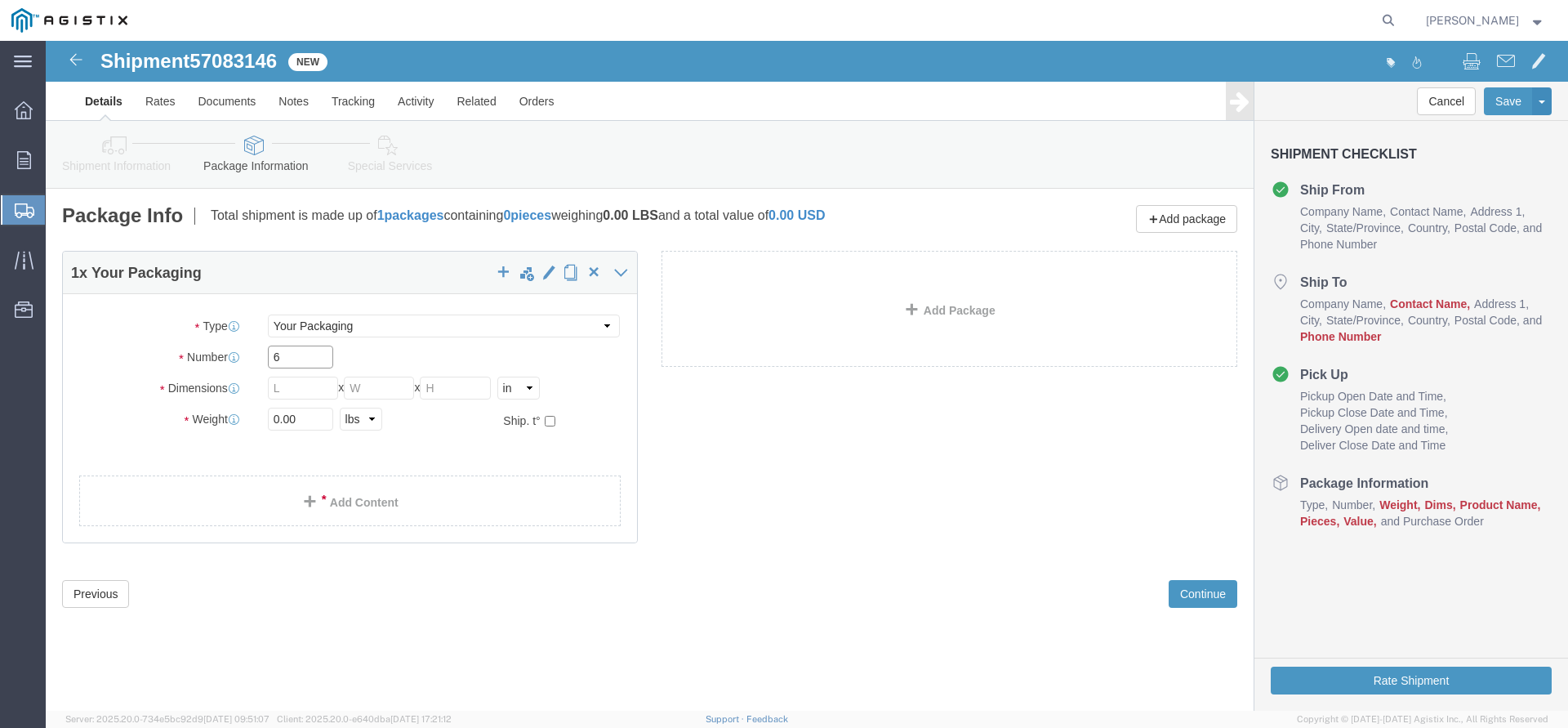
type input "6"
type input "30"
type input "22"
type input "30"
drag, startPoint x: 277, startPoint y: 377, endPoint x: 218, endPoint y: 377, distance: 59.0
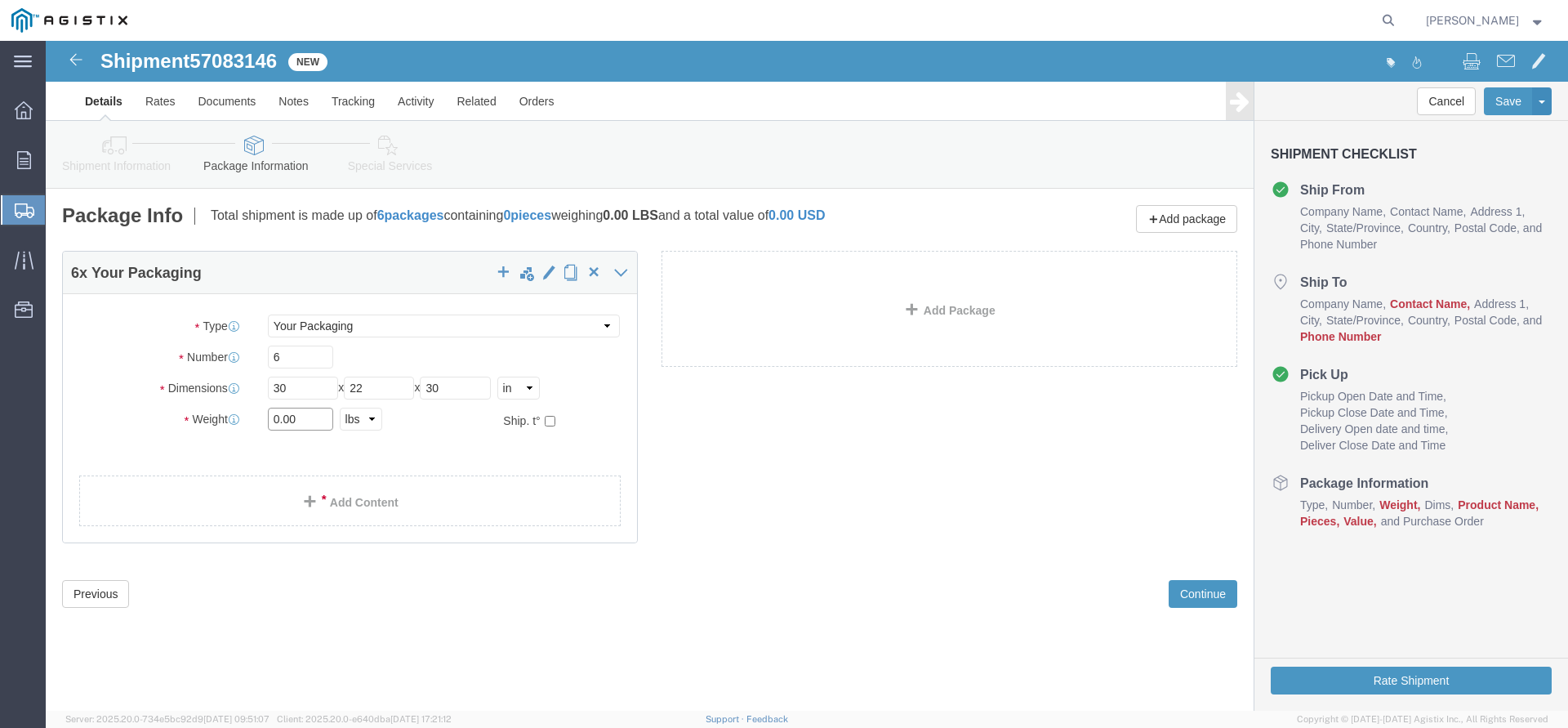
click input "0.00"
type input "5794"
click link "Add Content"
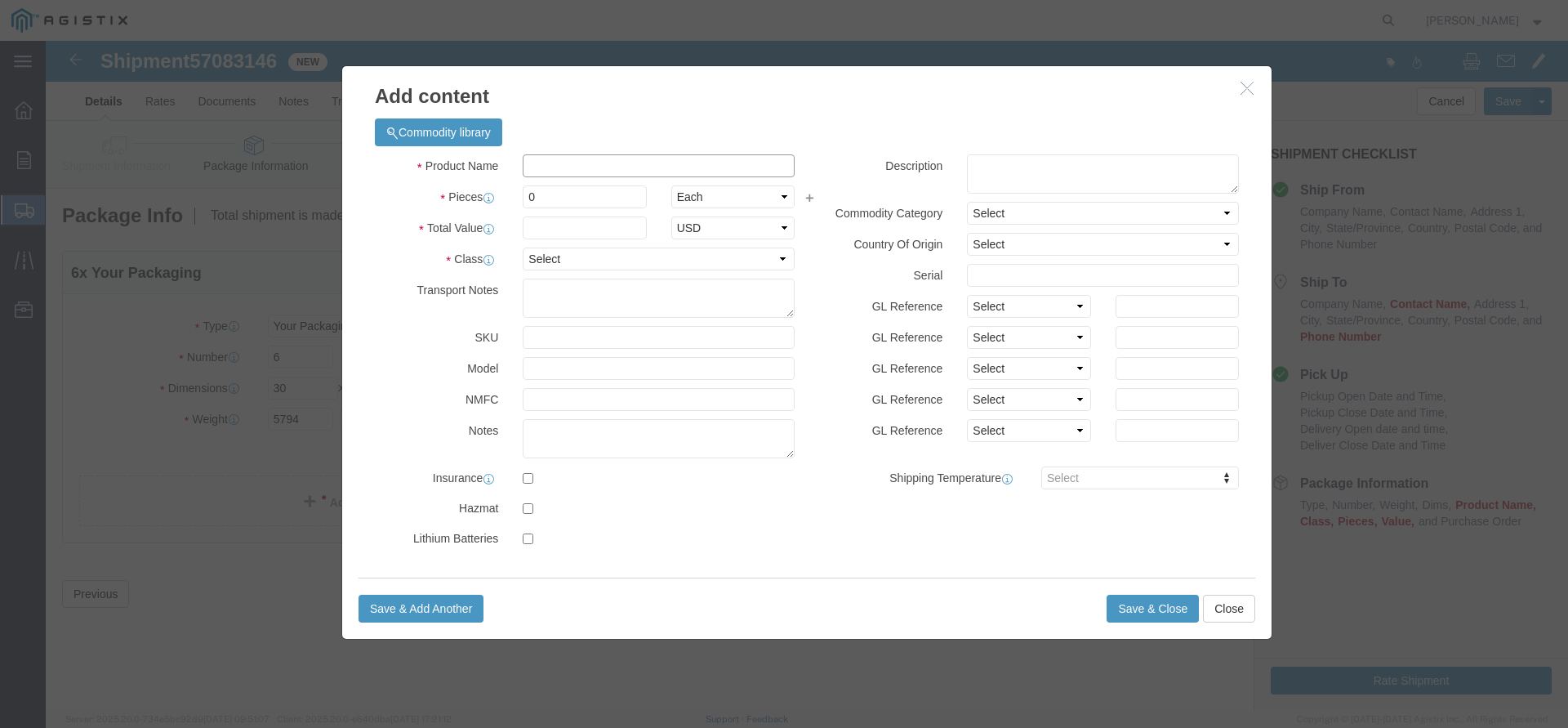
click input "text"
type input "Electrical Cable"
click h3 "Add content"
drag, startPoint x: 498, startPoint y: 157, endPoint x: 427, endPoint y: 160, distance: 71.1
click input "0"
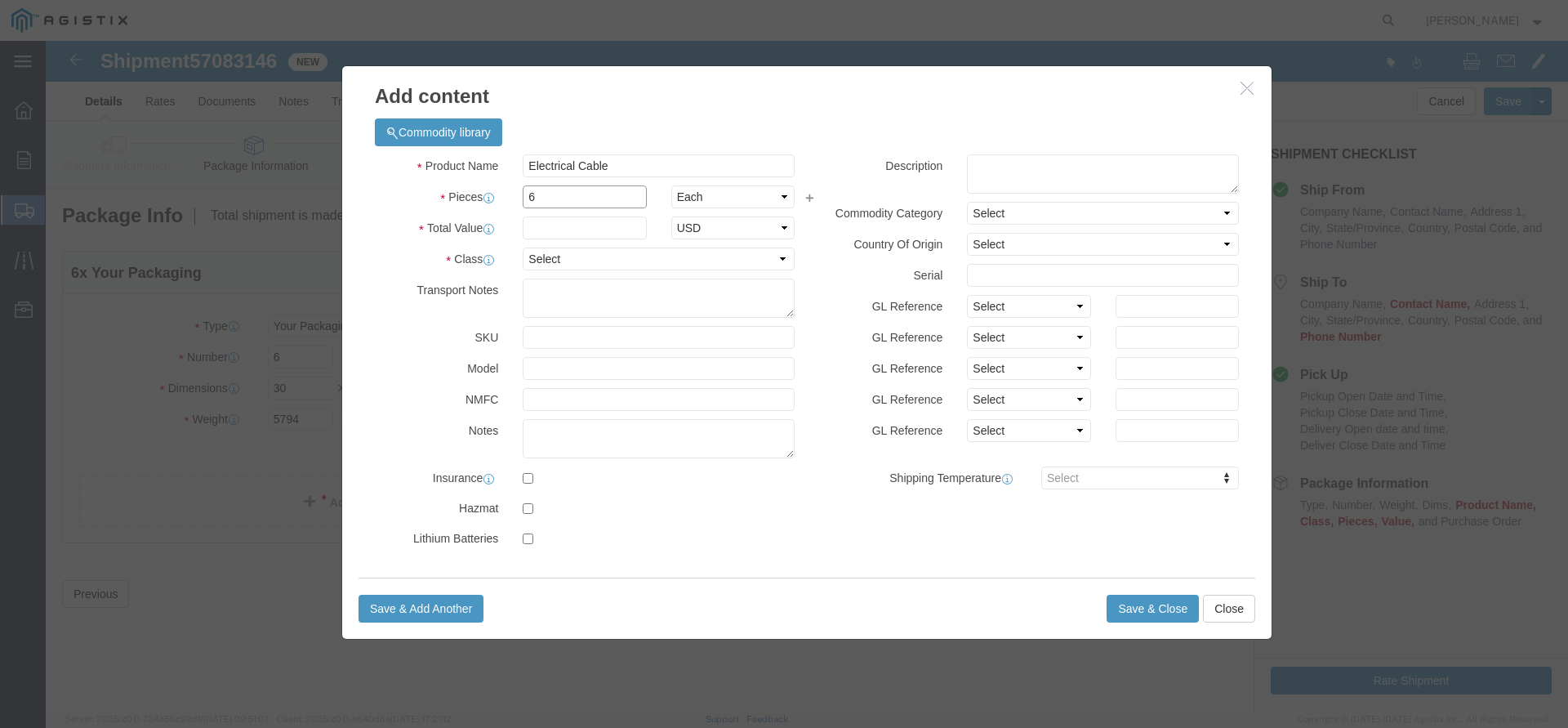
type input "6"
type input "34686"
select select "USD"
select select "60"
click button "Save & Close"
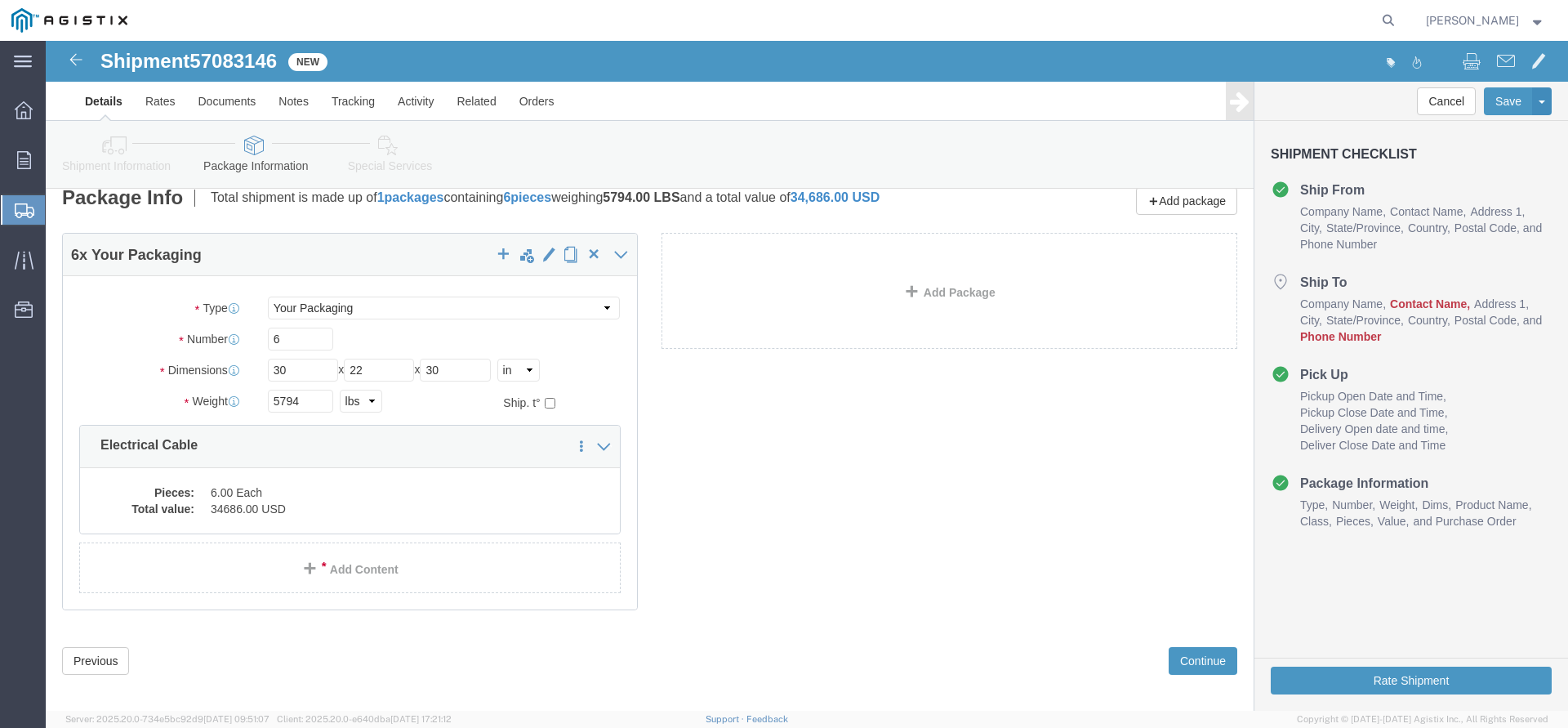
scroll to position [32, 0]
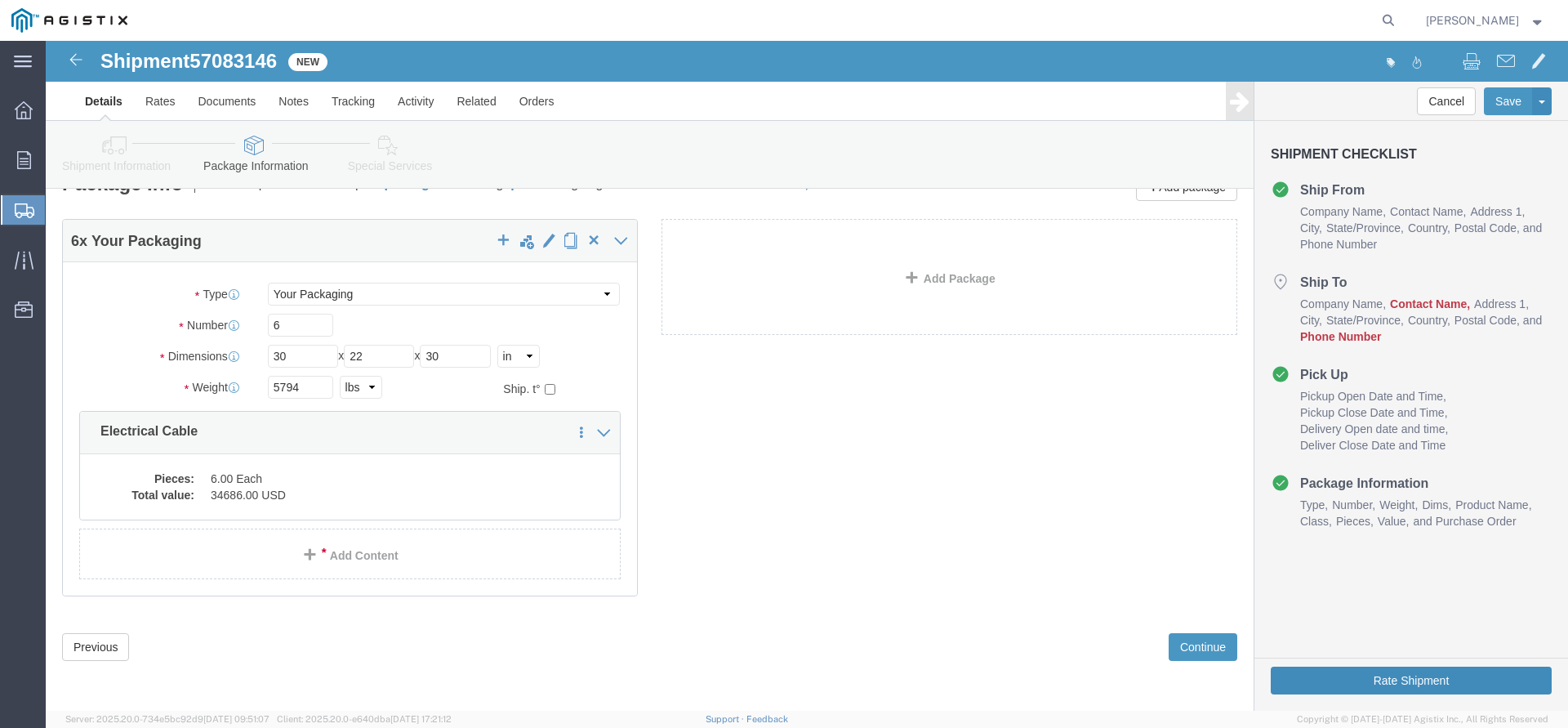
click button "Rate Shipment"
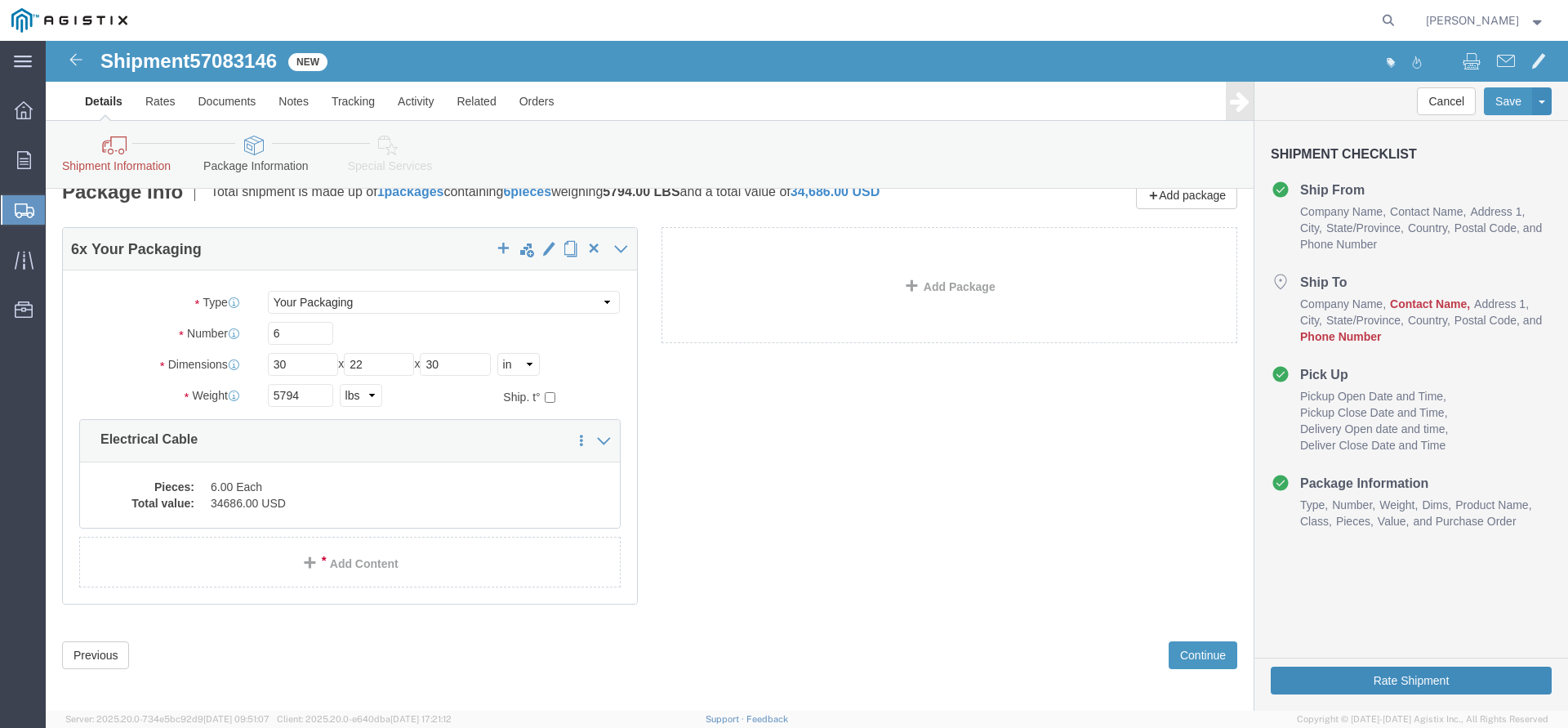
scroll to position [118, 0]
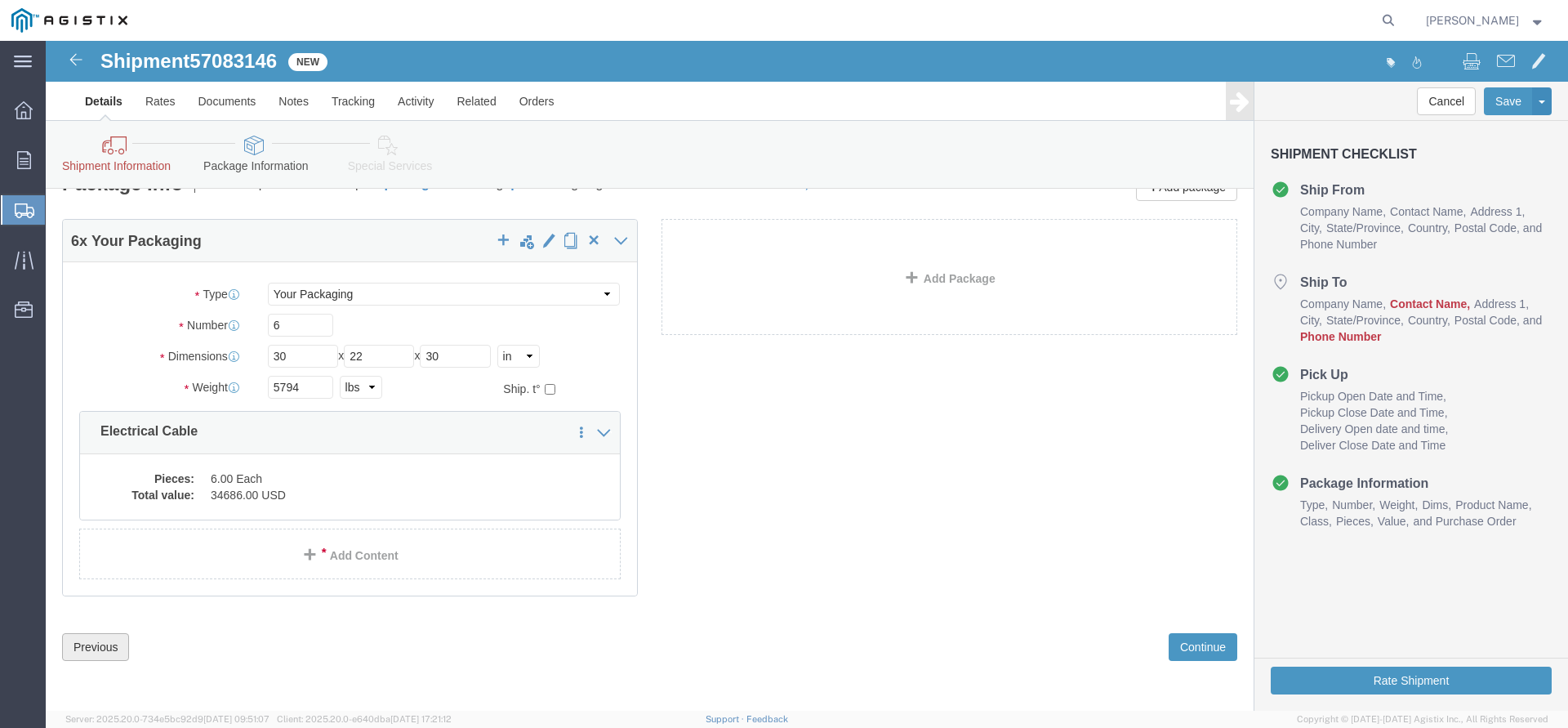
click button "Previous"
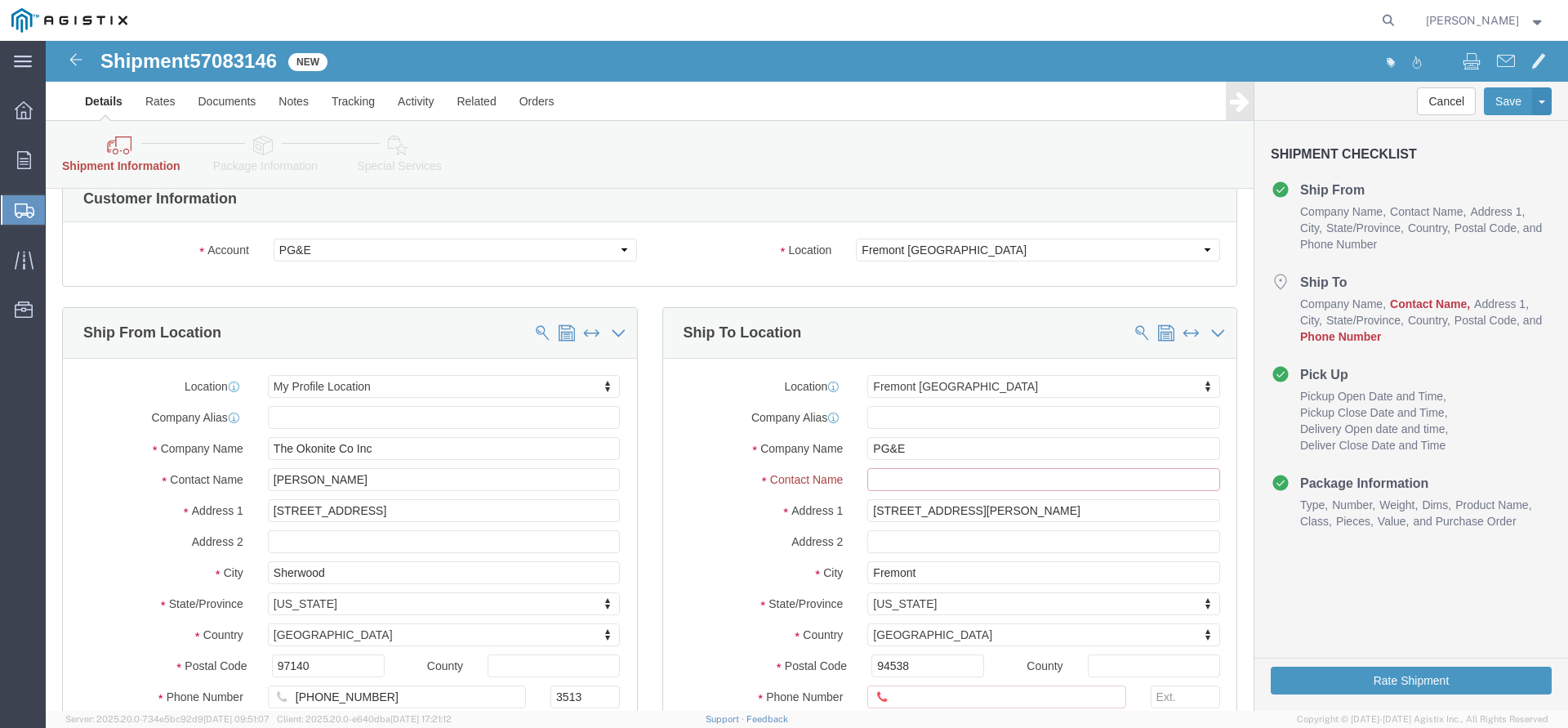
click input "Ship To Location / Contact Name : This field is required."
paste input "[EMAIL_ADDRESS][DOMAIN_NAME]"
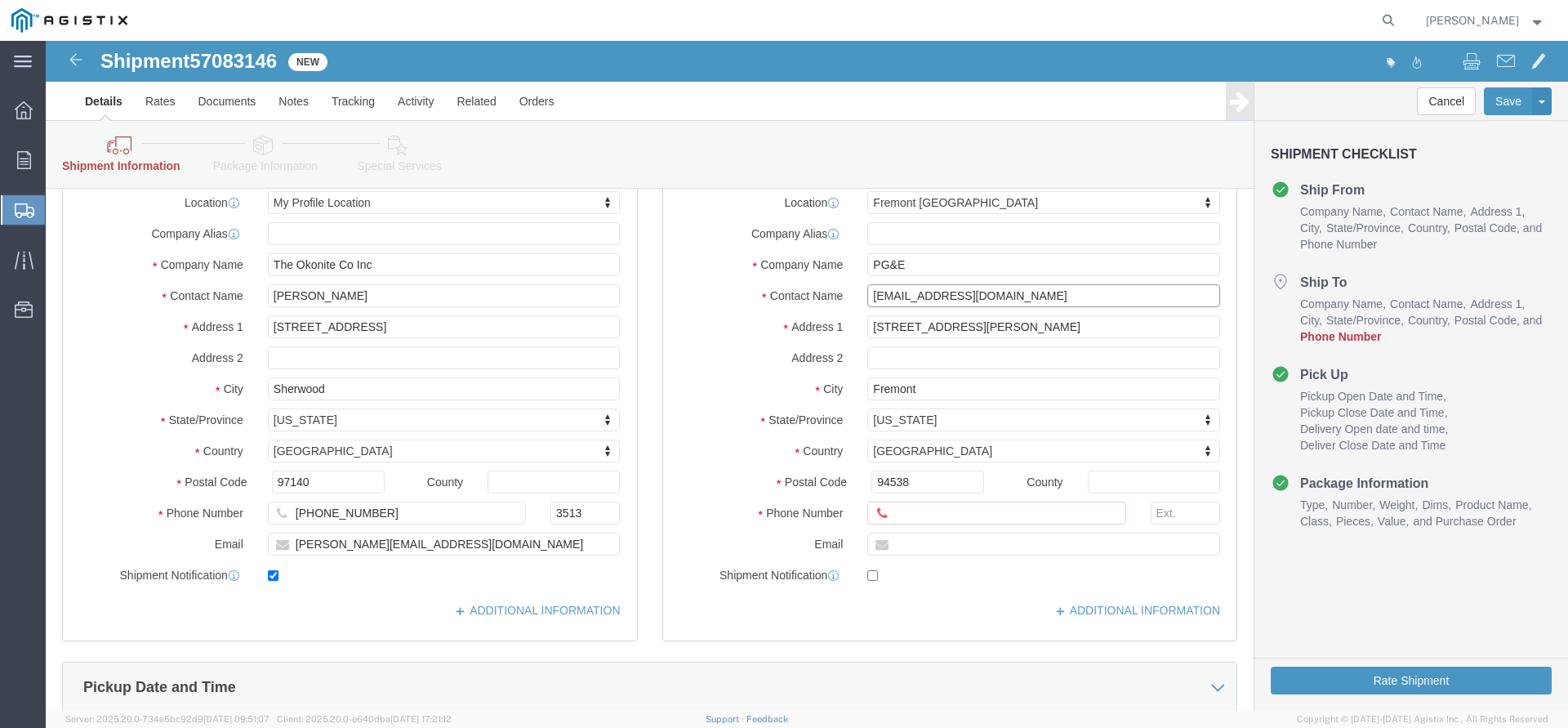
scroll to position [285, 0]
type input "[EMAIL_ADDRESS][DOMAIN_NAME]"
click input "Ship To Location / Phone Number : This field is required."
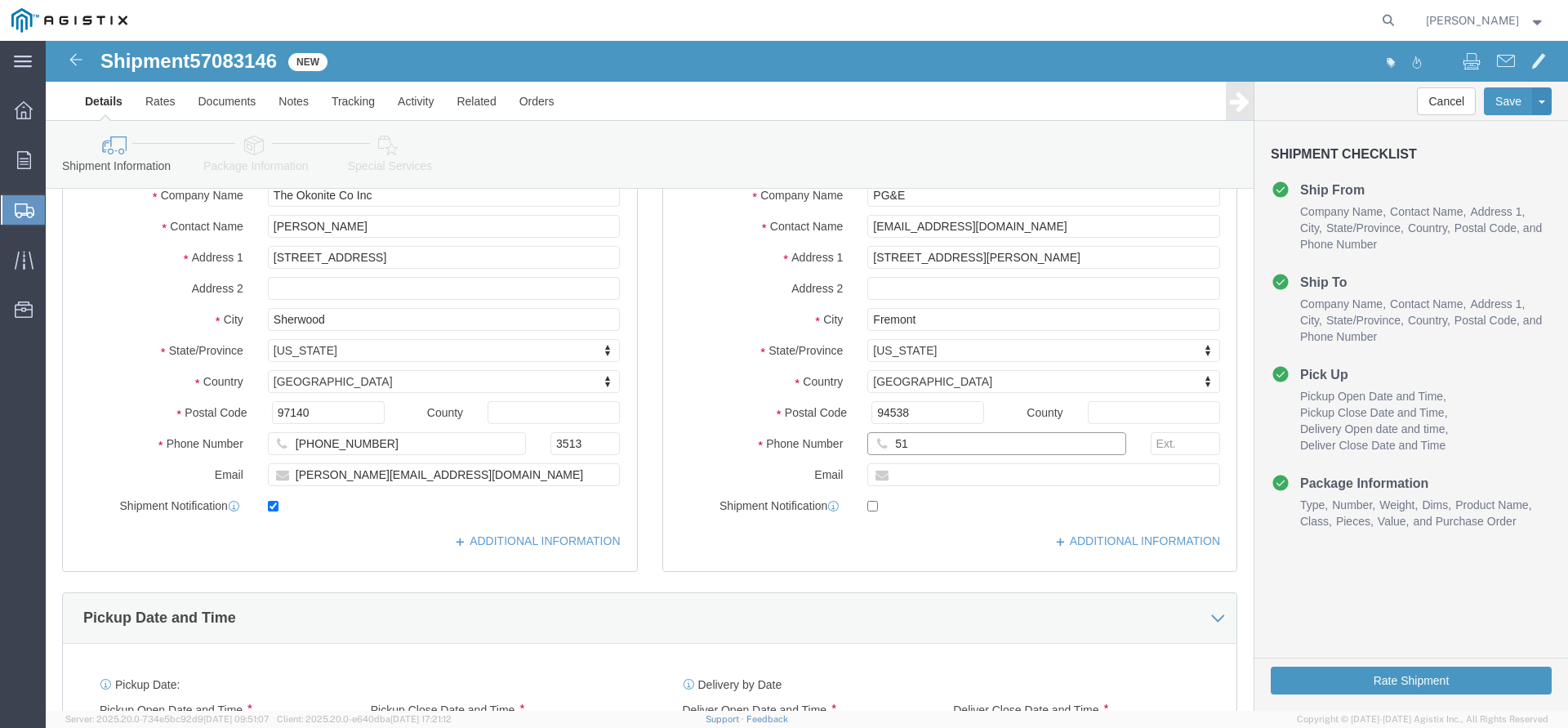
scroll to position [217, 0]
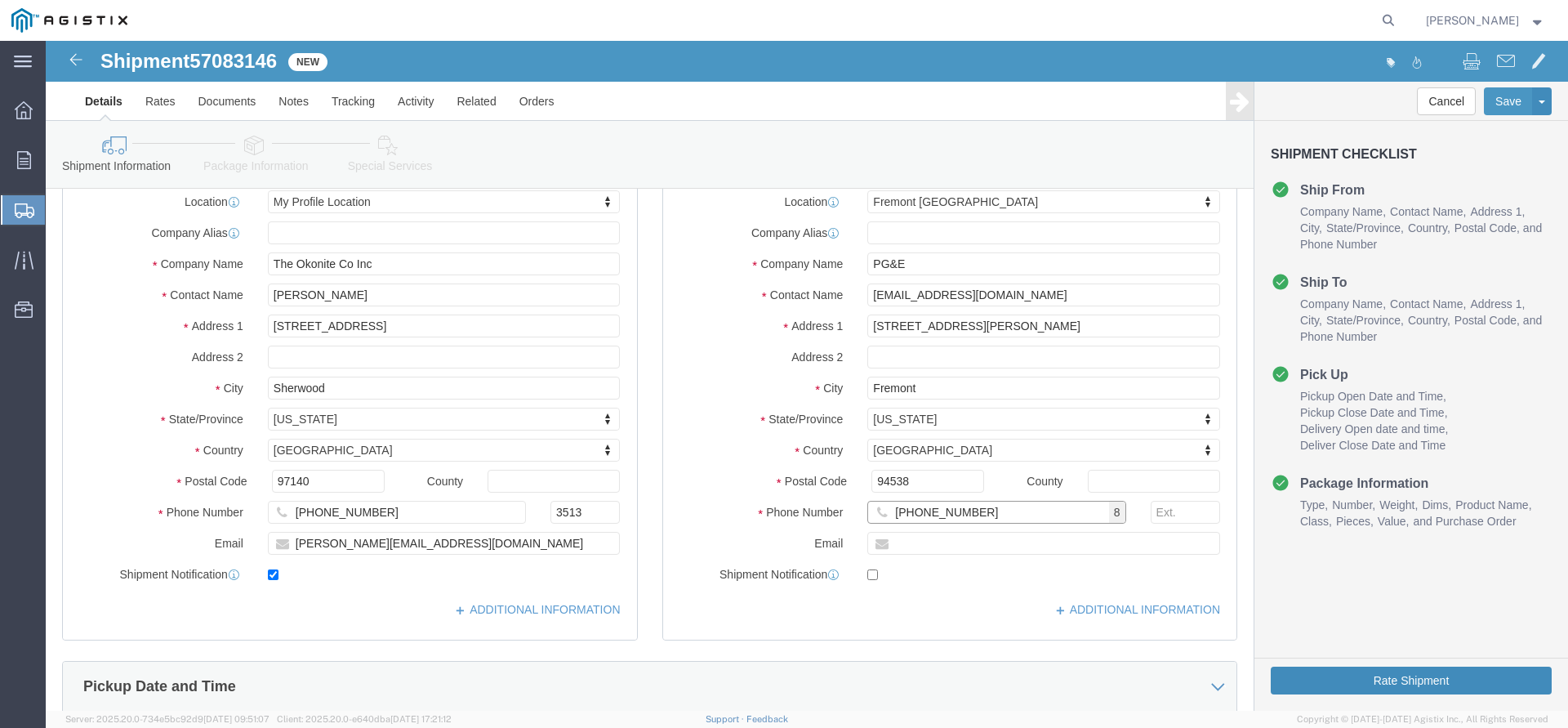
type input "[PHONE_NUMBER]"
click button "Rate Shipment"
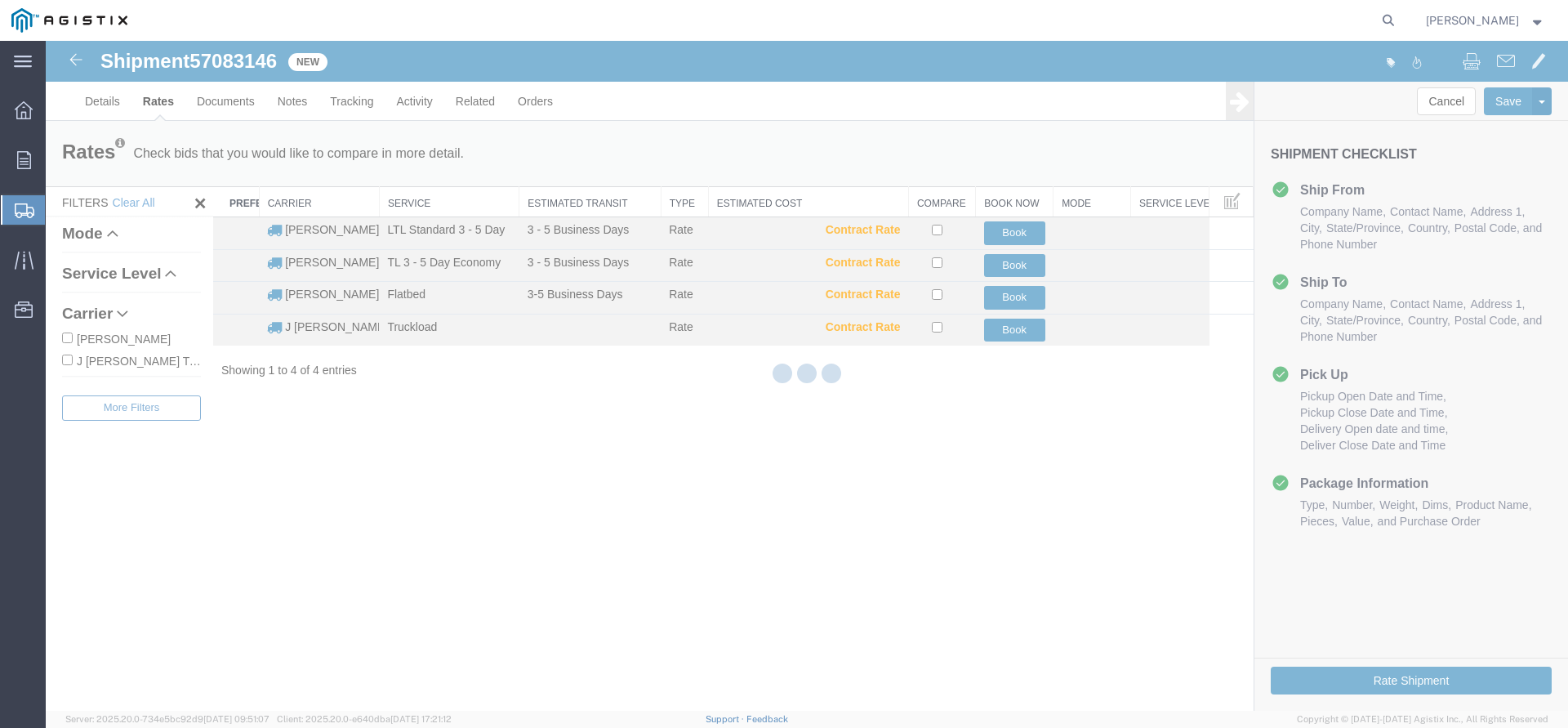
scroll to position [0, 0]
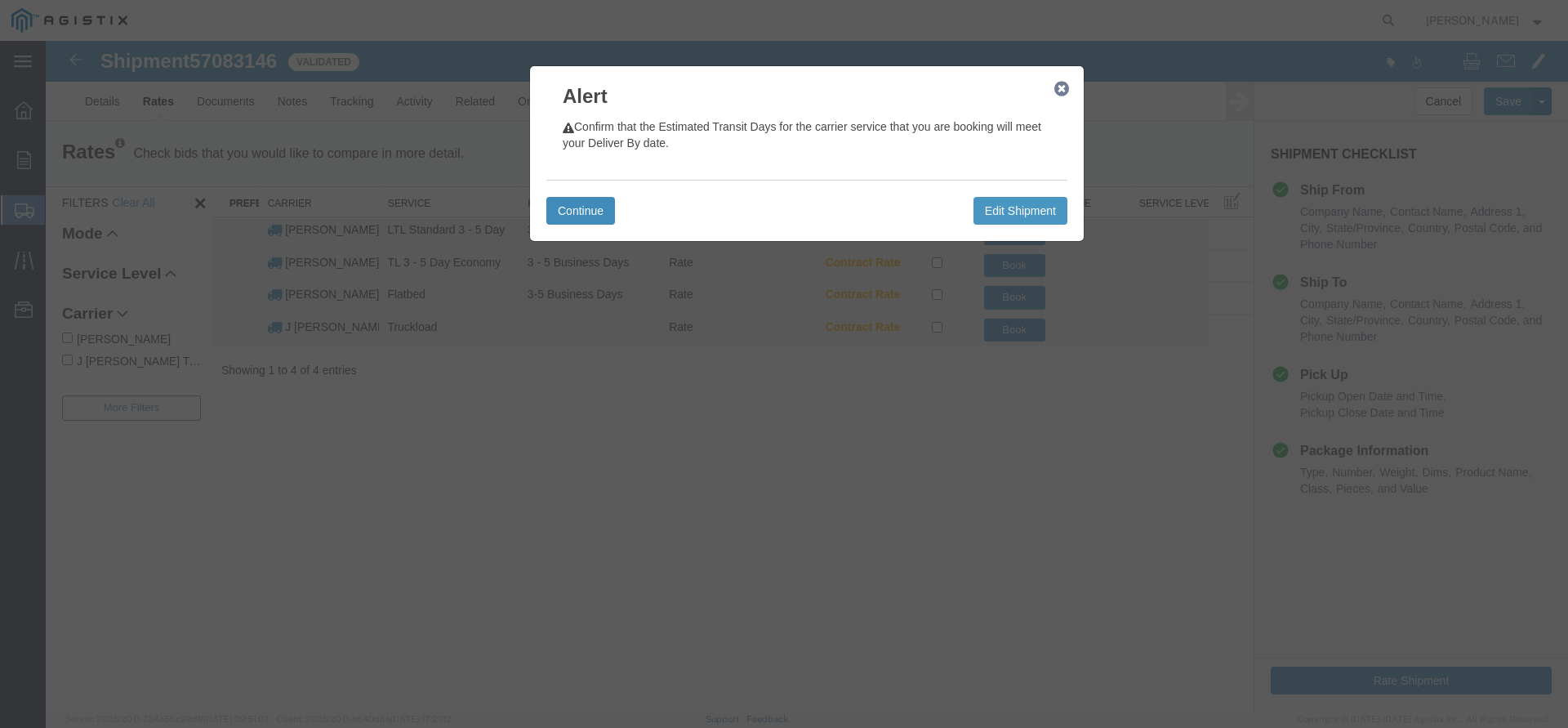
click at [609, 221] on button "Continue" at bounding box center [581, 211] width 69 height 28
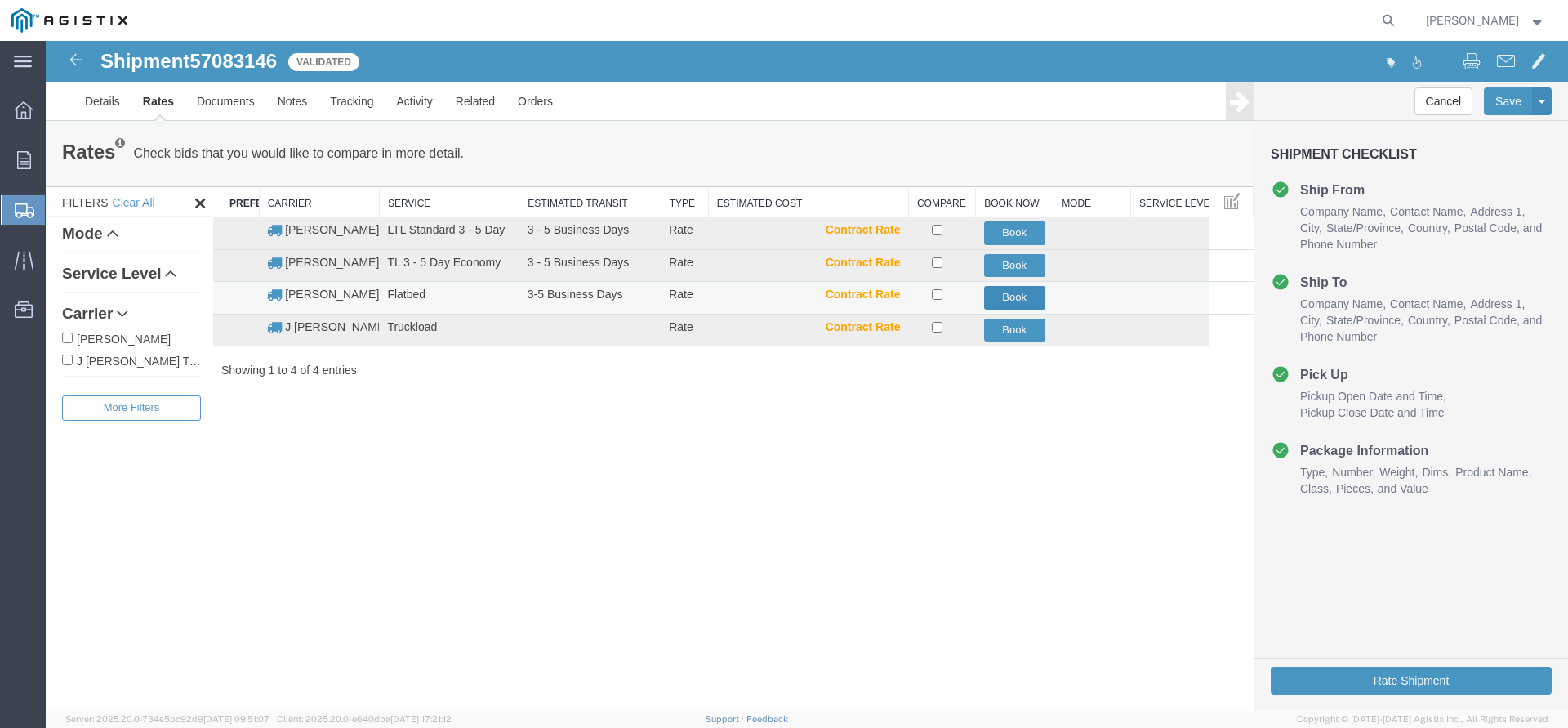
click at [1012, 300] on button "Book" at bounding box center [1015, 297] width 61 height 24
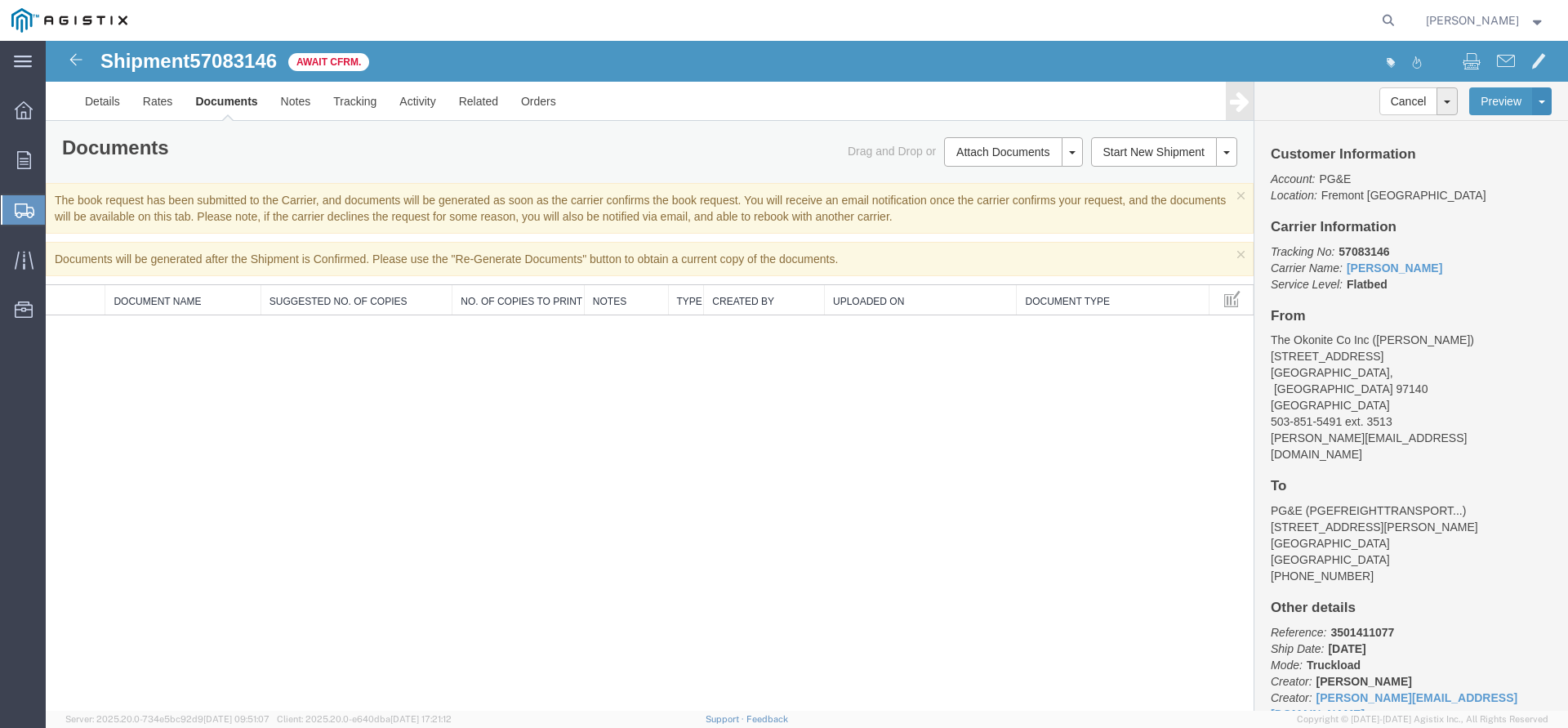
click at [0, 0] on span "Create Shipment" at bounding box center [0, 0] width 0 height 0
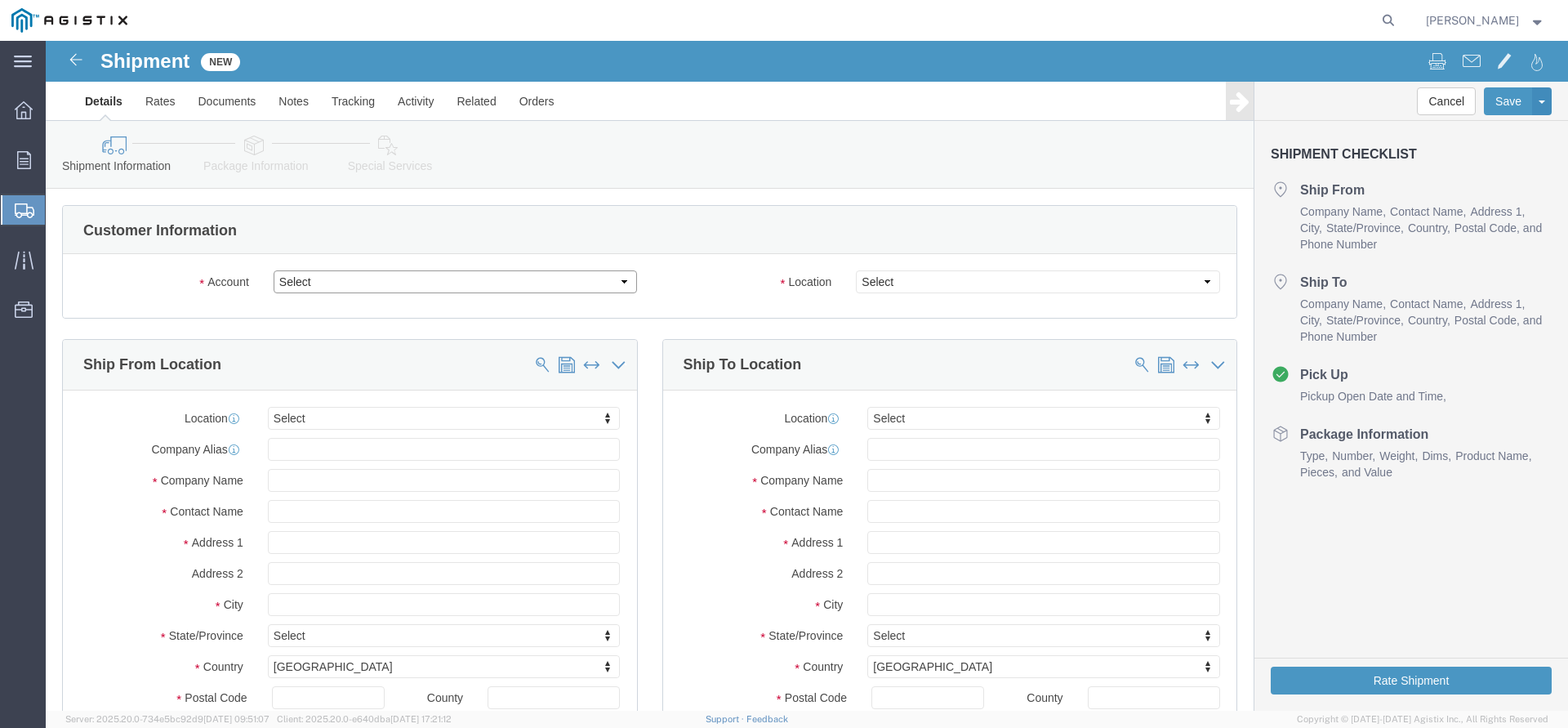
click select "Select PG&E The Okonite Co Inc"
select select "9596"
click option "PG&E"
click body "Shipment New Details Rates Documents Notes Tracking Activity Related Orders Can…"
select select "PURCHORD"
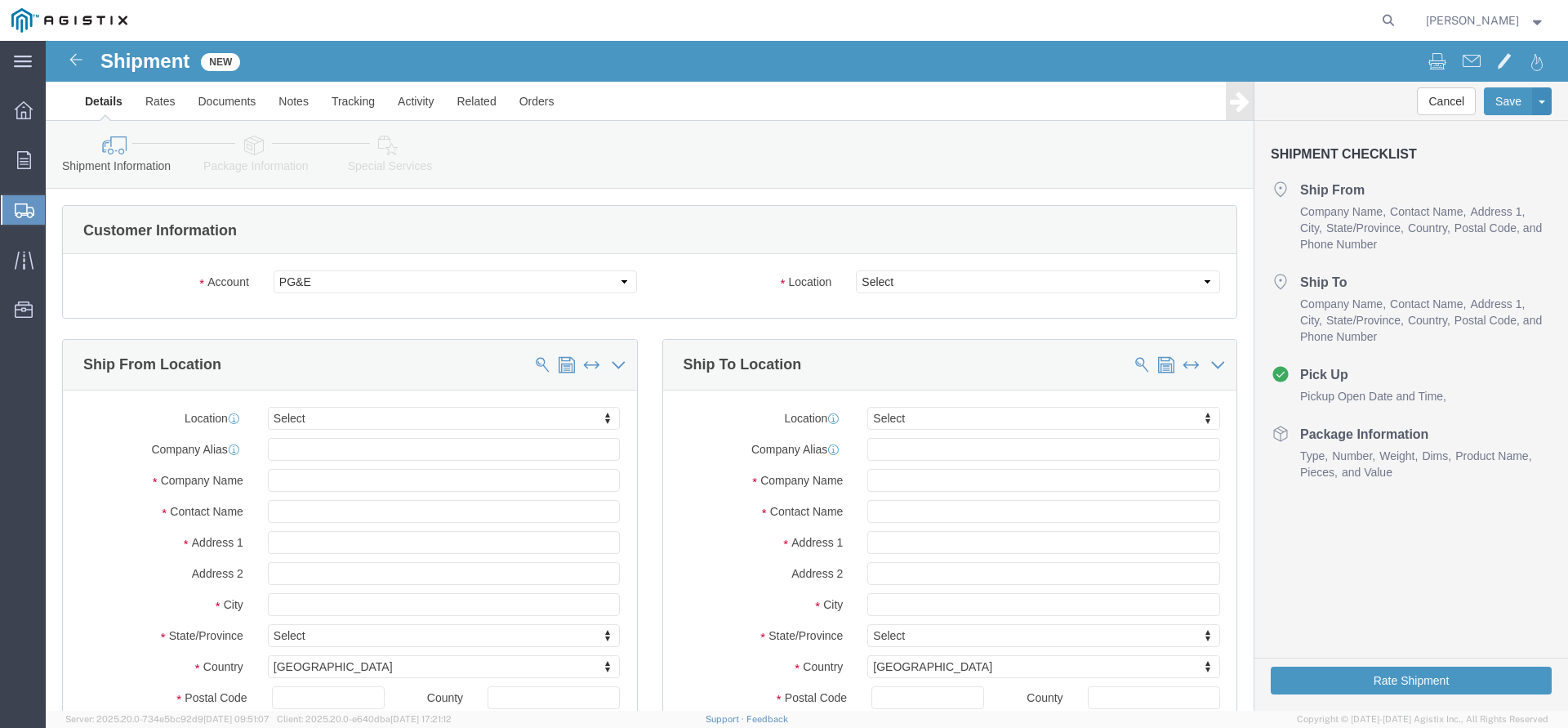
select select
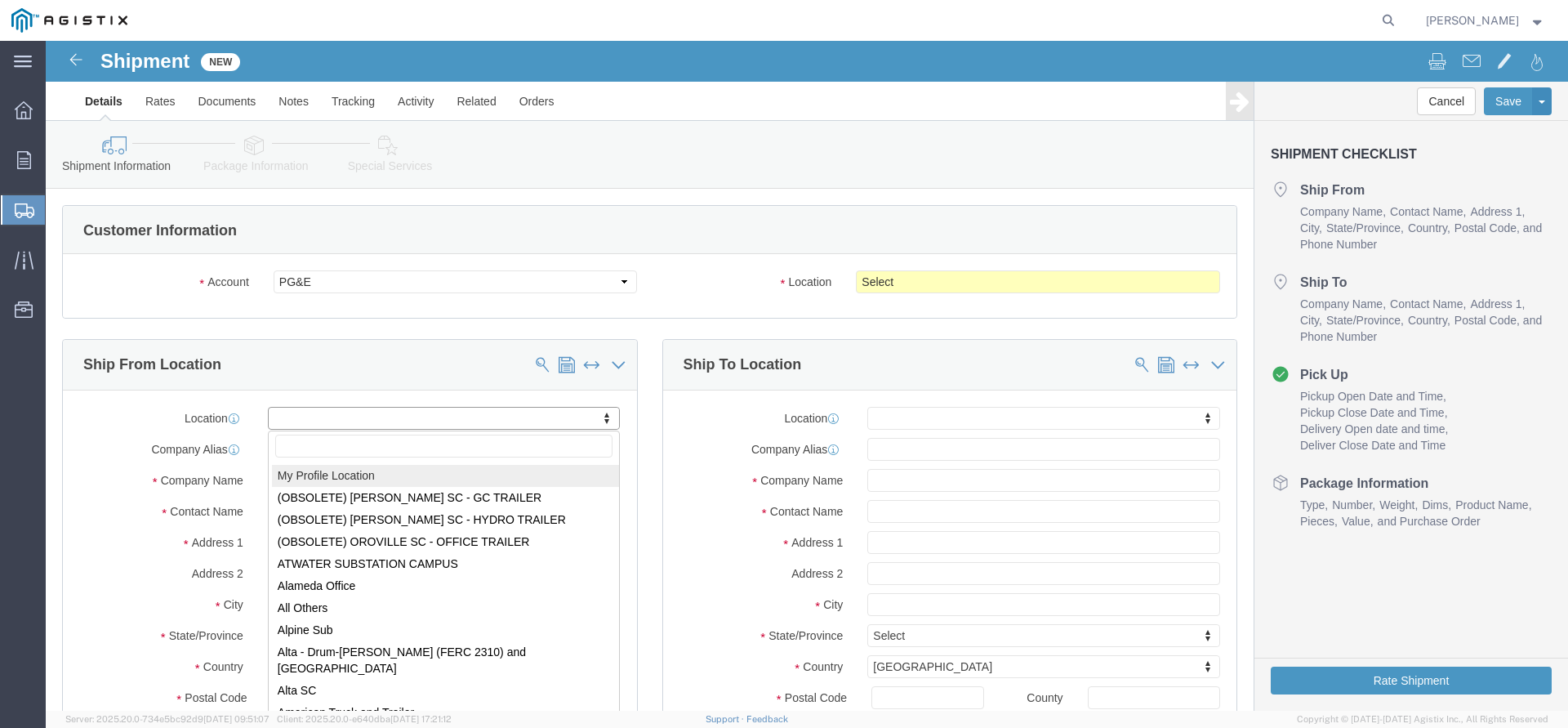
select select "MYPROFILE"
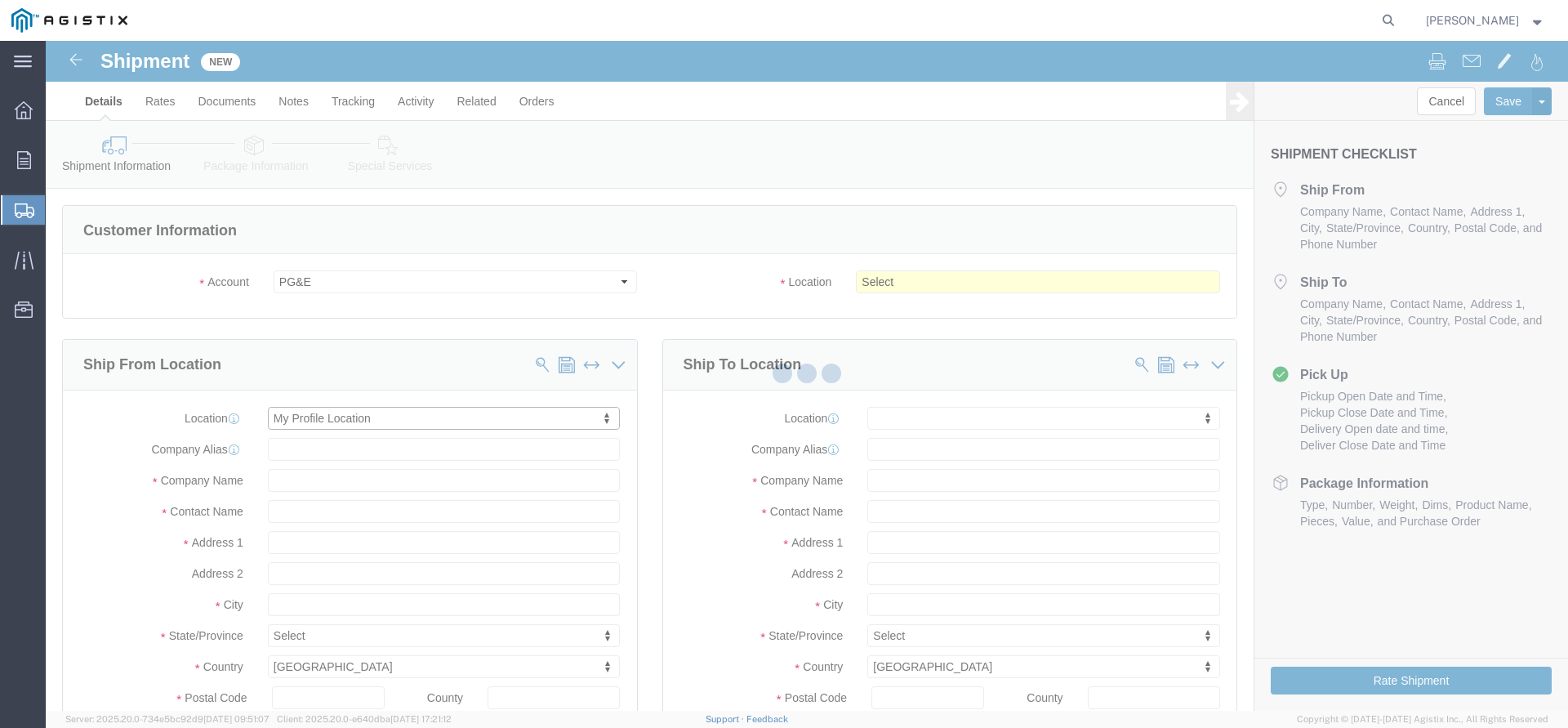
type input "[STREET_ADDRESS]"
type input "97140"
type input "[PHONE_NUMBER]"
type input "3513"
type input "[PERSON_NAME][EMAIL_ADDRESS][DOMAIN_NAME]"
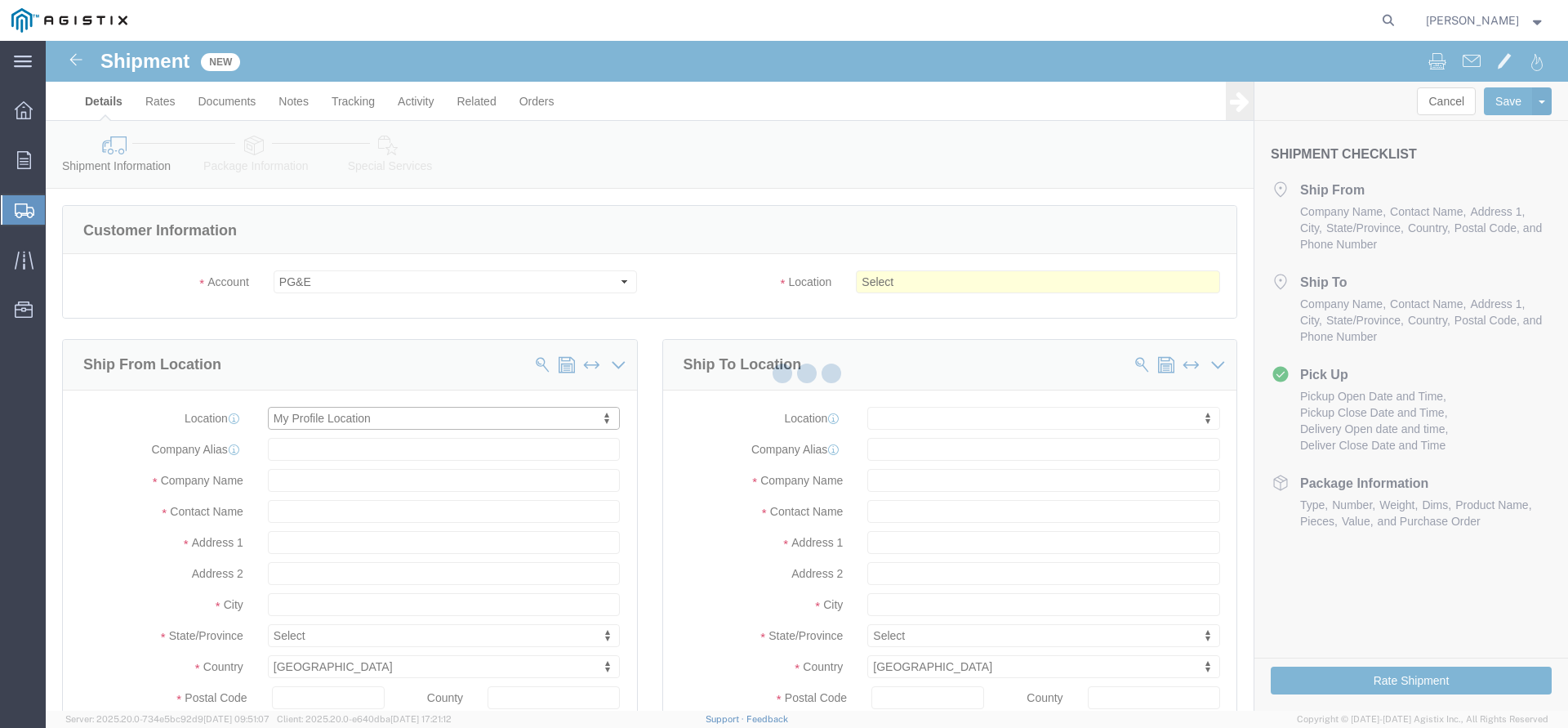
checkbox input "true"
type input "The Okonite Co Inc"
type input "[PERSON_NAME]"
type input "Sherwood"
select select "OR"
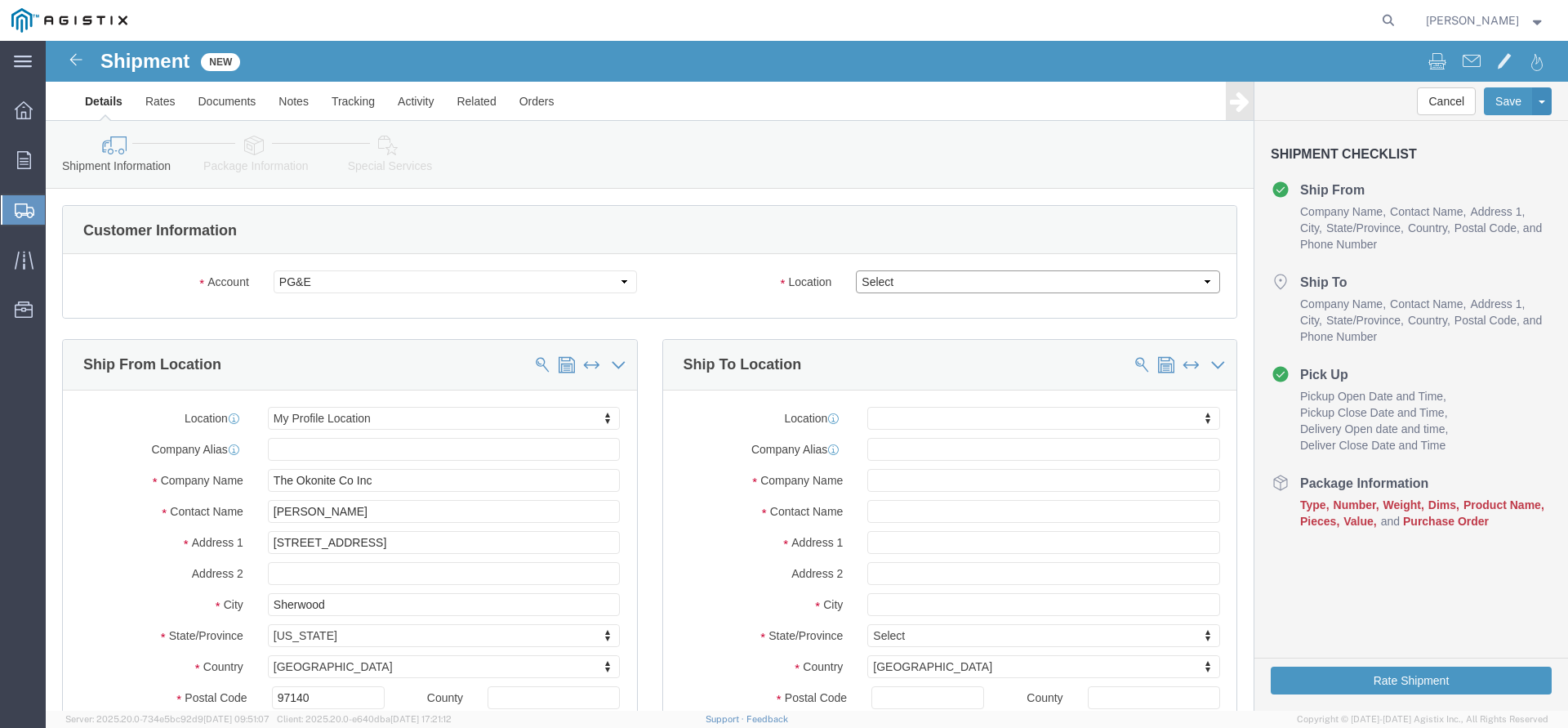
select select "19740"
click option "Fremont [GEOGRAPHIC_DATA]"
click body "Shipment New Details Rates Documents Notes Tracking Activity Related Orders Can…"
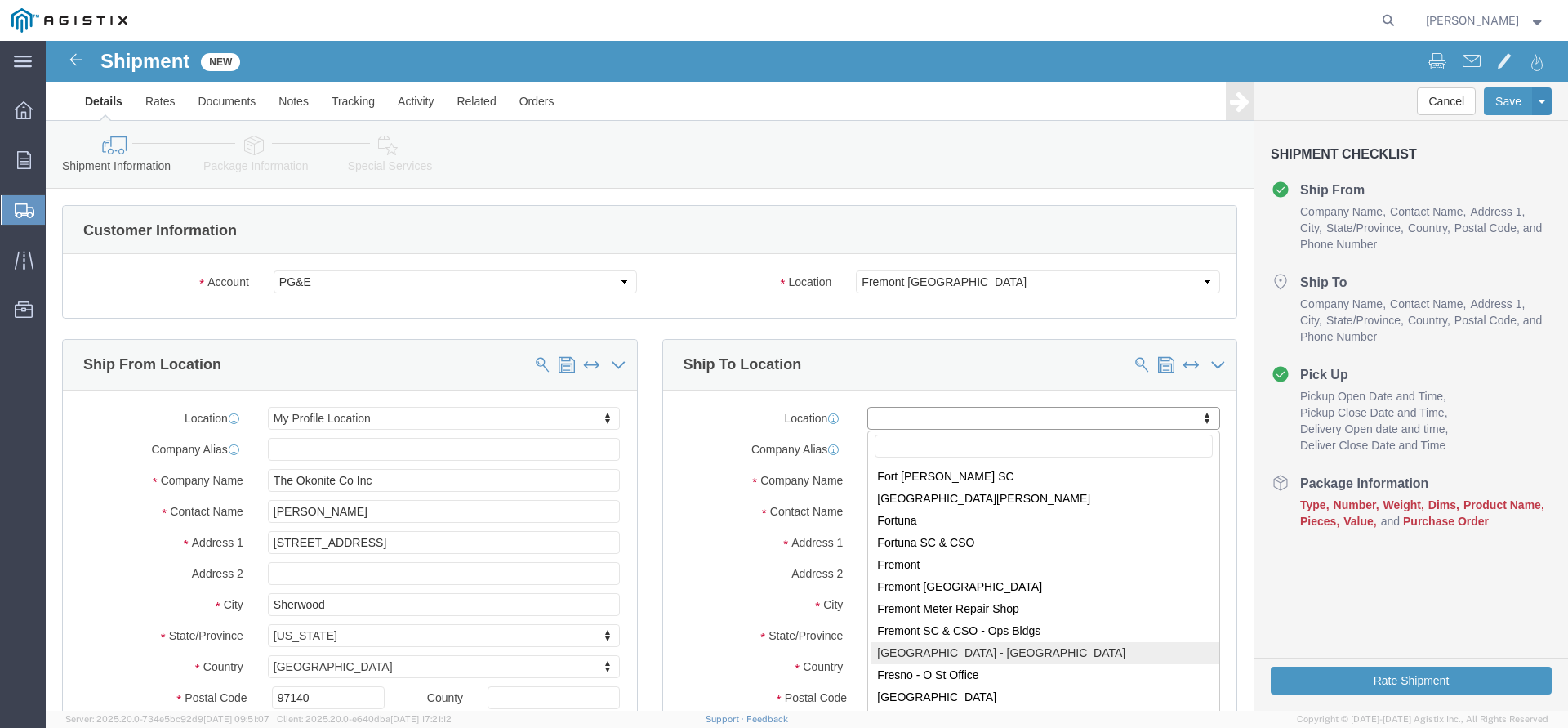
scroll to position [2901, 0]
select select "19740"
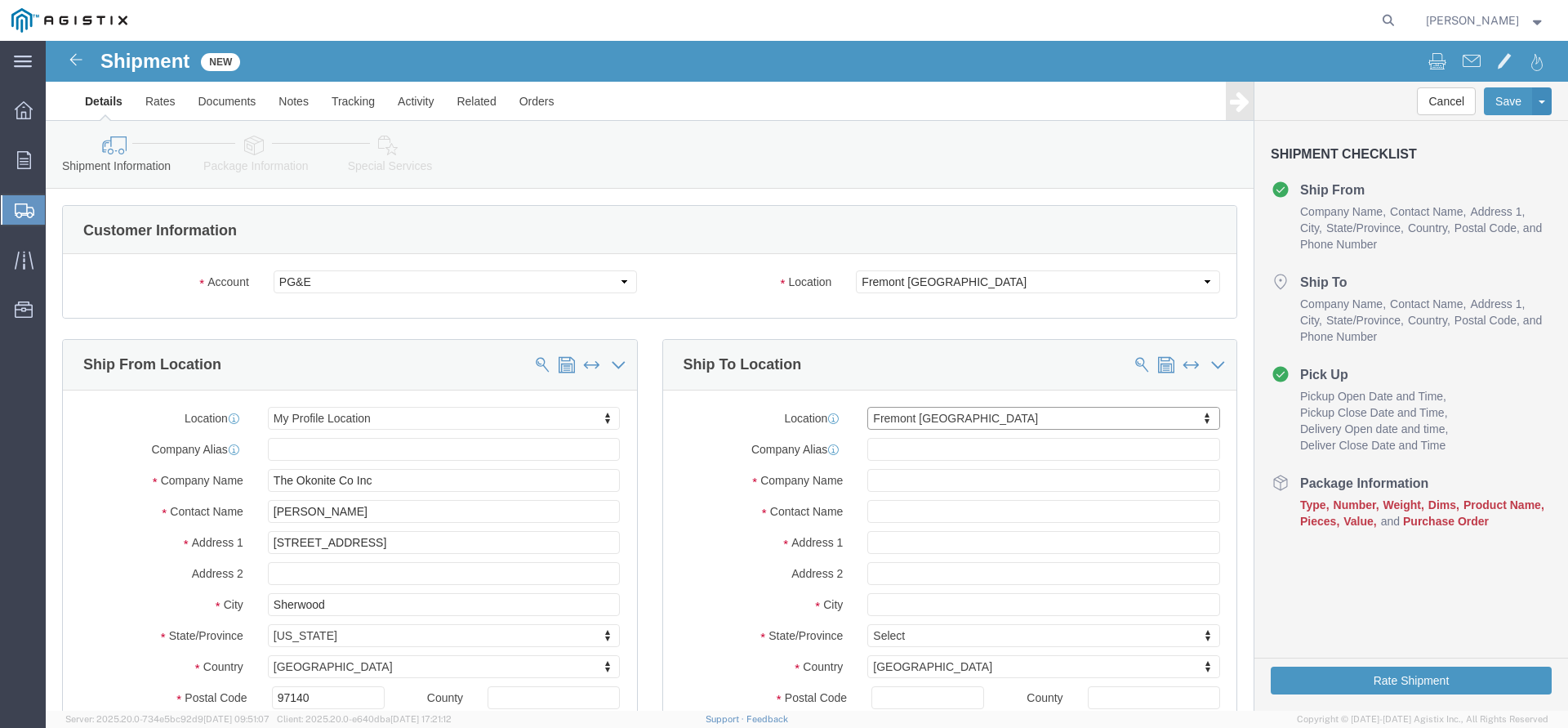
scroll to position [4, 0]
type input "[STREET_ADDRESS][PERSON_NAME]"
type input "94538"
type input "PG&E"
type input "Fremont"
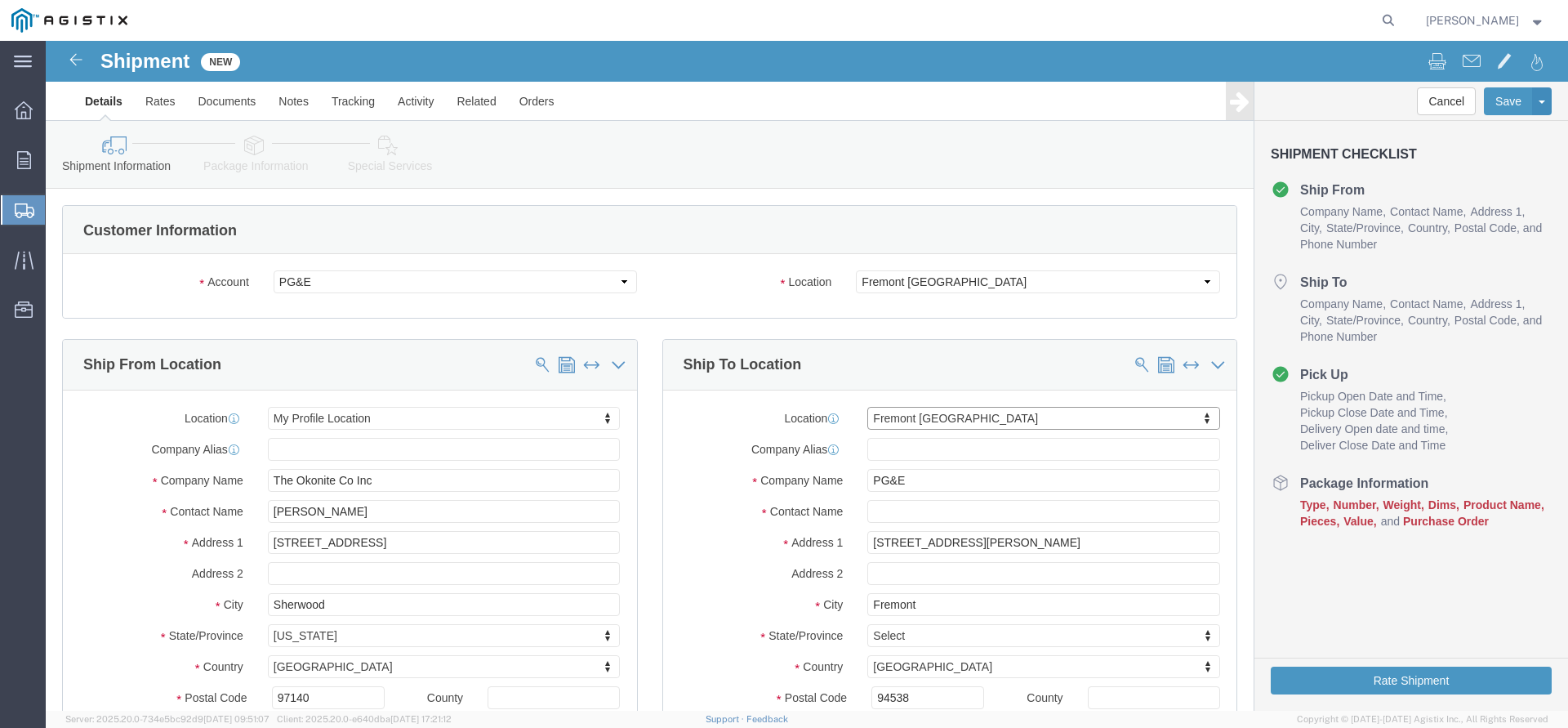
select select "CA"
click input "text"
paste input "[EMAIL_ADDRESS][DOMAIN_NAME]"
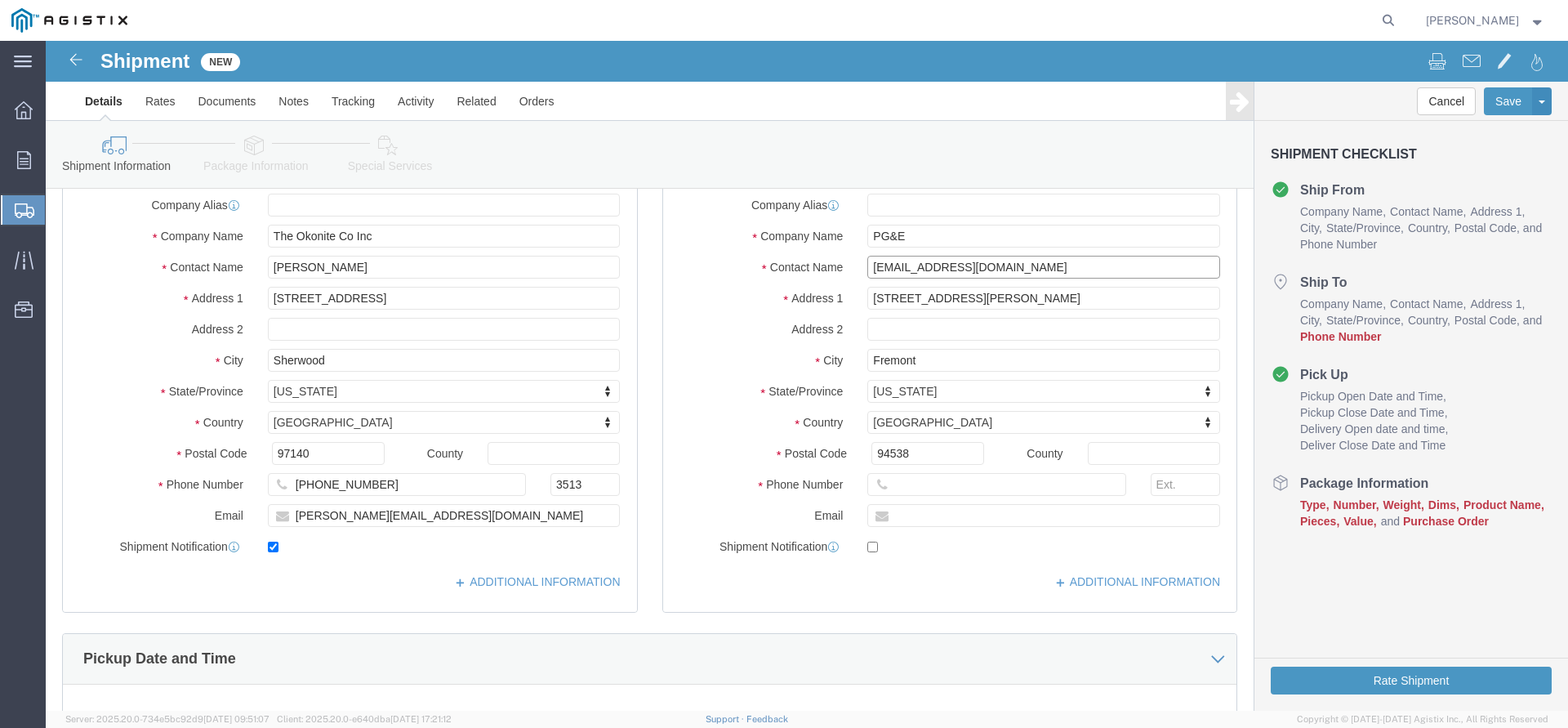
scroll to position [250, 0]
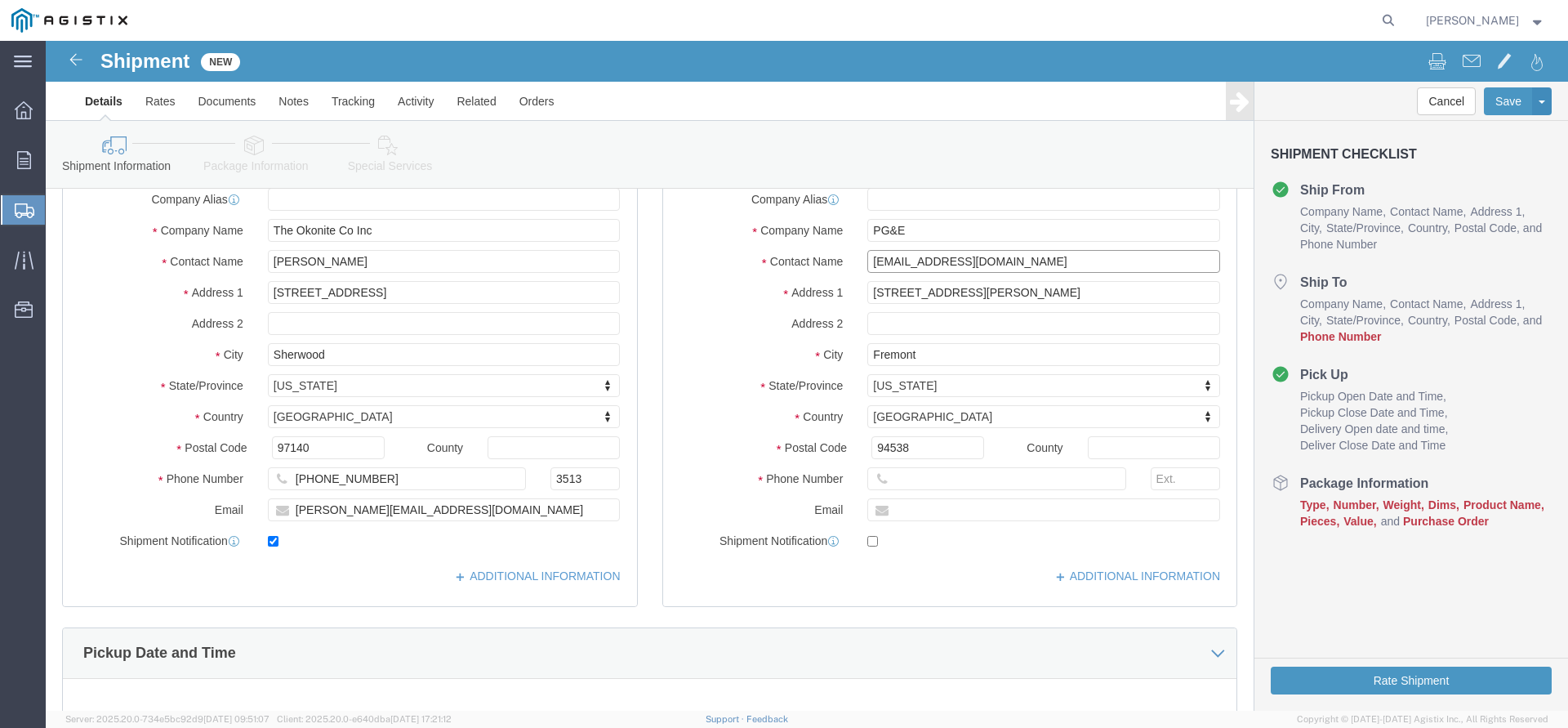
type input "[EMAIL_ADDRESS][DOMAIN_NAME]"
click input "text"
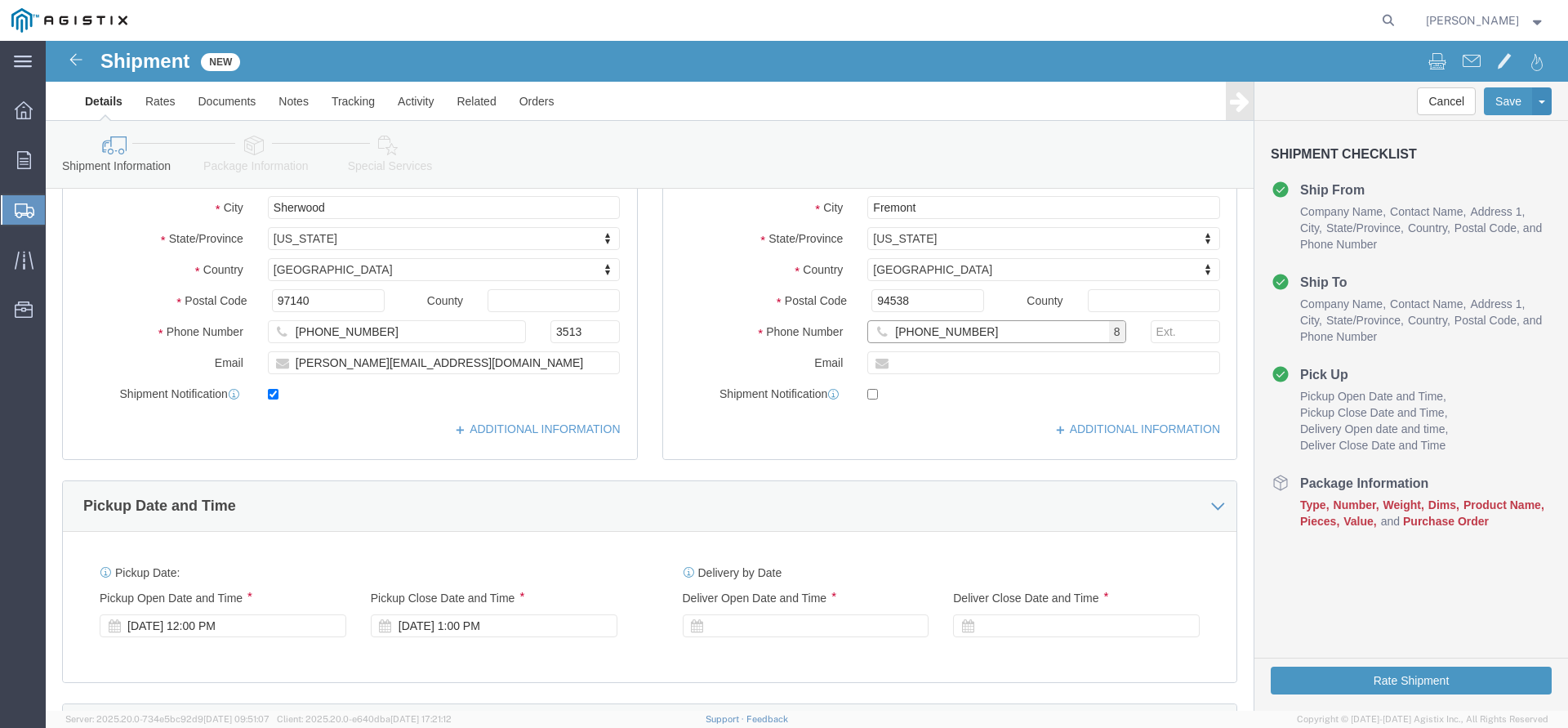
scroll to position [500, 0]
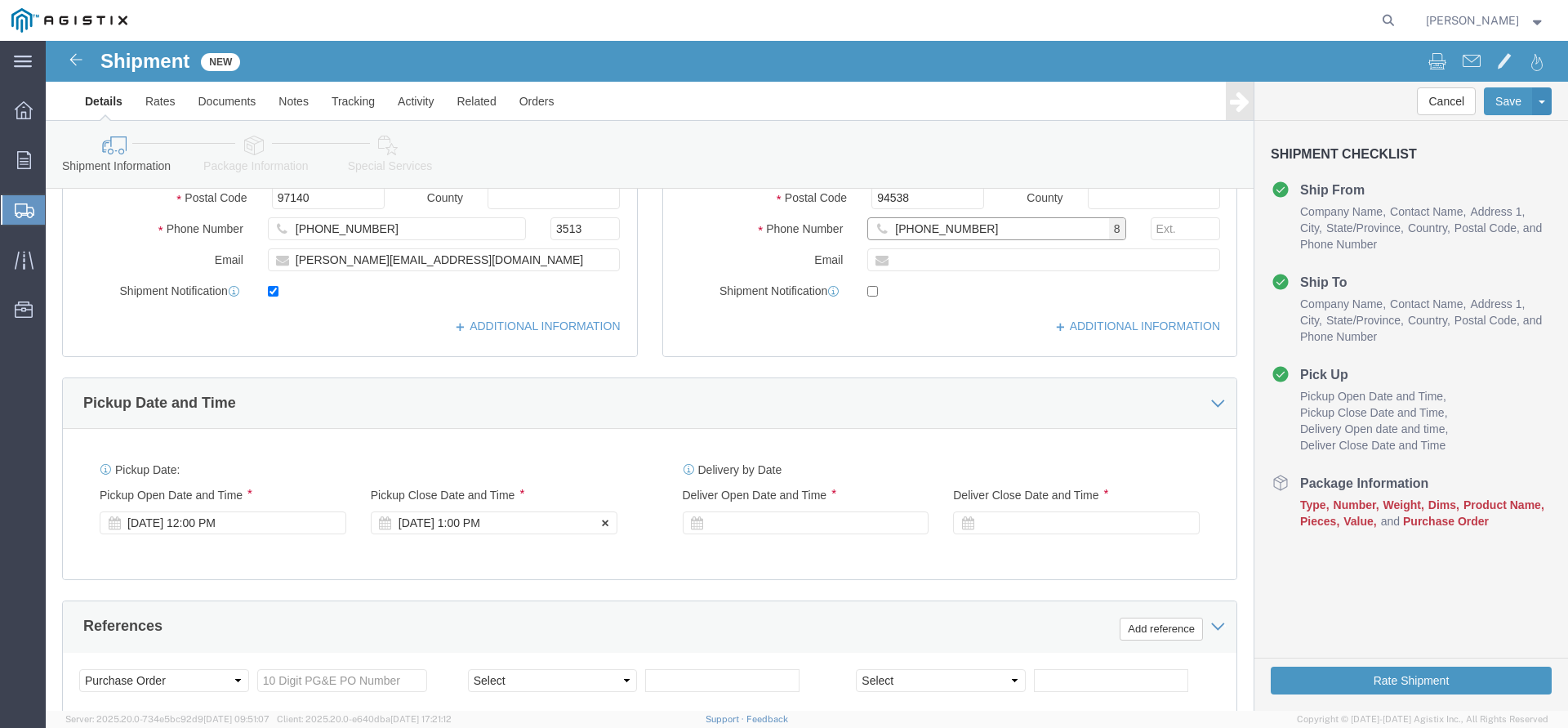
type input "[PHONE_NUMBER]"
click div "[DATE] 1:00 PM"
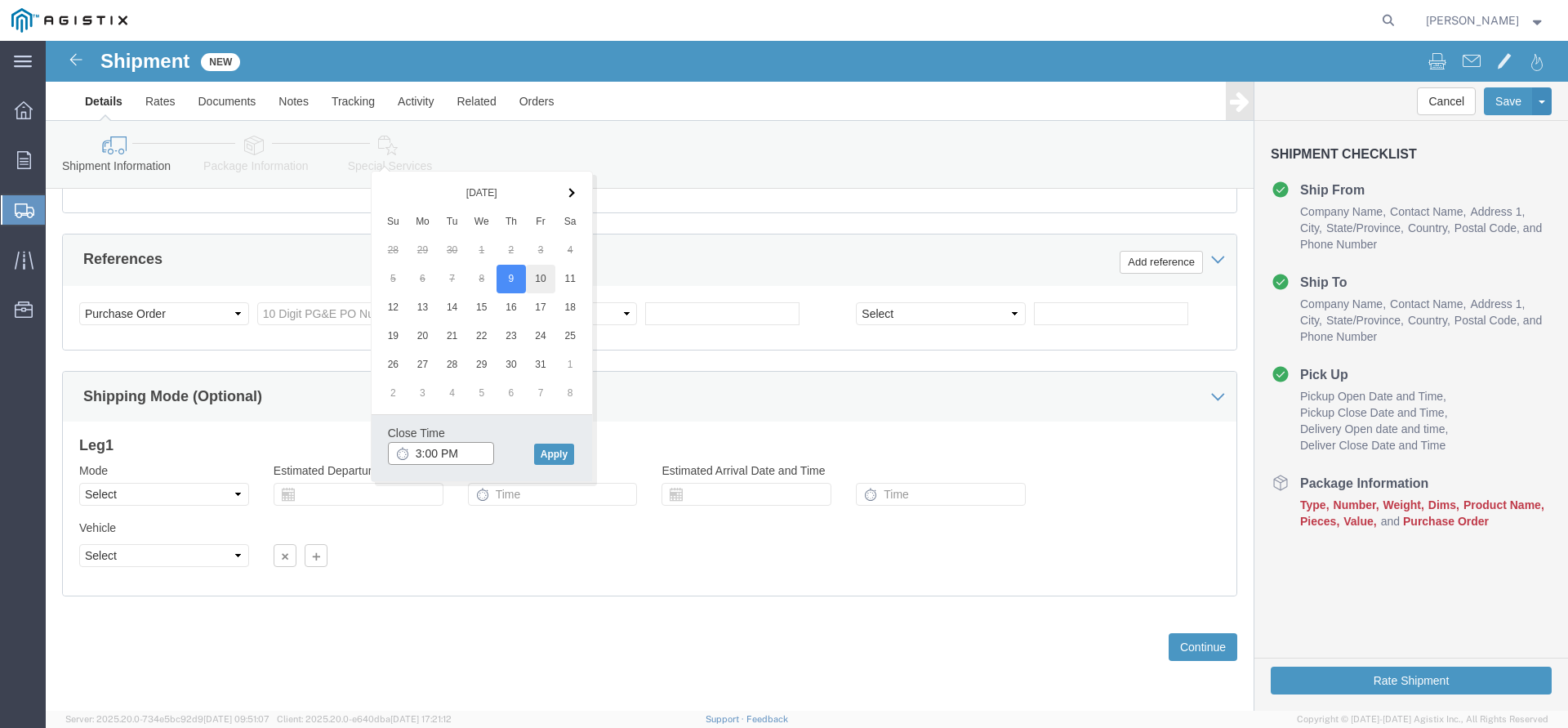
type input "3:00 PM"
click button "Apply"
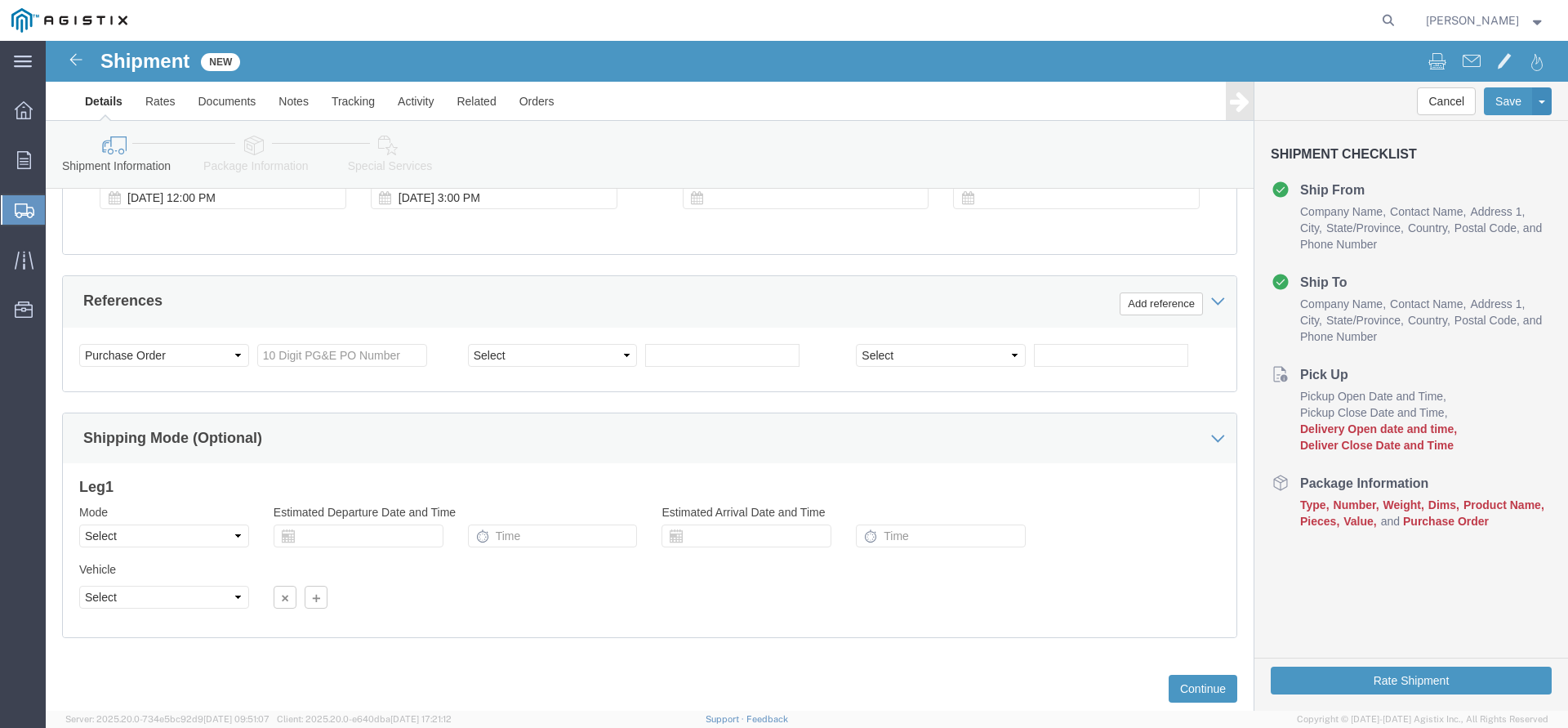
scroll to position [784, 0]
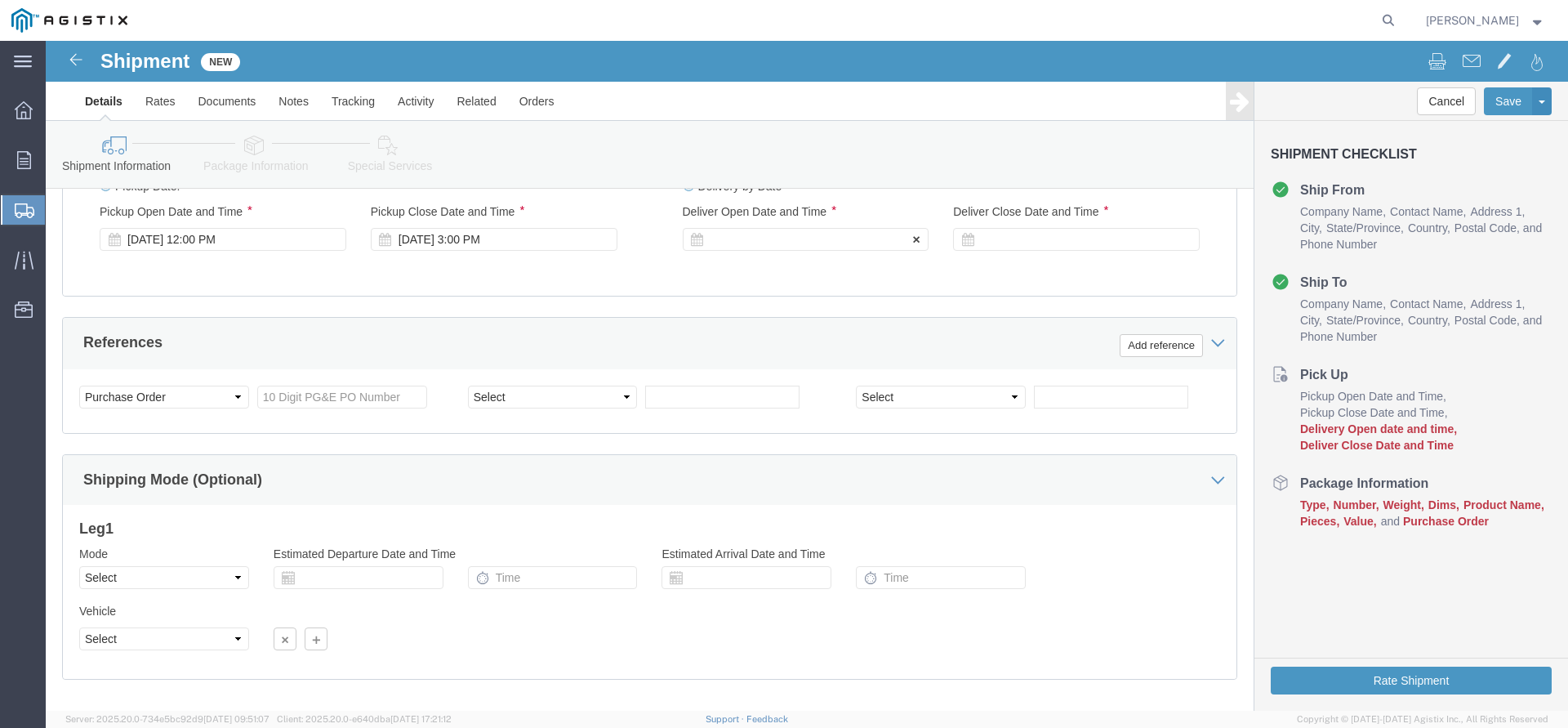
click div
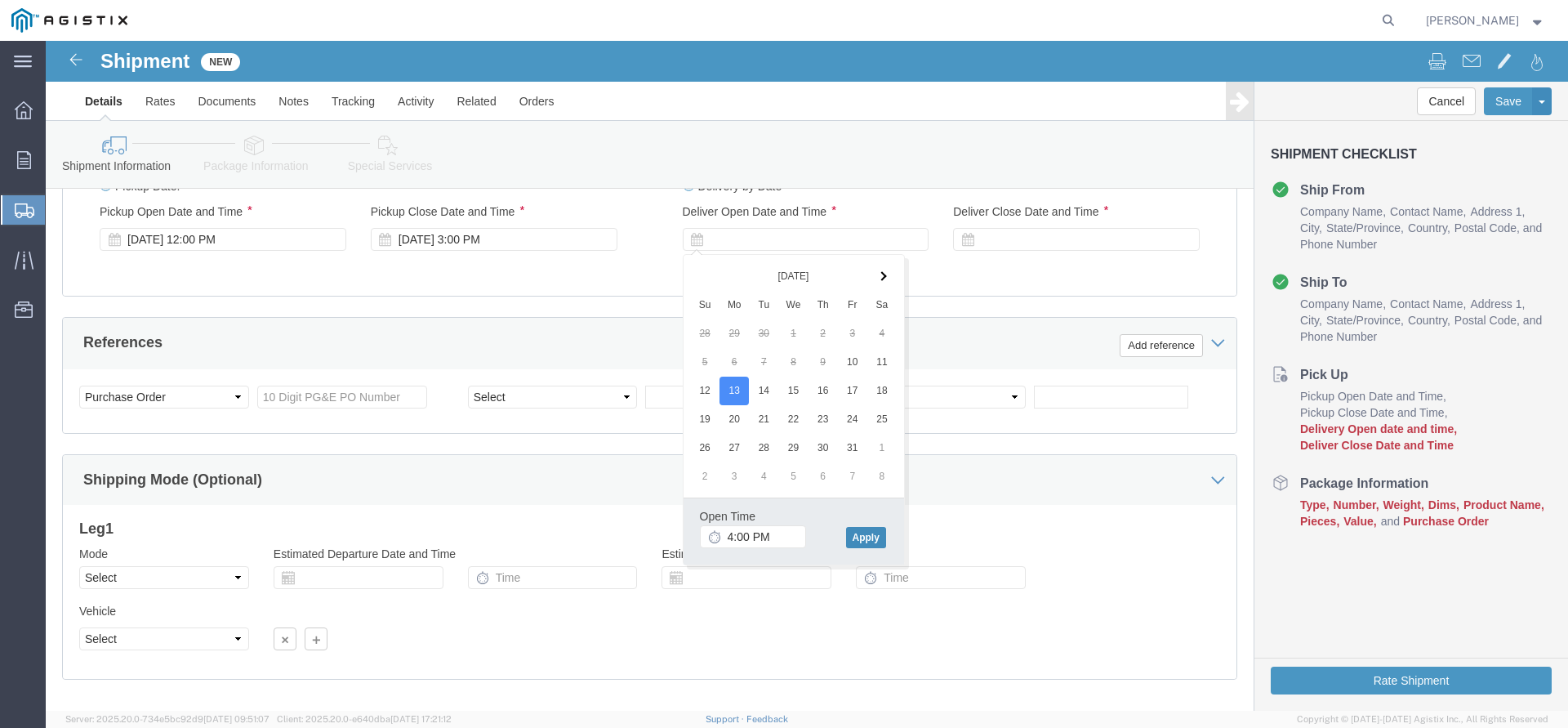
click button "Apply"
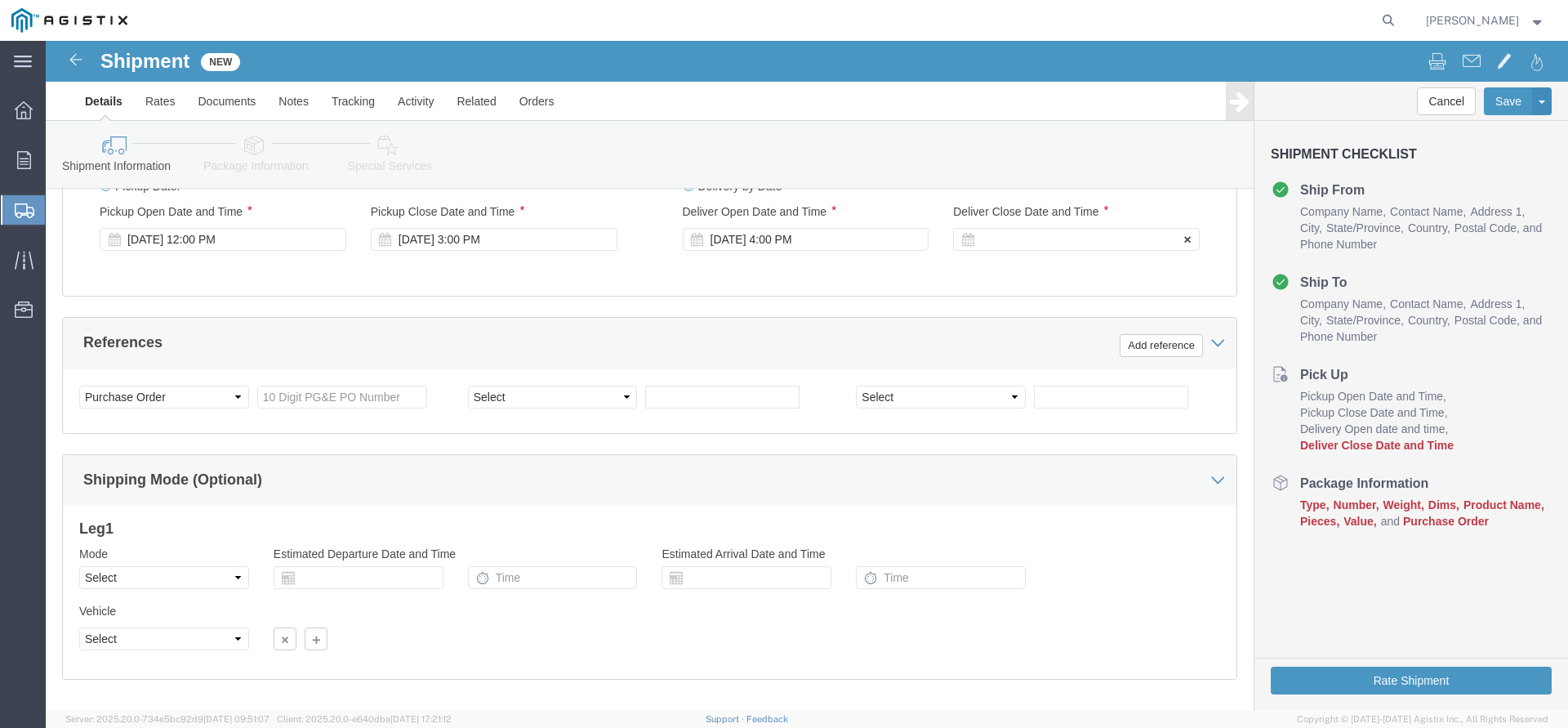
click div
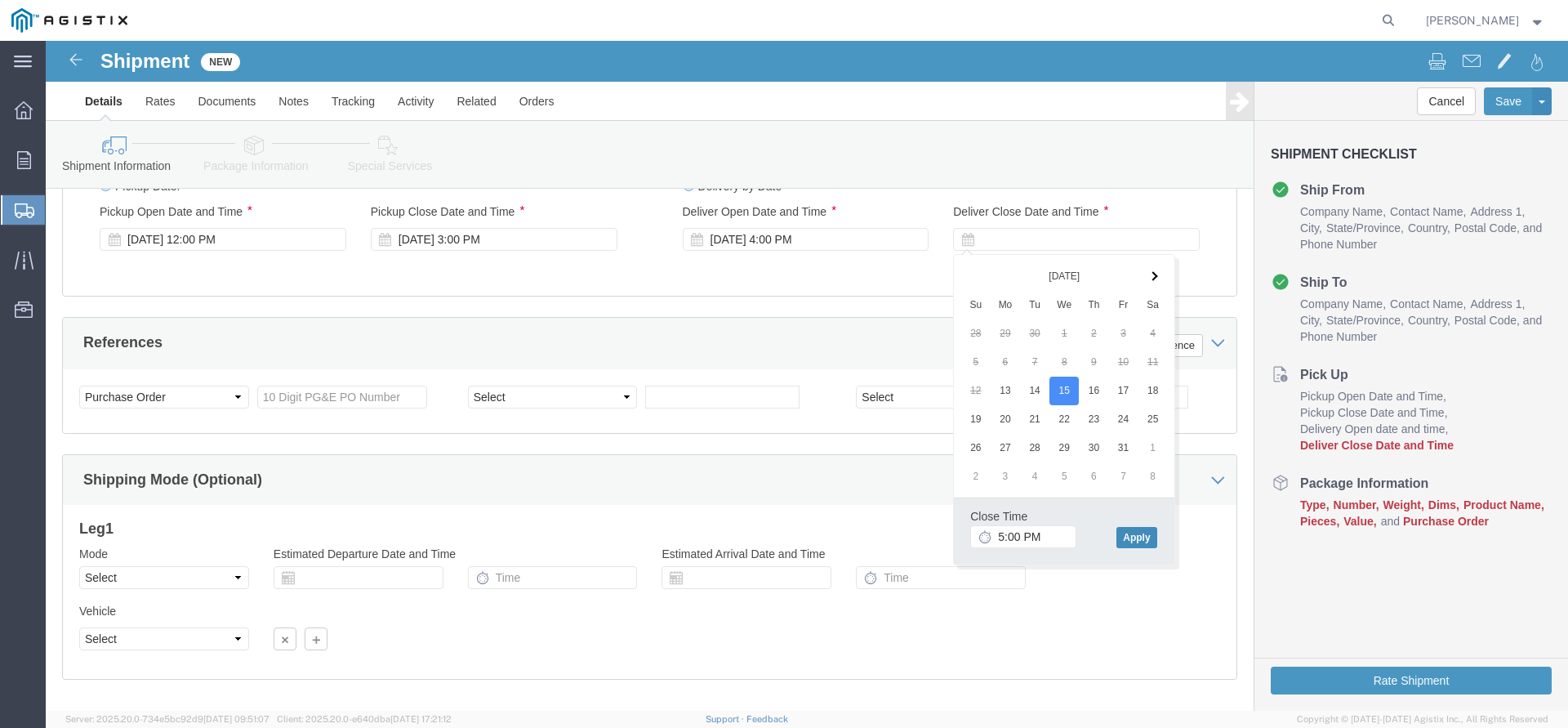
click button "Apply"
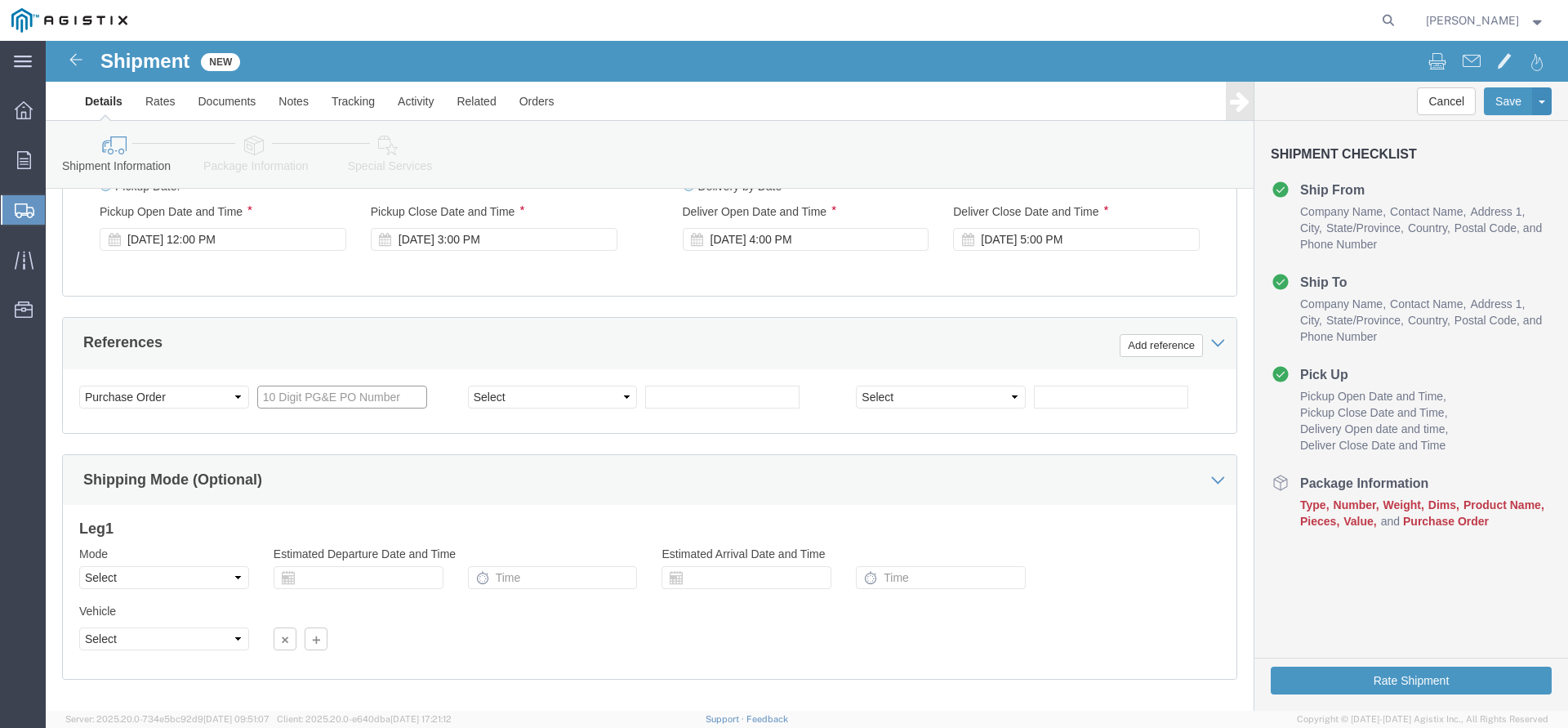
click input "text"
type input "5"
type input "4"
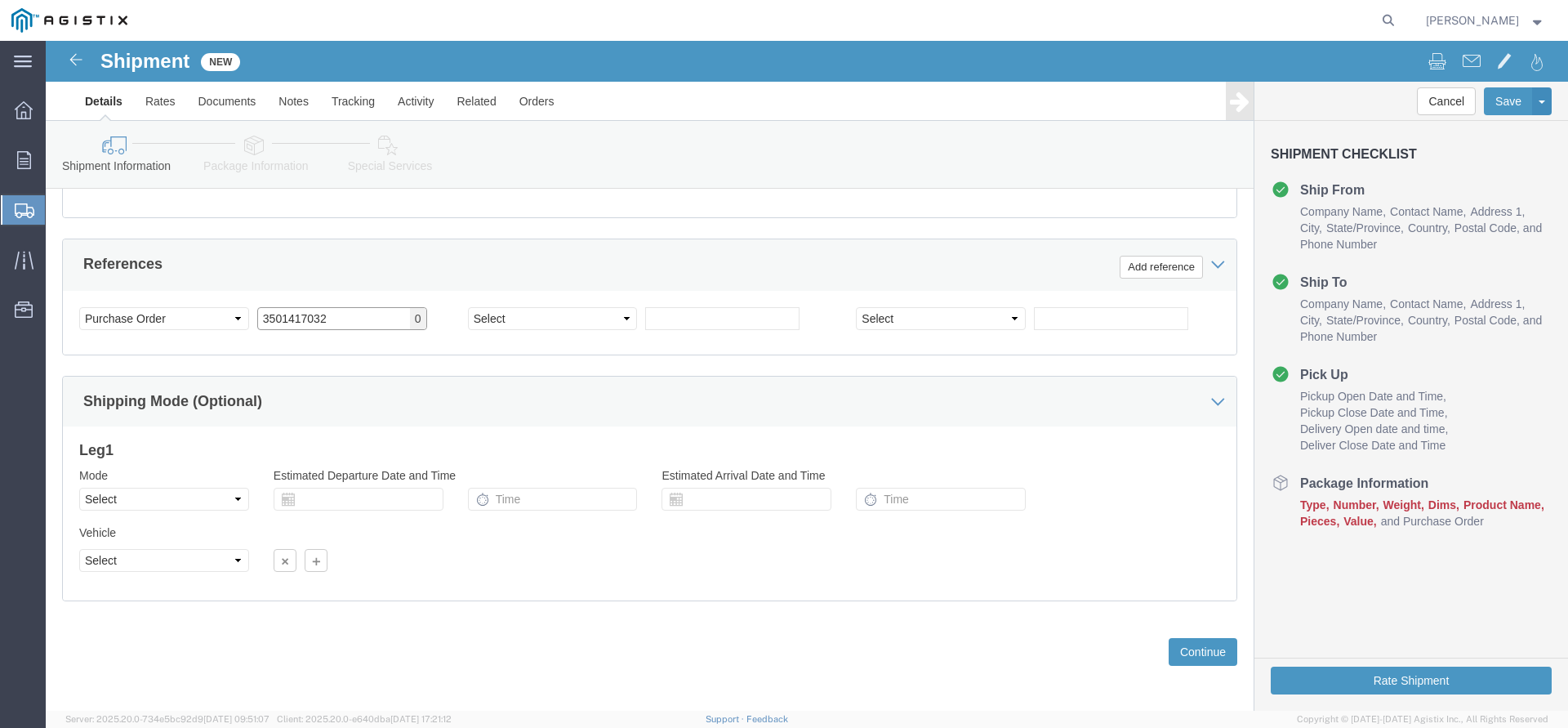
scroll to position [867, 0]
type input "3501417032"
click button "Continue"
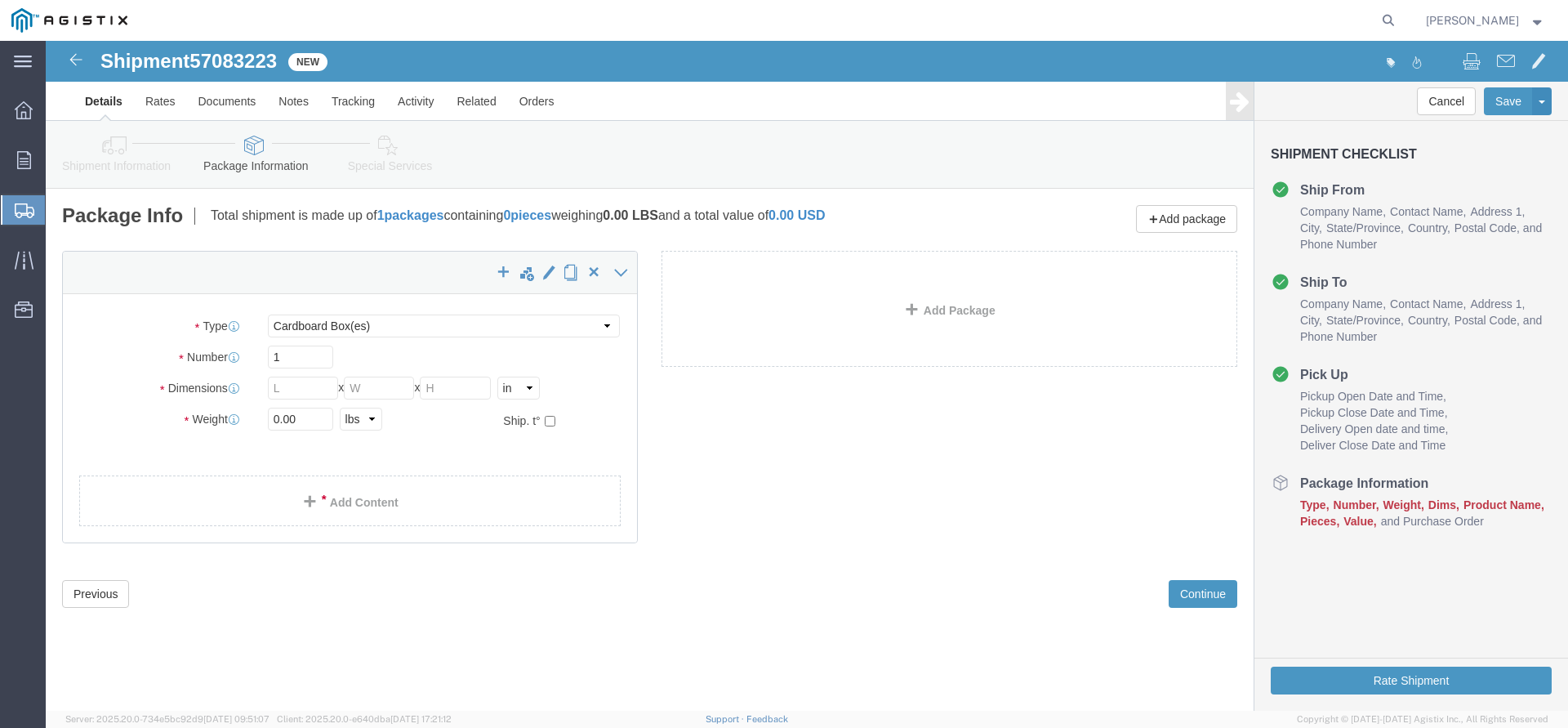
click div "Package Type Select Bulk Bundle(s) Cardboard Box(es) Carton(s) Crate(s) Drum(s)…"
click select "Select Bulk Bundle(s) Cardboard Box(es) Carton(s) Crate(s) Drum(s) (Fiberboard)…"
select select "YRPK"
click option "Your Packaging"
drag, startPoint x: 258, startPoint y: 323, endPoint x: 189, endPoint y: 323, distance: 69.0
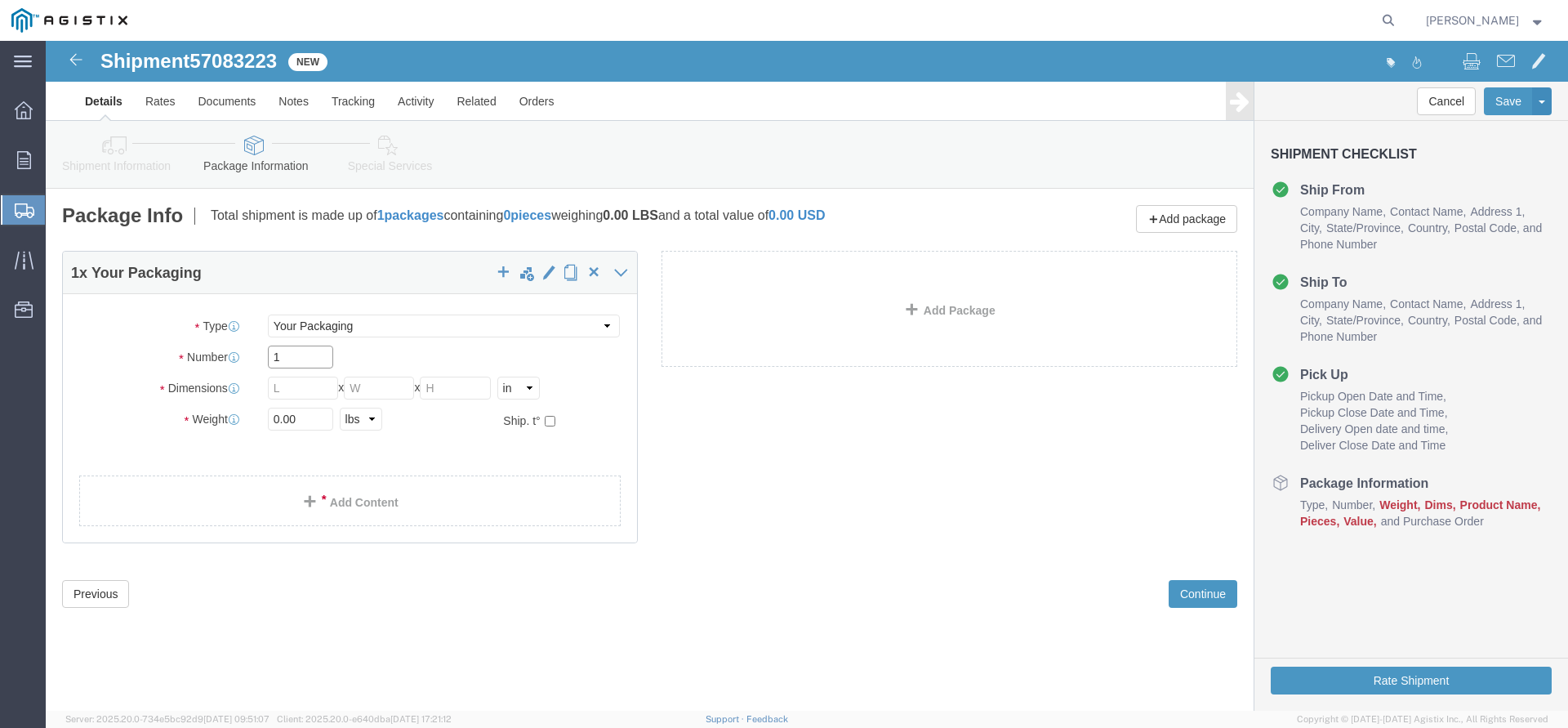
click input "1"
type input "7"
click input "text"
type input "40"
type input "Q"
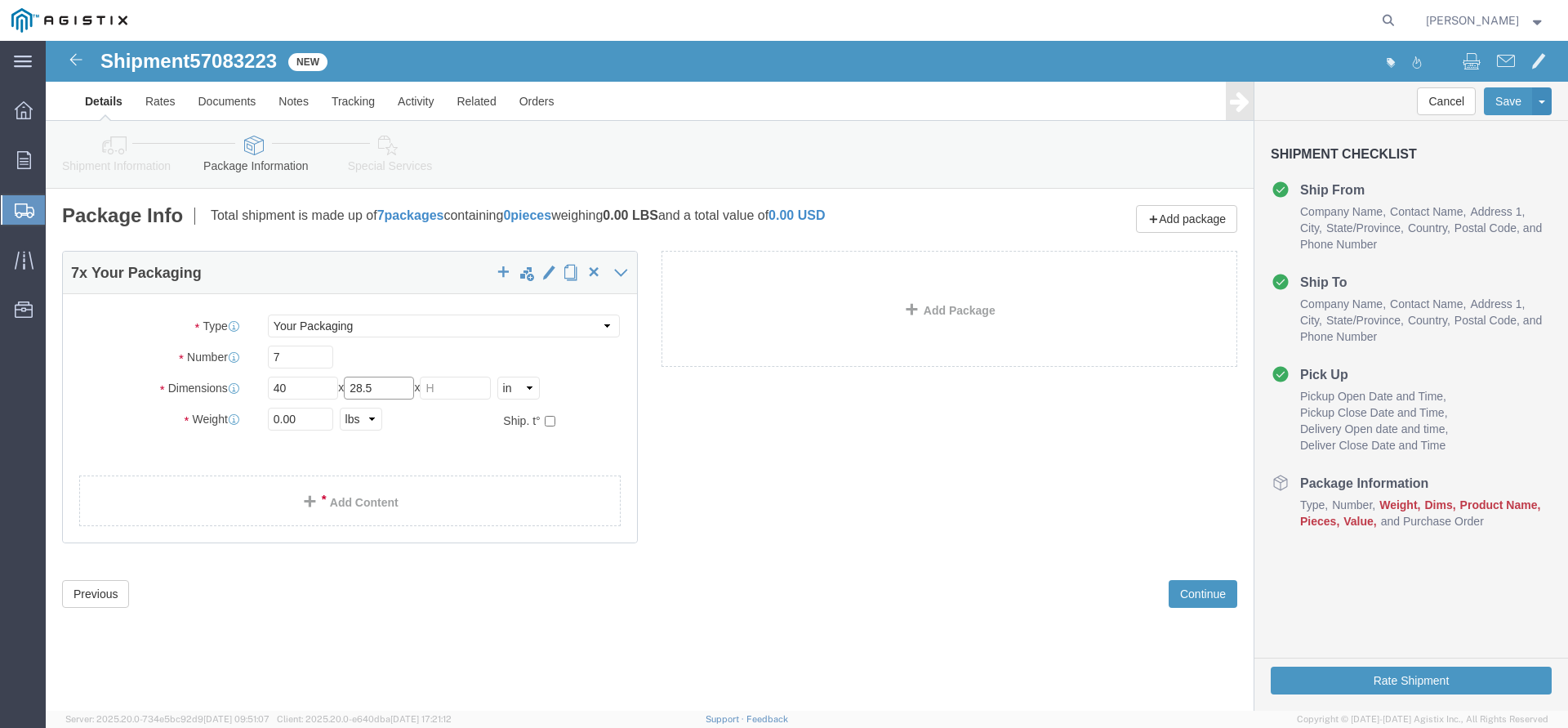
type input "28.5"
type input "40"
drag, startPoint x: 254, startPoint y: 372, endPoint x: 220, endPoint y: 382, distance: 35.4
click input "0.00"
drag, startPoint x: 279, startPoint y: 374, endPoint x: 185, endPoint y: 376, distance: 94.0
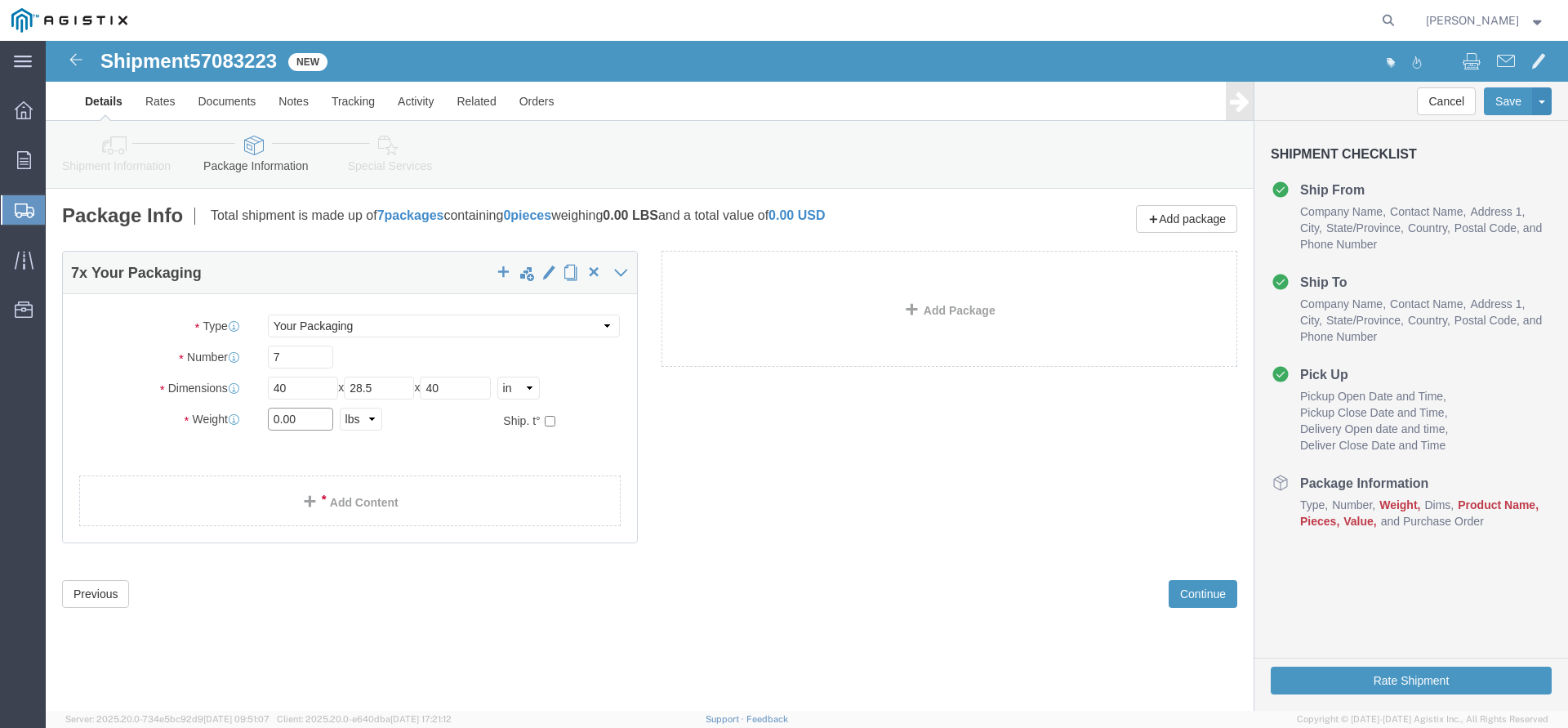
click input "0.00"
type input "12890"
click link "Add Content"
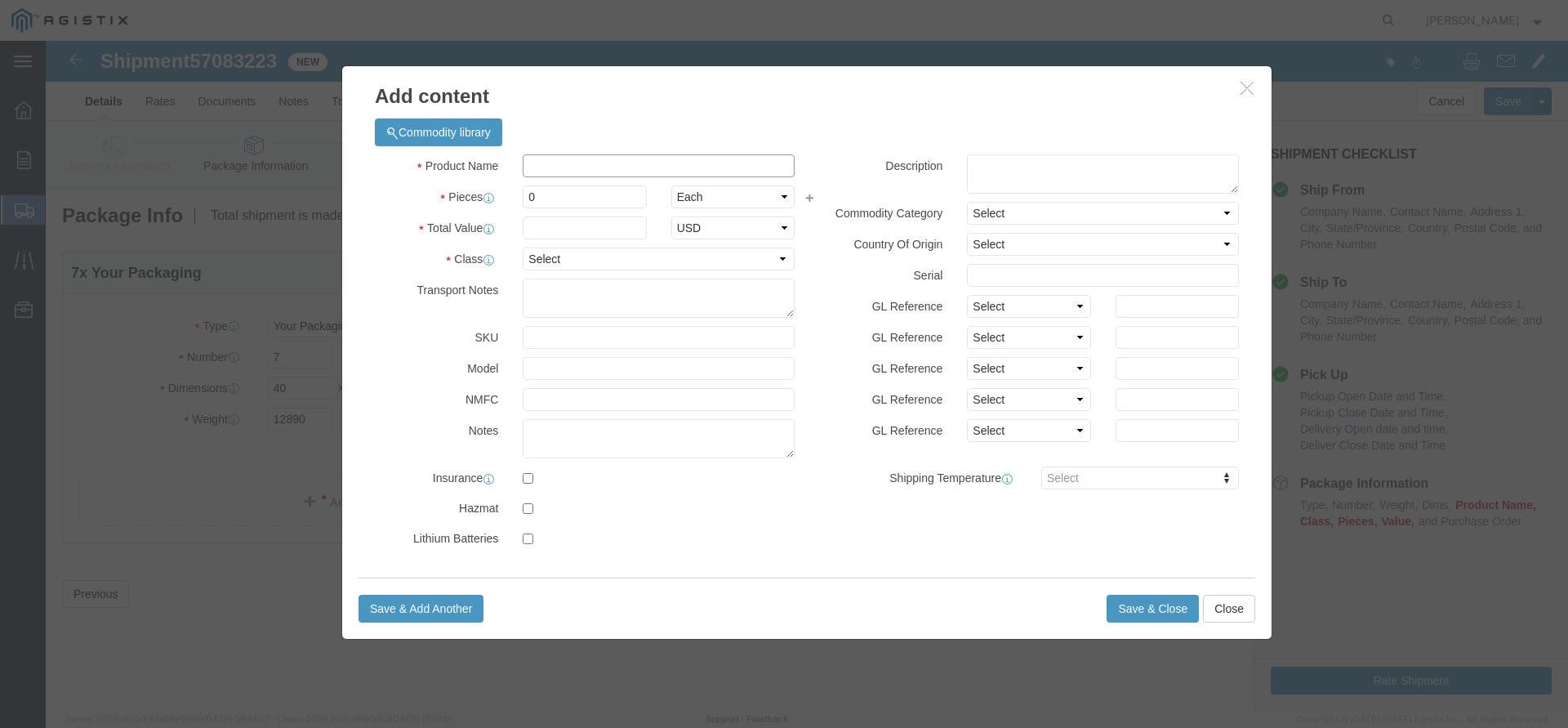
click input "text"
type input "Electrical Cable"
type input "7"
type input "79016"
click select "Select 50 55 60 65 70 85 92.5 100 125 175 250 300 400"
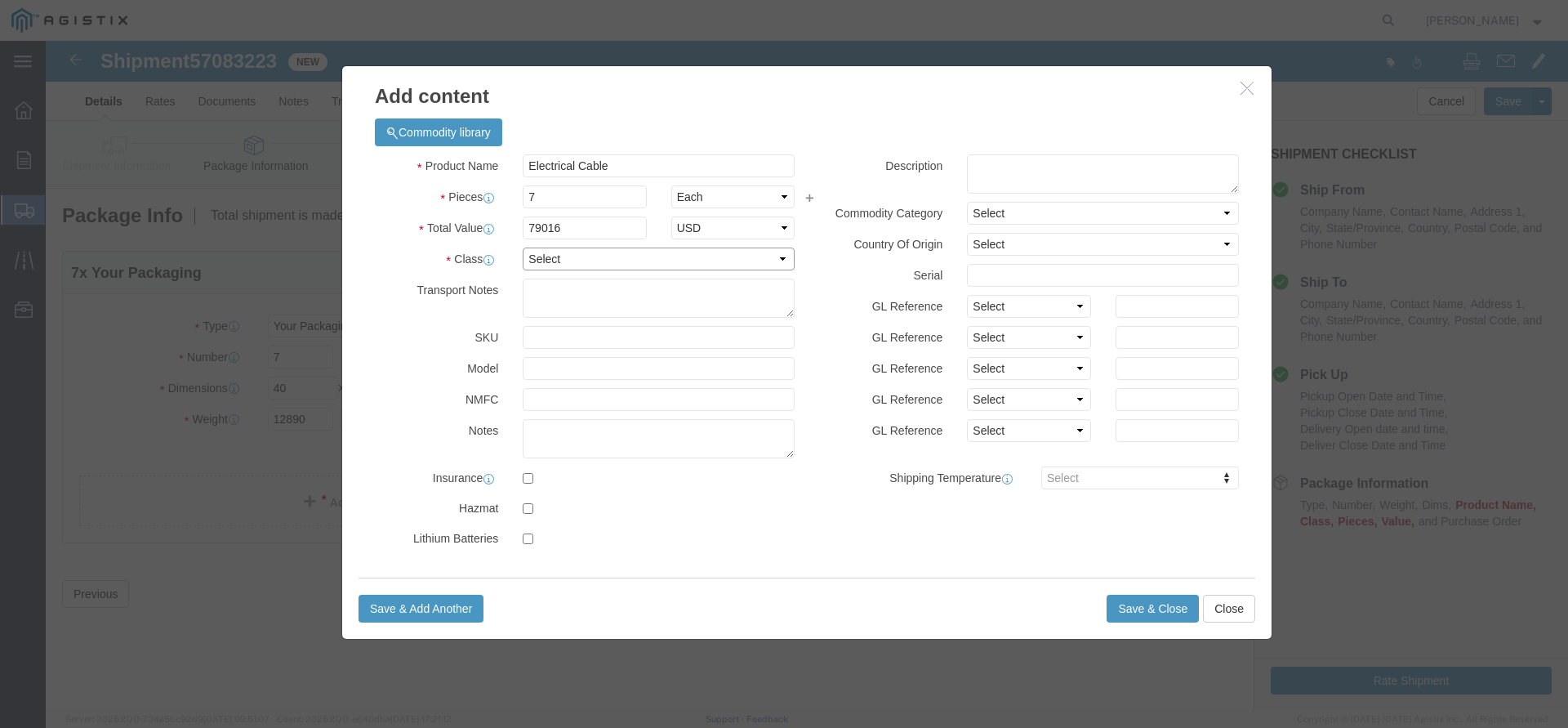
select select "60"
click option "60"
click button "Save & Close"
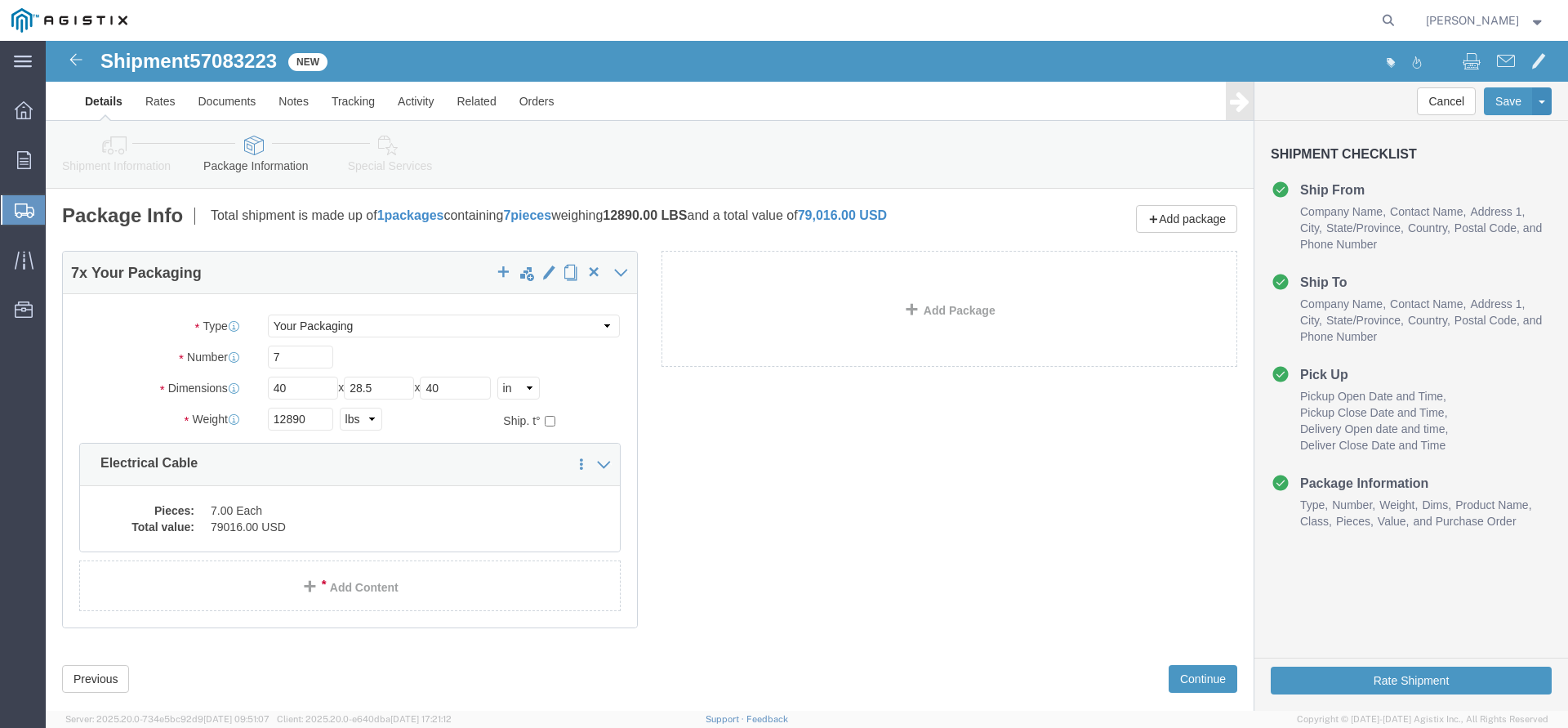
scroll to position [32, 0]
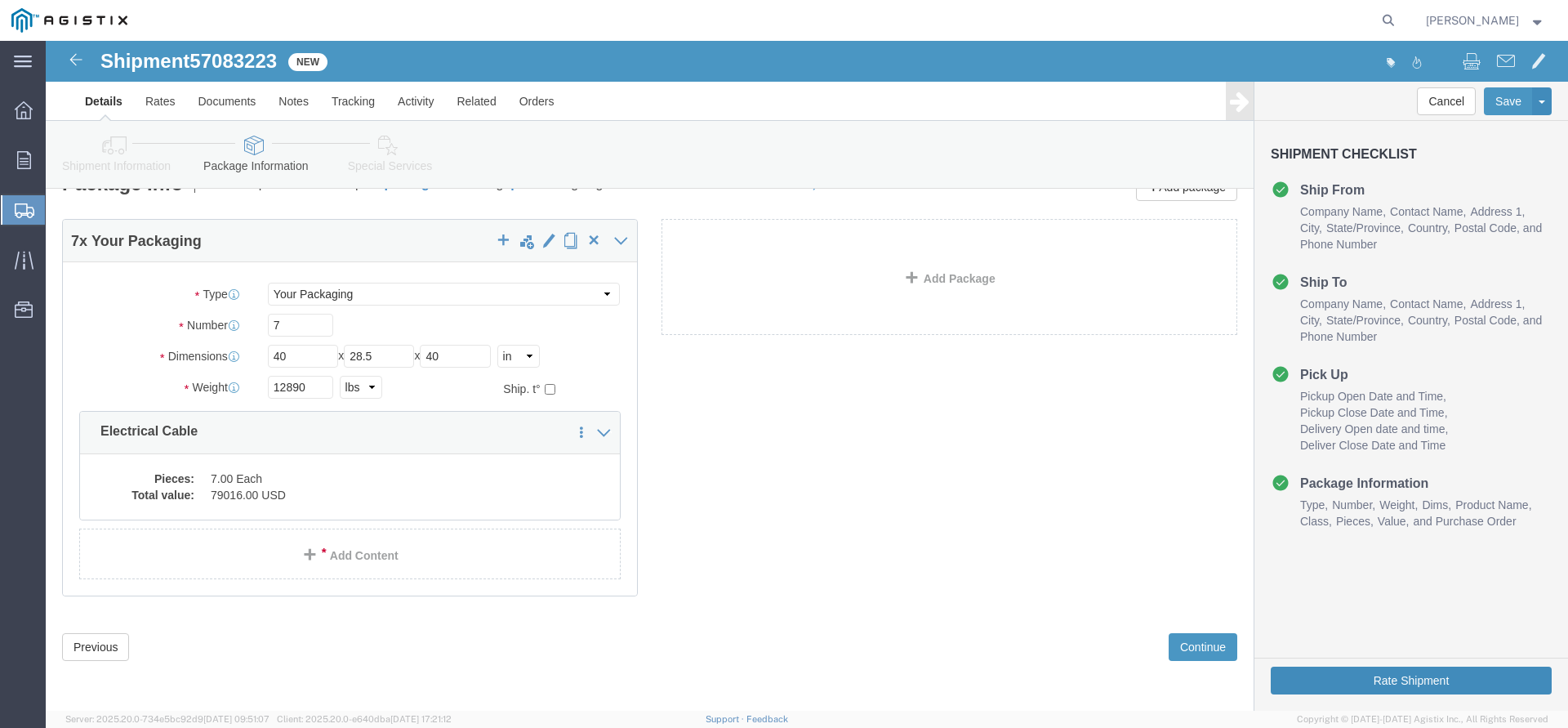
click button "Rate Shipment"
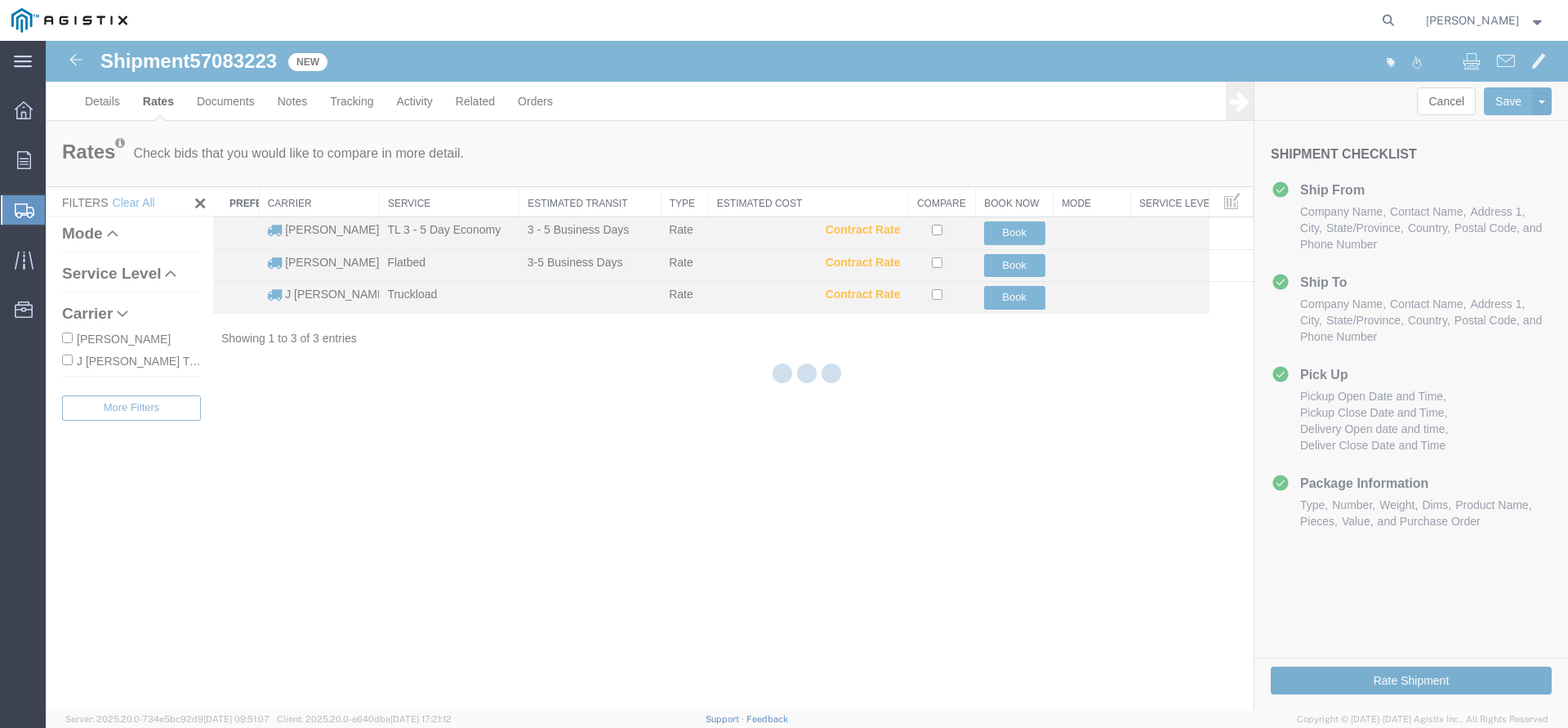
scroll to position [0, 0]
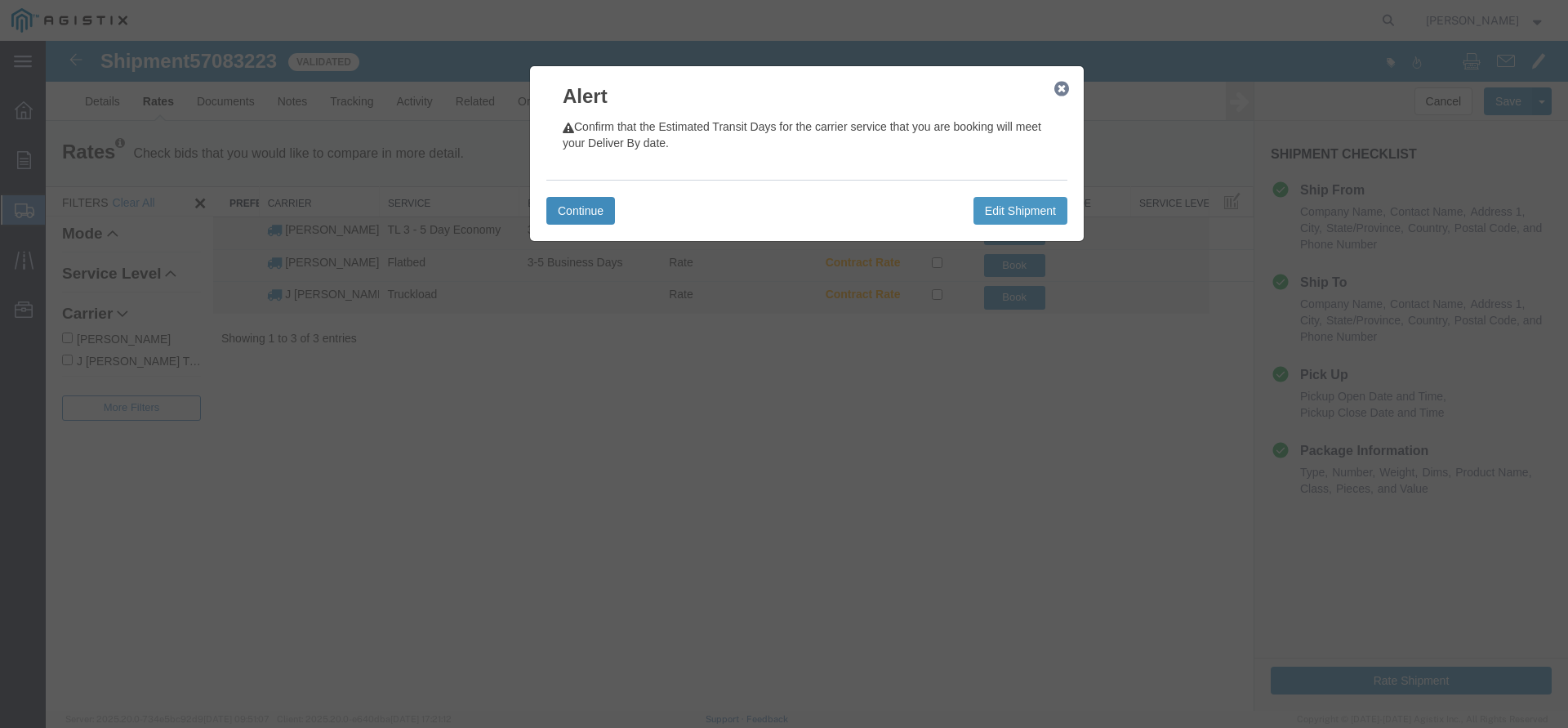
click at [575, 199] on button "Continue" at bounding box center [581, 211] width 69 height 28
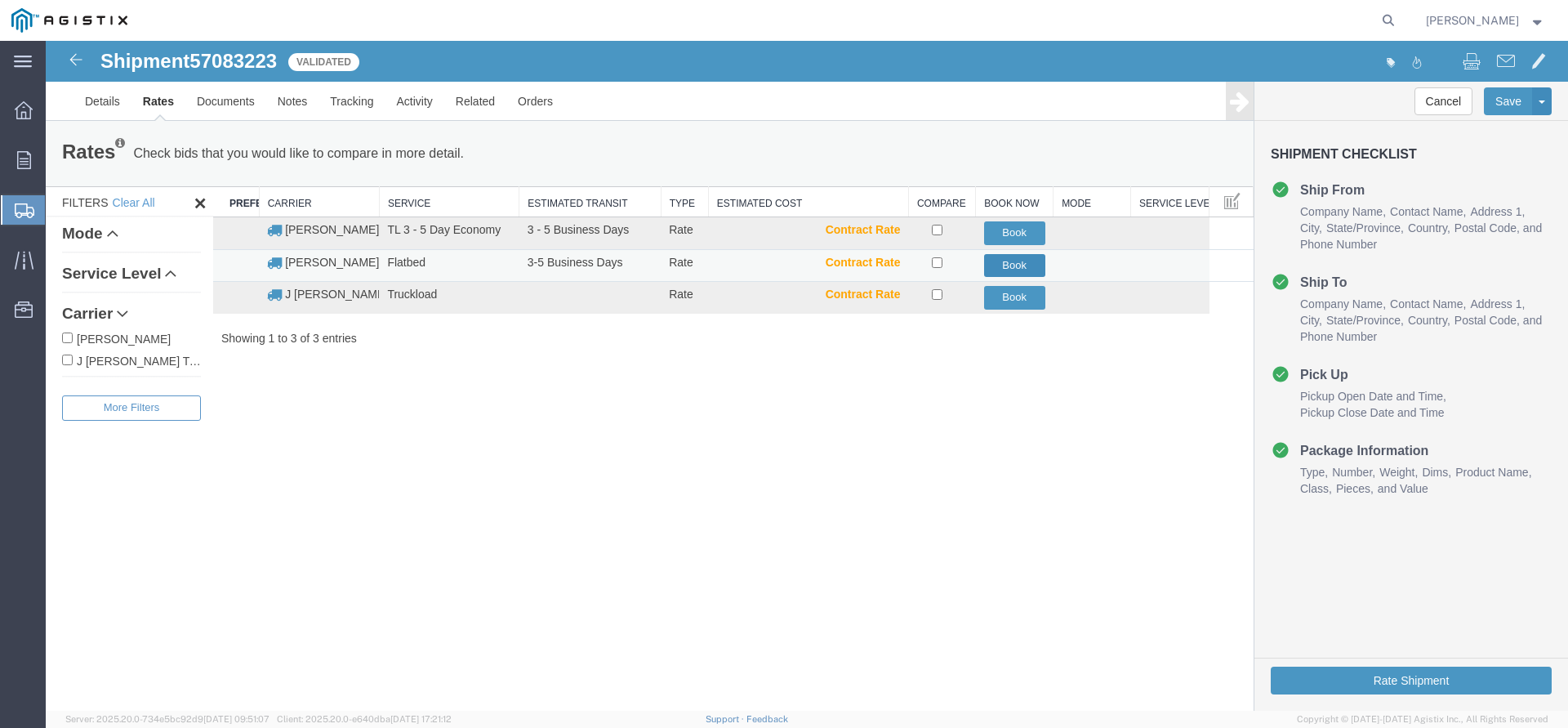
click at [998, 271] on button "Book" at bounding box center [1015, 266] width 61 height 24
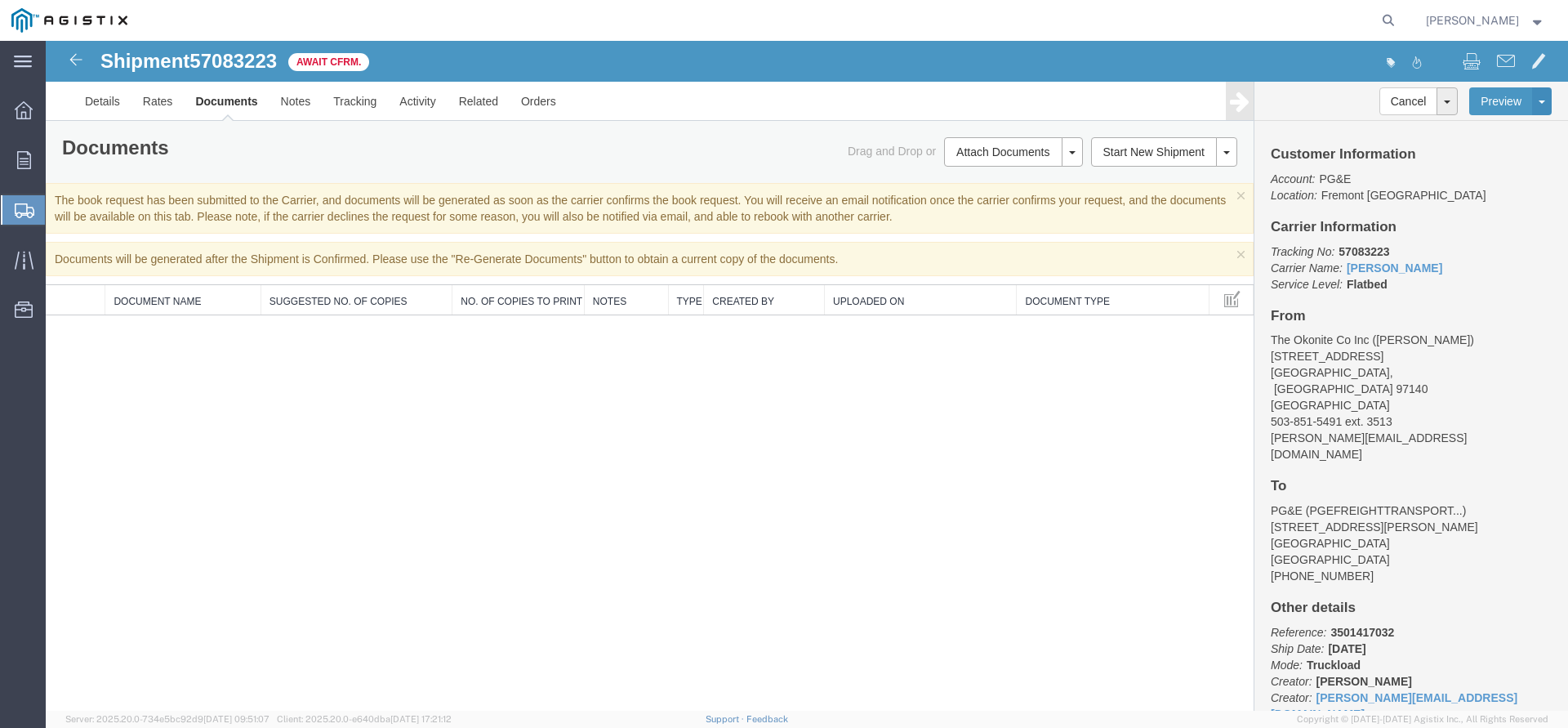
click at [0, 0] on span "Create Shipment" at bounding box center [0, 0] width 0 height 0
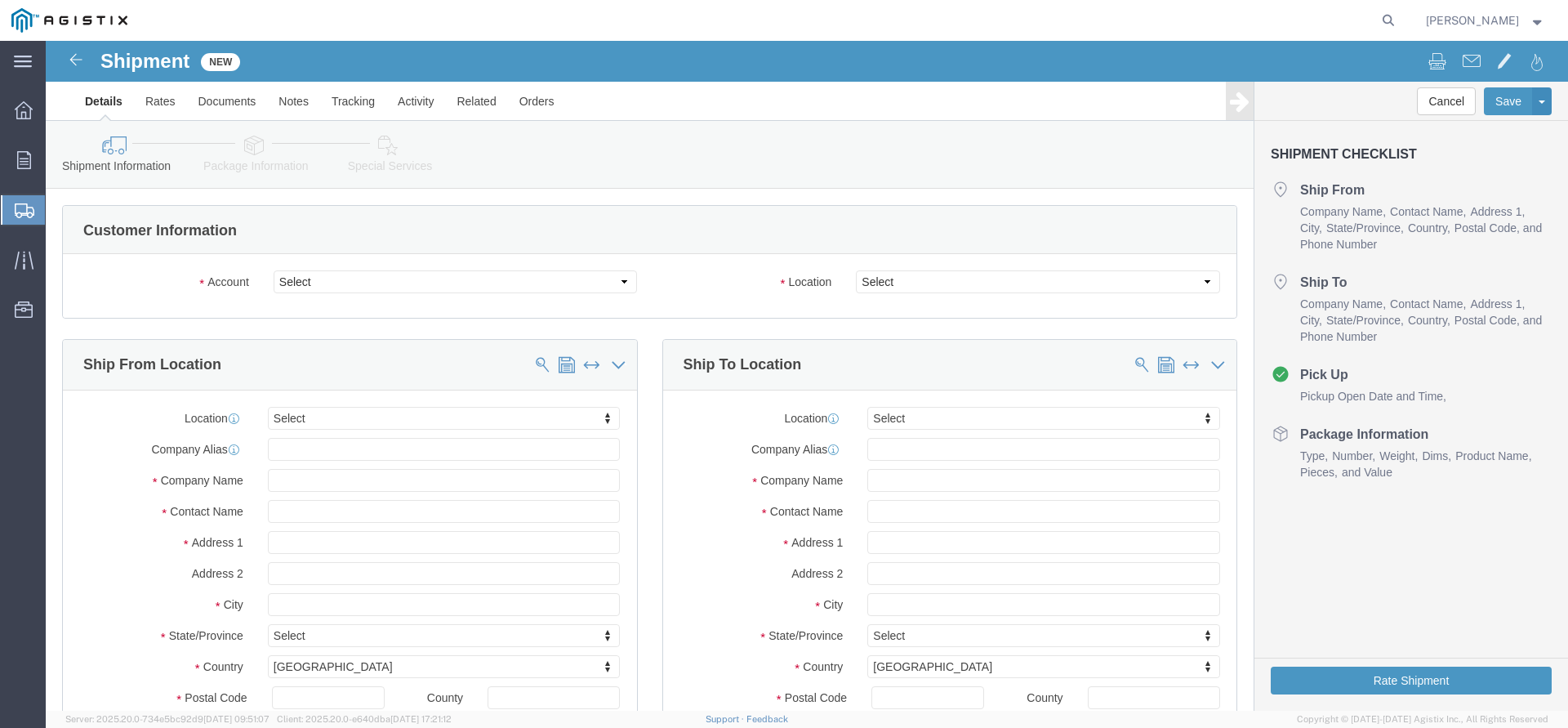
click div "Shipment Information Package Information Special Services"
click select "Select PG&E The Okonite Co Inc"
select select "9596"
click option "PG&E"
select select "PURCHORD"
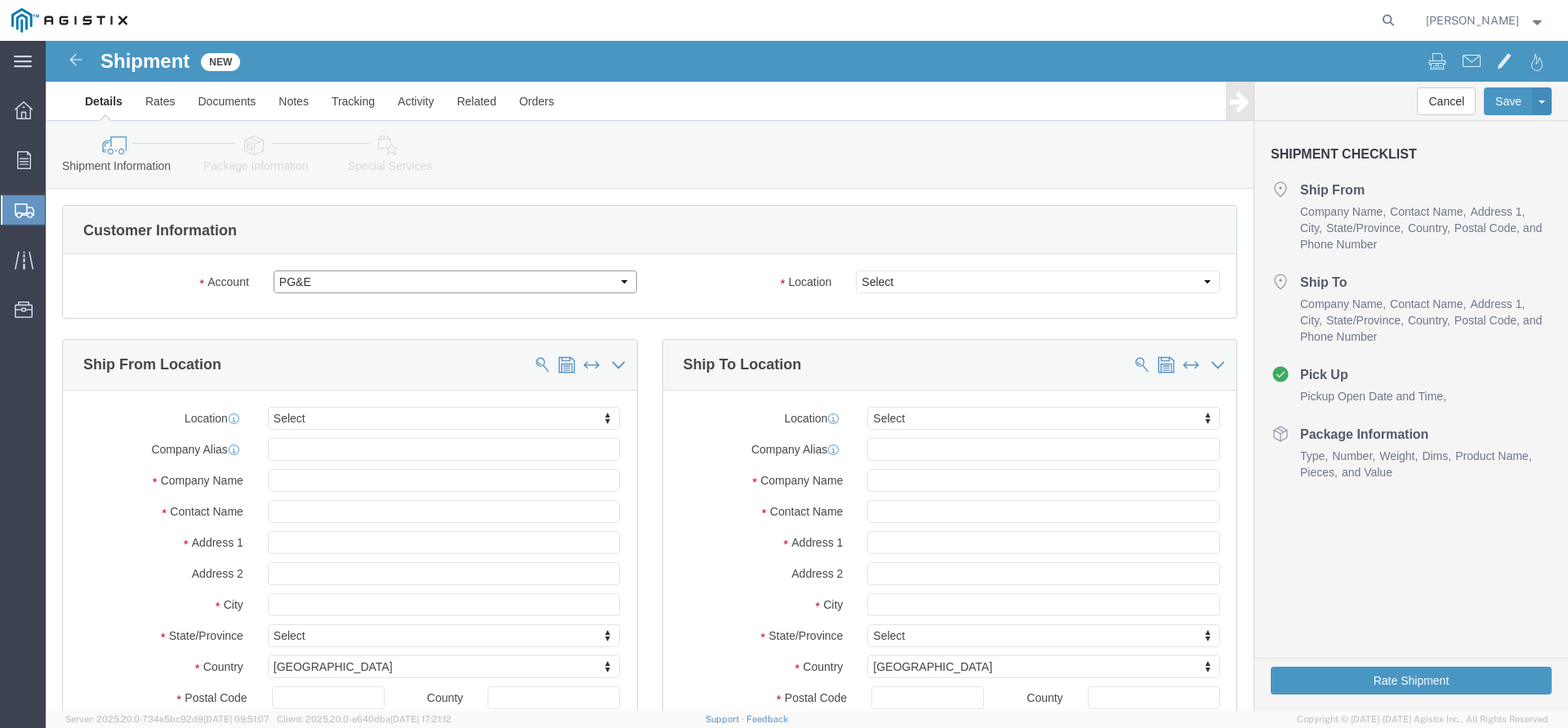
select select
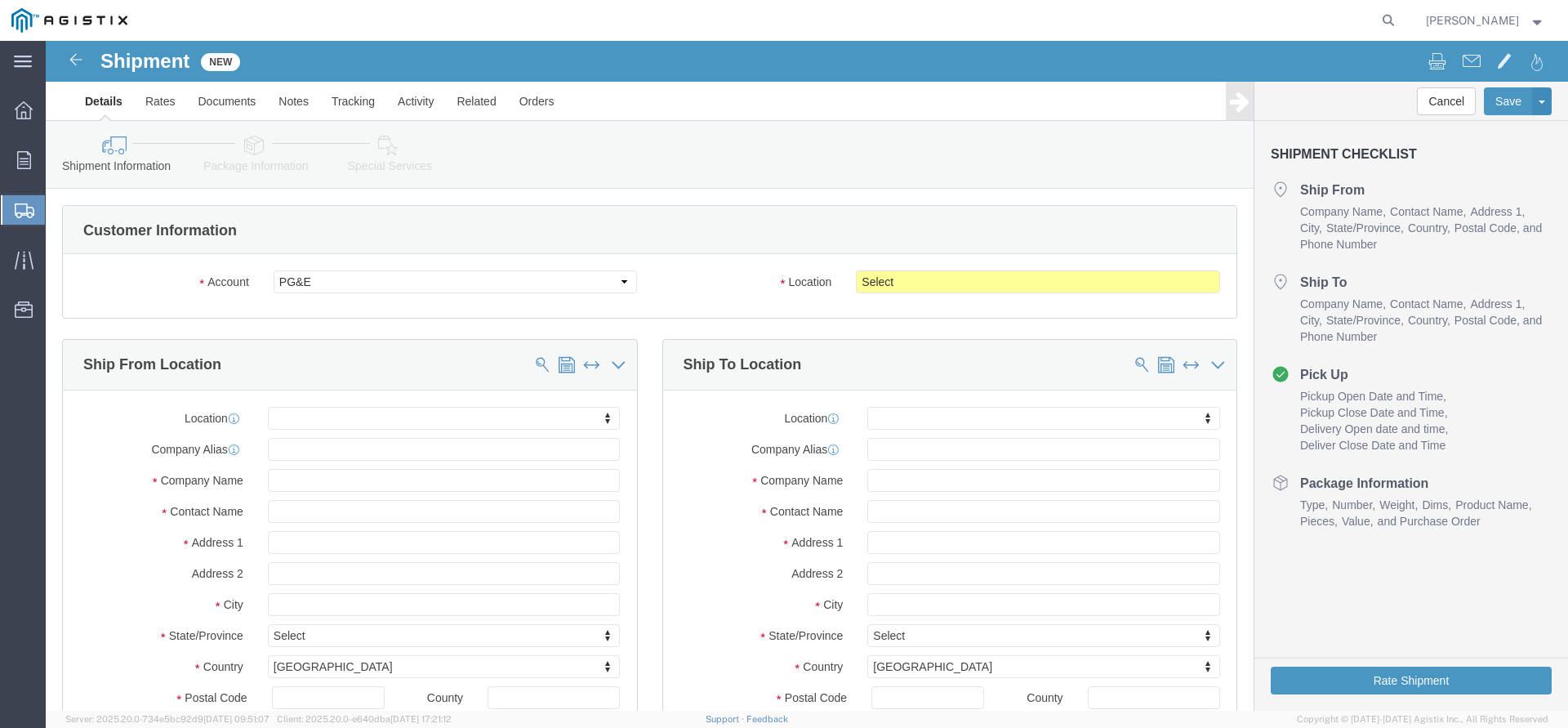
click body "Shipment New Details Rates Documents Notes Tracking Activity Related Orders Can…"
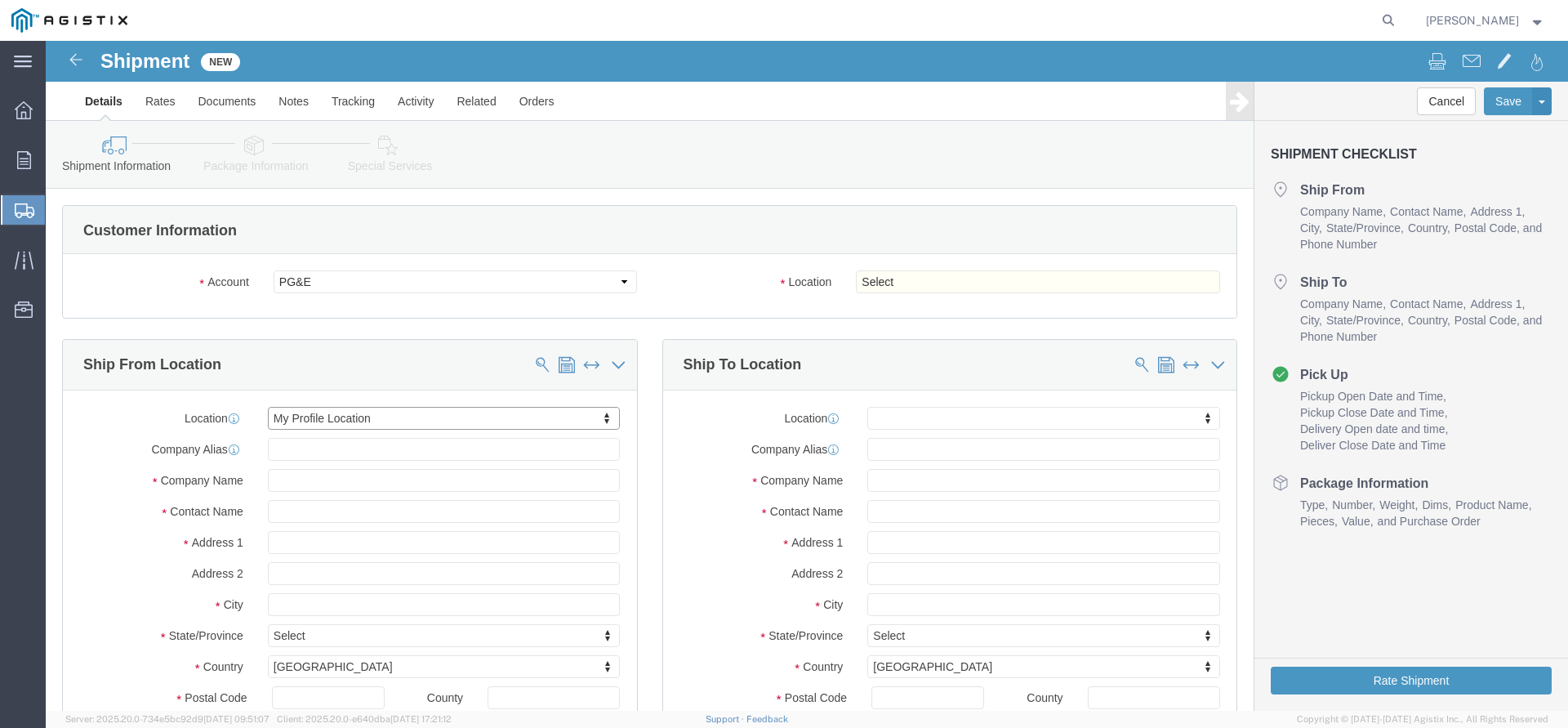
scroll to position [4, 0]
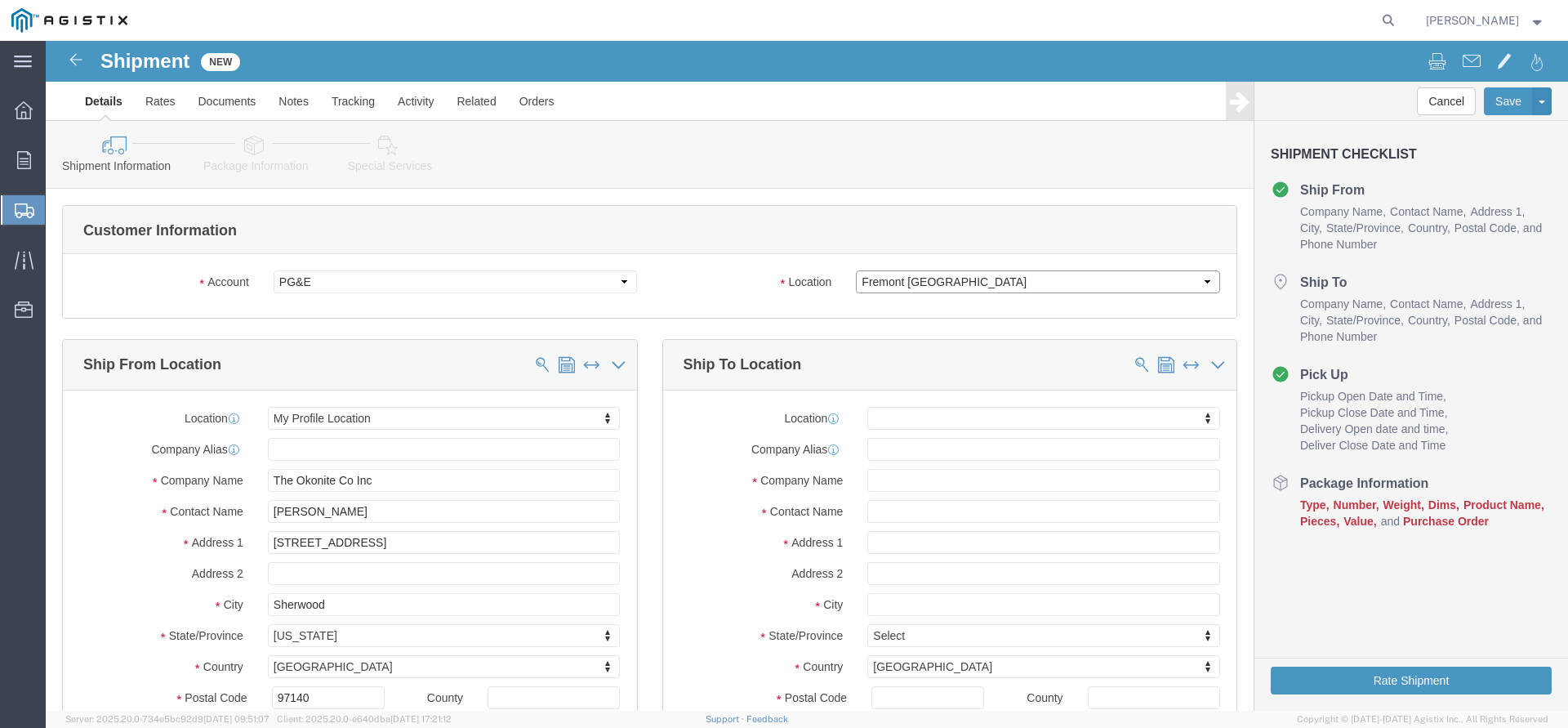
click option "Fremont [GEOGRAPHIC_DATA]"
click select "Select All Others [GEOGRAPHIC_DATA] [GEOGRAPHIC_DATA] [GEOGRAPHIC_DATA] [GEOGRA…"
click option "Wheatland [GEOGRAPHIC_DATA]"
click body "Shipment New Details Rates Documents Notes Tracking Activity Related Orders Can…"
click input "text"
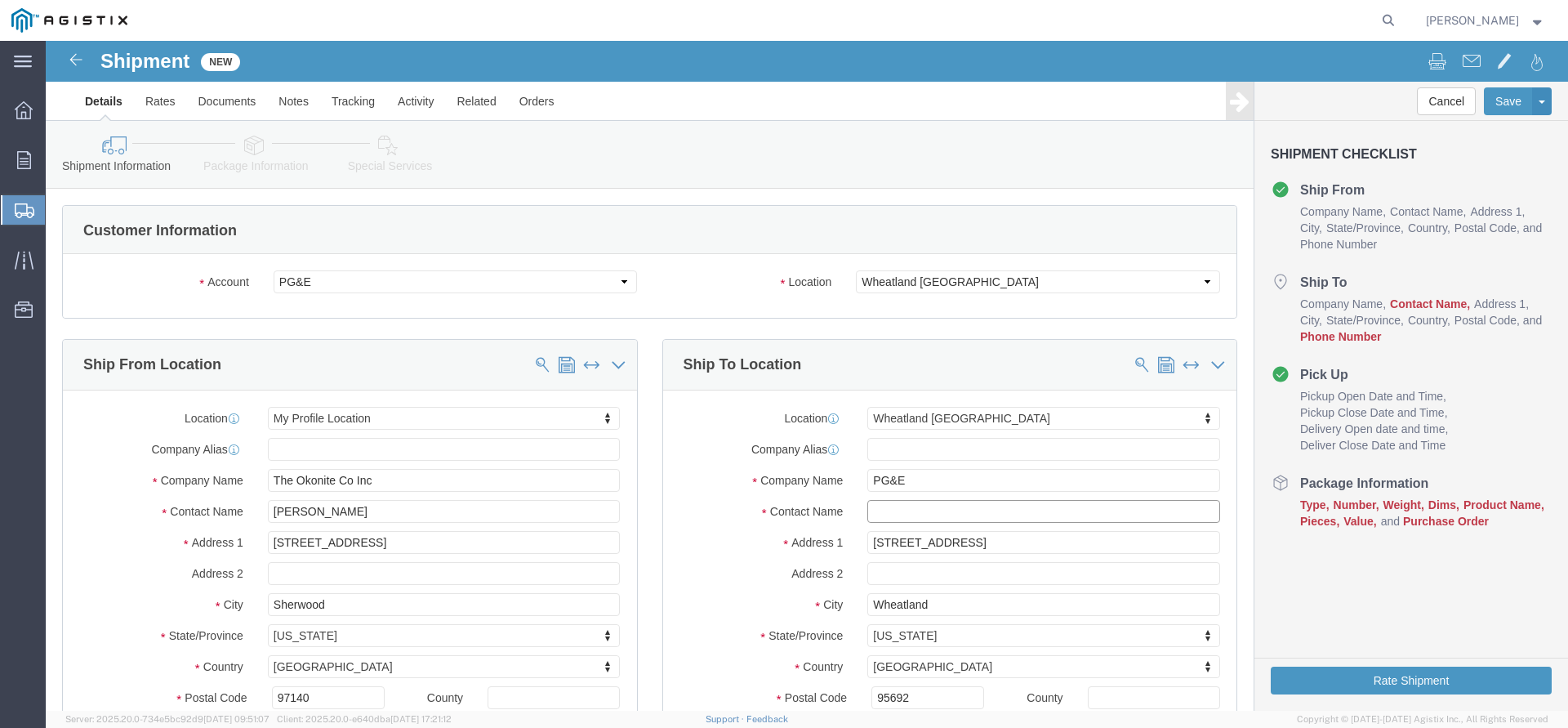
paste input "[EMAIL_ADDRESS][DOMAIN_NAME]"
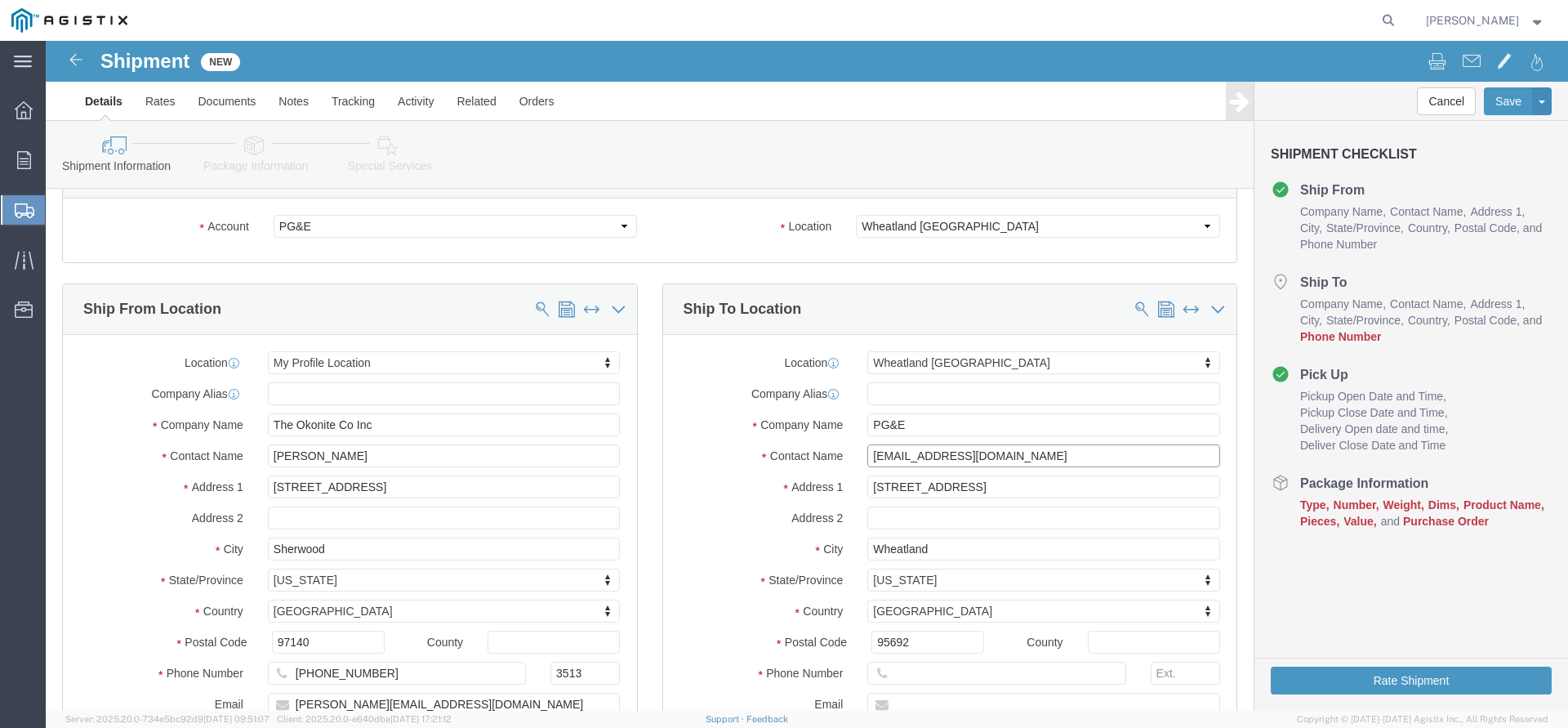
scroll to position [167, 0]
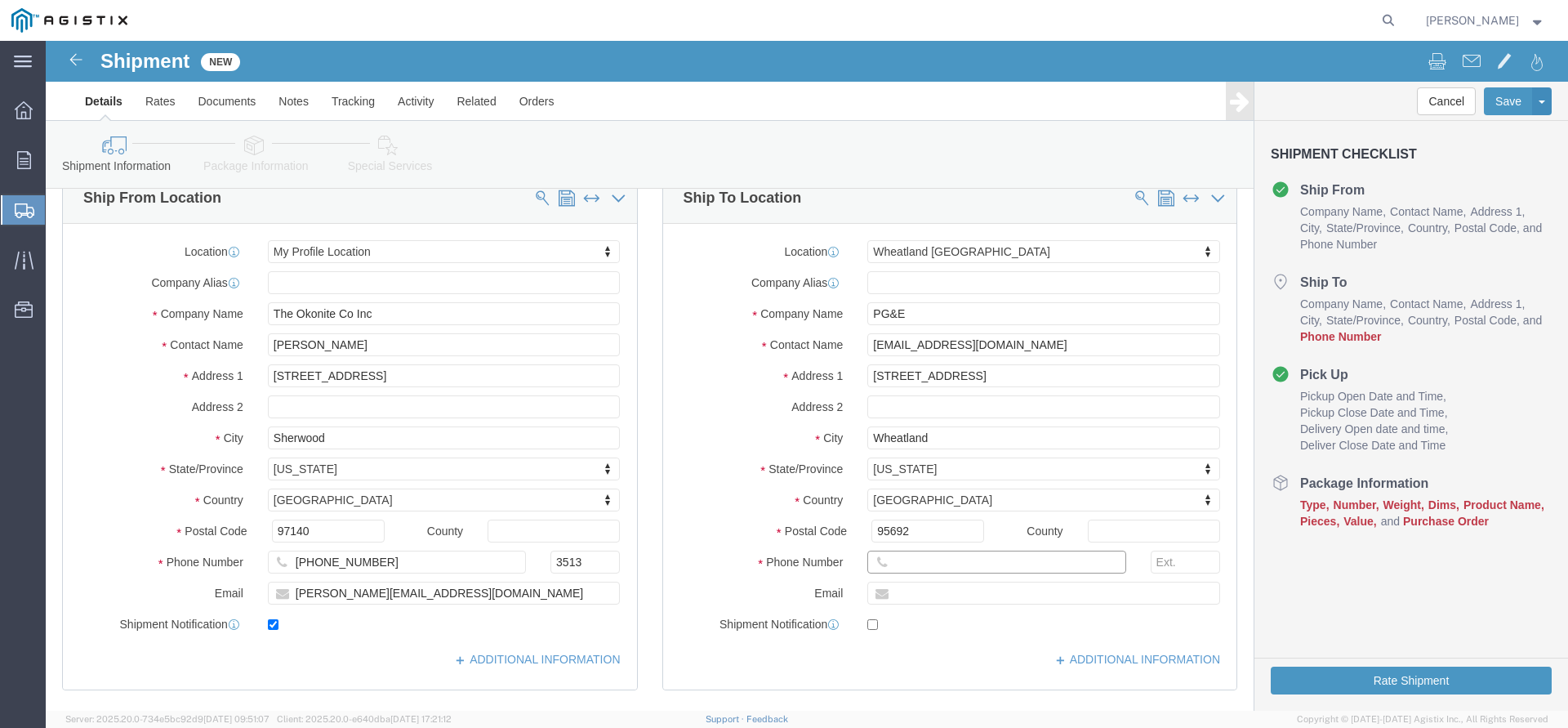
click input "text"
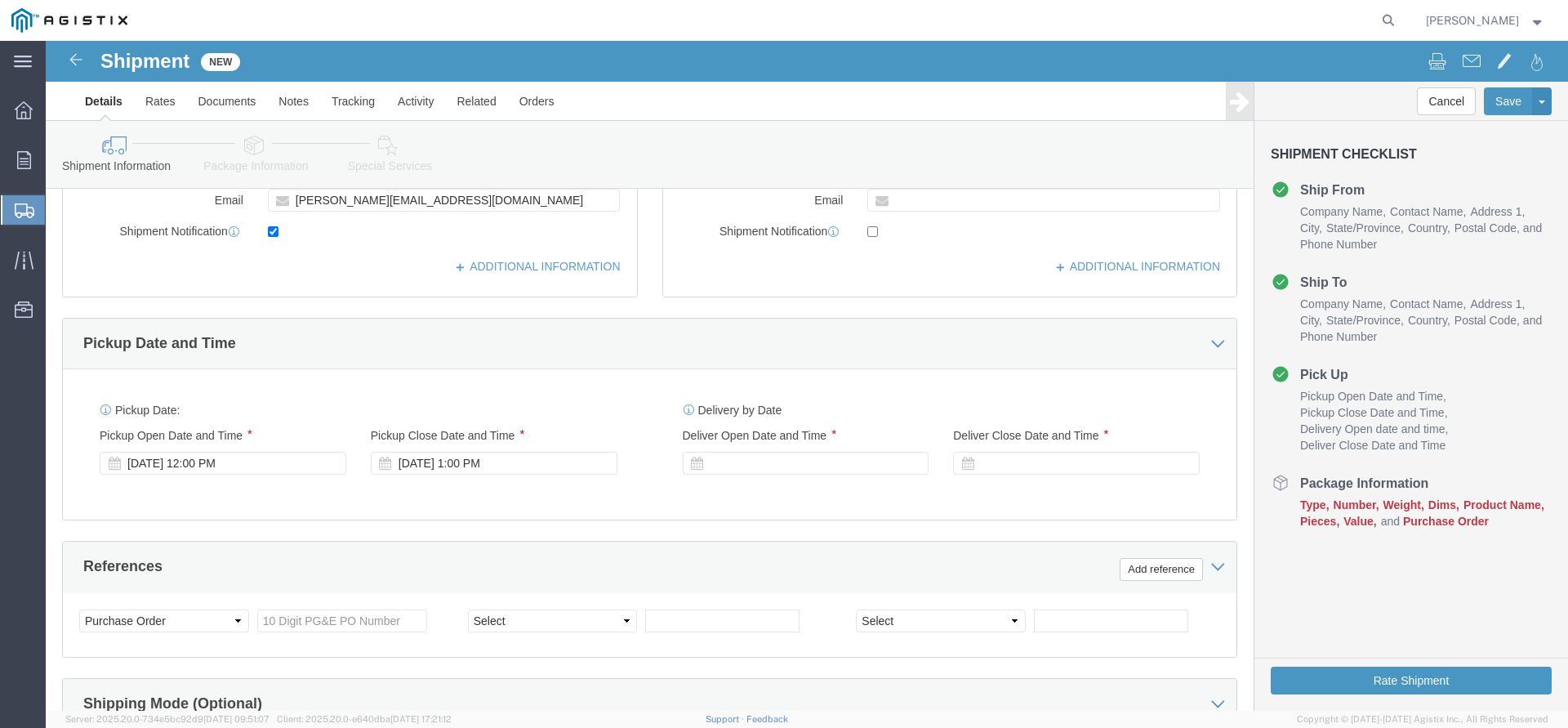
scroll to position [583, 0]
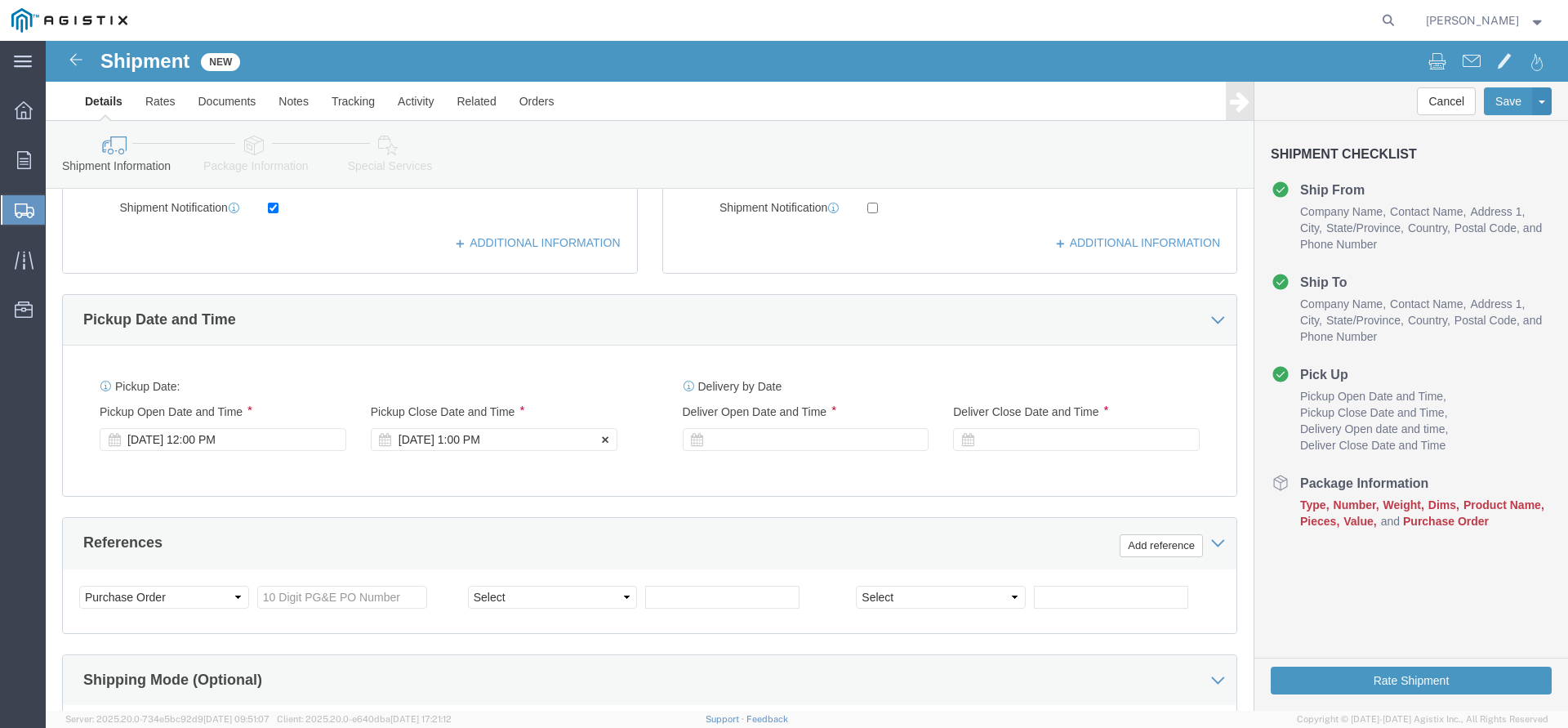
click div "[DATE] 1:00 PM"
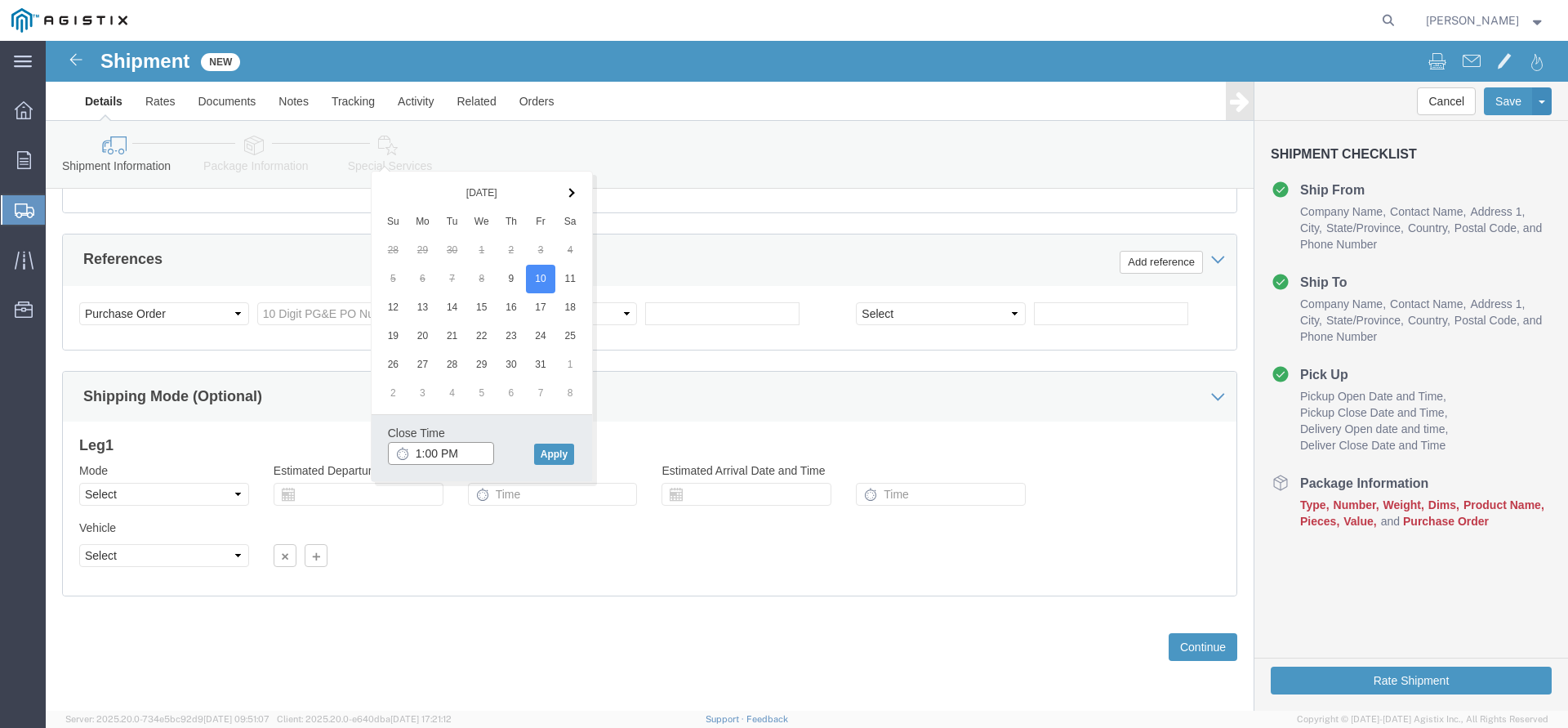
click input "1:00 PM"
click button "Apply"
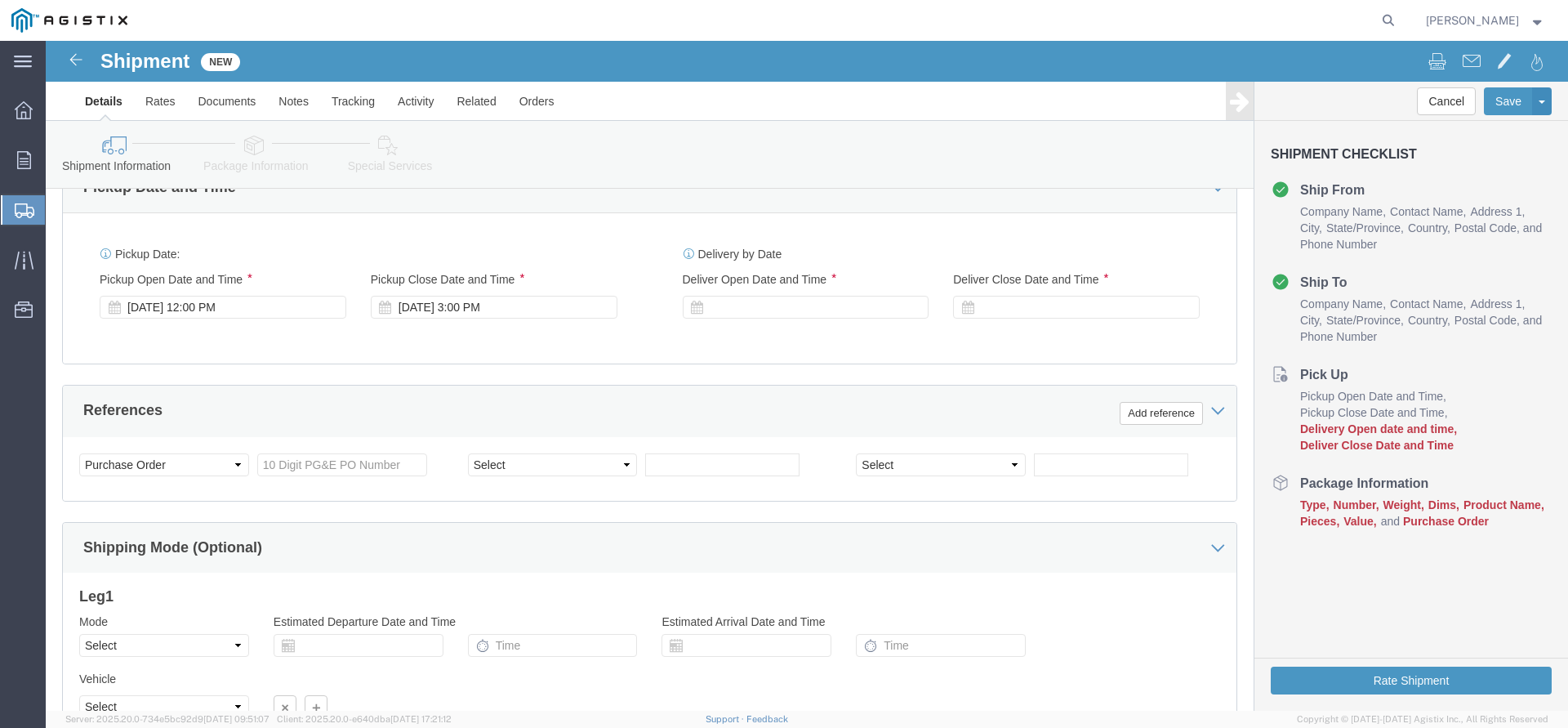
scroll to position [700, 0]
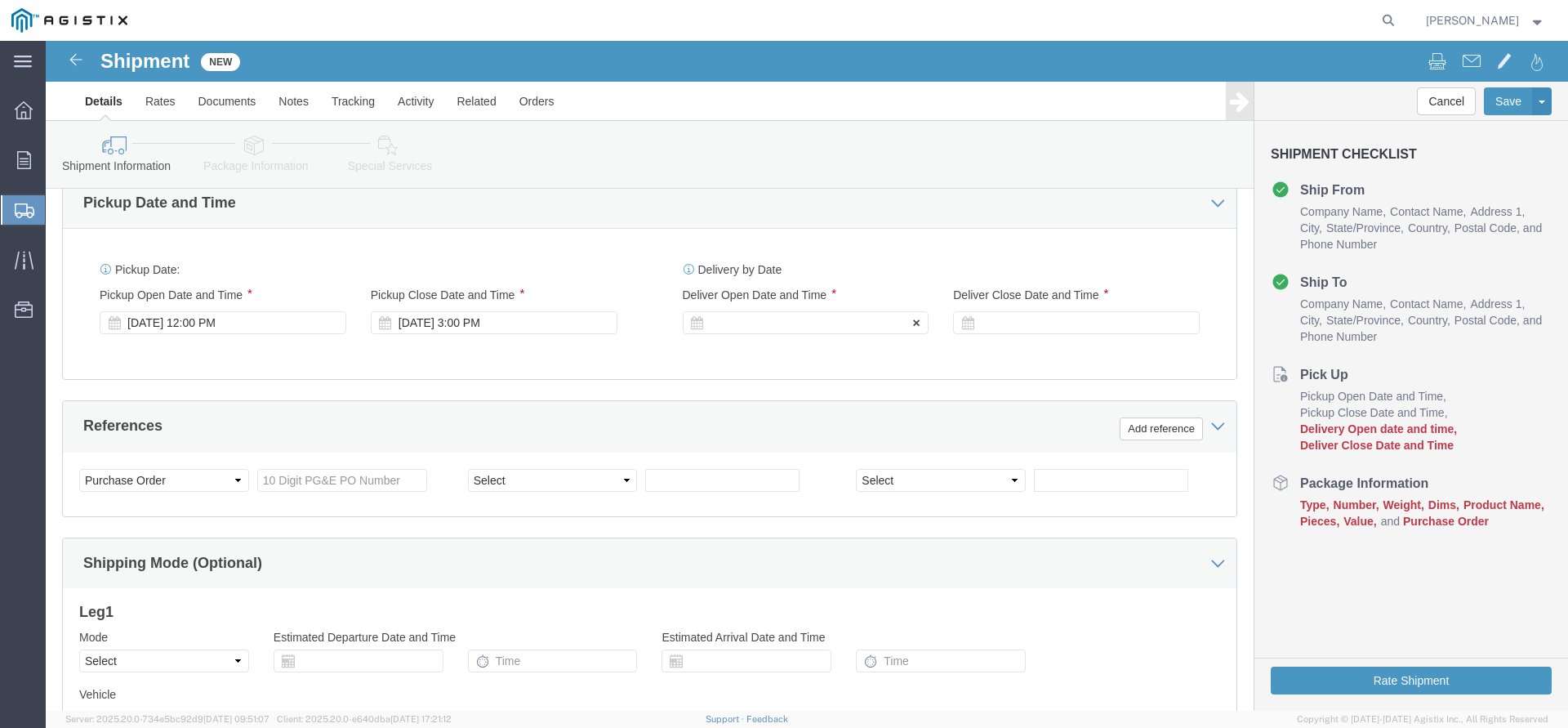
click div
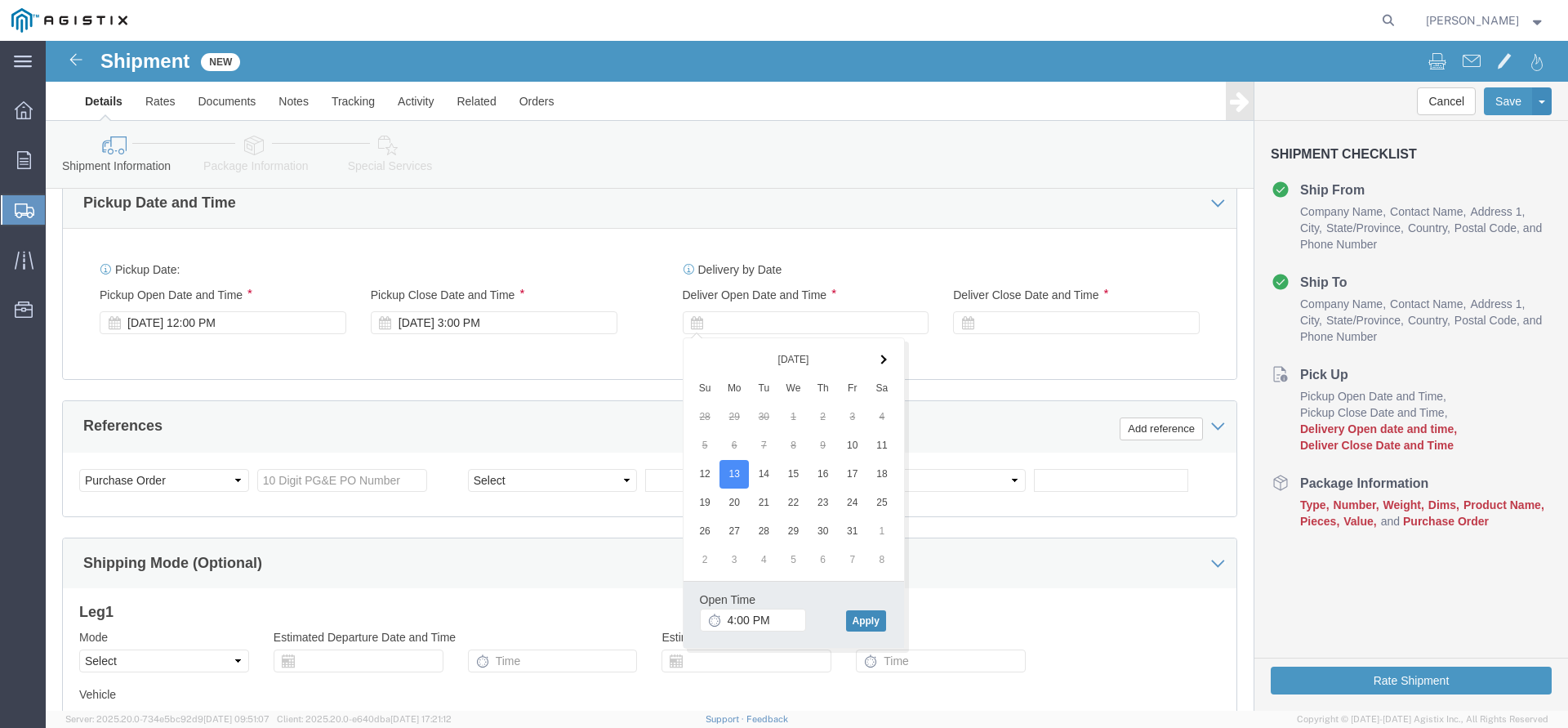
click button "Apply"
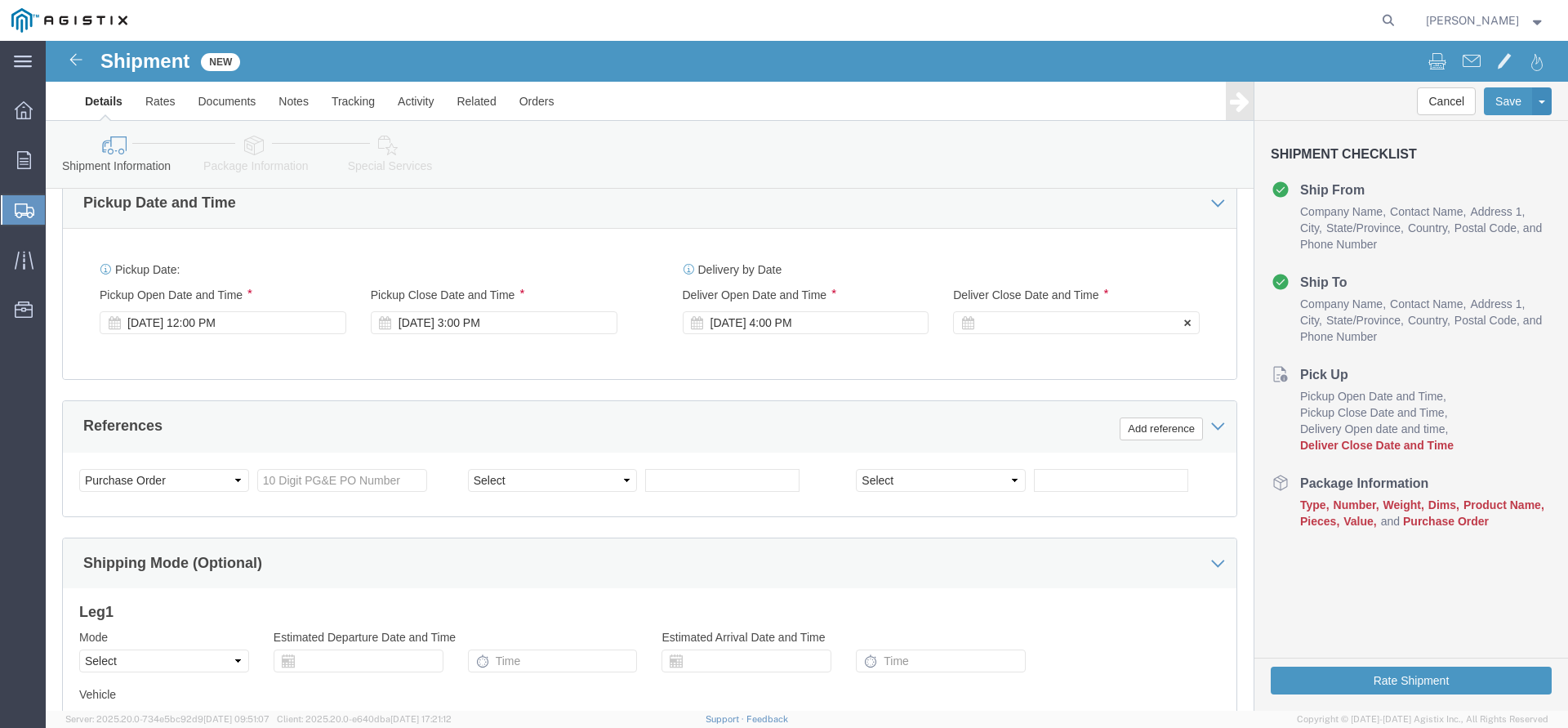
click div
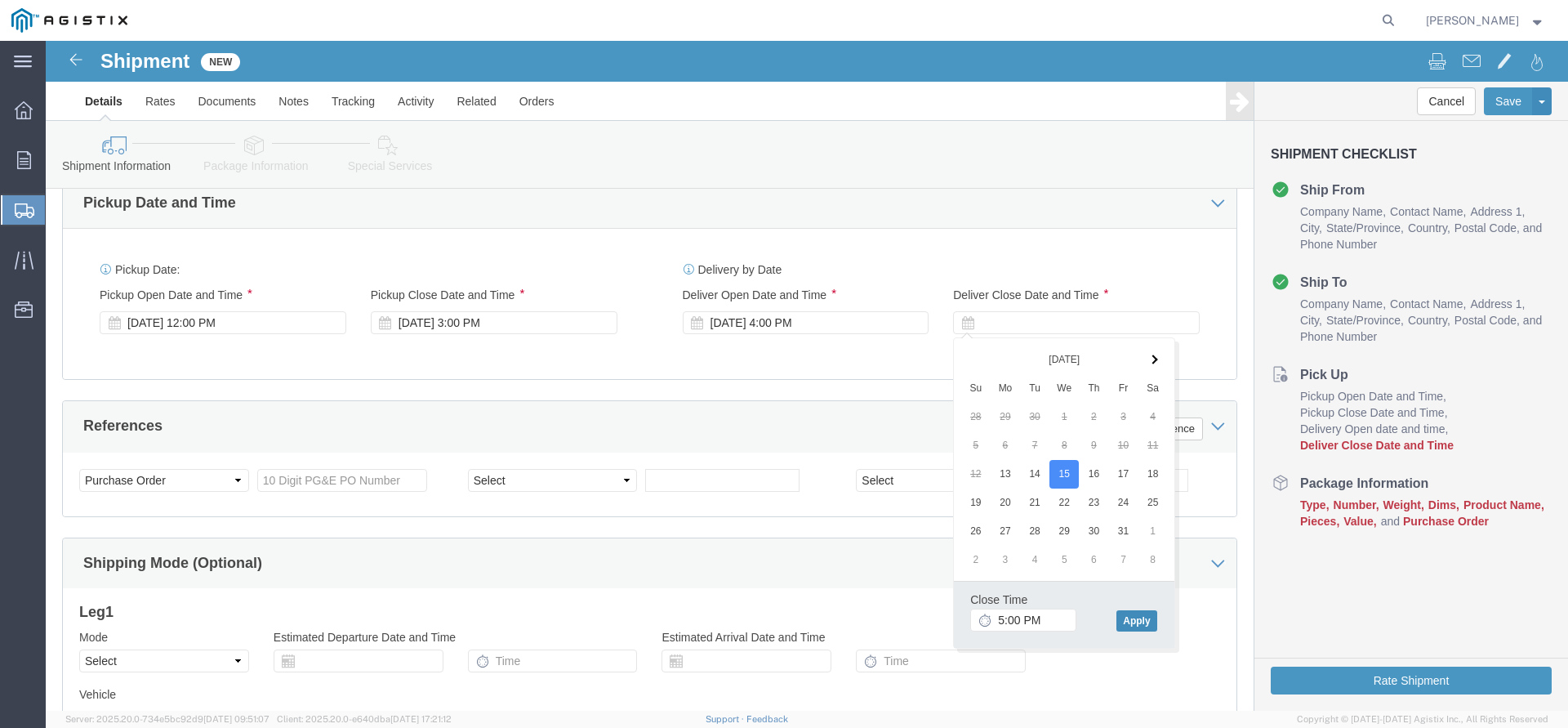
click button "Apply"
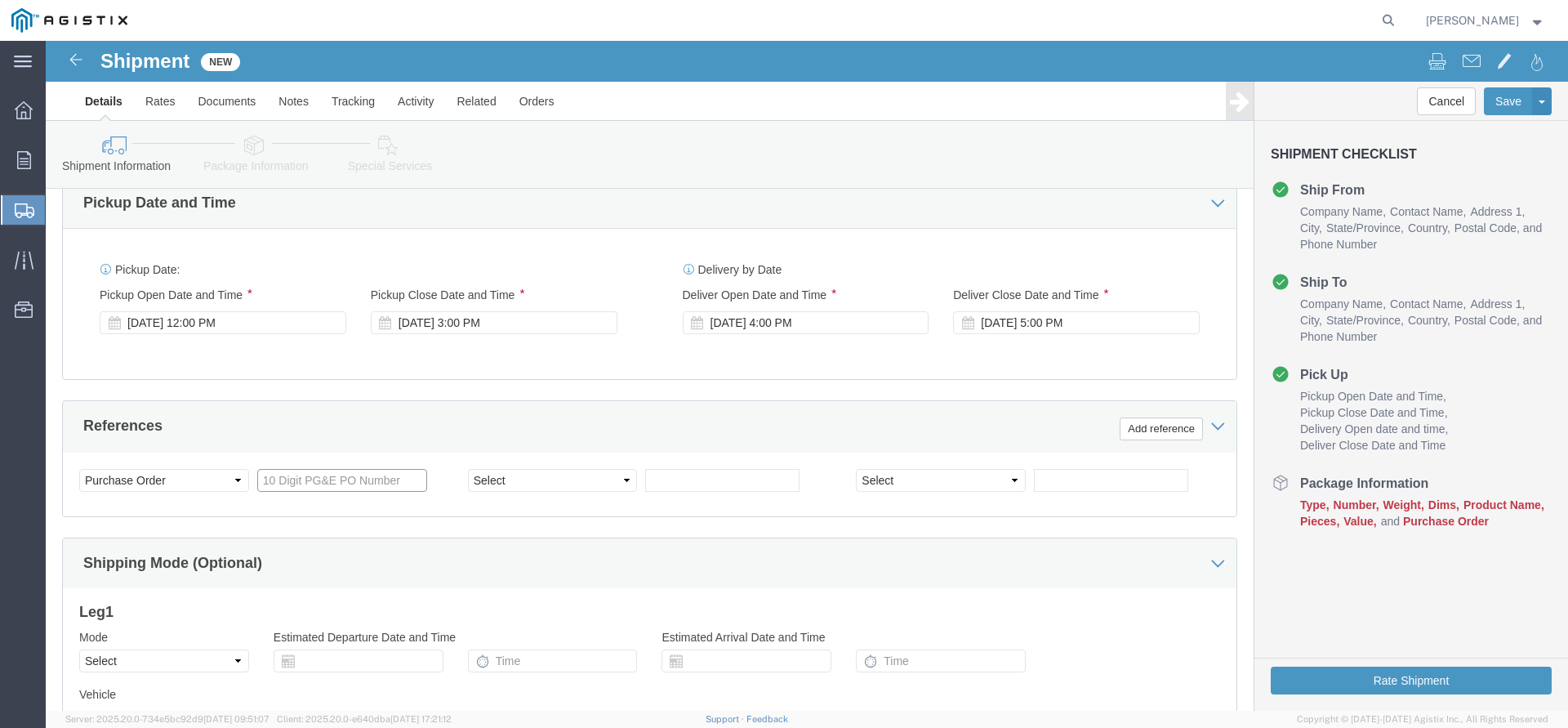
click input "text"
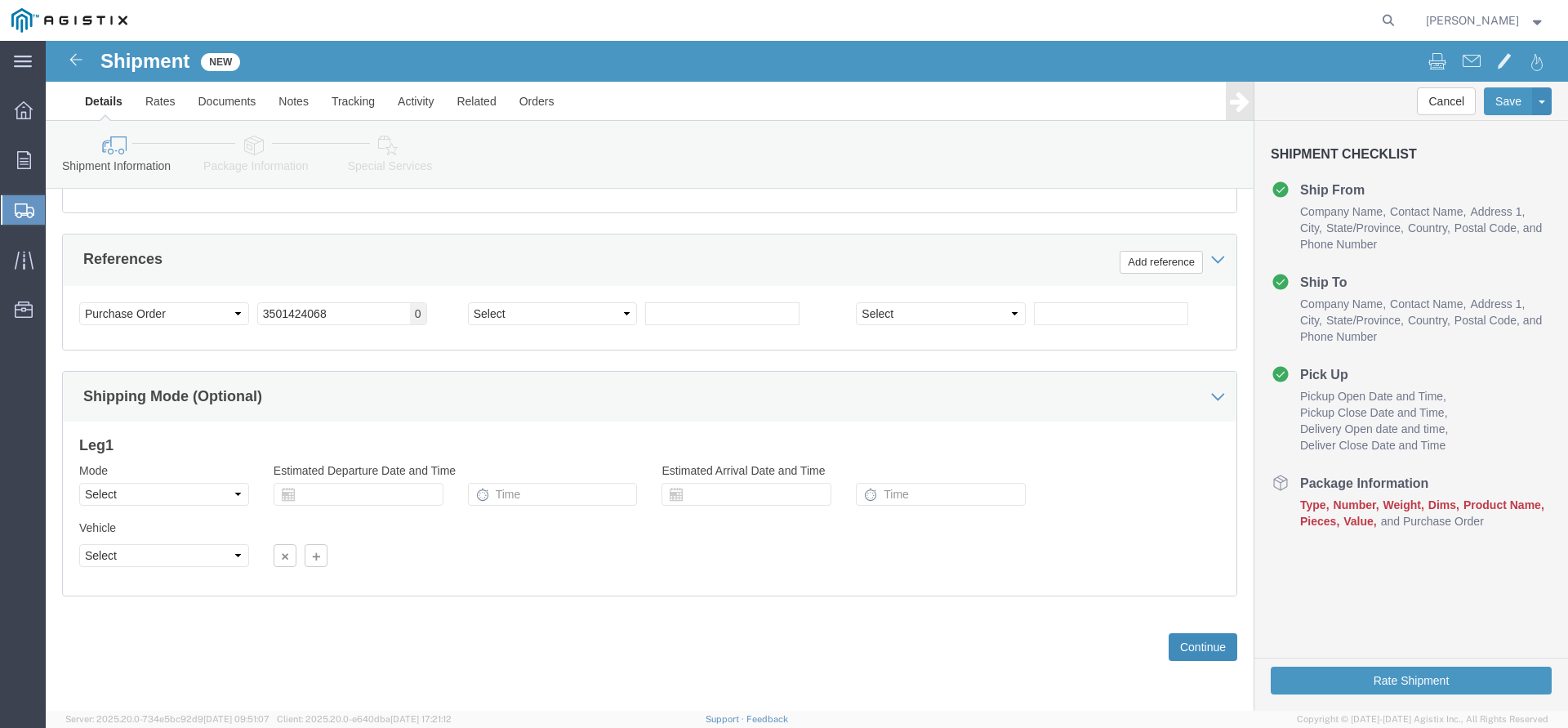
click button "Continue"
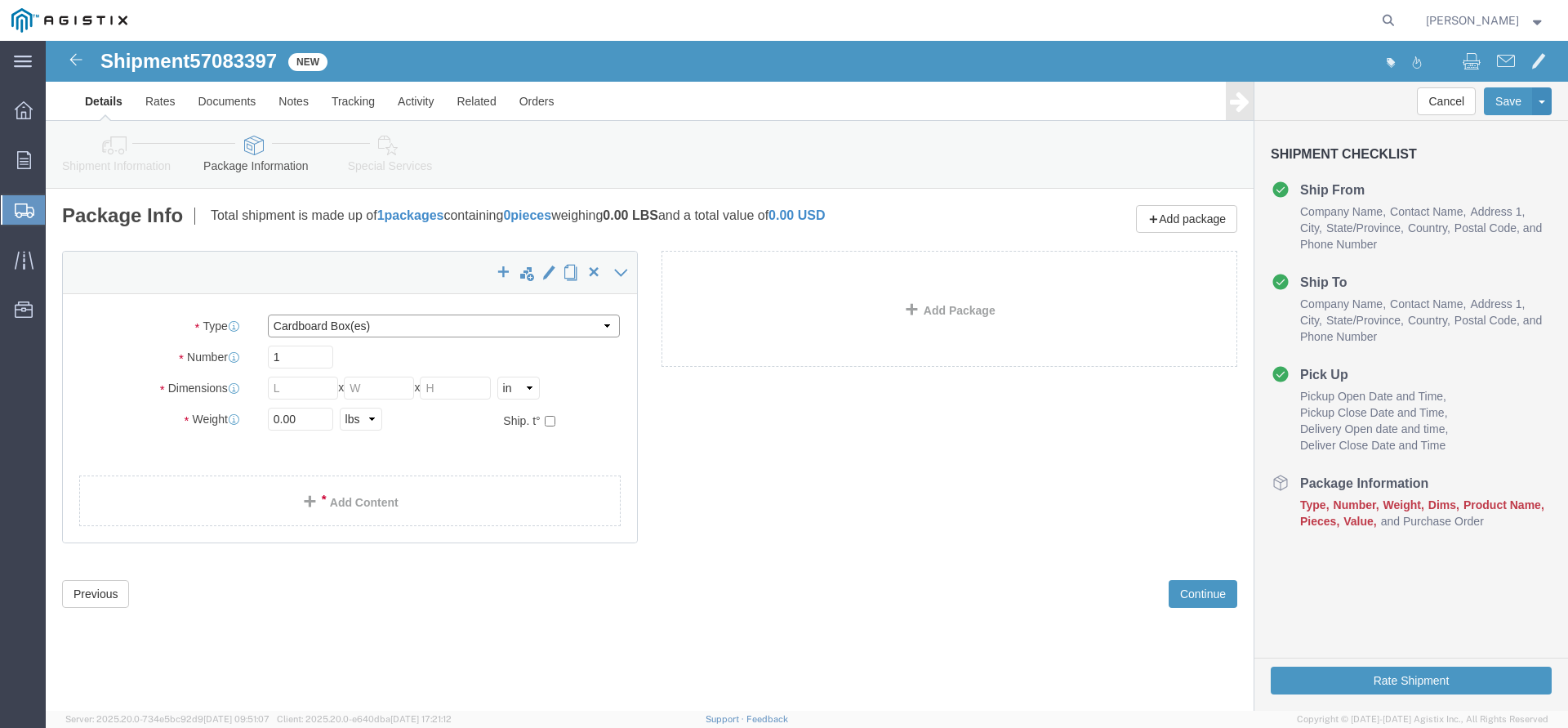
click select "Select Bulk Bundle(s) Cardboard Box(es) Carton(s) Crate(s) Drum(s) (Fiberboard)…"
click option "Your Packaging"
drag, startPoint x: 264, startPoint y: 327, endPoint x: 164, endPoint y: 325, distance: 100.0
click div "Number 1"
click input "text"
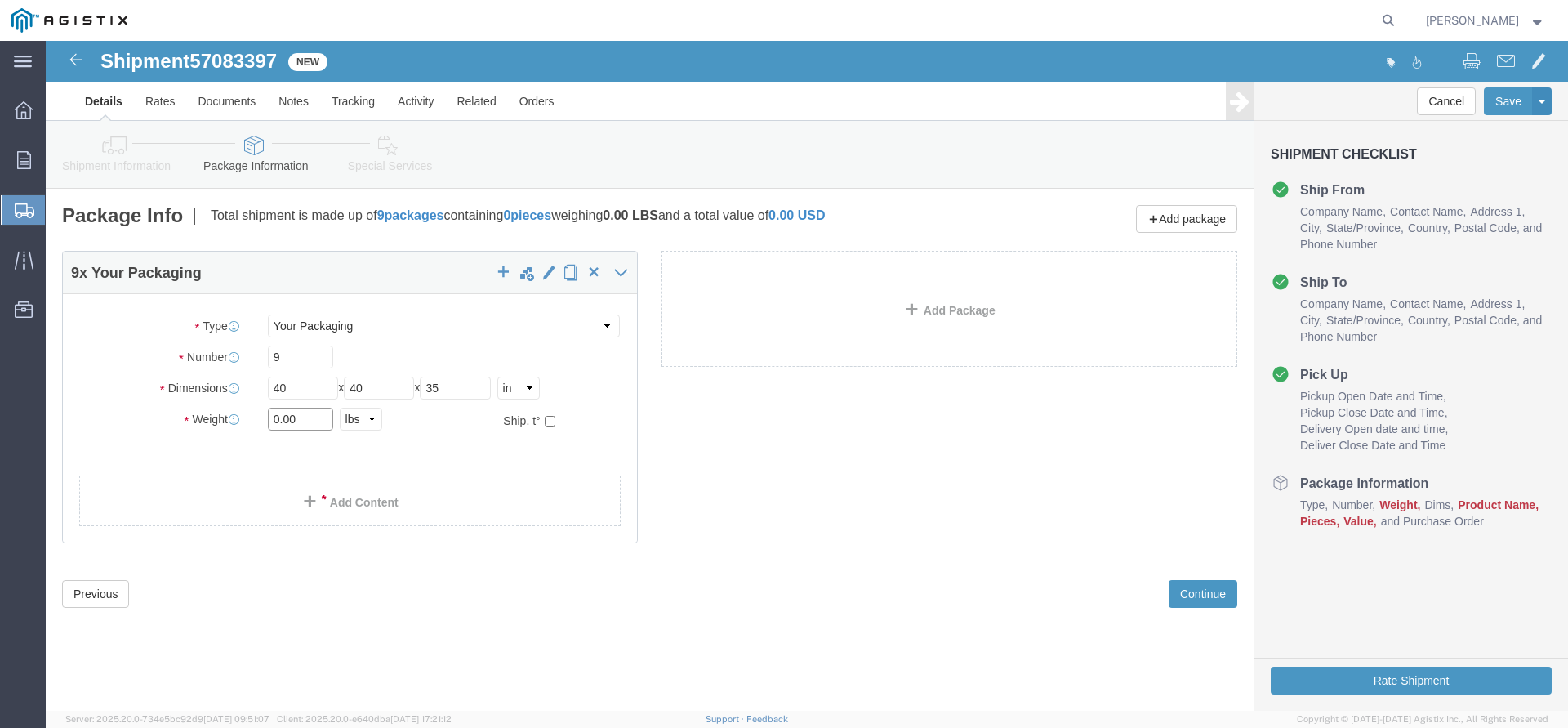
drag, startPoint x: 255, startPoint y: 376, endPoint x: 219, endPoint y: 376, distance: 36.0
click input "0.00"
click span
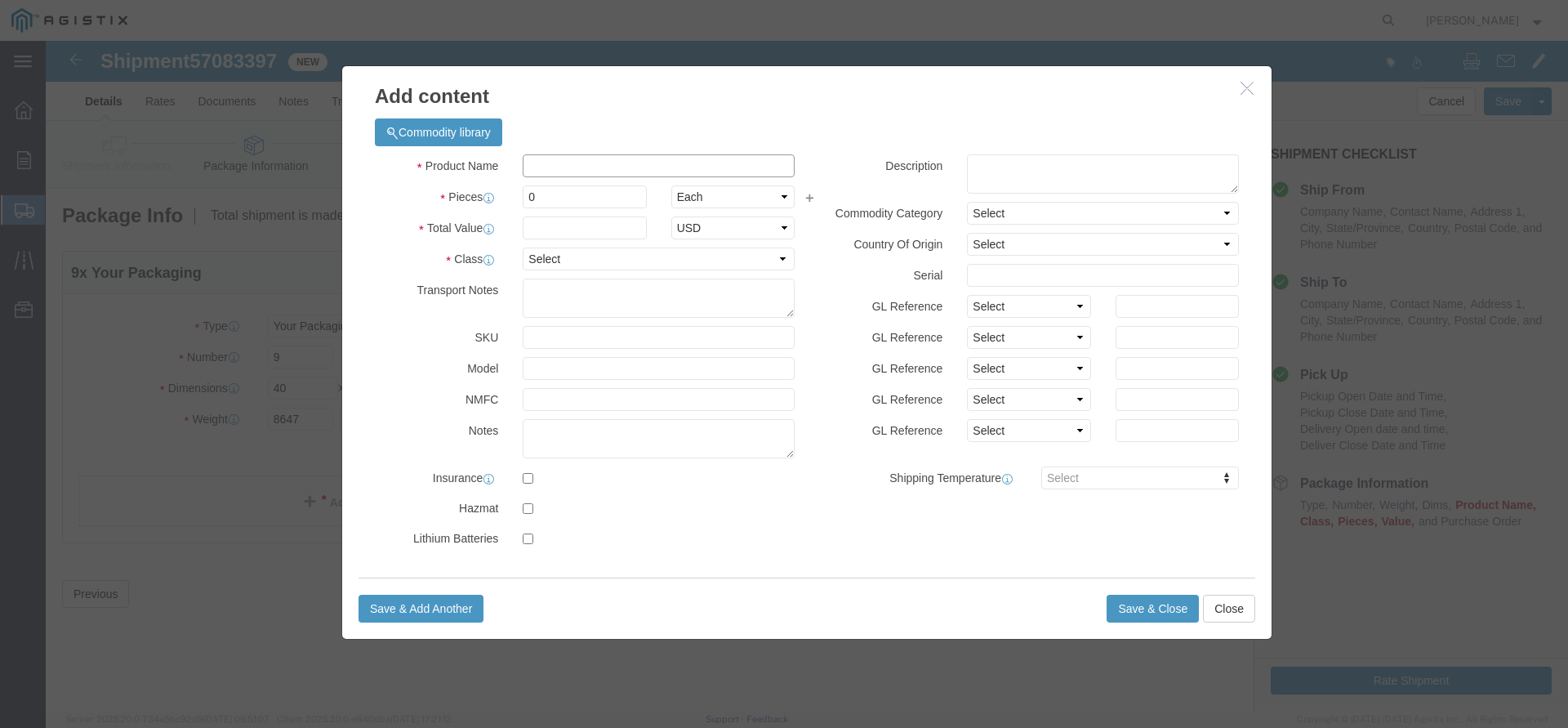
click input "text"
drag, startPoint x: 495, startPoint y: 163, endPoint x: 472, endPoint y: 161, distance: 23.1
click input "0"
click input "text"
click select "Select 50 55 60 65 70 85 92.5 100 125 175 250 300 400"
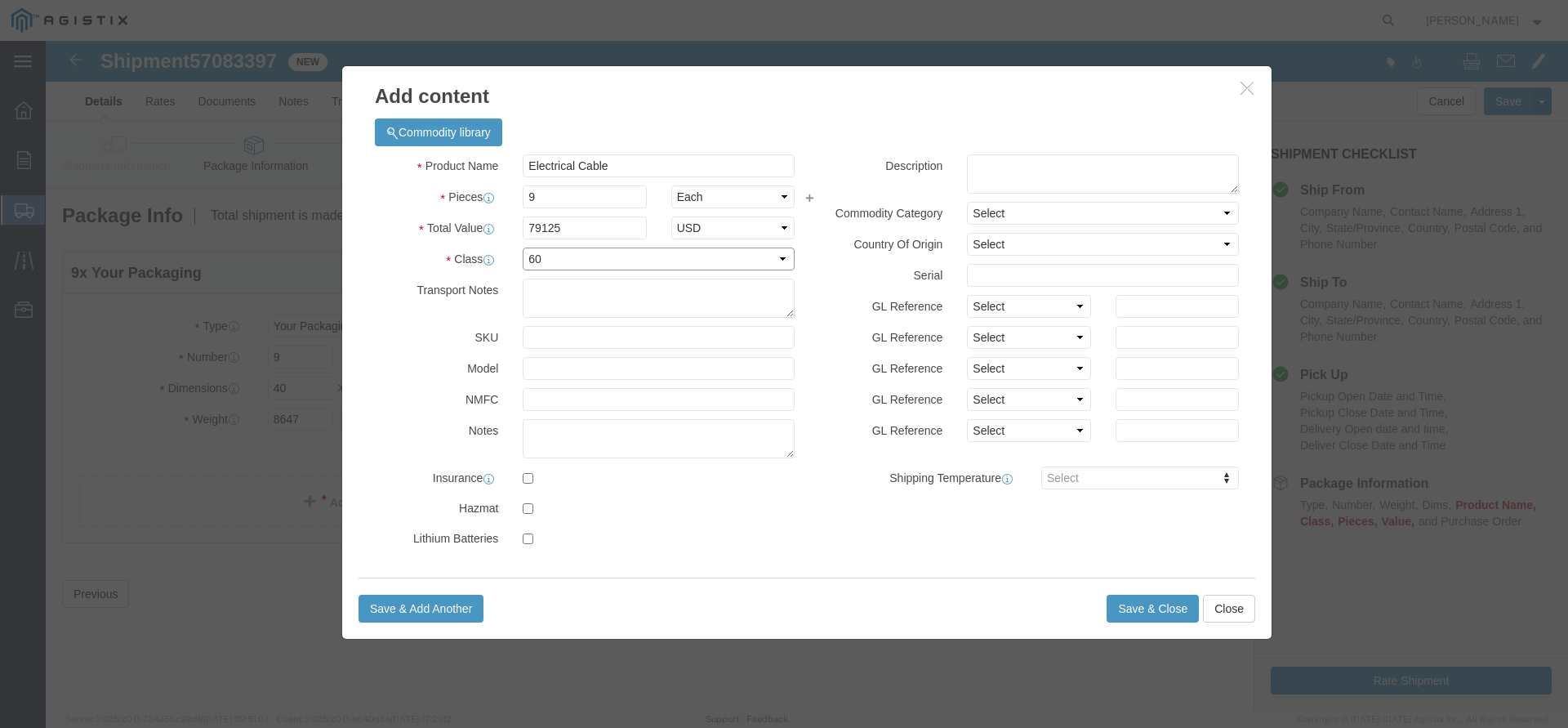
click option "60"
click button "Save & Close"
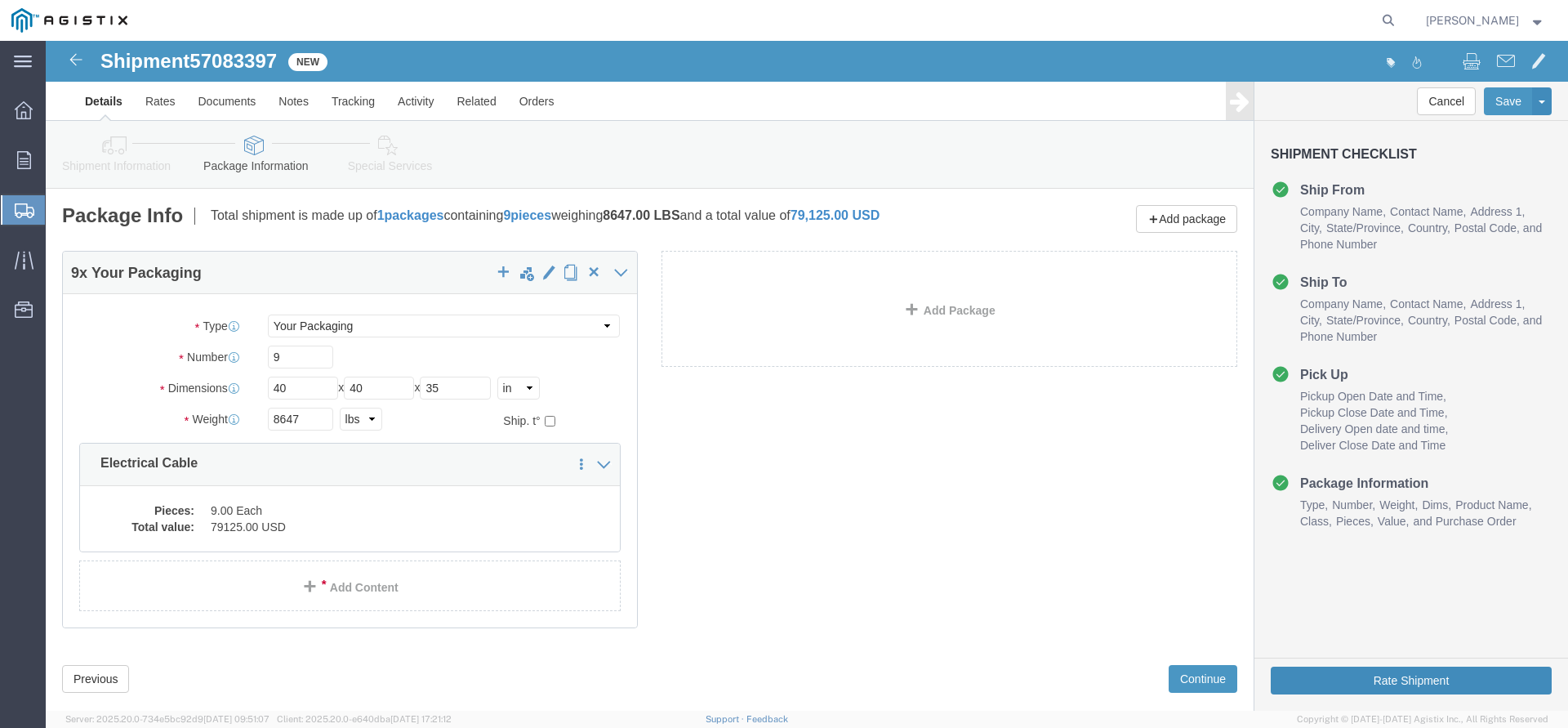
click button "Rate Shipment"
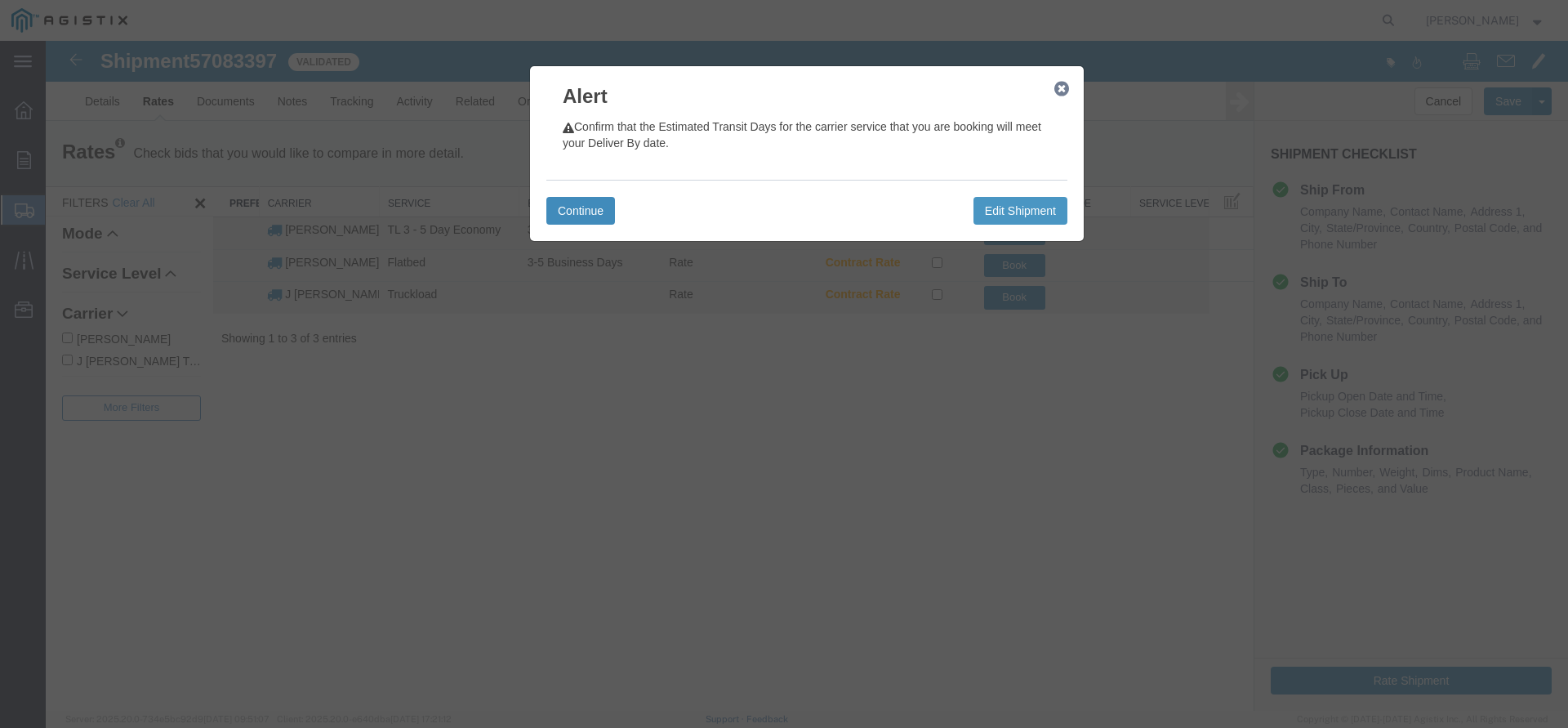
click at [579, 218] on button "Continue" at bounding box center [581, 211] width 69 height 28
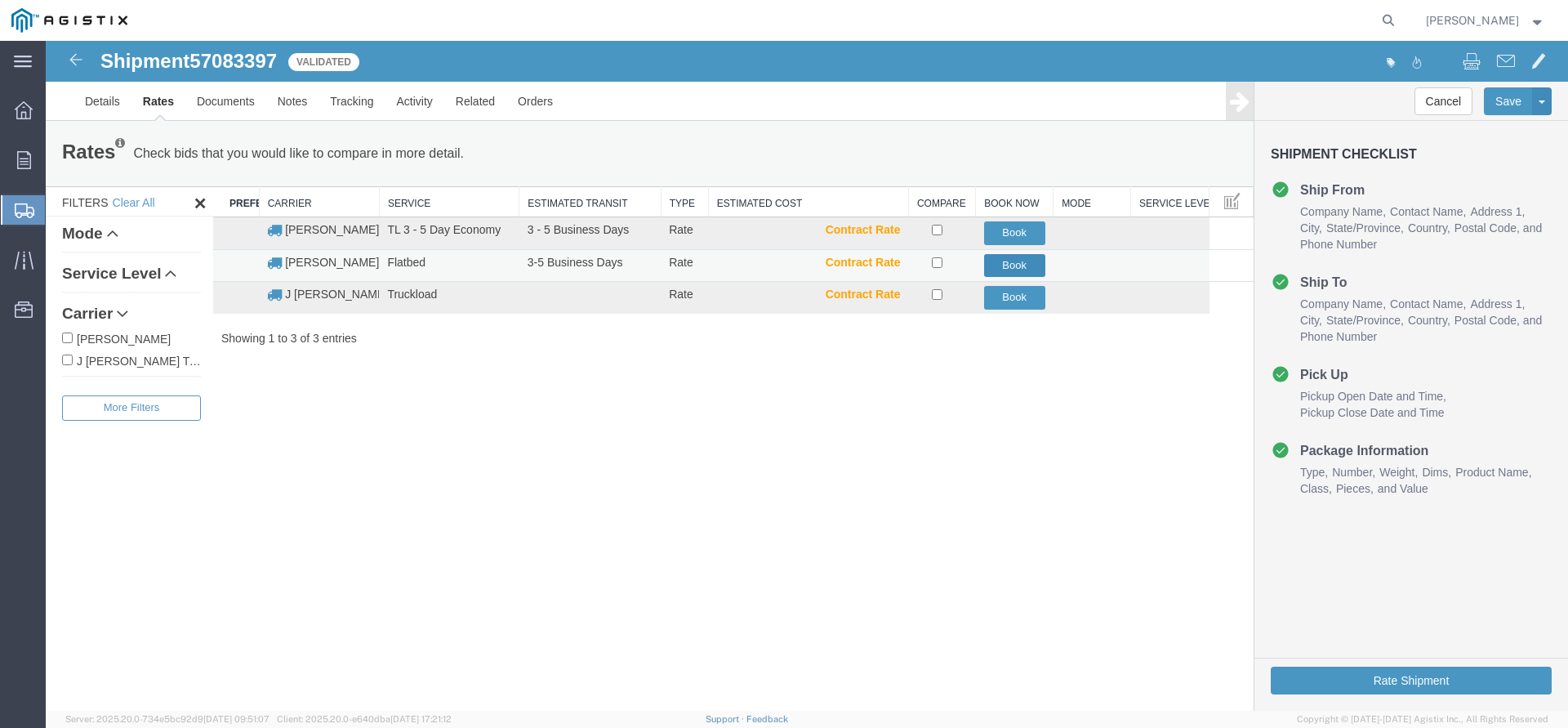
click at [1012, 269] on button "Book" at bounding box center [1015, 266] width 61 height 24
